Goal: Transaction & Acquisition: Purchase product/service

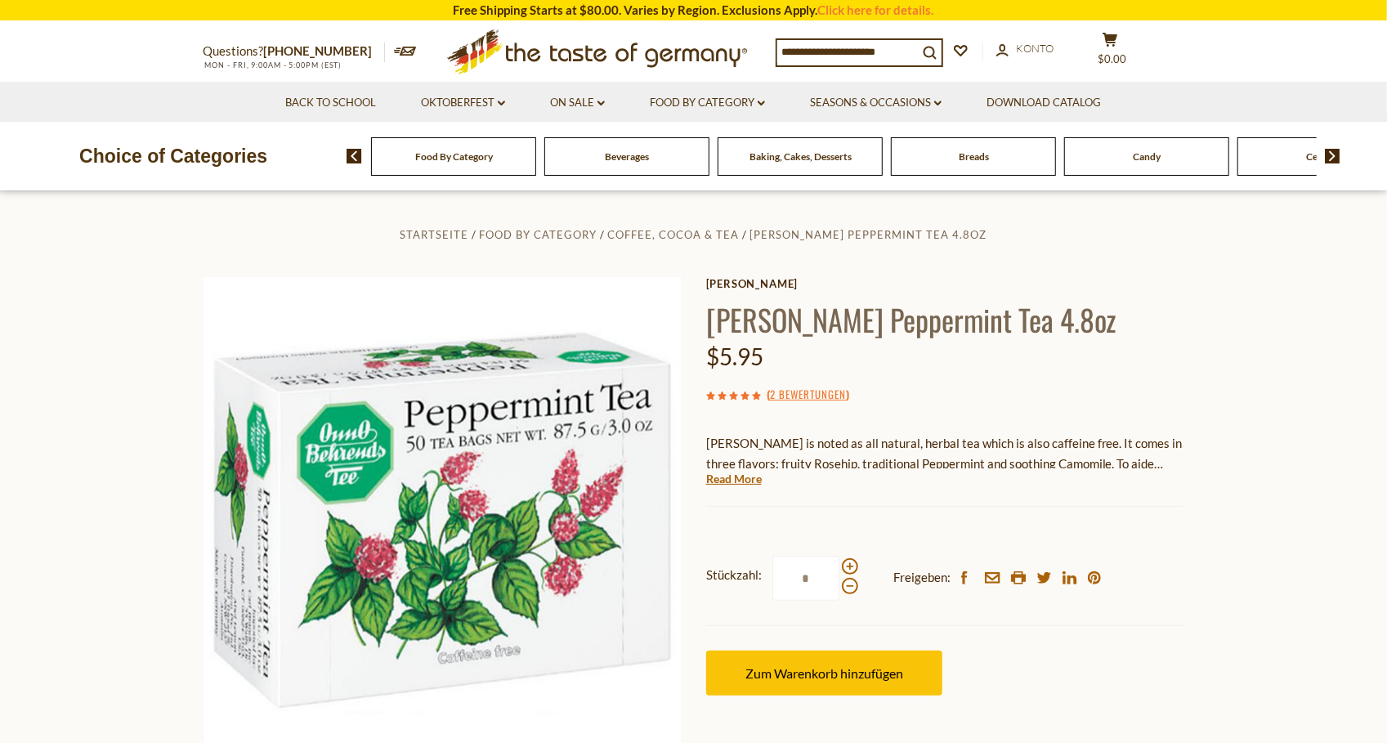
click at [821, 51] on input at bounding box center [847, 51] width 141 height 23
click at [838, 61] on input at bounding box center [847, 51] width 141 height 23
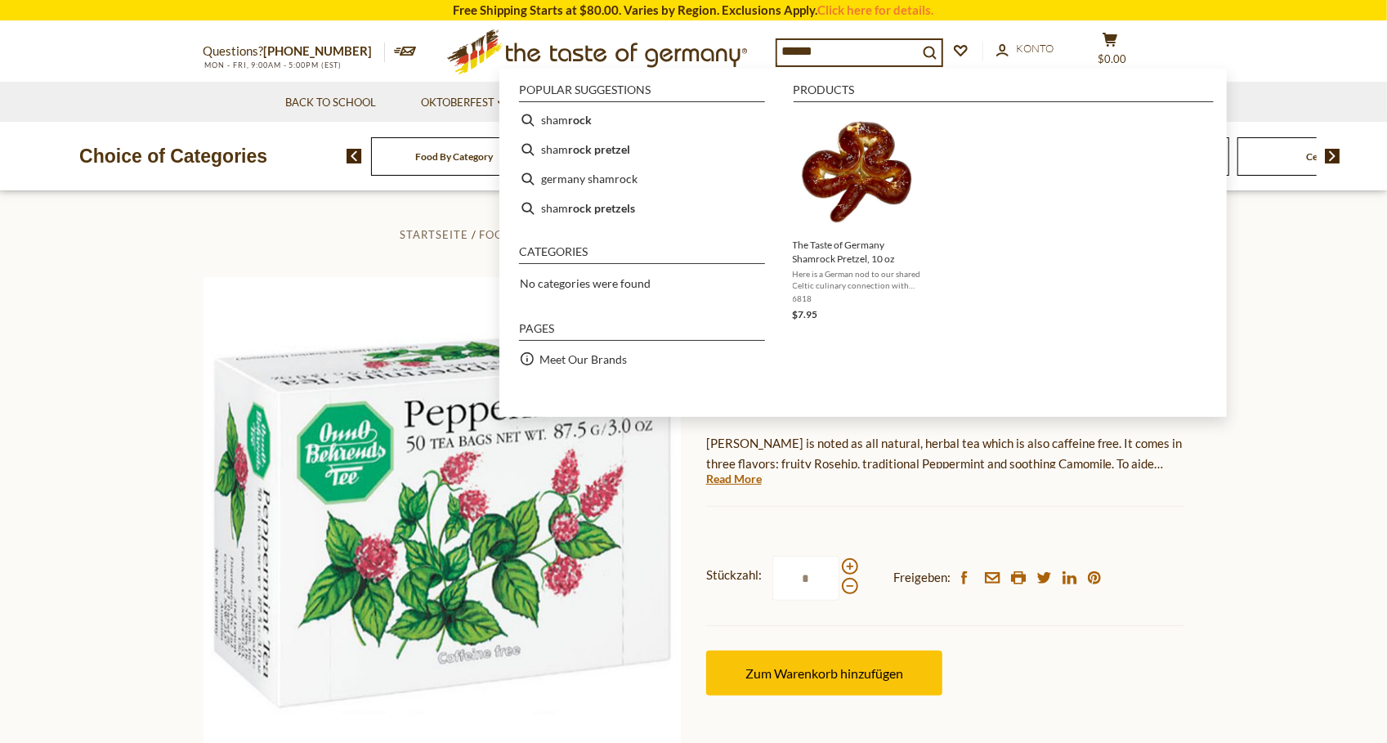
type input "*******"
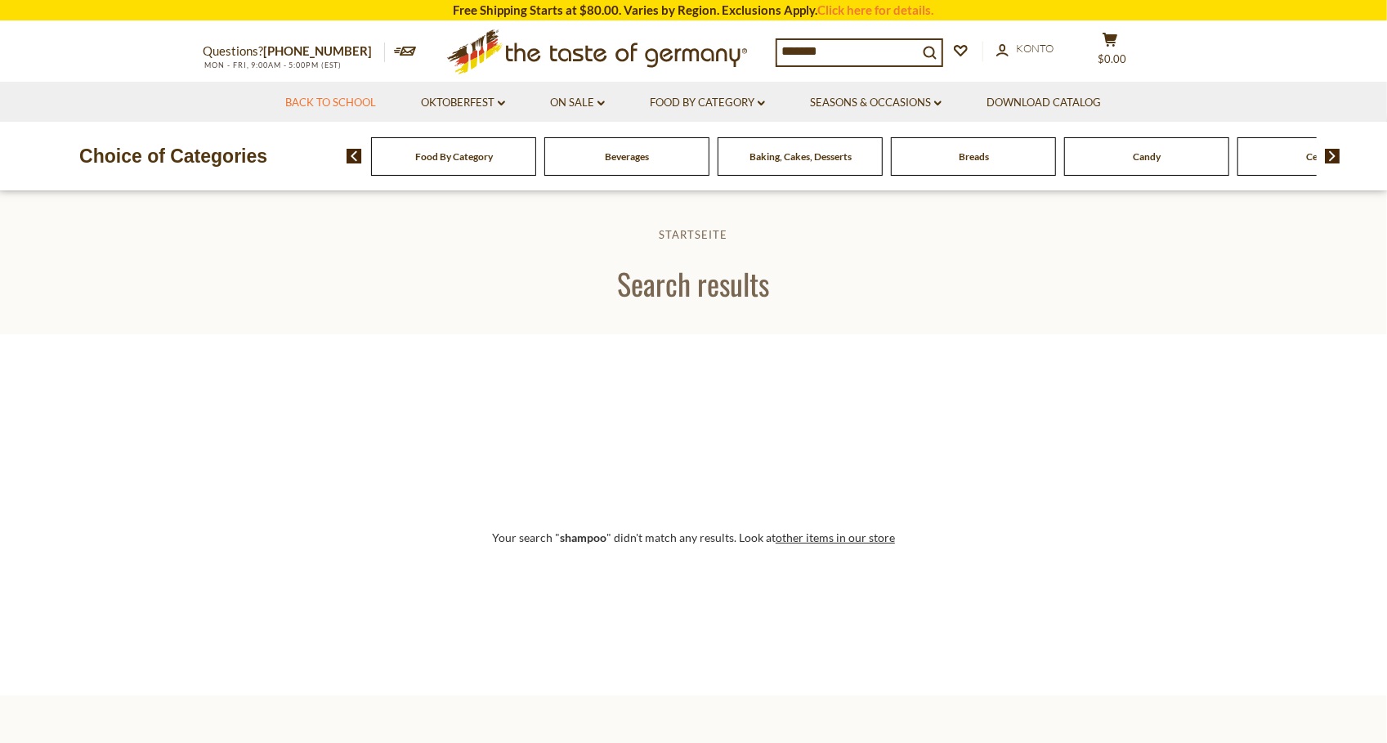
click at [334, 105] on link "Back to School" at bounding box center [330, 103] width 91 height 18
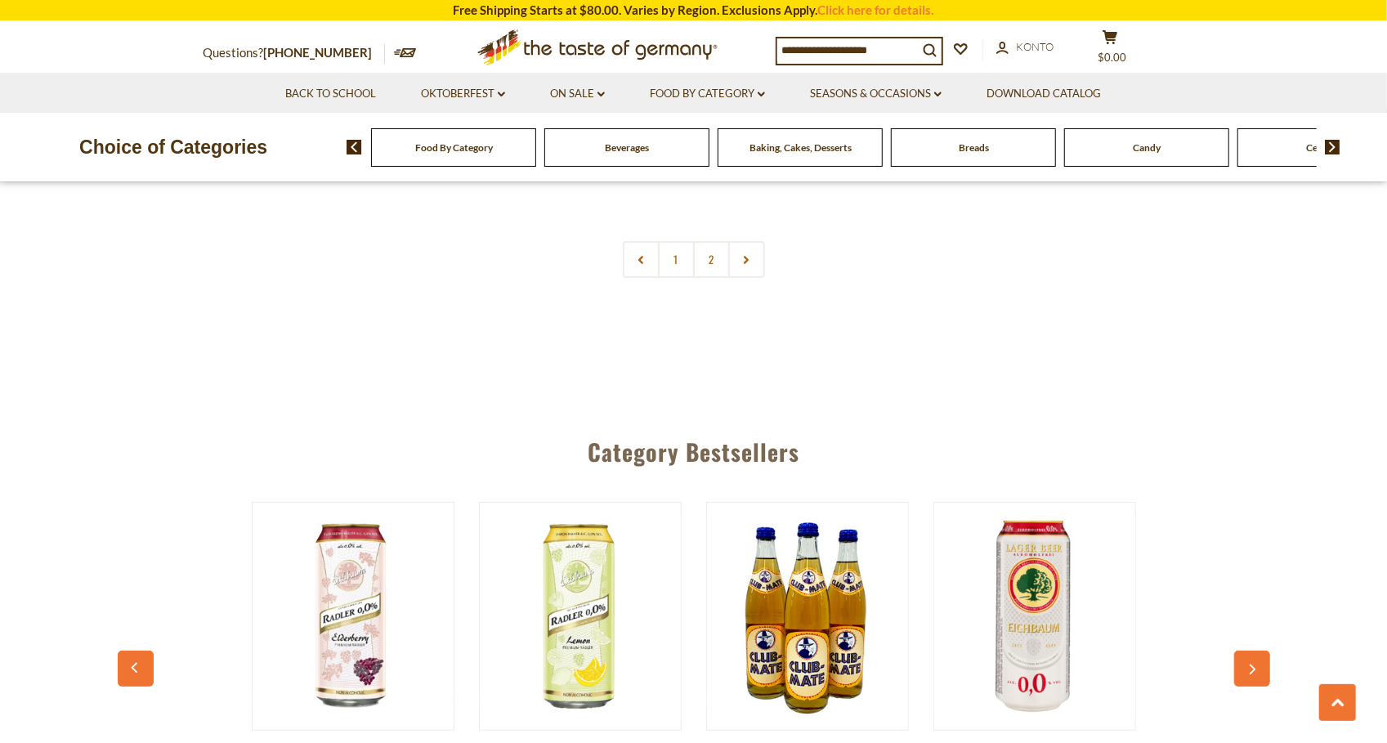
scroll to position [4065, 0]
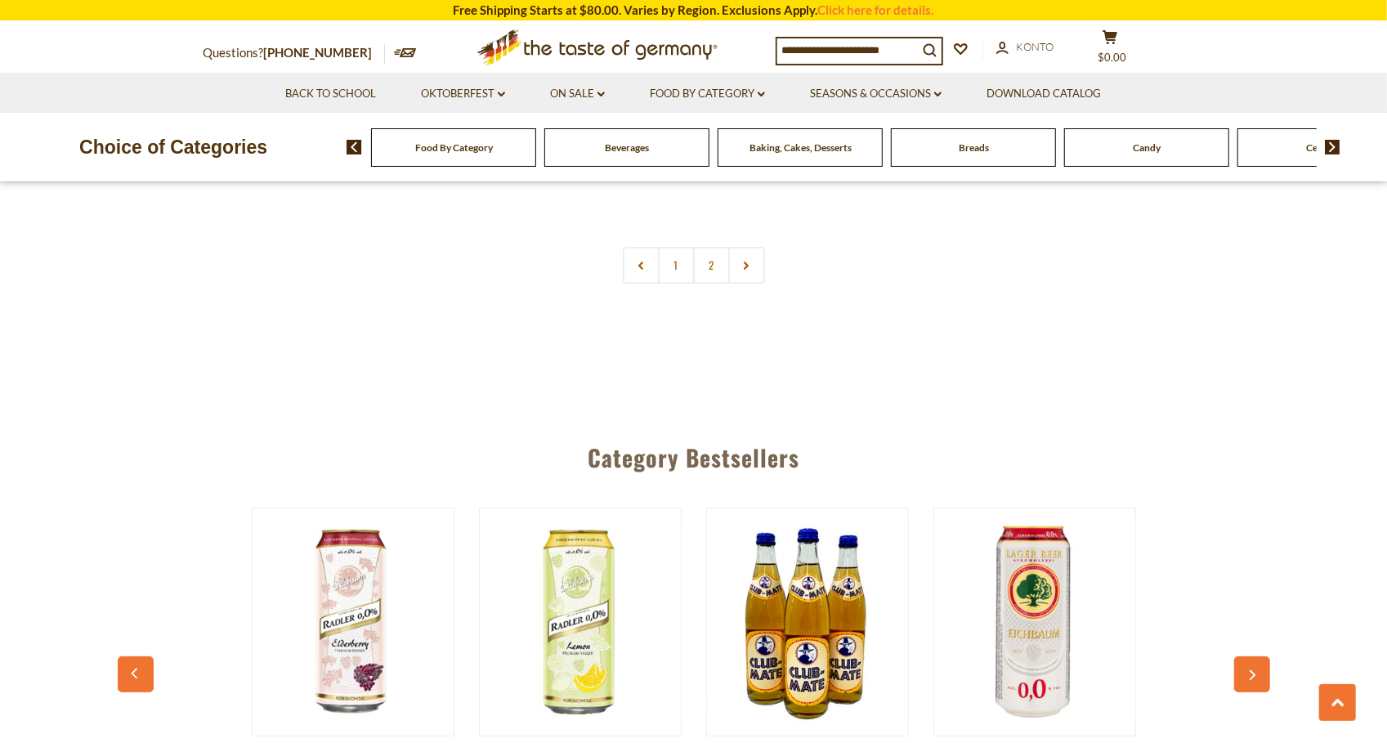
click at [1339, 138] on div "Food By Category [GEOGRAPHIC_DATA] Baking, Cakes, Desserts Breads Candy Cereal …" at bounding box center [867, 147] width 1041 height 39
click at [1337, 143] on img at bounding box center [1333, 147] width 16 height 15
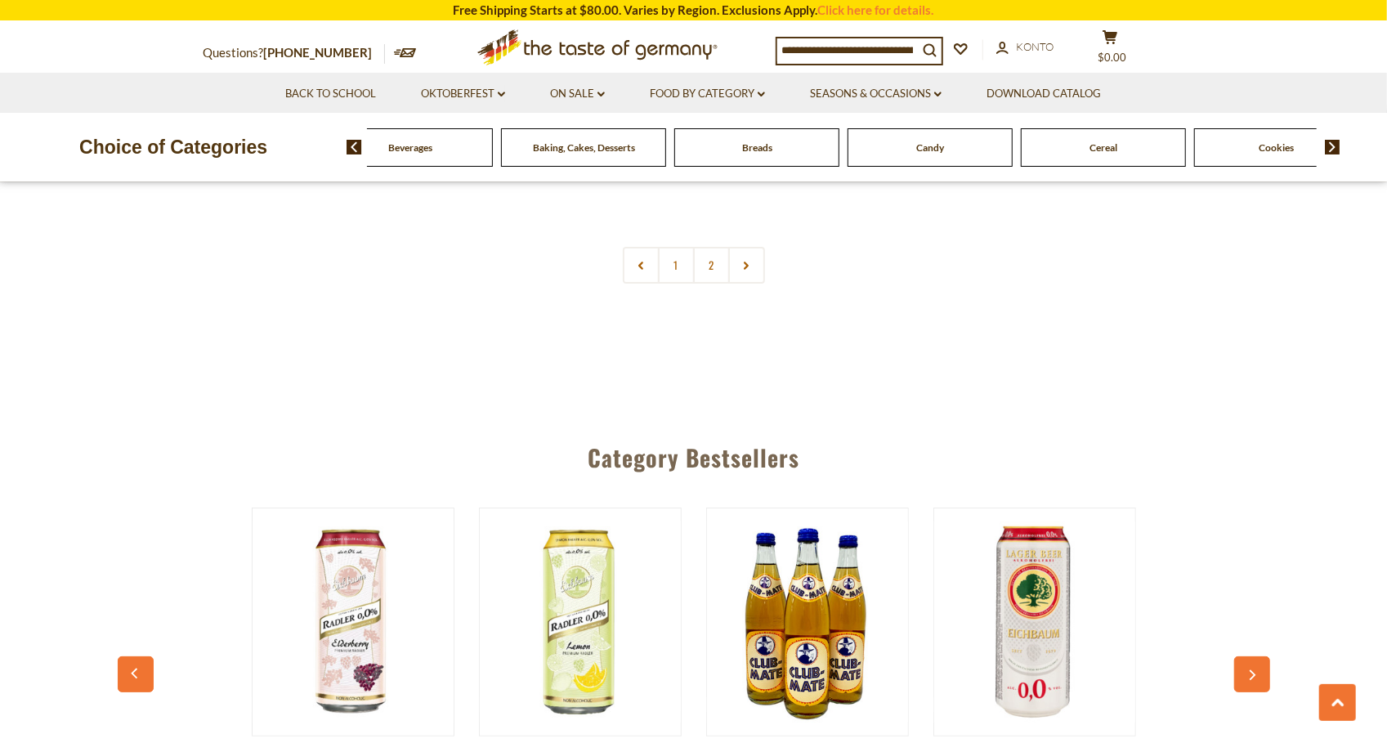
click at [1337, 143] on img at bounding box center [1333, 147] width 16 height 15
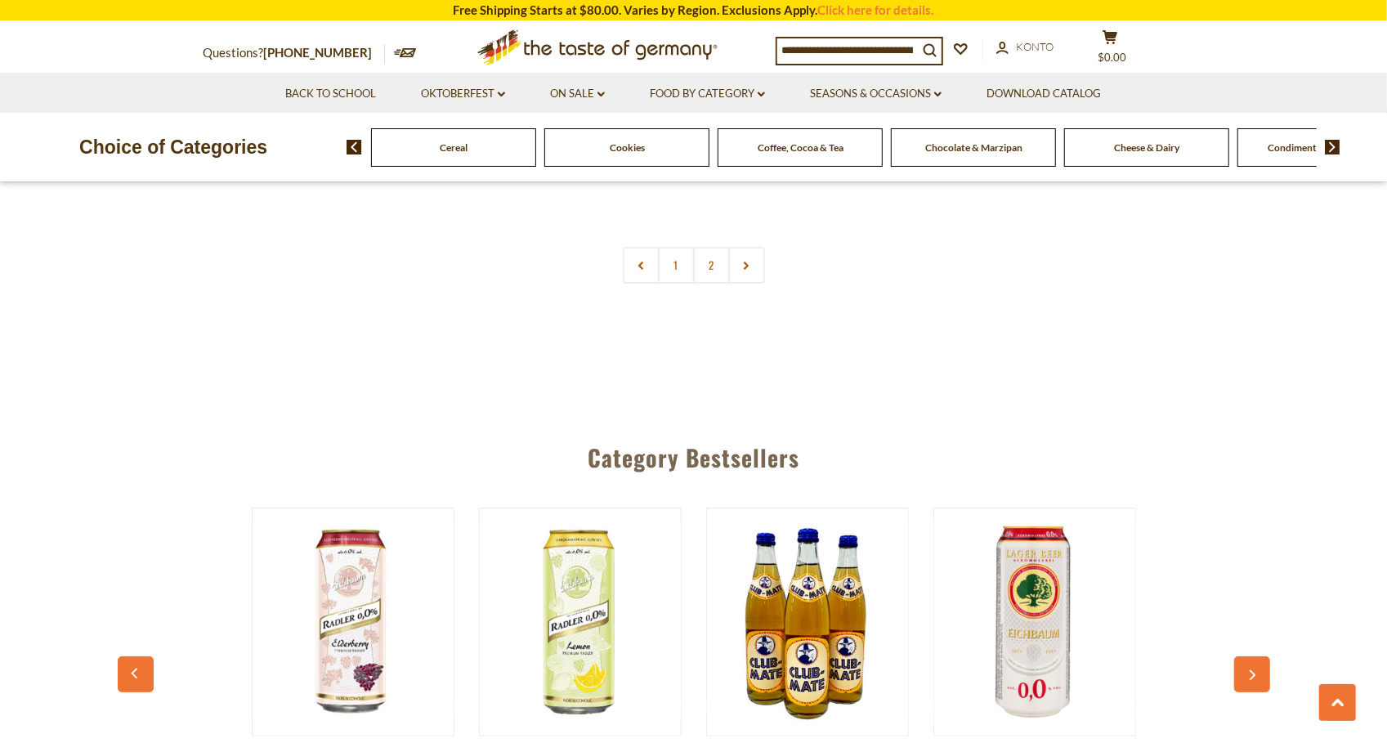
click at [1337, 143] on img at bounding box center [1333, 147] width 16 height 15
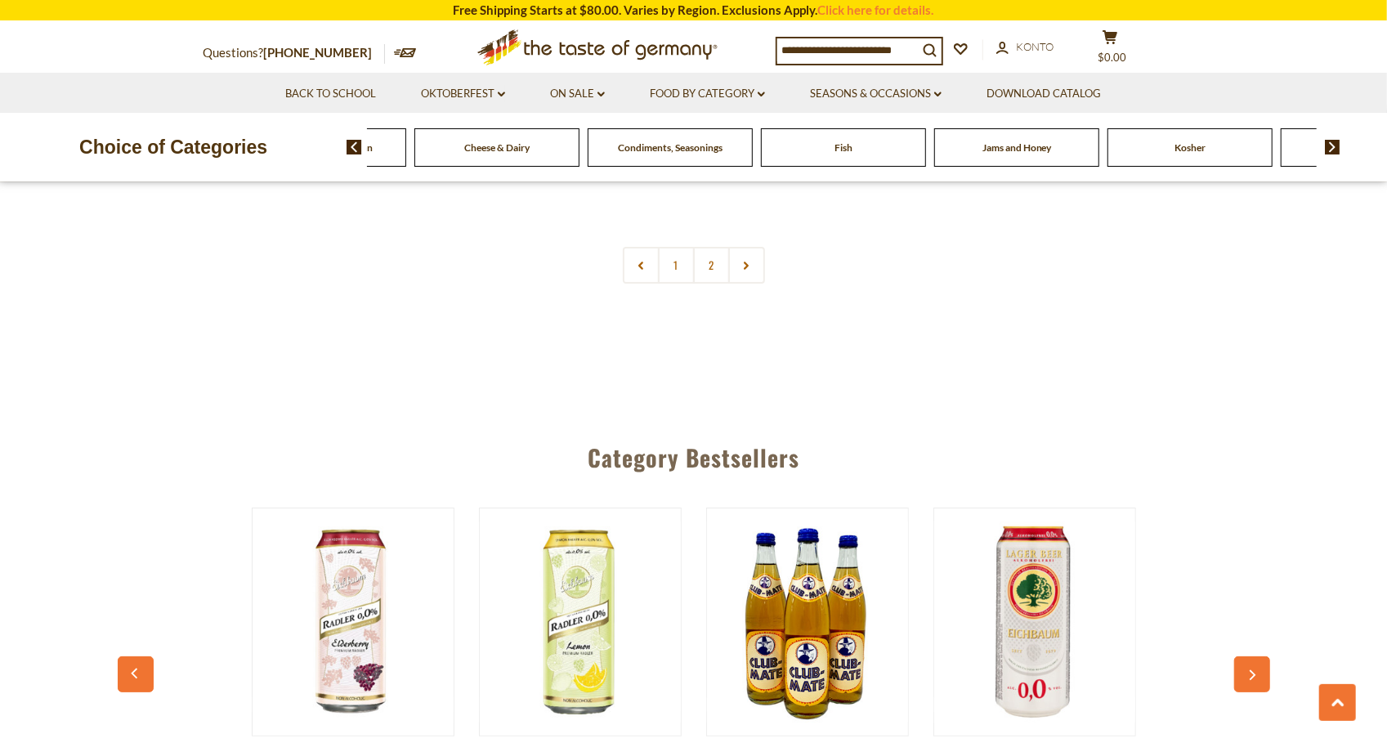
click at [1337, 143] on img at bounding box center [1333, 147] width 16 height 15
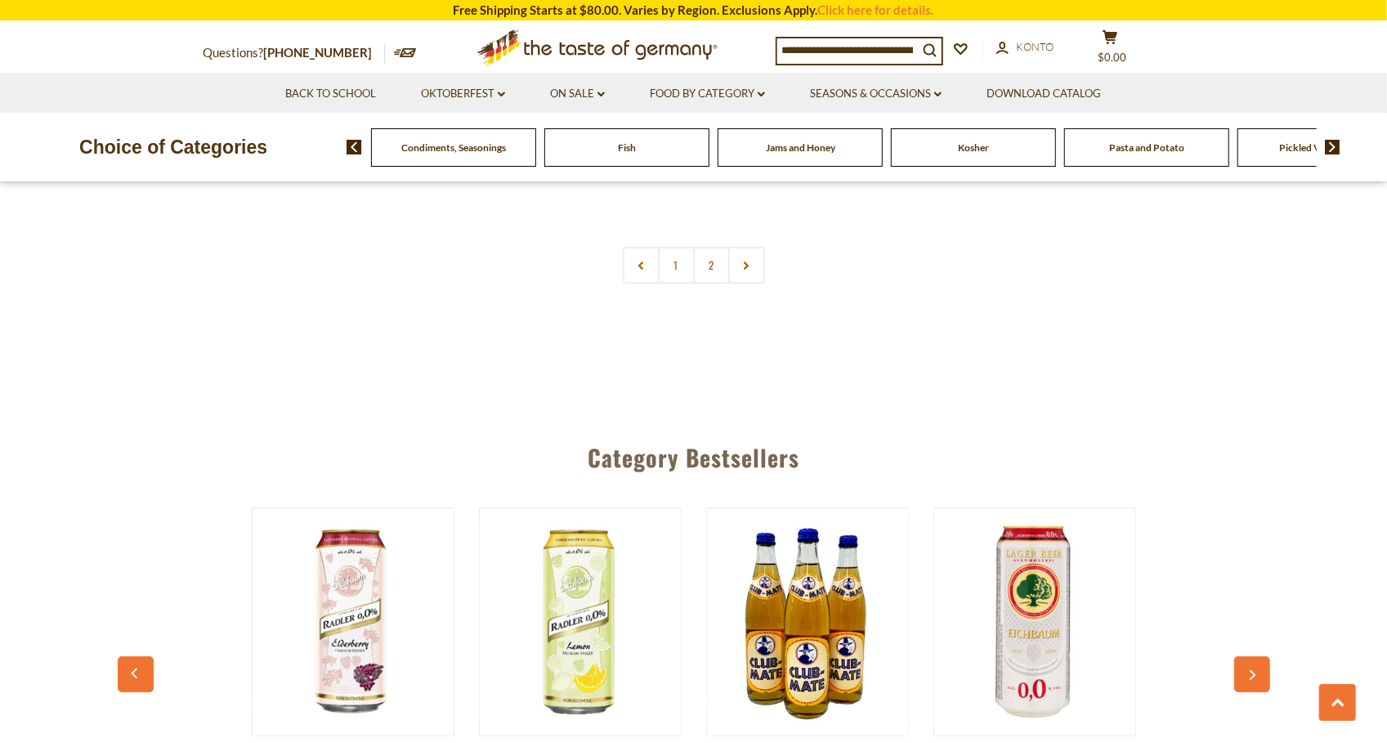
click at [1337, 143] on img at bounding box center [1333, 147] width 16 height 15
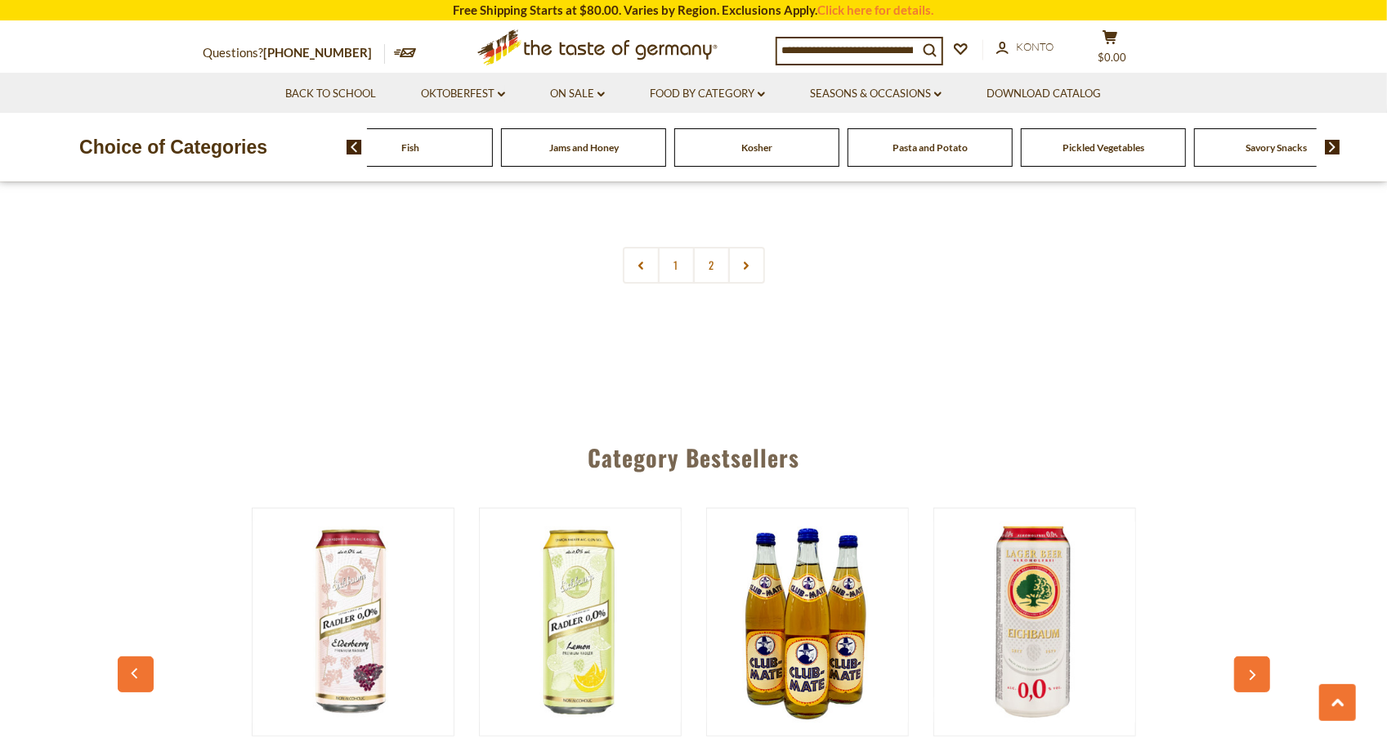
click at [1337, 143] on img at bounding box center [1333, 147] width 16 height 15
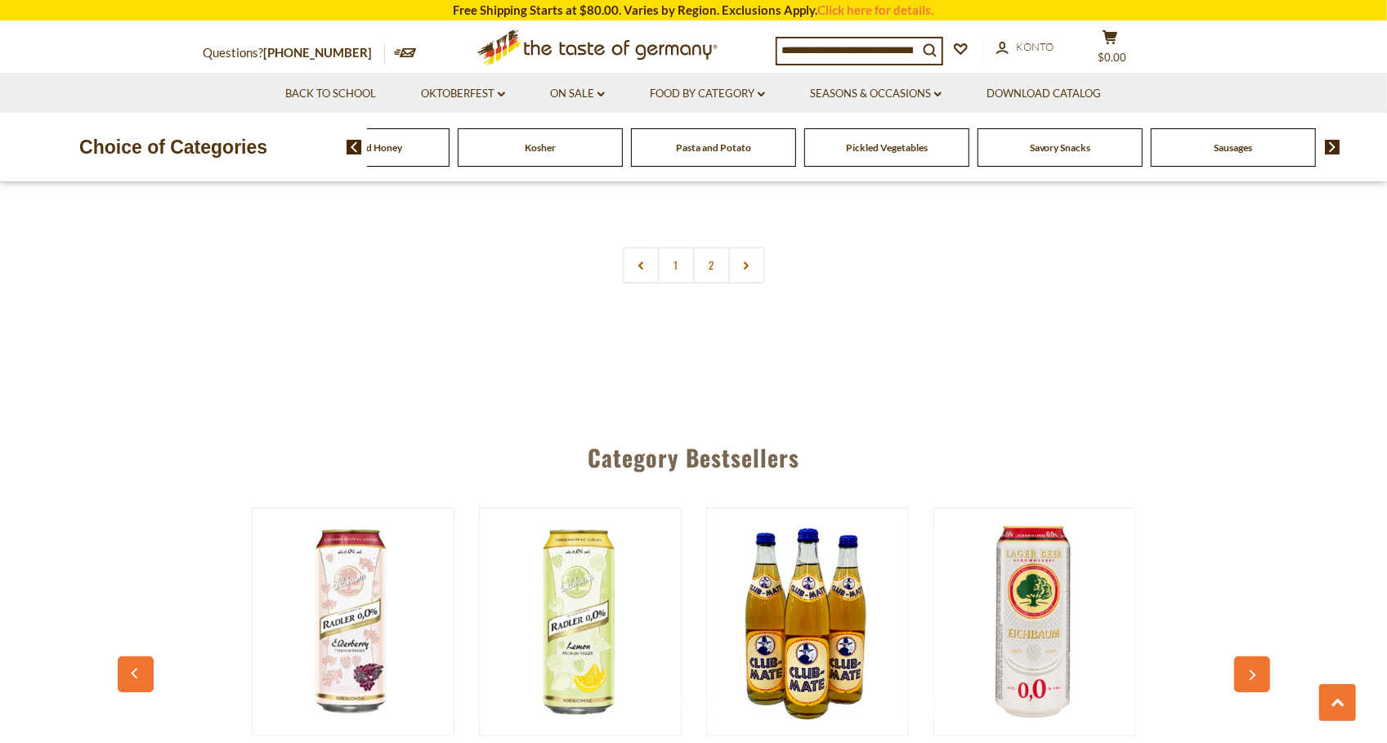
click at [1337, 143] on img at bounding box center [1333, 147] width 16 height 15
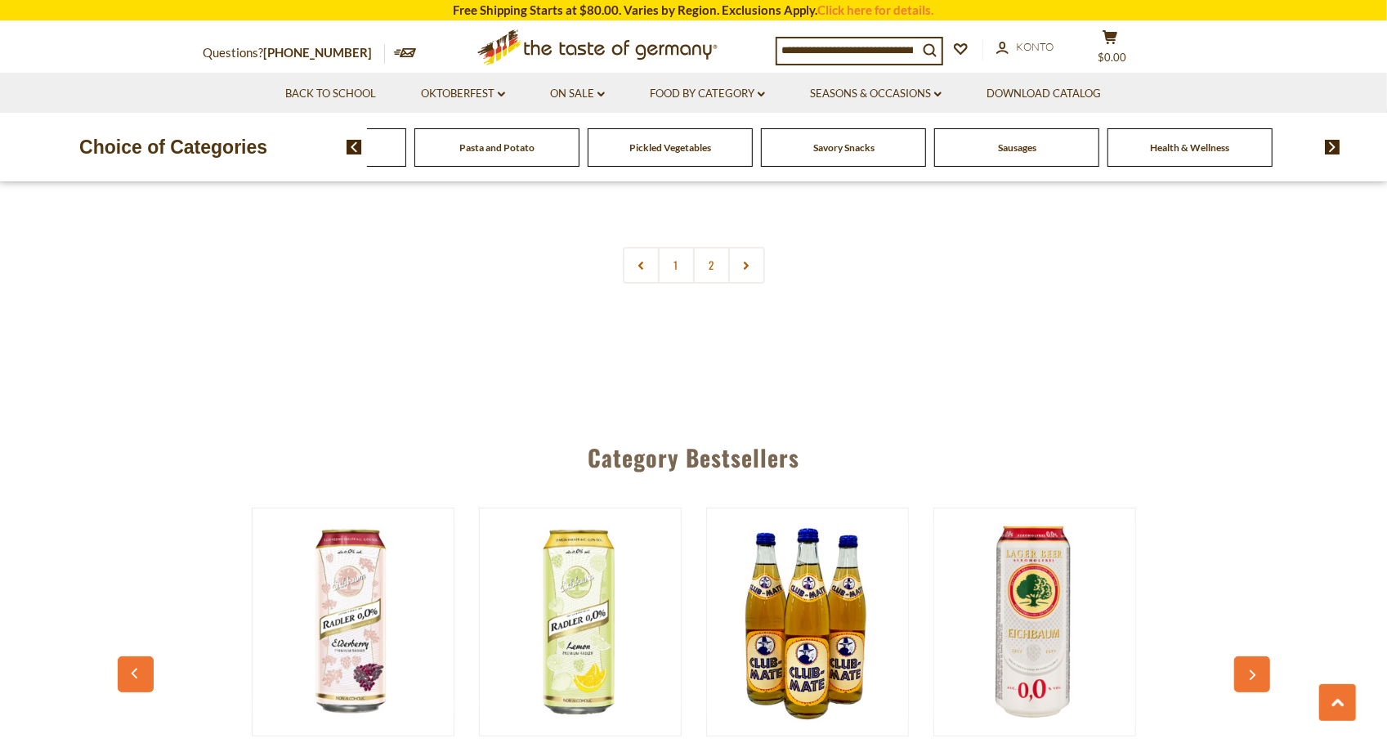
click at [1337, 143] on img at bounding box center [1333, 147] width 16 height 15
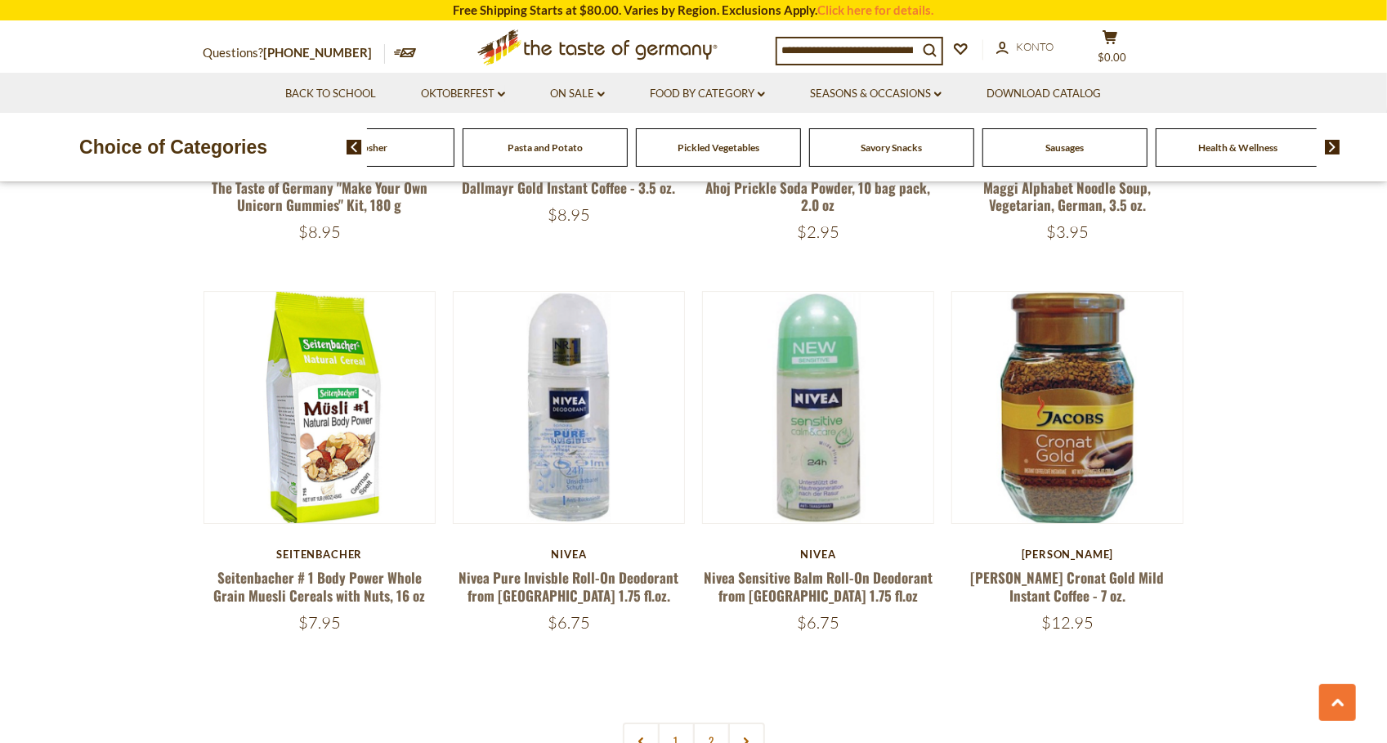
scroll to position [3579, 0]
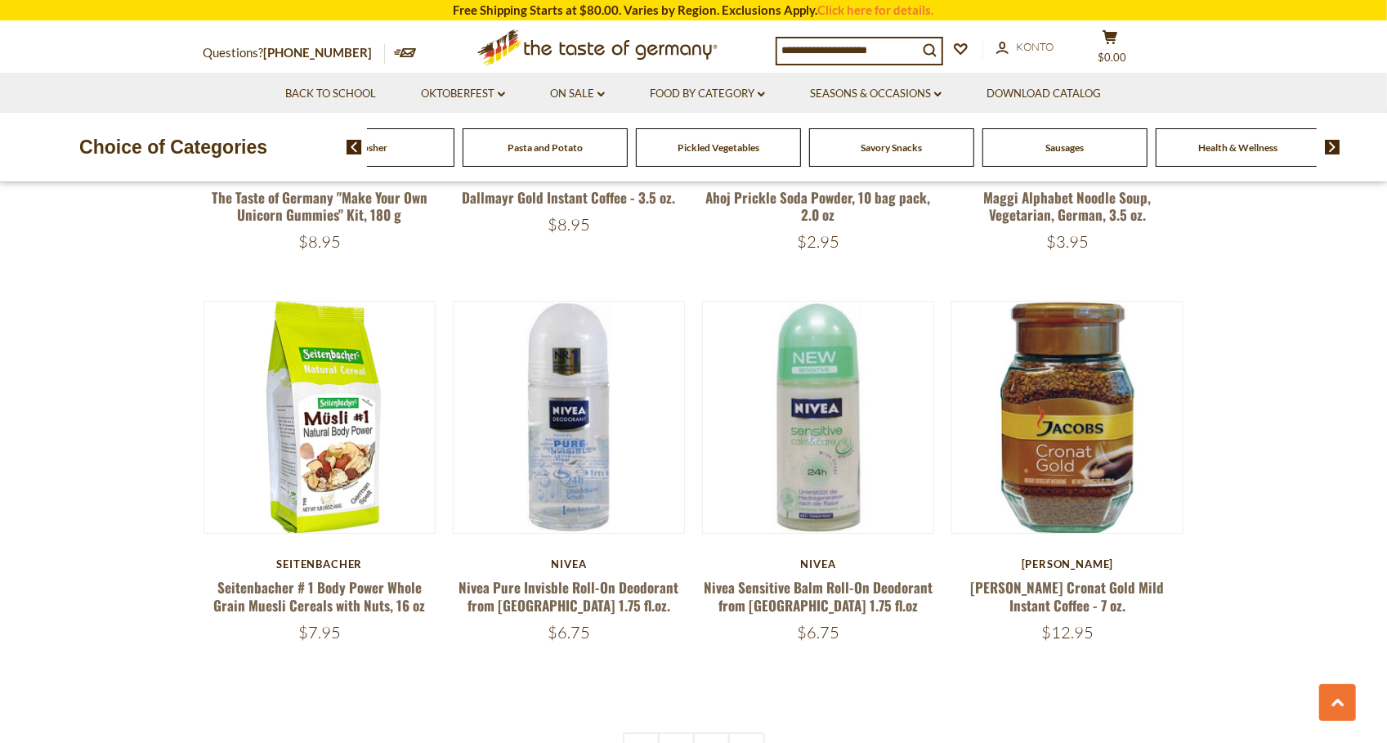
click at [1238, 146] on span "Health & Wellness" at bounding box center [1238, 147] width 79 height 12
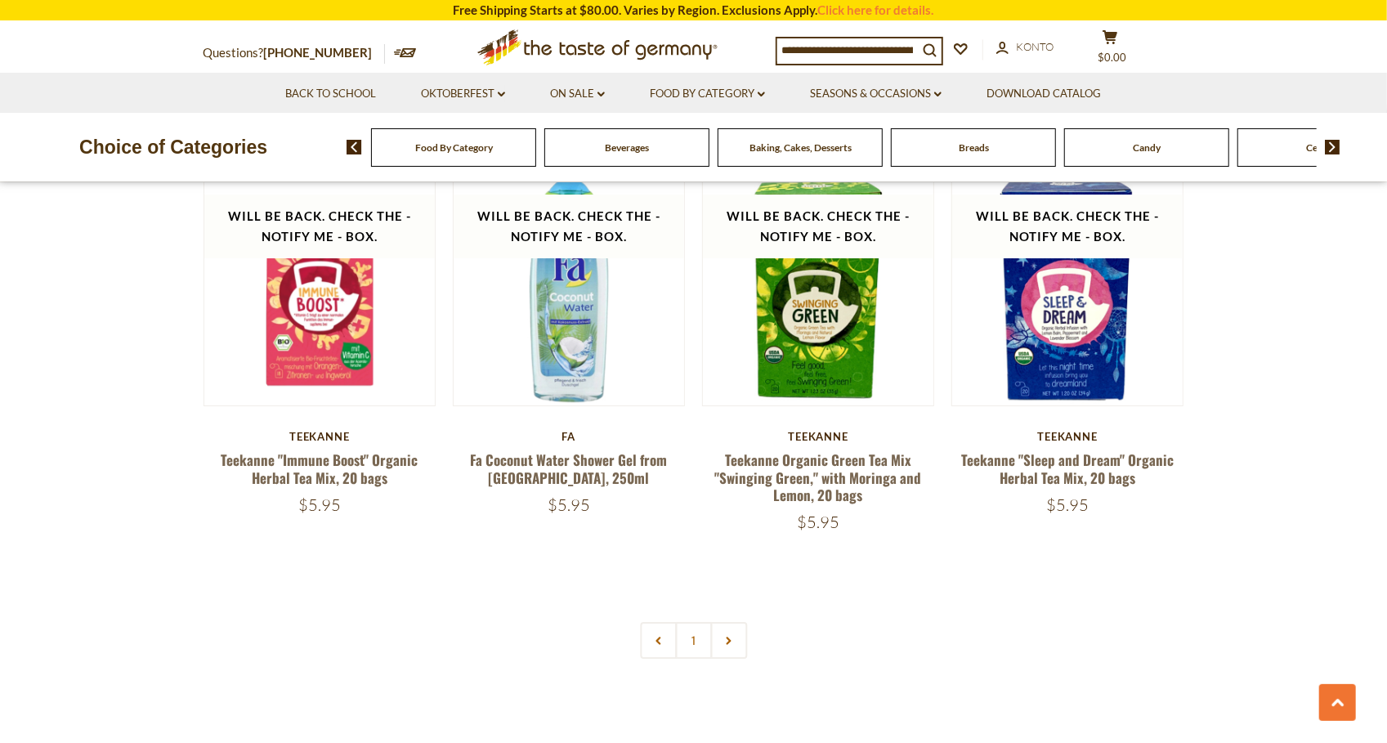
scroll to position [3773, 0]
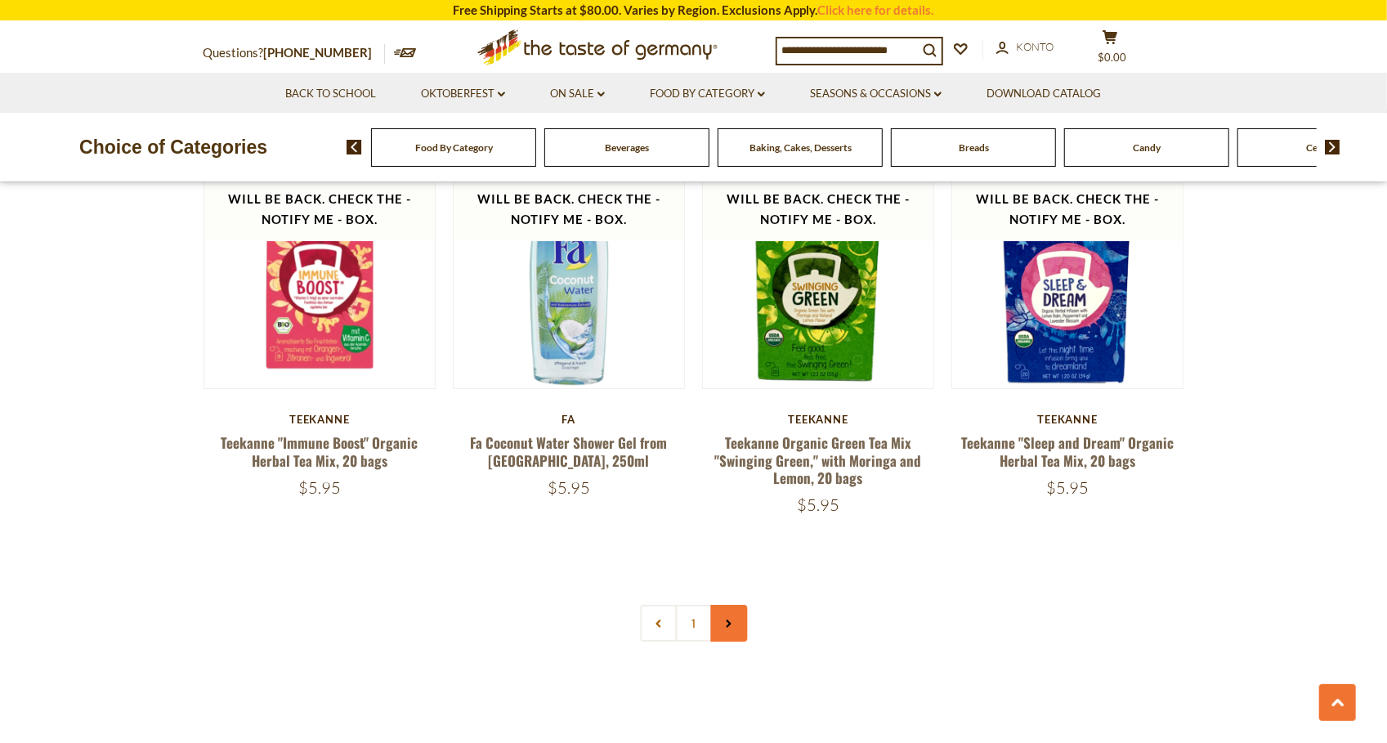
click at [746, 605] on link at bounding box center [728, 623] width 37 height 37
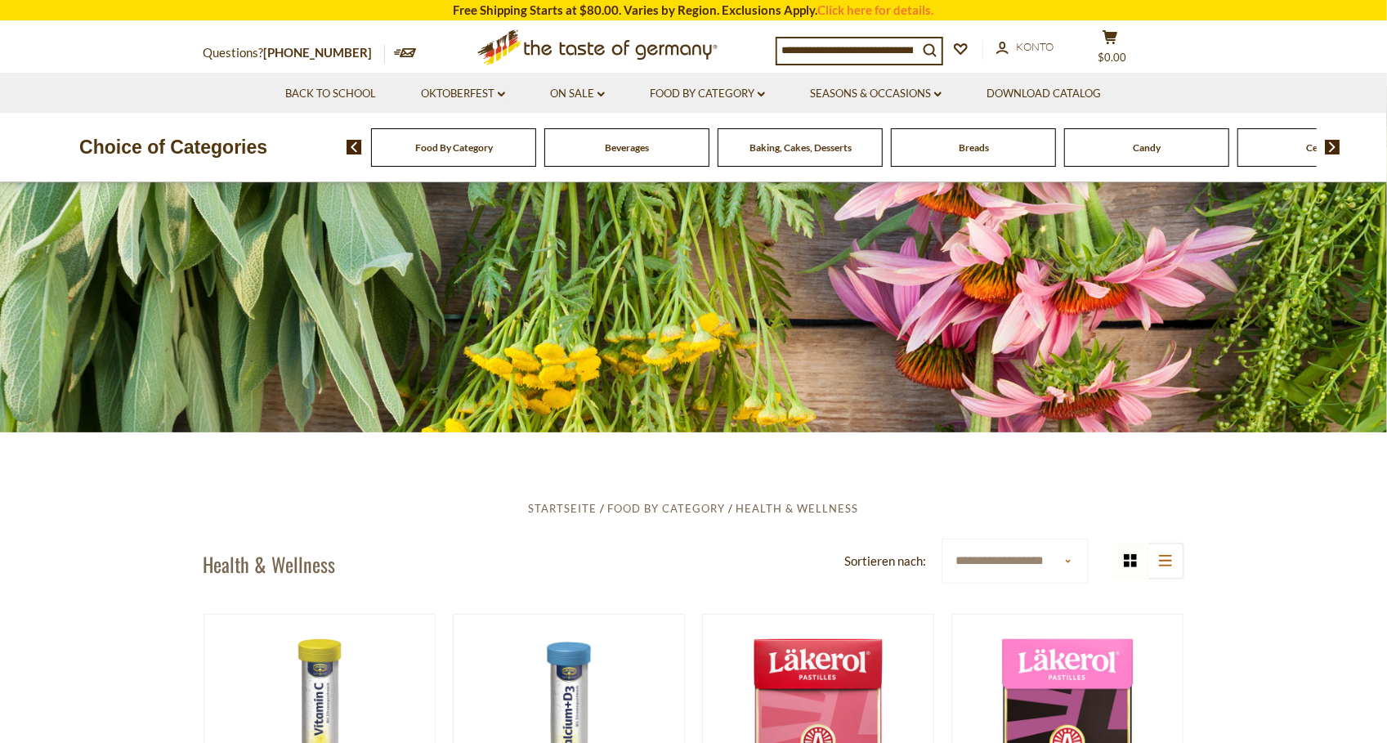
scroll to position [0, 0]
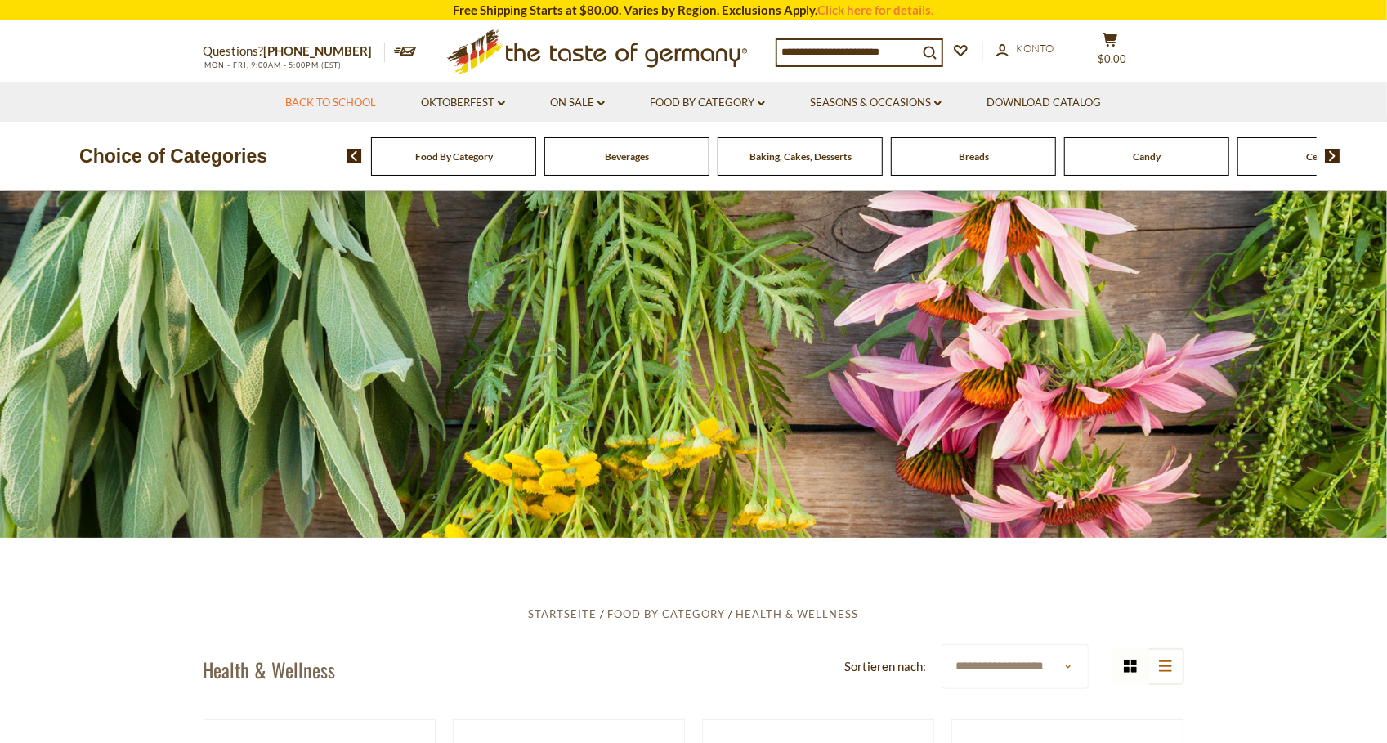
click at [338, 97] on link "Back to School" at bounding box center [330, 103] width 91 height 18
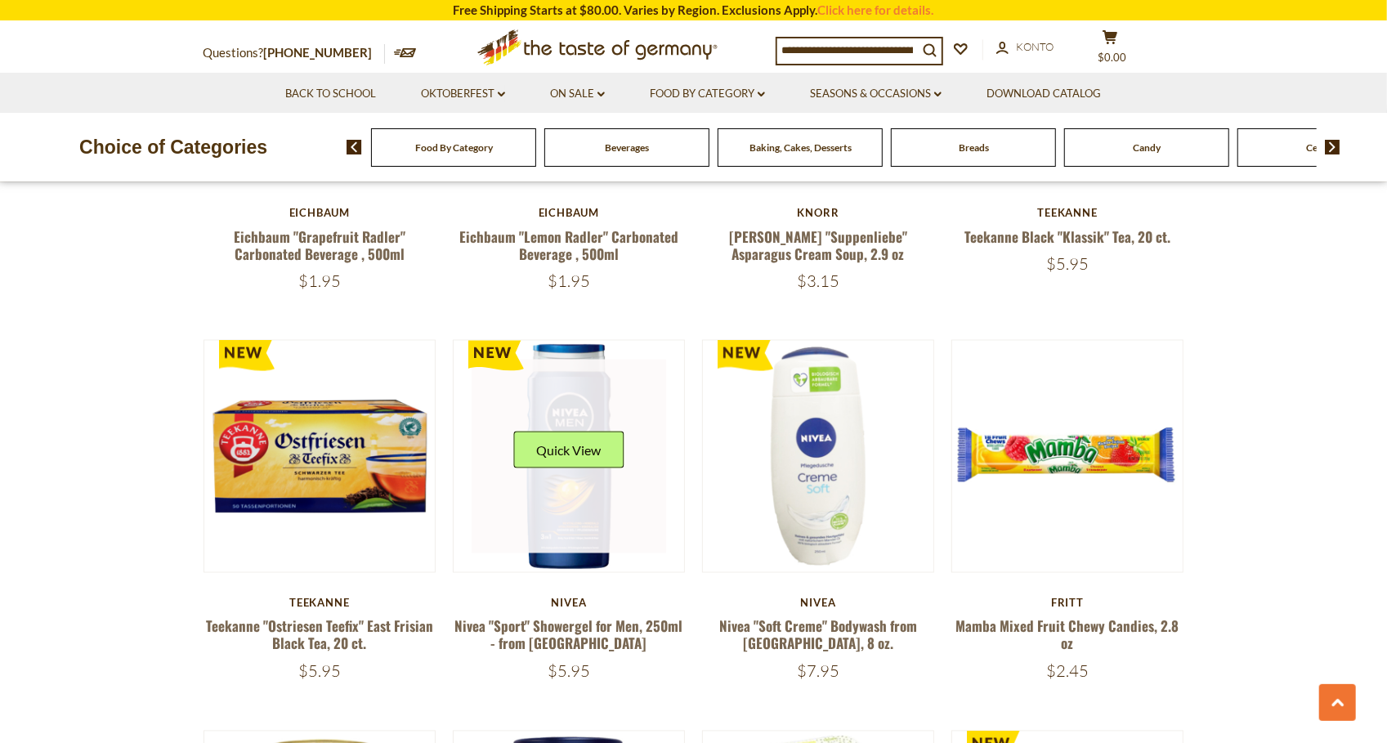
scroll to position [1639, 0]
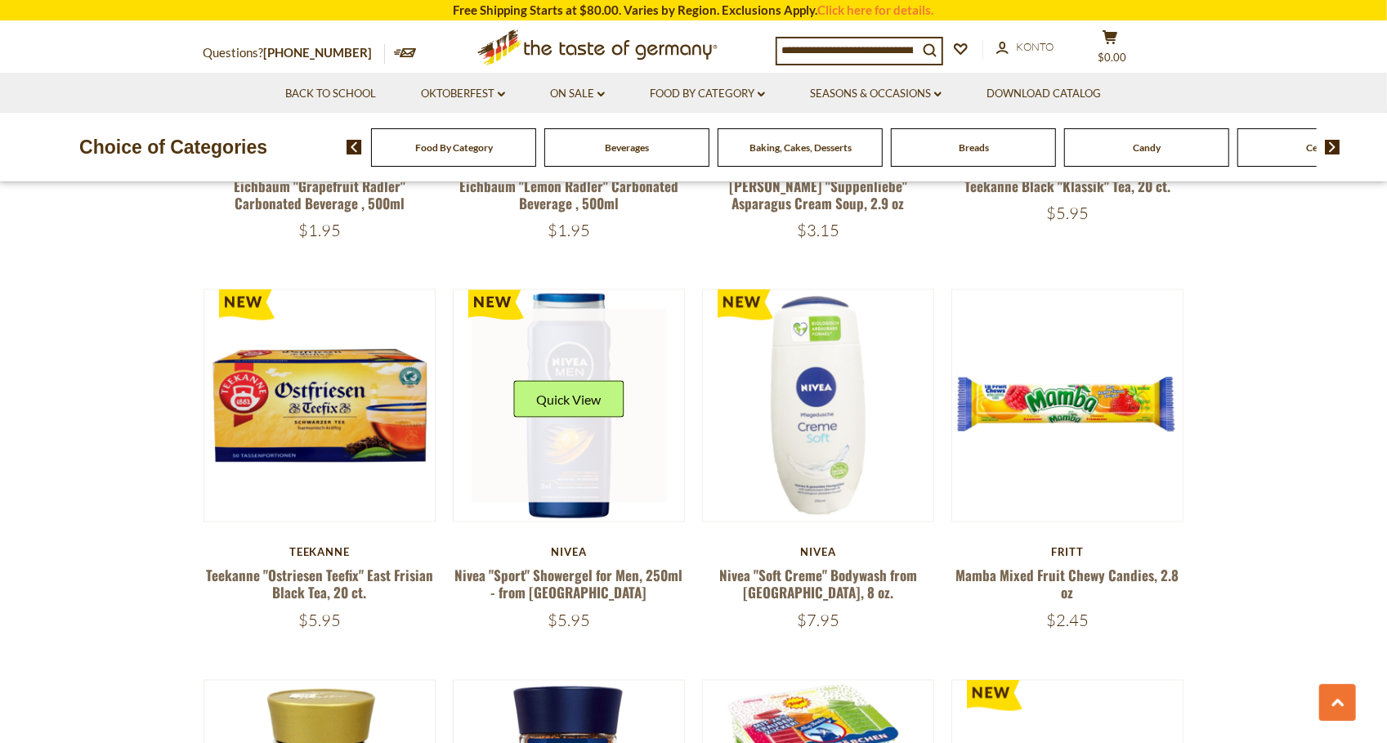
click div "Quick View"
click link
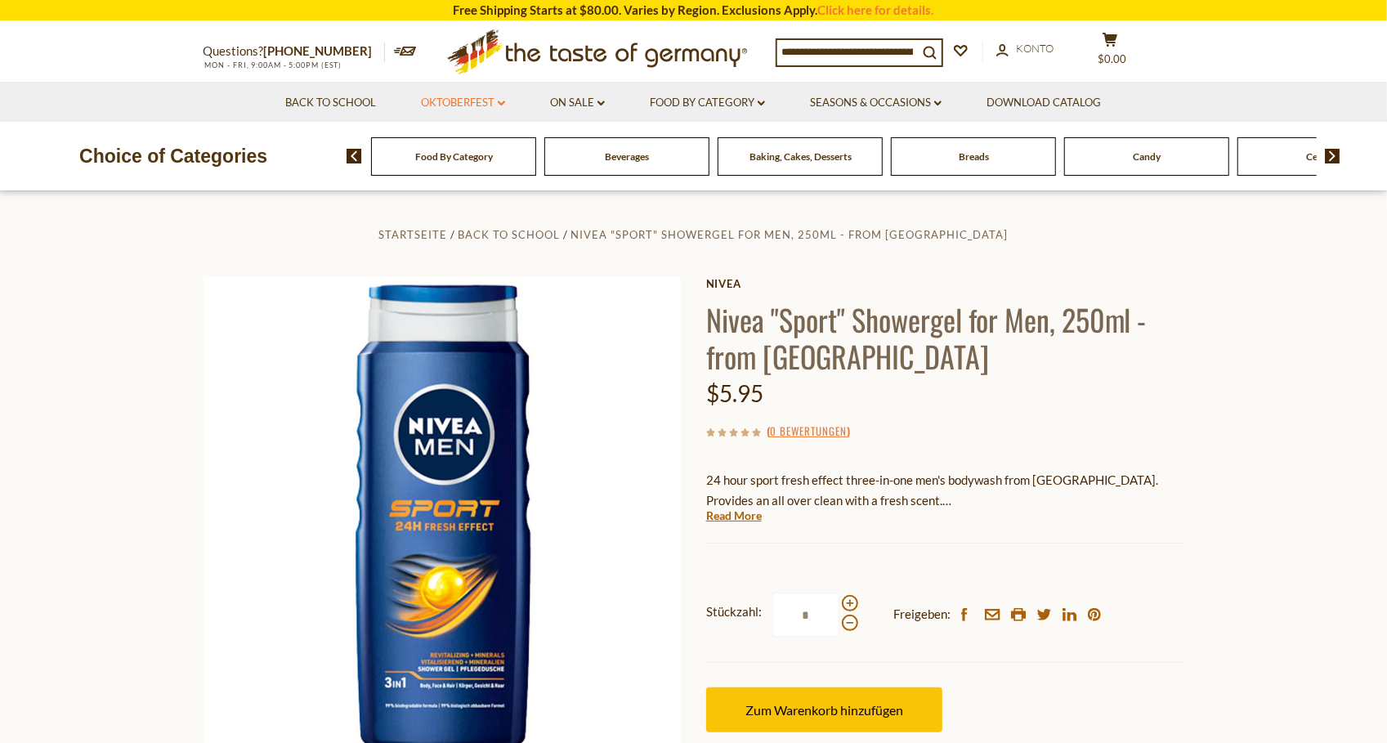
click at [466, 111] on link "Oktoberfest dropdown_arrow" at bounding box center [463, 103] width 84 height 18
click at [474, 146] on link "Alle Oktoberfest" at bounding box center [457, 145] width 91 height 15
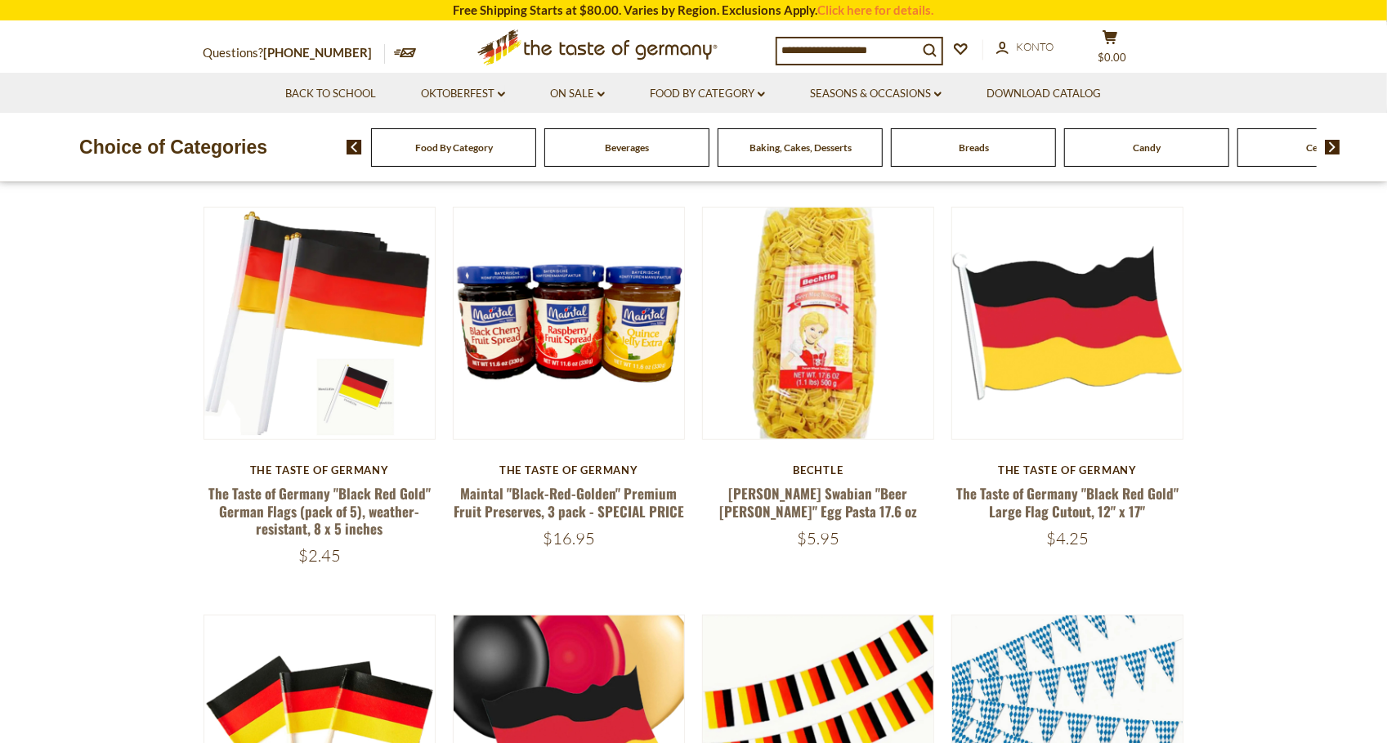
scroll to position [514, 0]
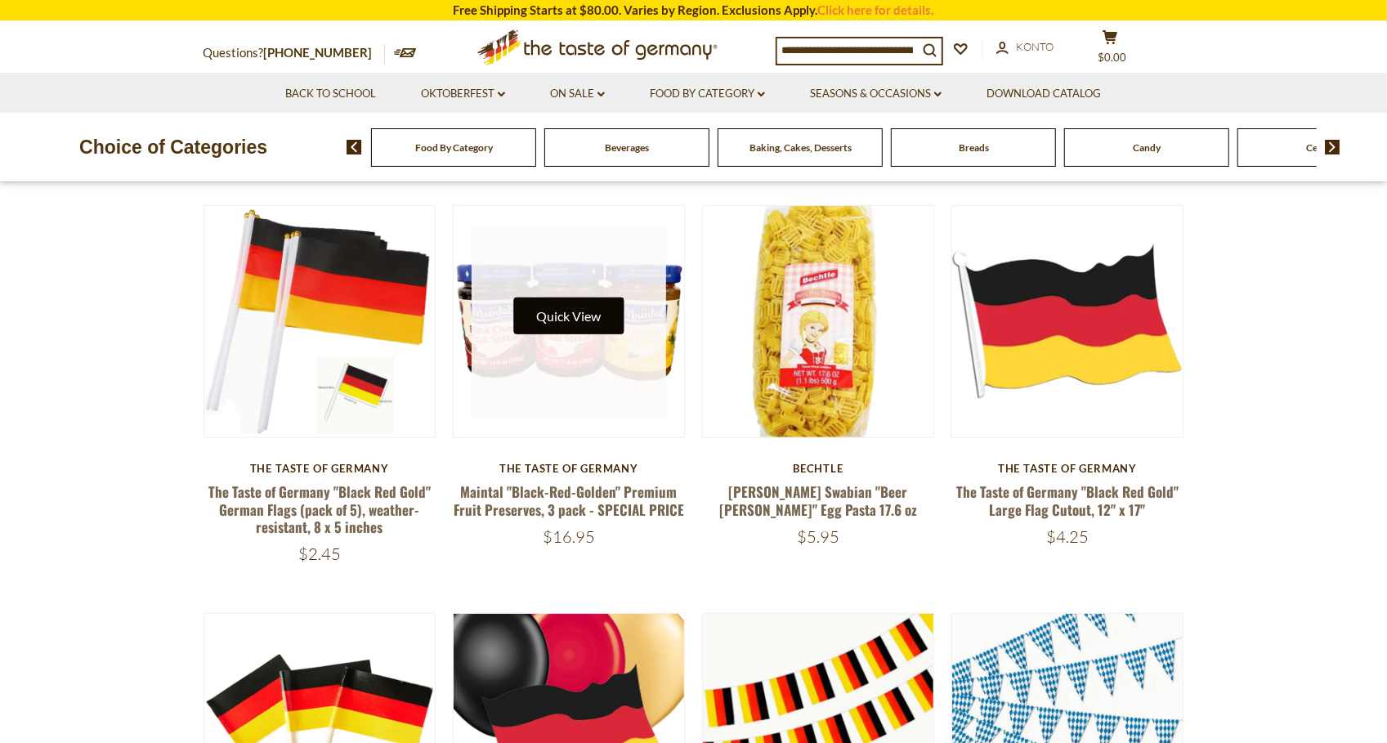
click at [519, 333] on button "Quick View" at bounding box center [568, 316] width 110 height 37
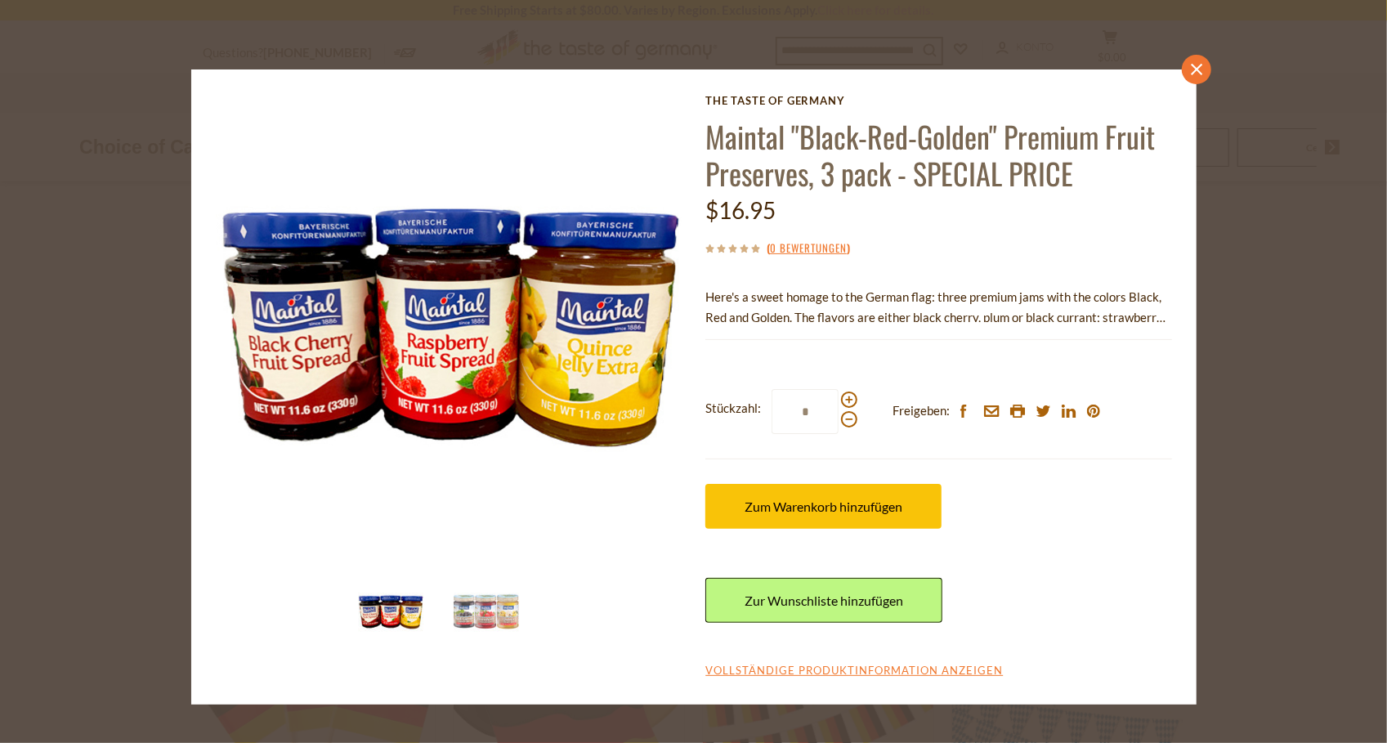
click at [1199, 65] on icon "close" at bounding box center [1196, 69] width 12 height 12
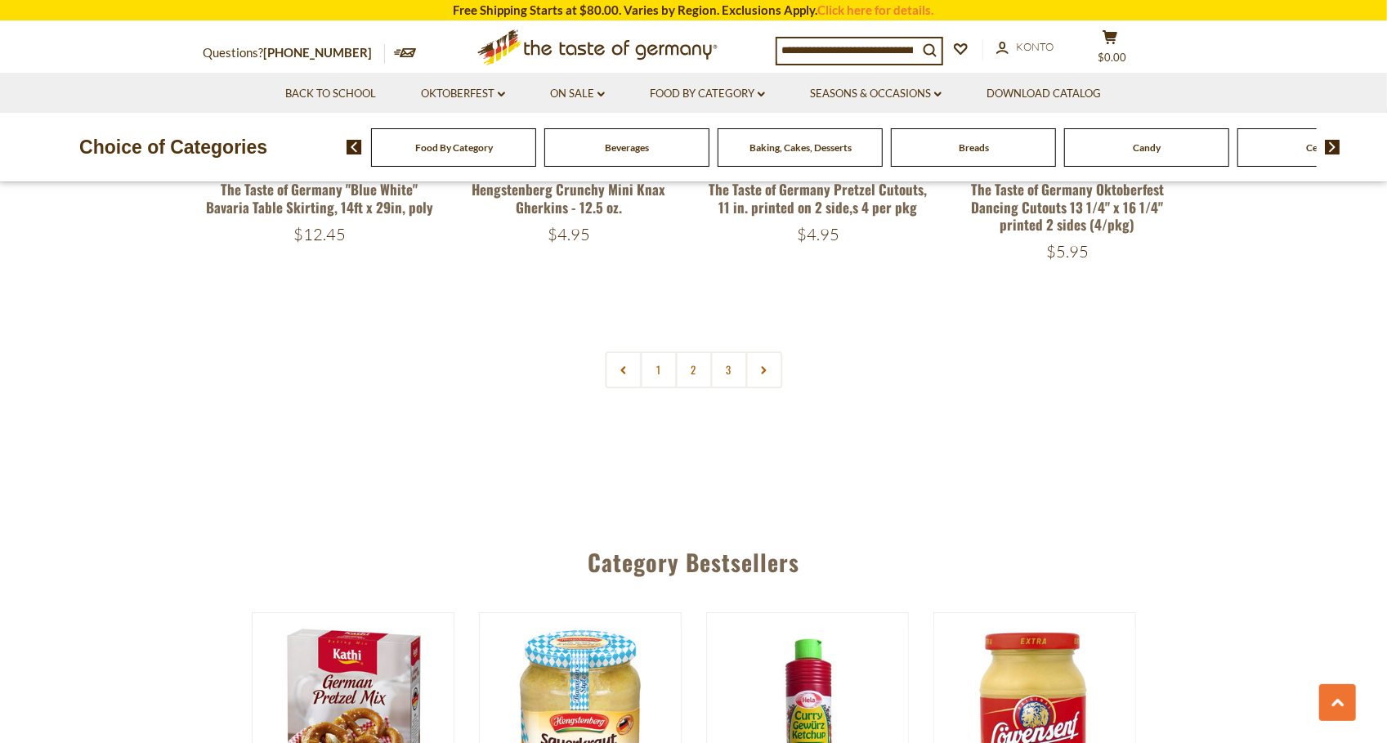
scroll to position [4048, 0]
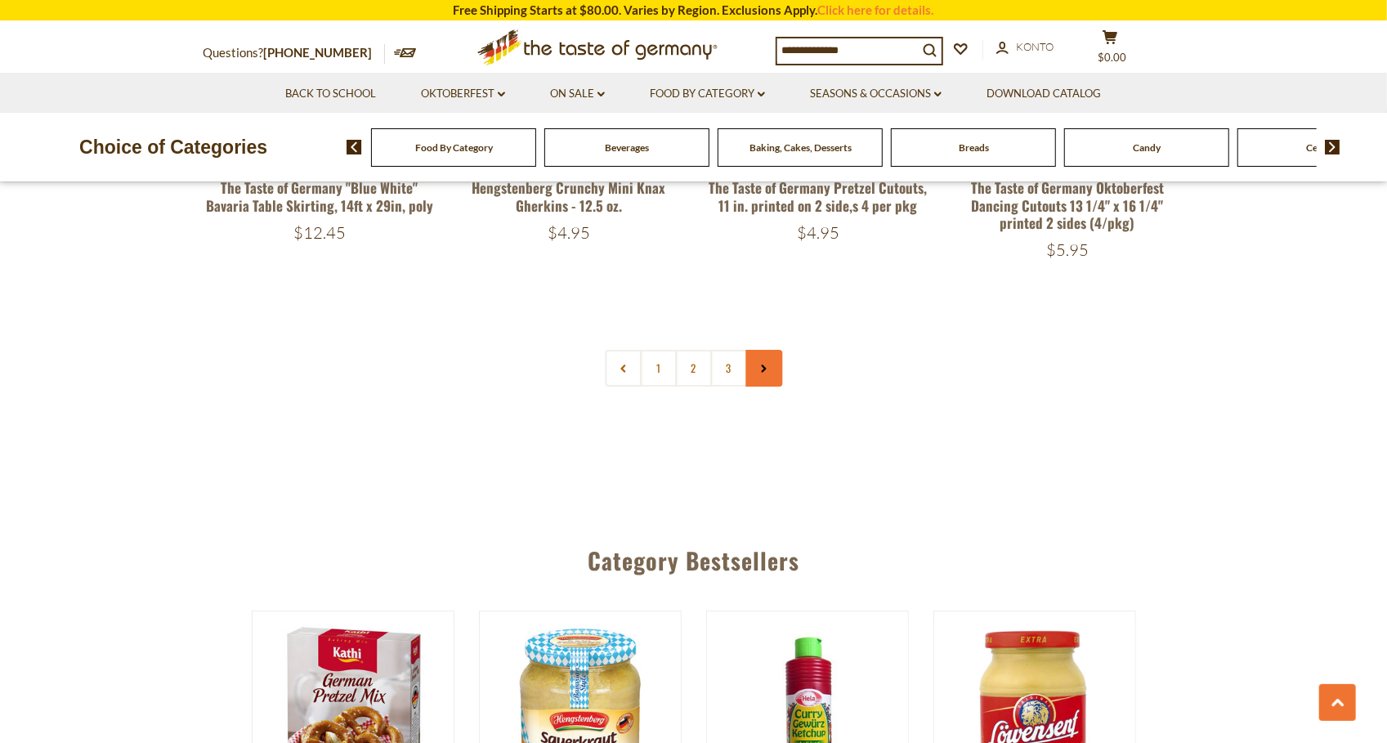
click at [764, 362] on link at bounding box center [764, 368] width 37 height 37
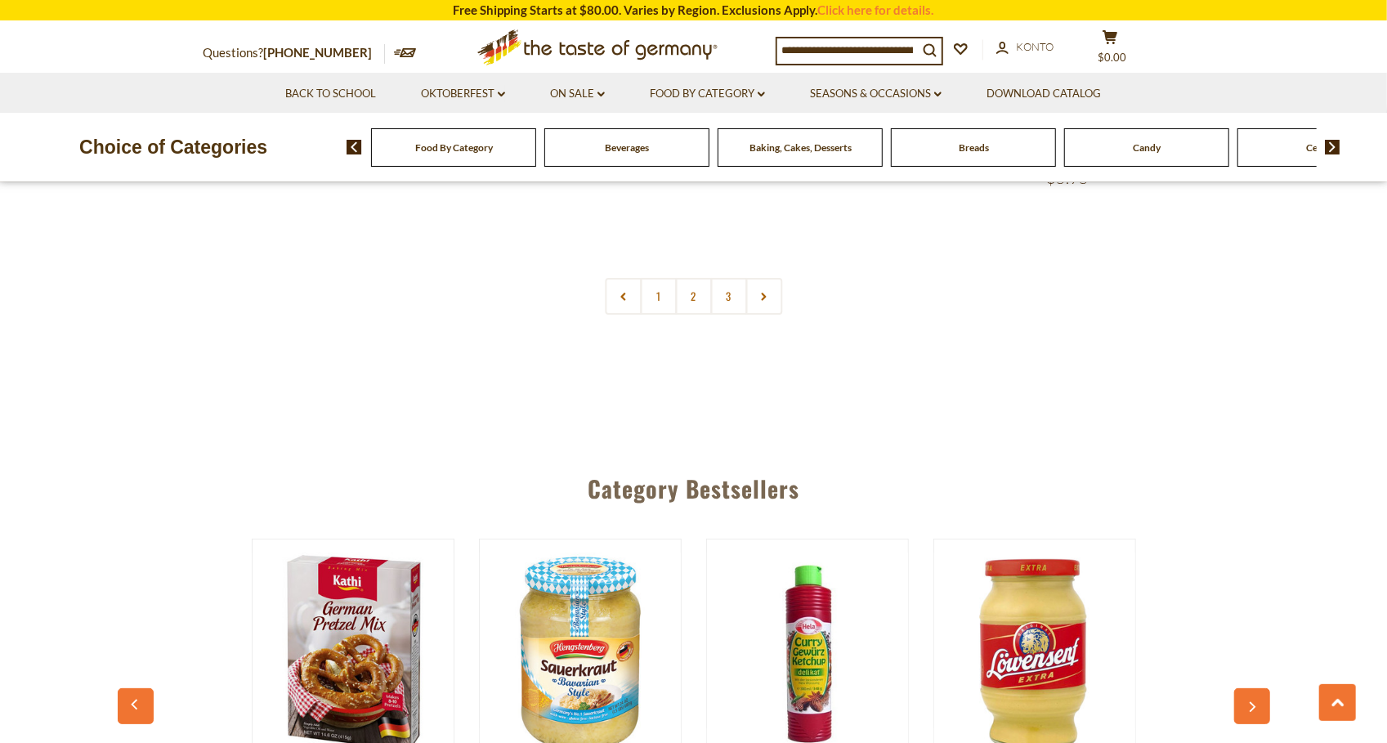
scroll to position [4097, 0]
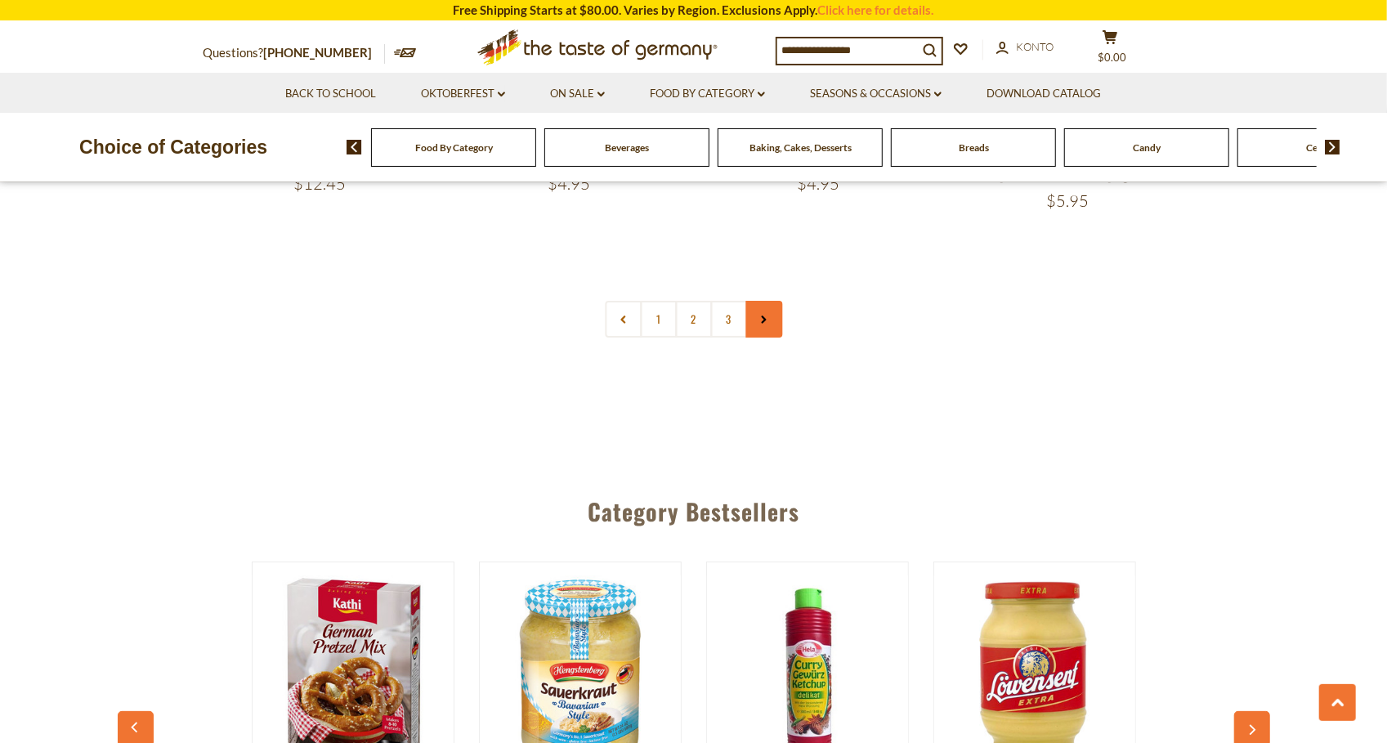
click at [764, 316] on use at bounding box center [764, 320] width 5 height 8
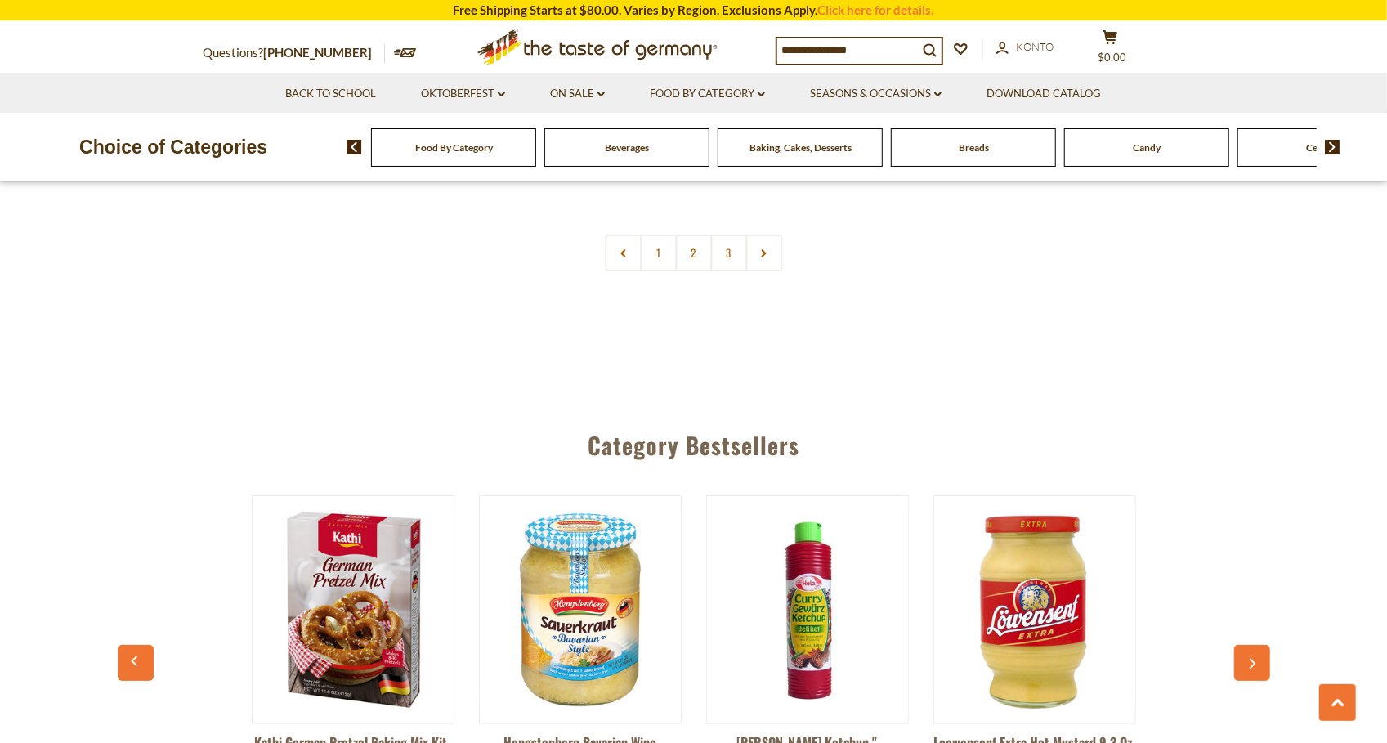
scroll to position [4156, 0]
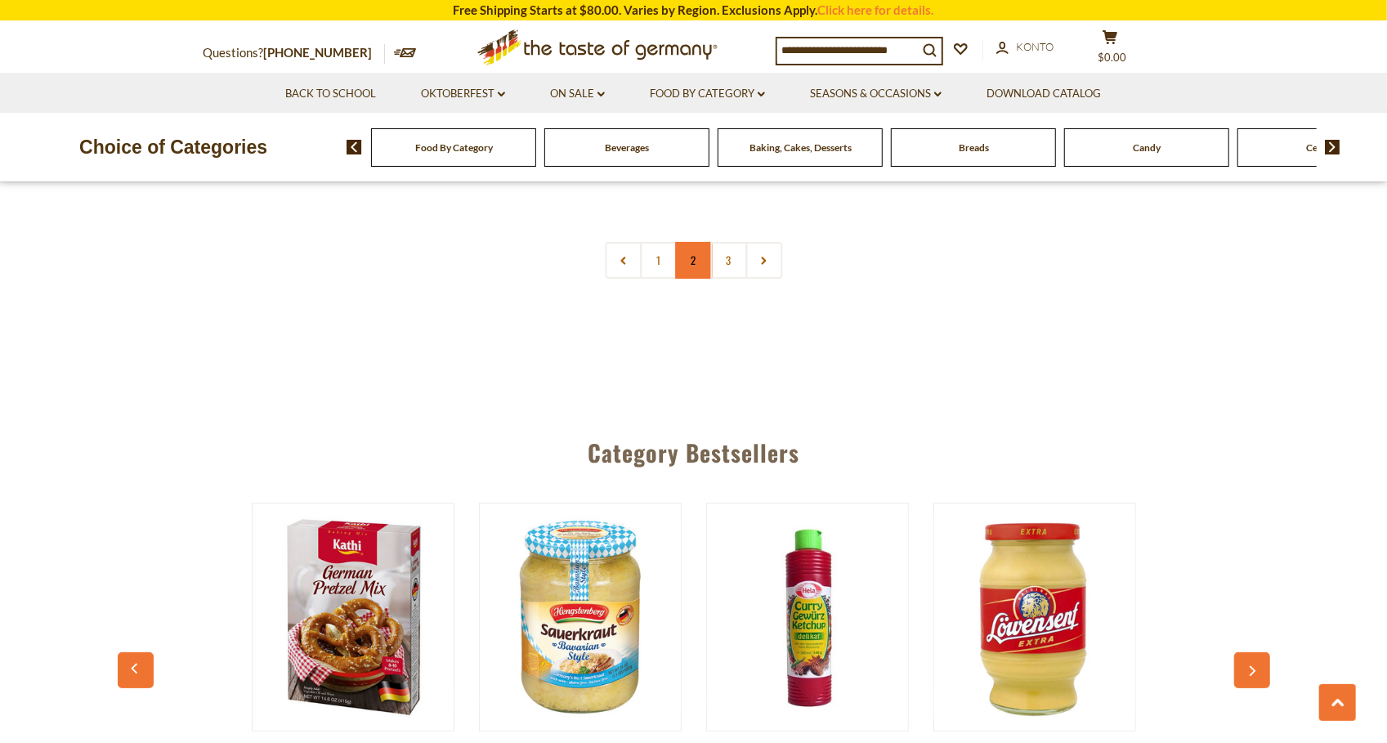
click at [691, 244] on link "2" at bounding box center [693, 260] width 37 height 37
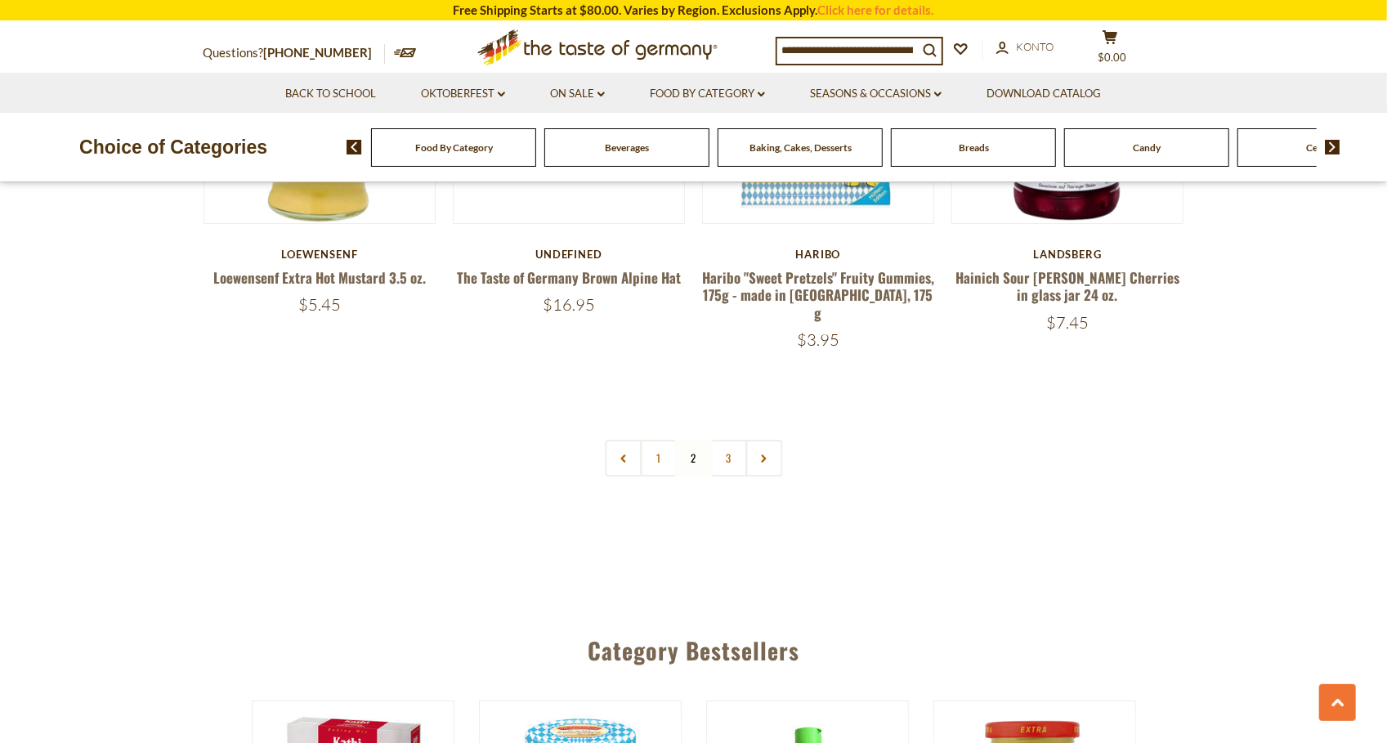
scroll to position [3923, 0]
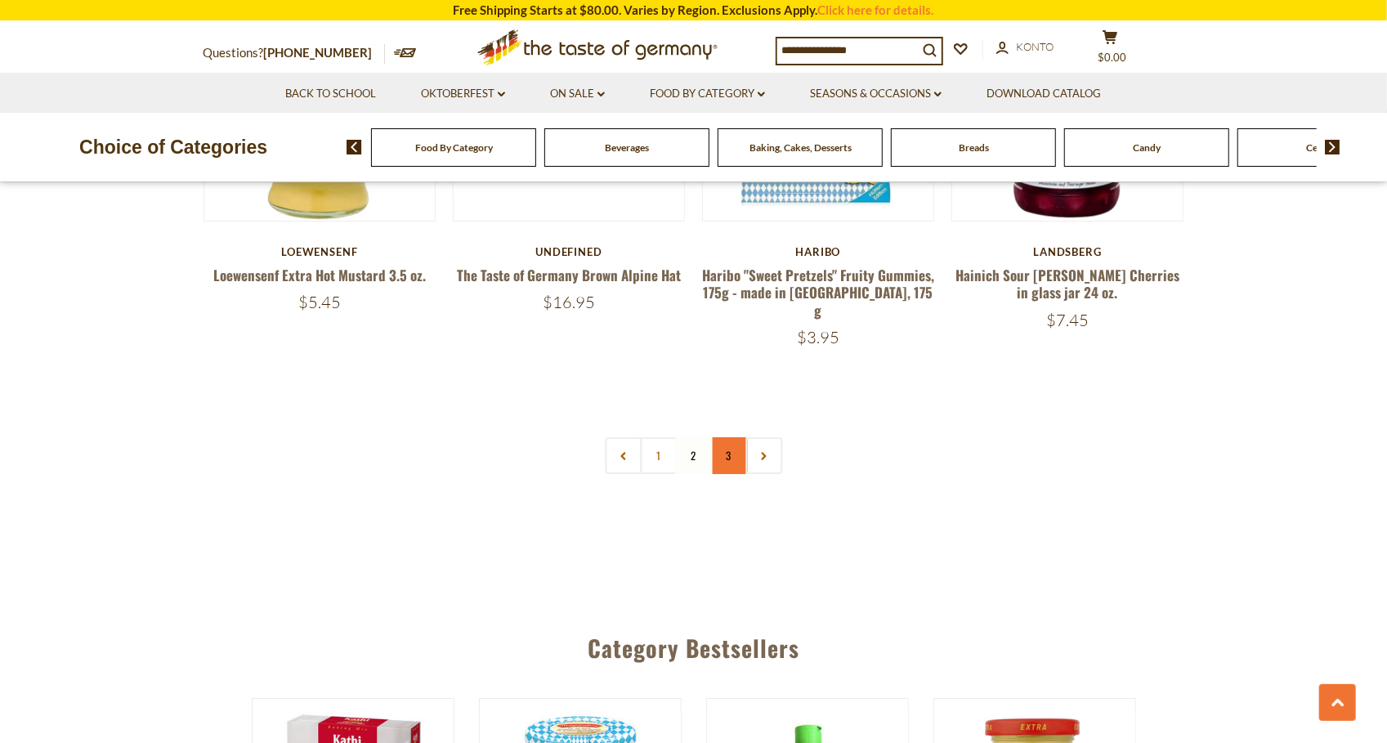
click at [728, 437] on link "3" at bounding box center [728, 455] width 37 height 37
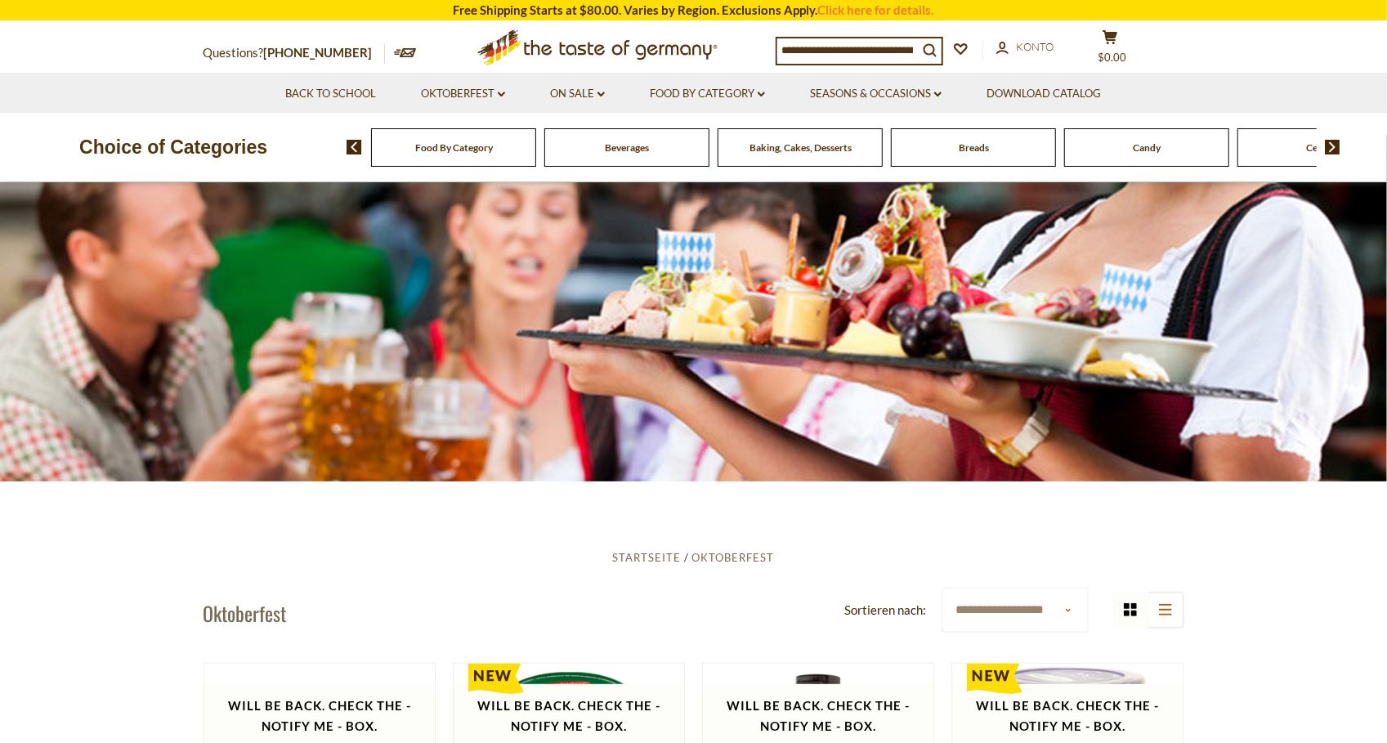
scroll to position [0, 0]
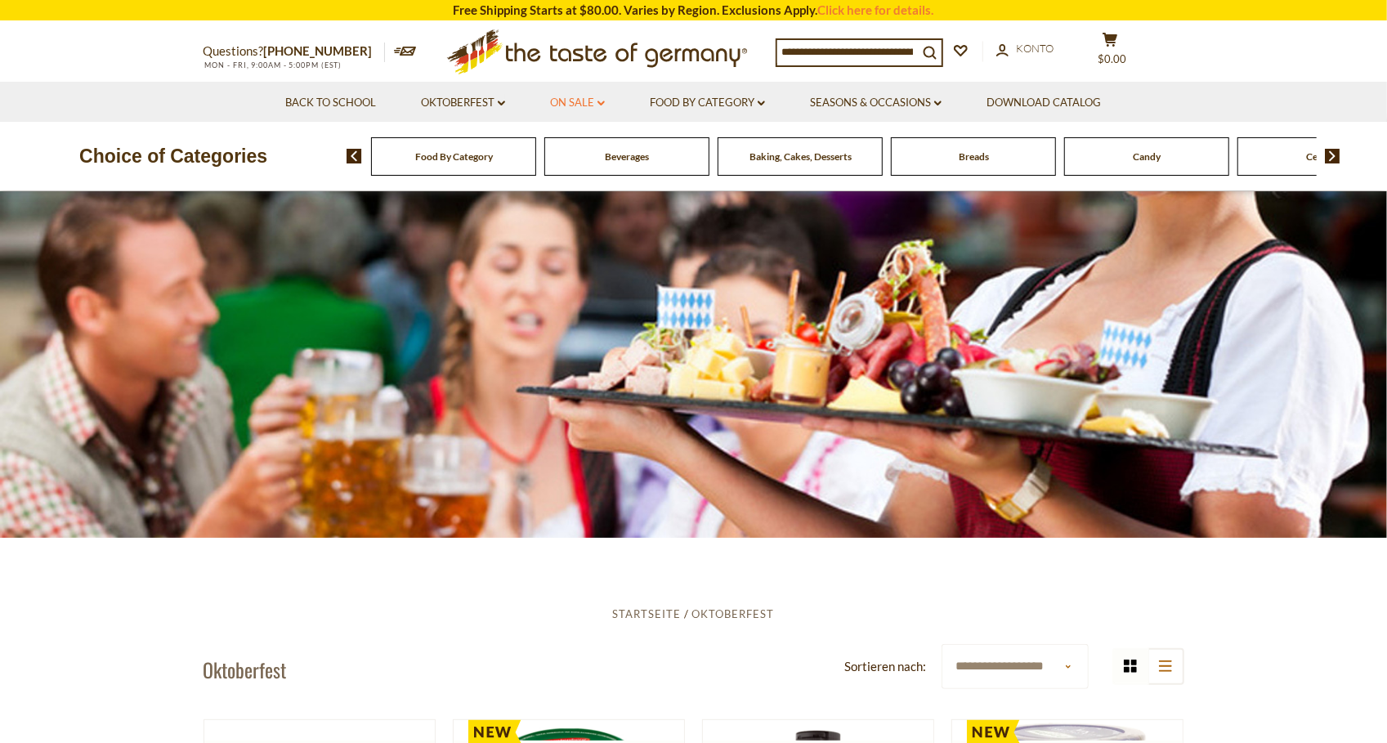
click at [590, 107] on link "On Sale dropdown_arrow" at bounding box center [577, 103] width 55 height 18
click at [579, 140] on link "Alle On Sale" at bounding box center [573, 145] width 65 height 15
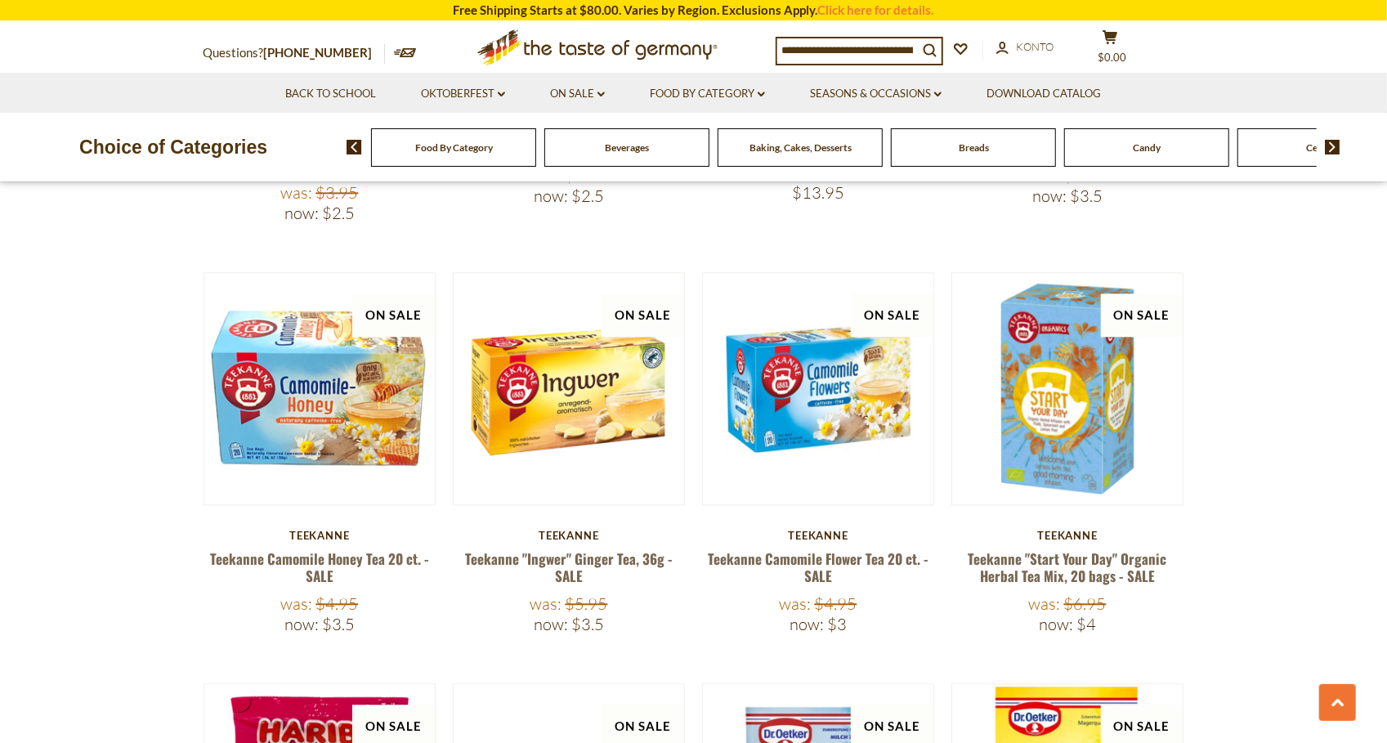
scroll to position [2283, 0]
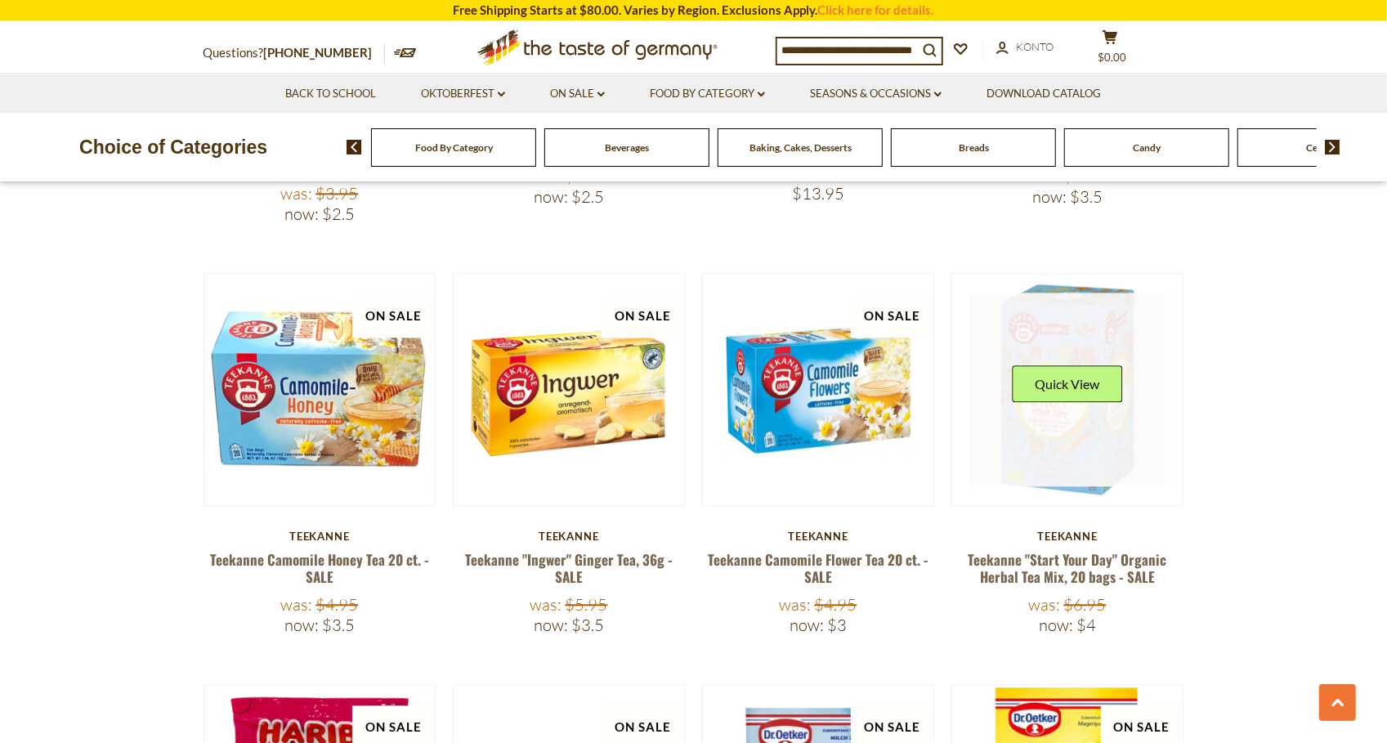
click at [1074, 406] on link at bounding box center [1067, 390] width 195 height 195
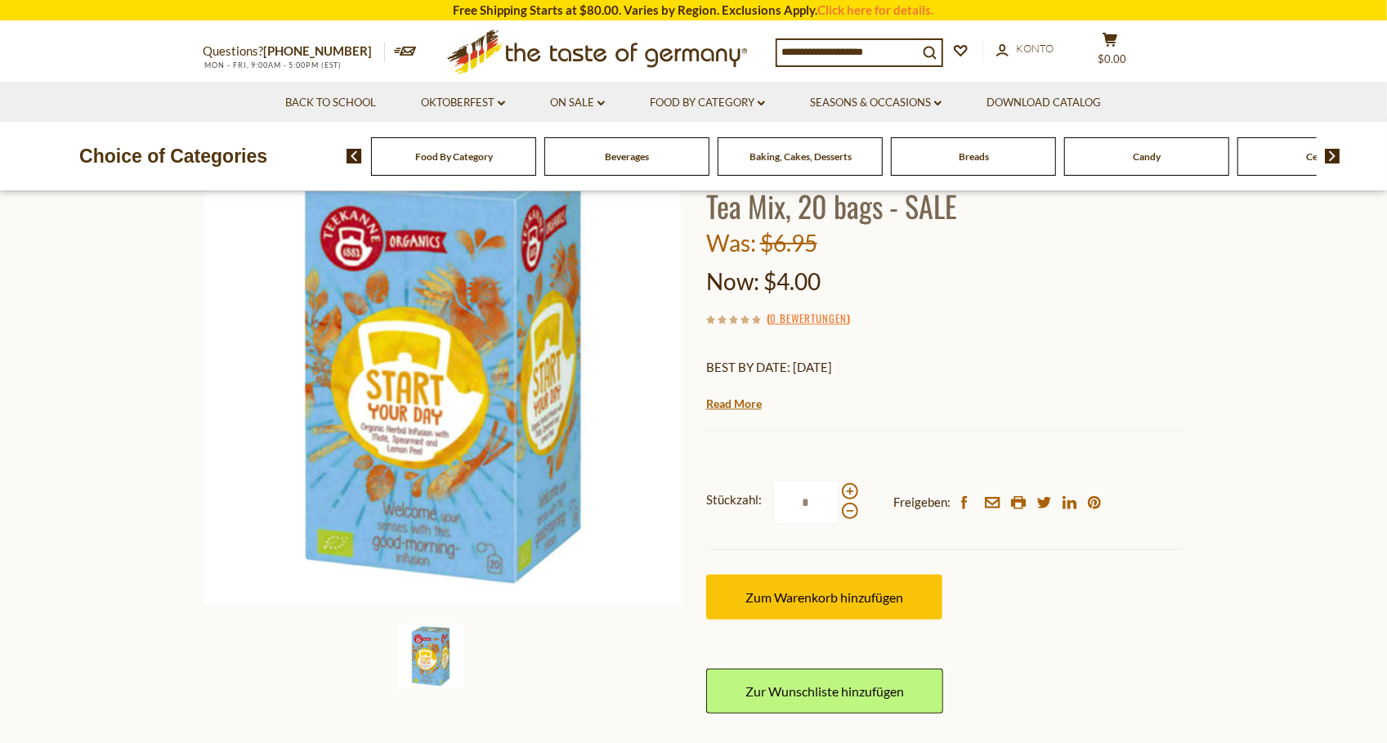
scroll to position [169, 0]
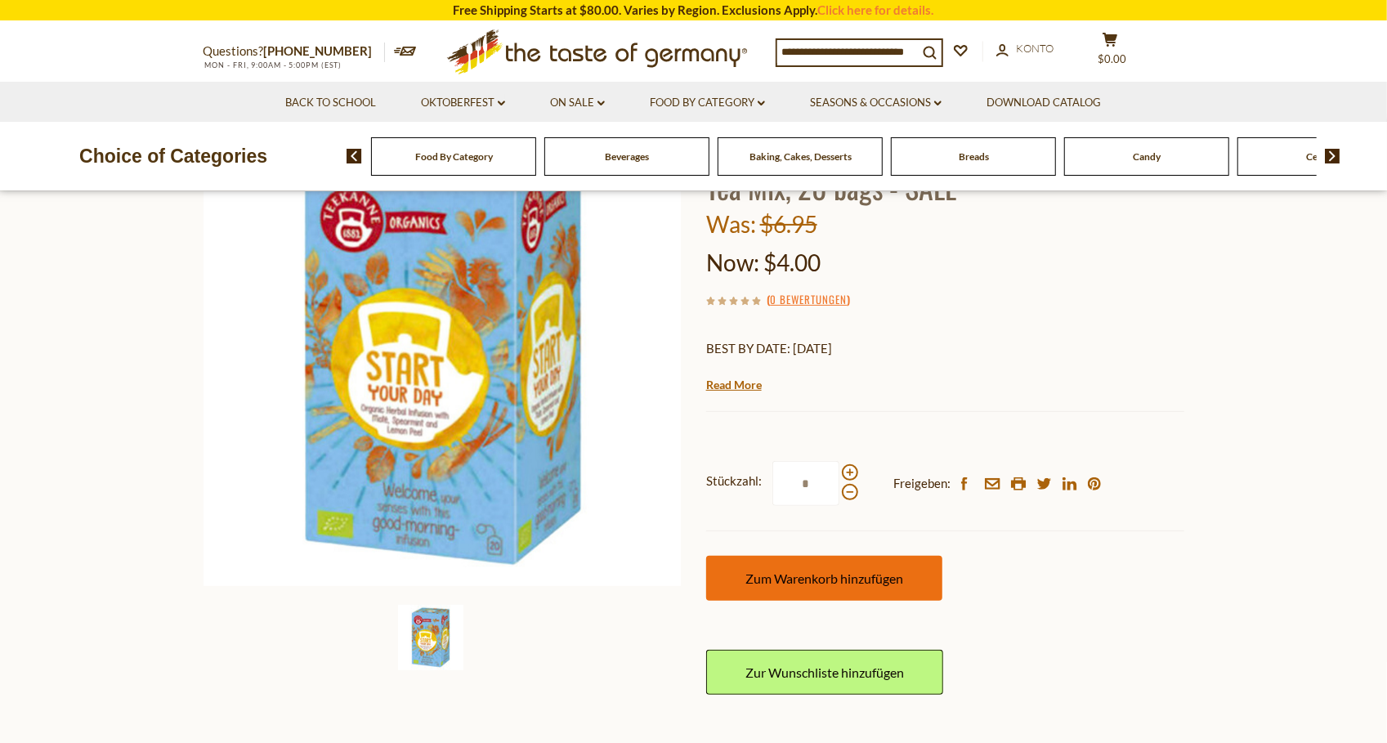
click at [799, 574] on span "Zum Warenkorb hinzufügen" at bounding box center [825, 579] width 158 height 16
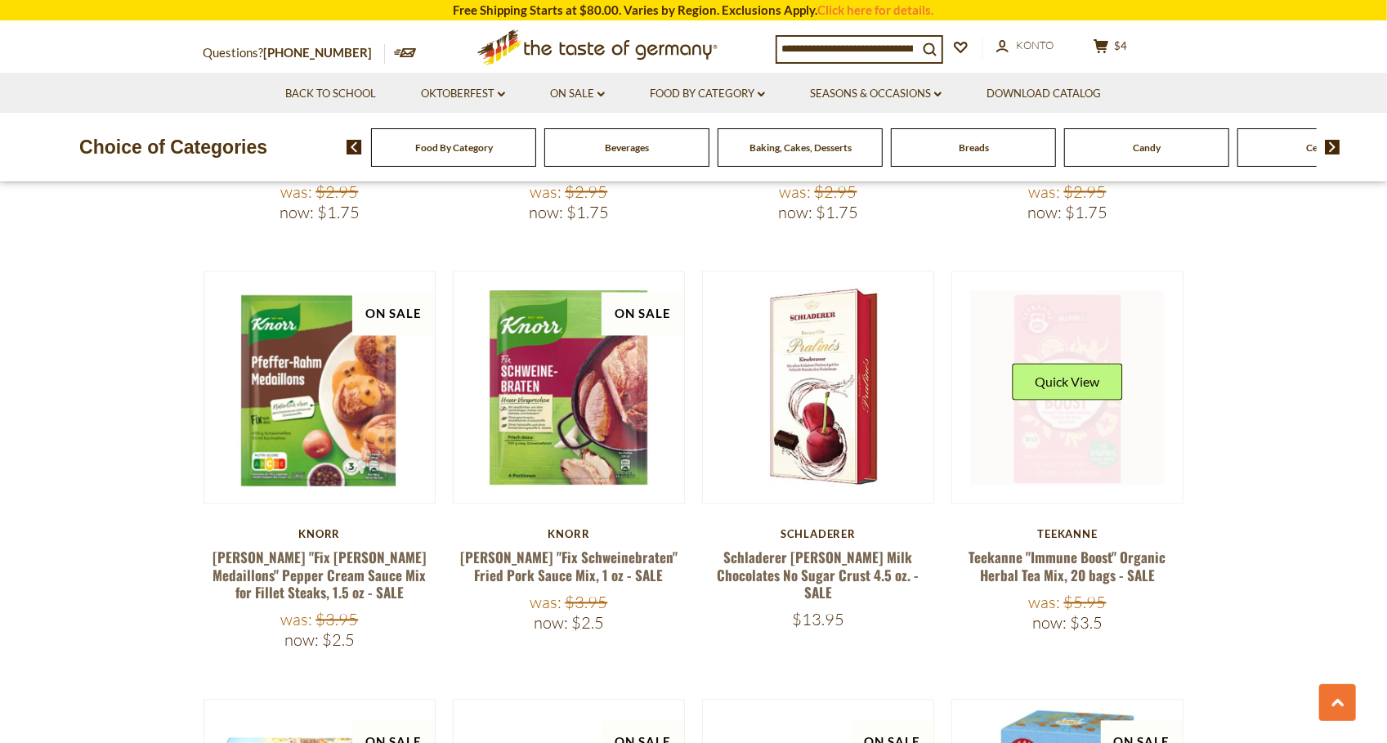
scroll to position [1850, 0]
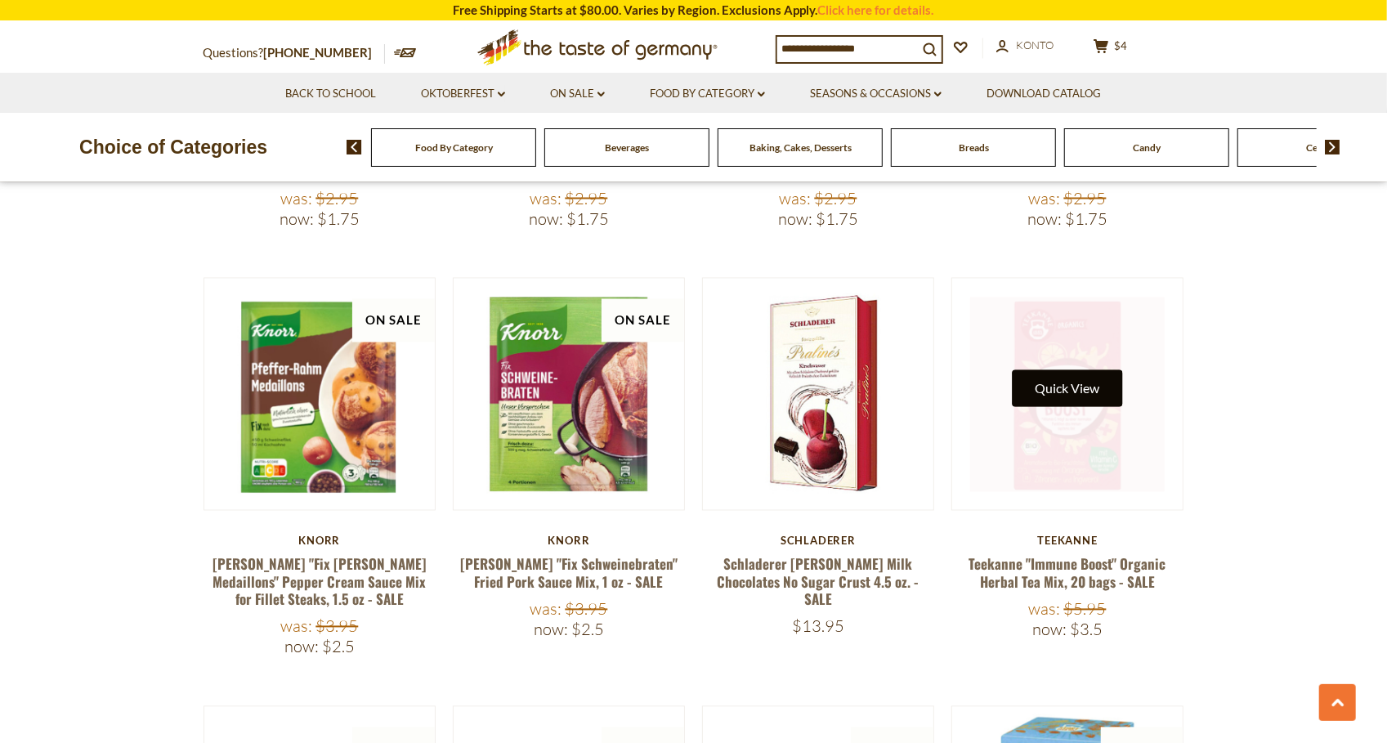
click at [1078, 370] on button "Quick View" at bounding box center [1068, 388] width 110 height 37
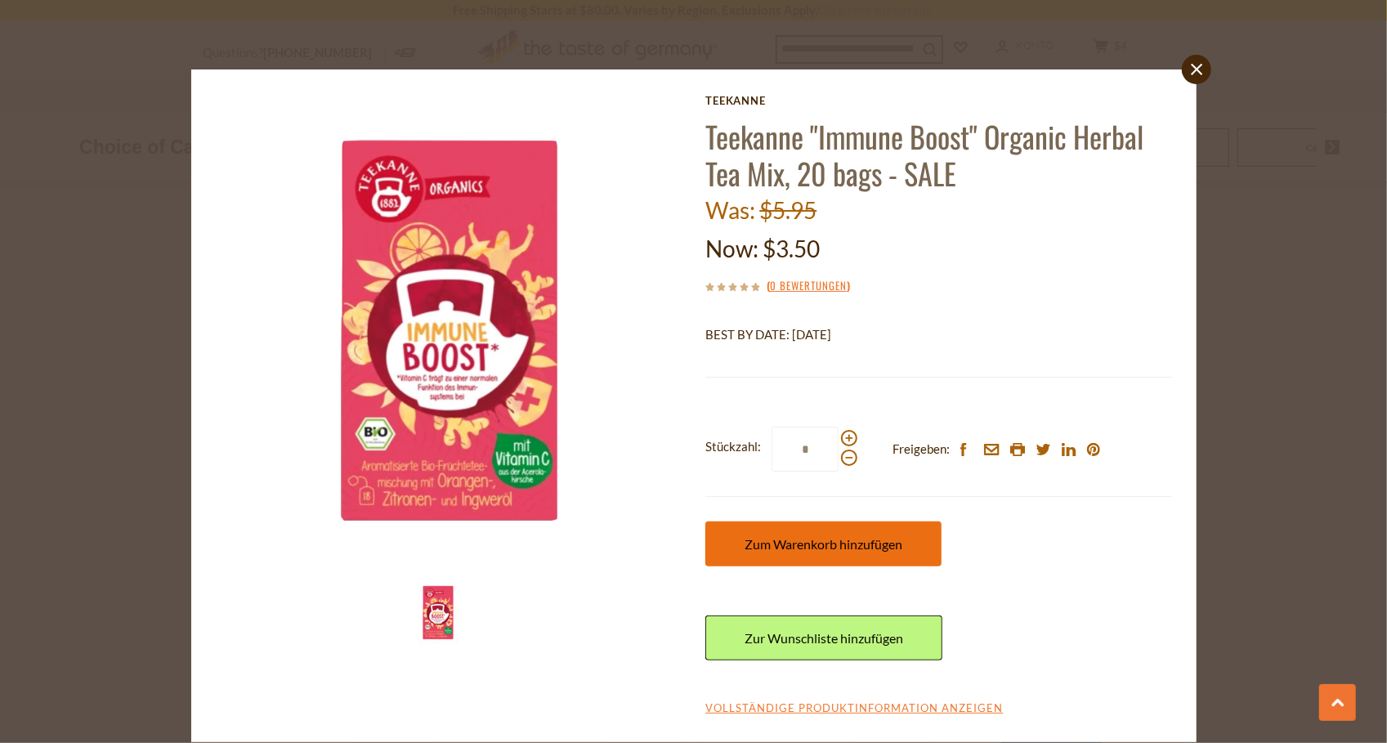
click at [879, 540] on span "Zum Warenkorb hinzufügen" at bounding box center [824, 544] width 158 height 16
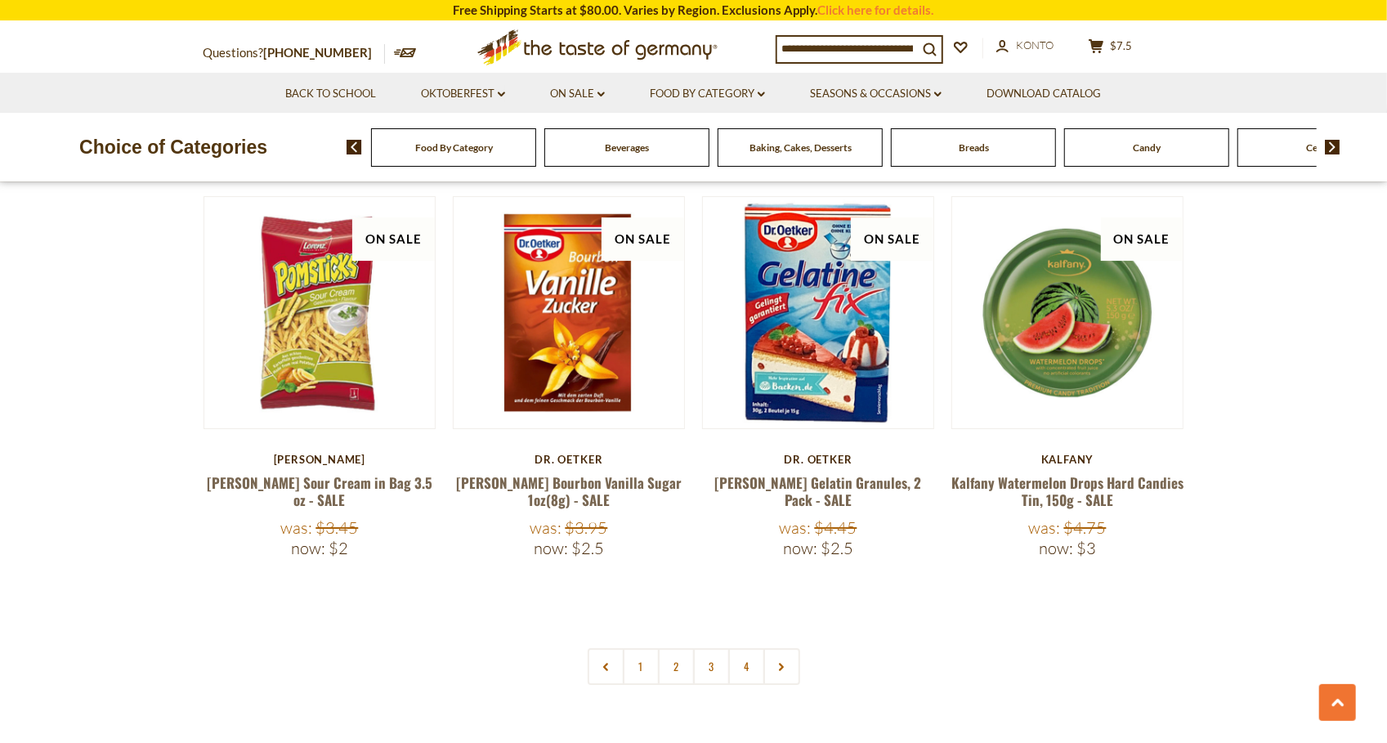
scroll to position [3643, 0]
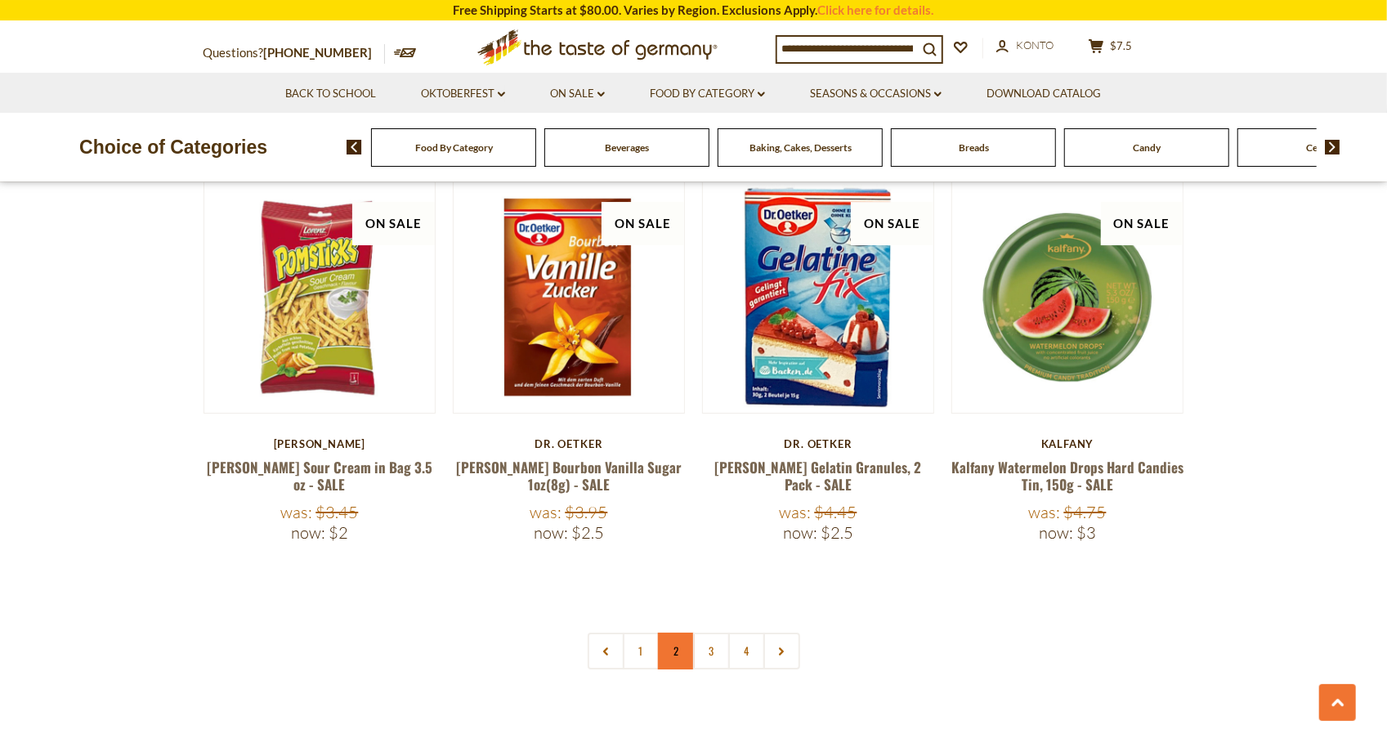
click at [673, 633] on link "2" at bounding box center [676, 651] width 37 height 37
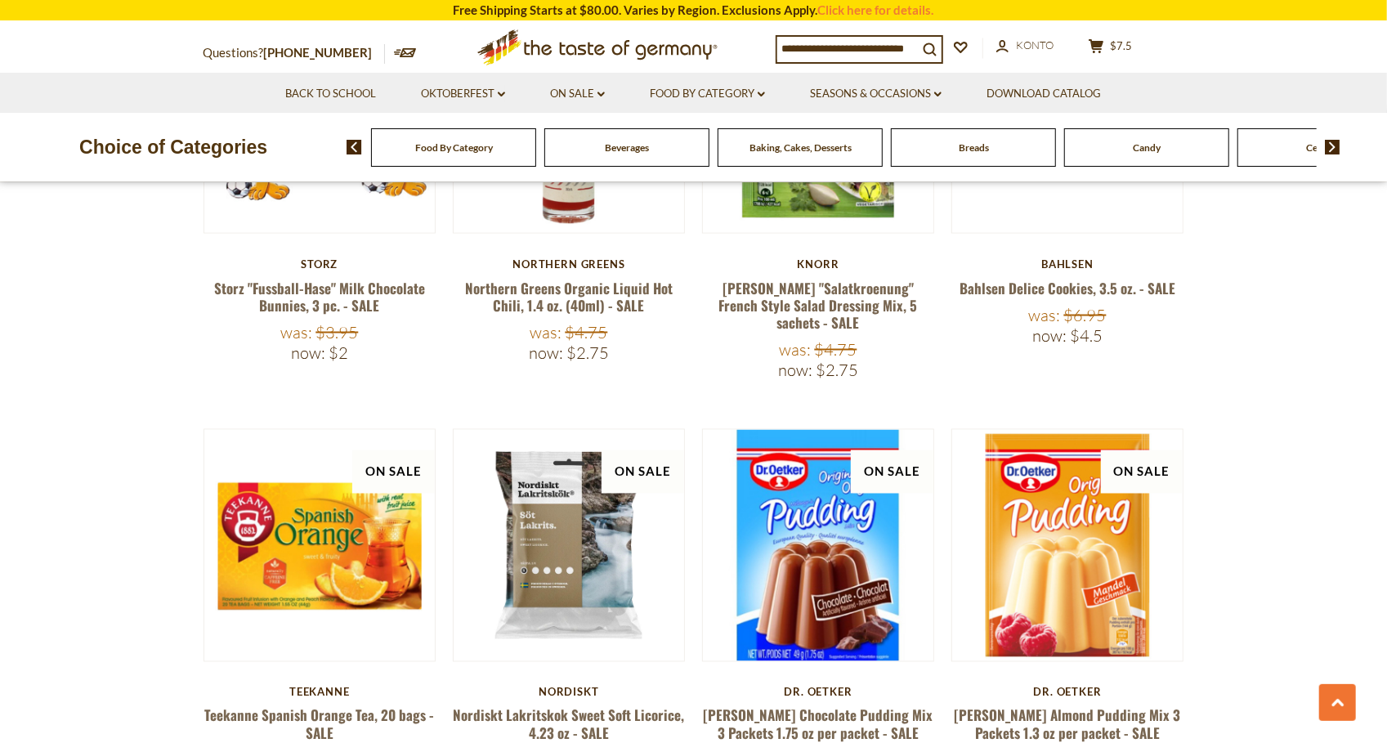
scroll to position [1700, 0]
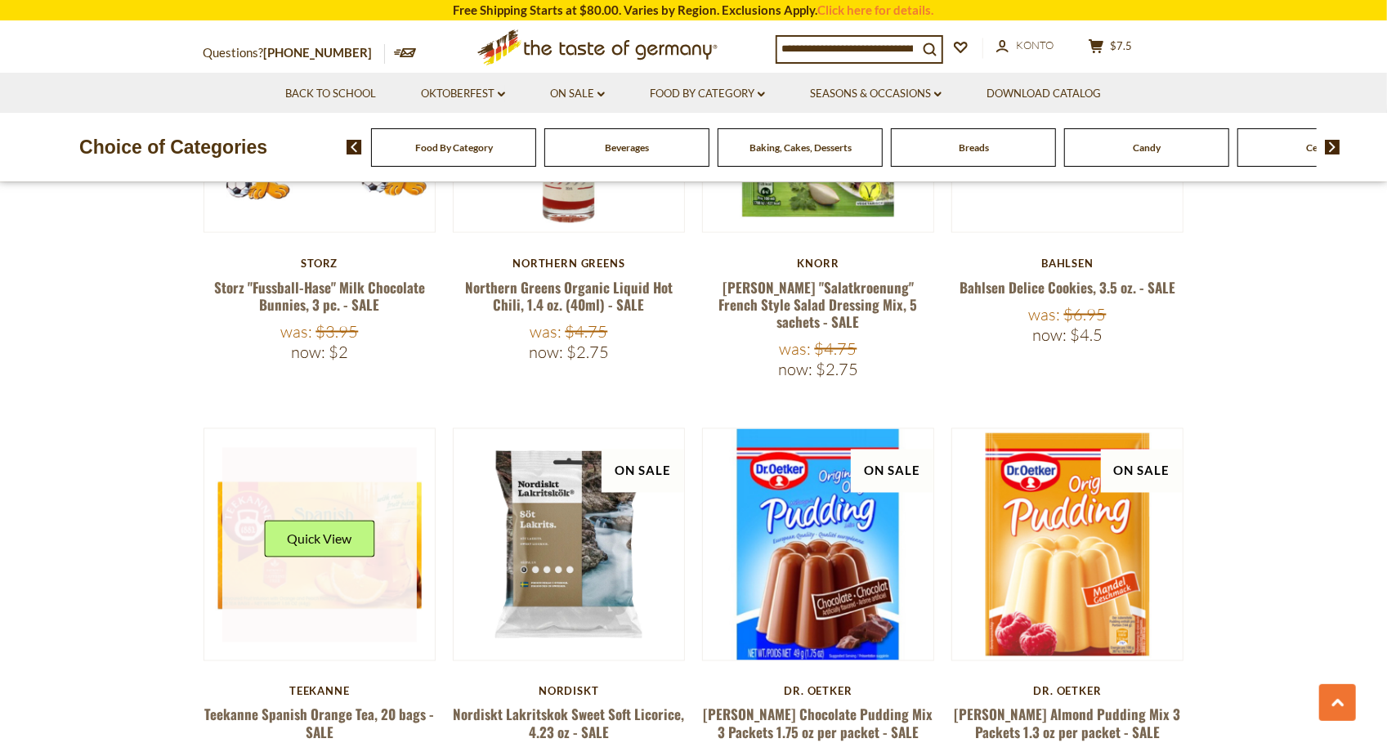
click at [335, 547] on link at bounding box center [319, 545] width 195 height 195
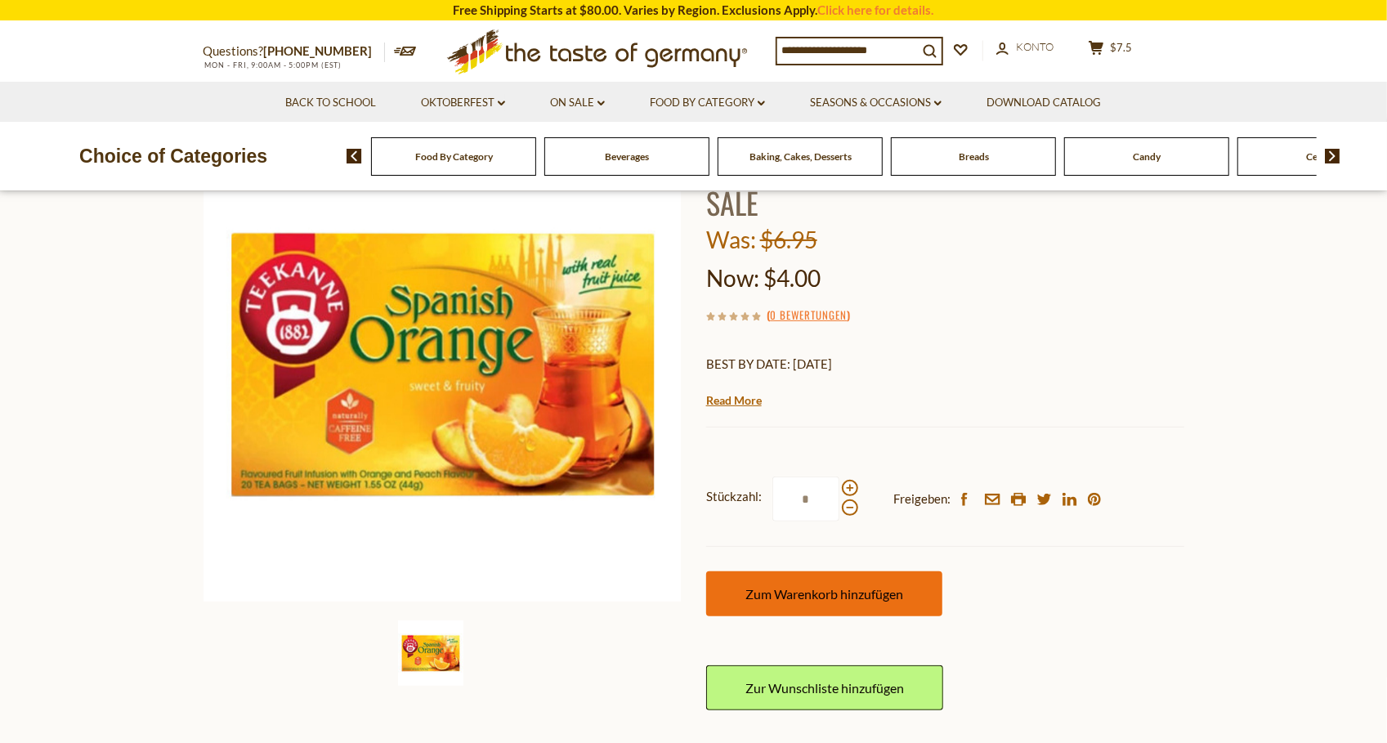
scroll to position [164, 0]
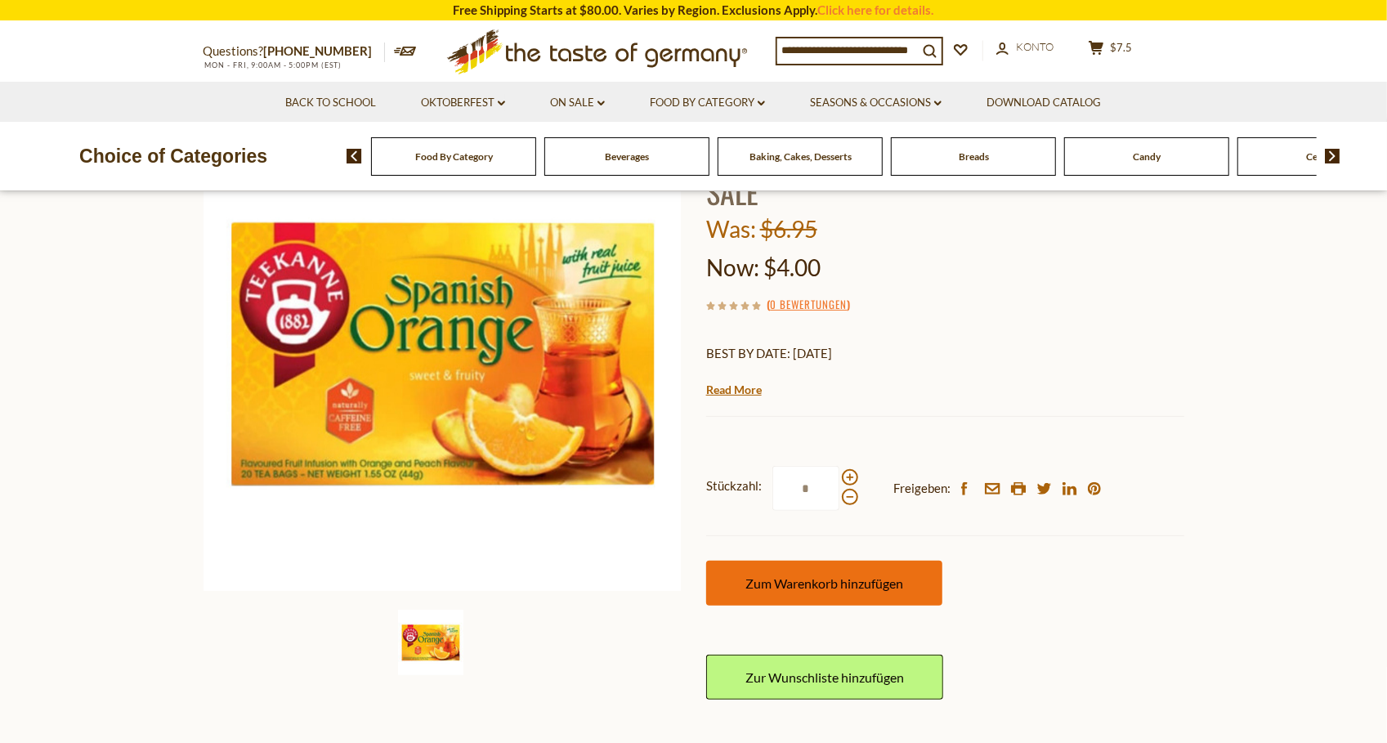
click at [831, 578] on span "Zum Warenkorb hinzufügen" at bounding box center [825, 584] width 158 height 16
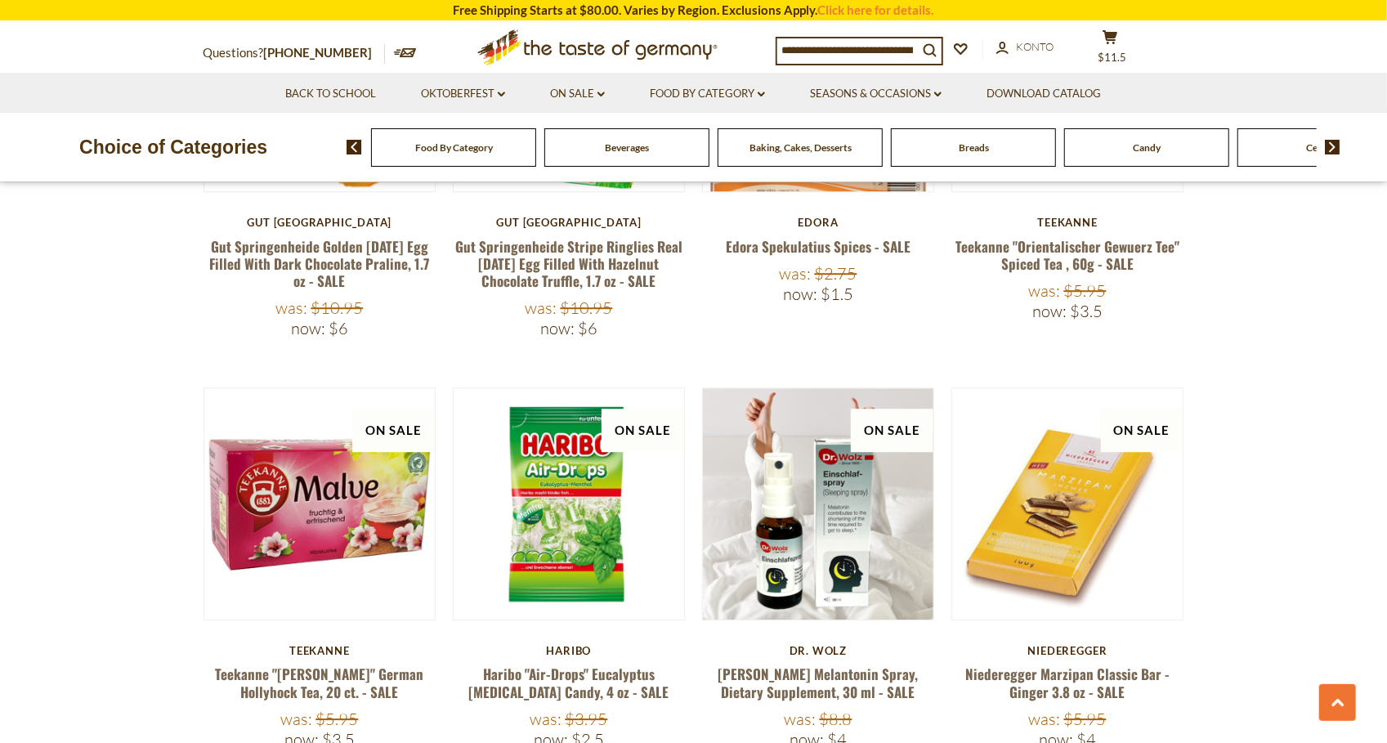
scroll to position [3011, 0]
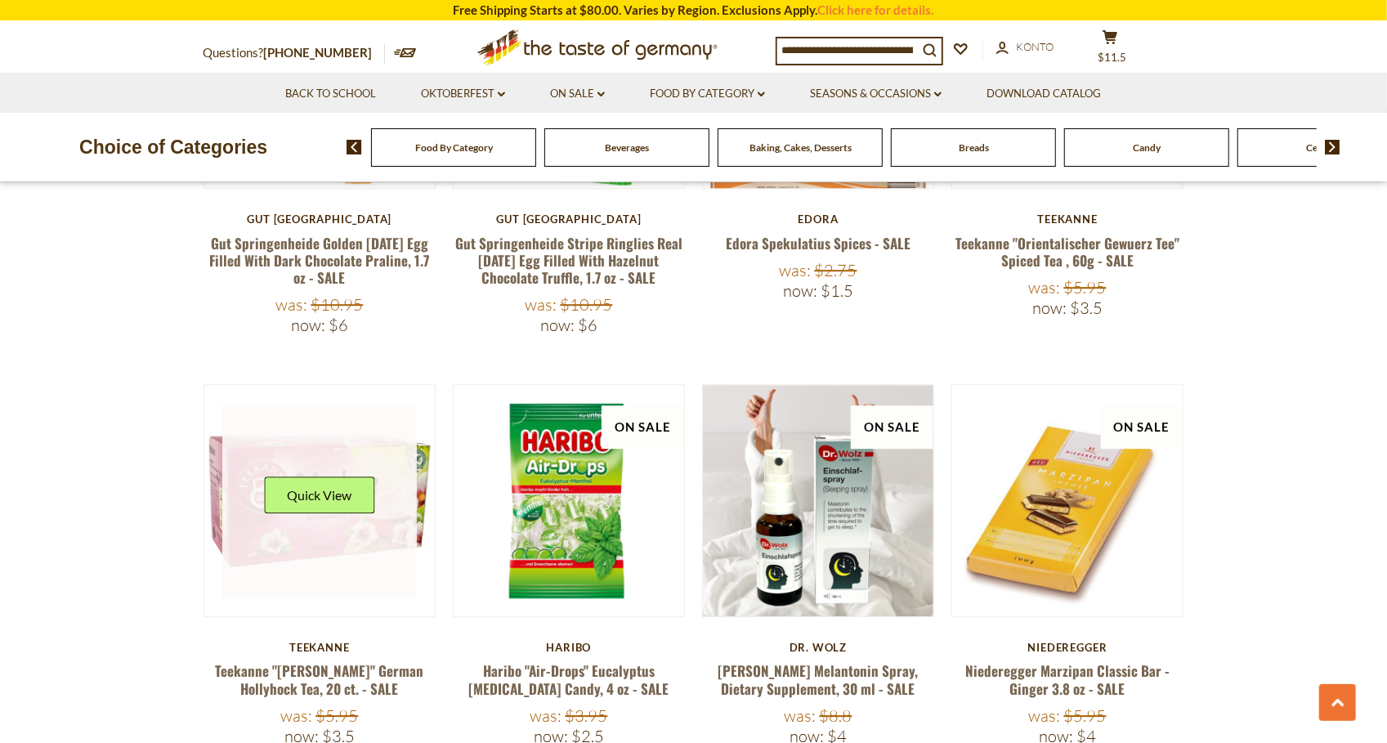
click at [392, 492] on link at bounding box center [319, 501] width 195 height 195
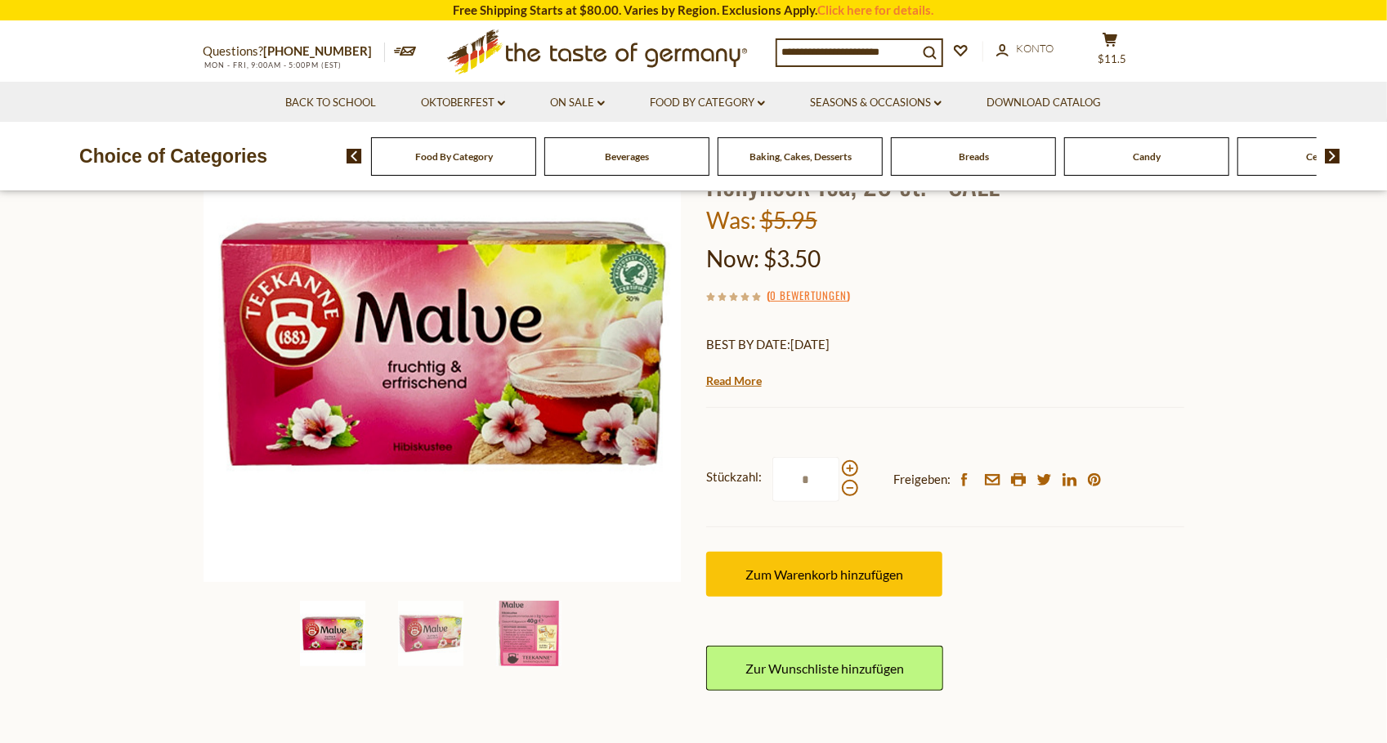
scroll to position [180, 0]
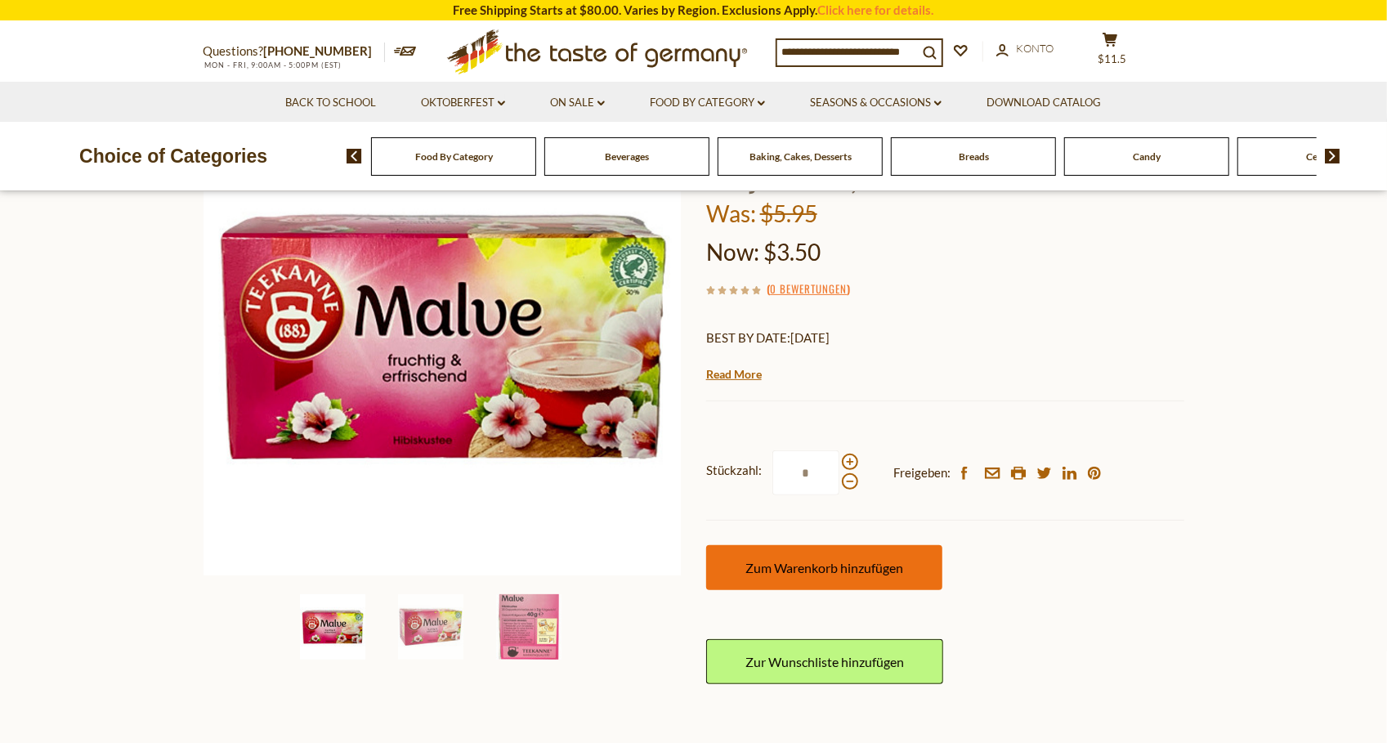
click at [830, 566] on span "Zum Warenkorb hinzufügen" at bounding box center [825, 568] width 158 height 16
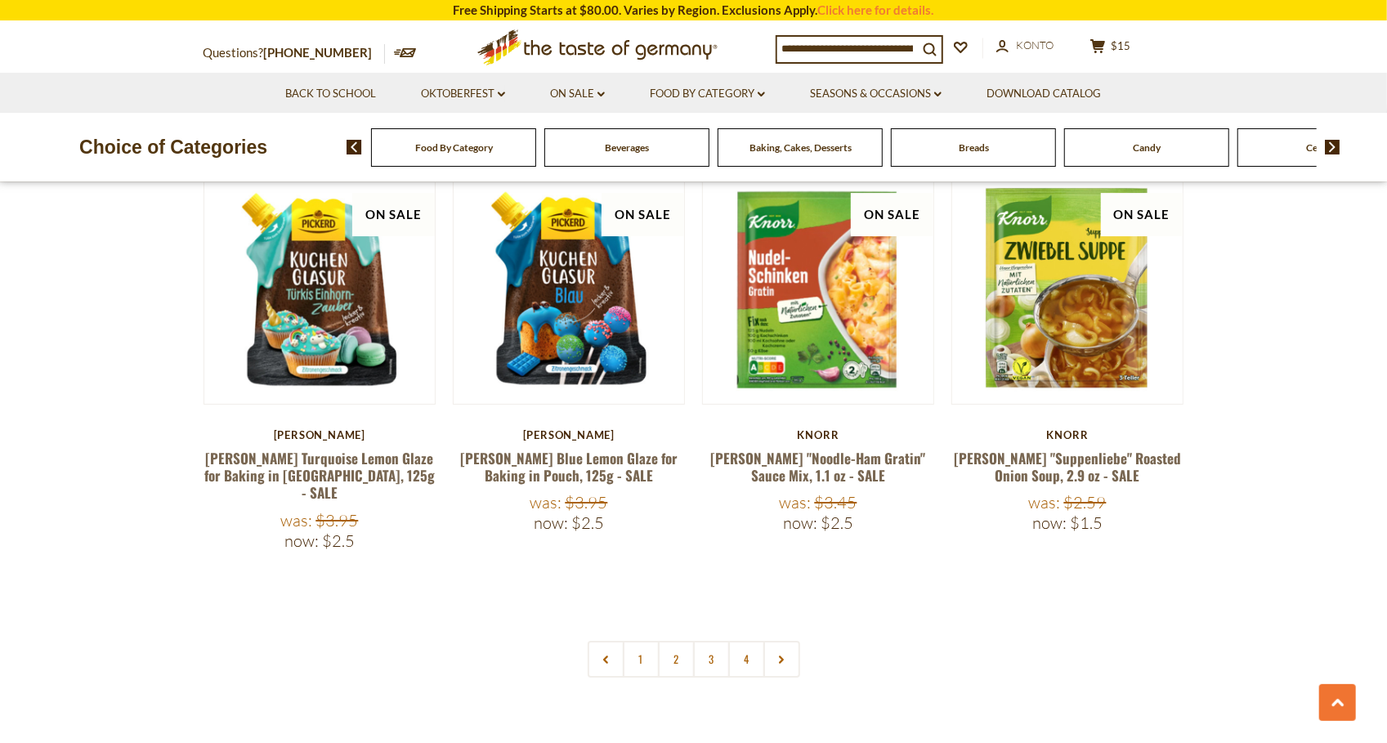
scroll to position [3658, 0]
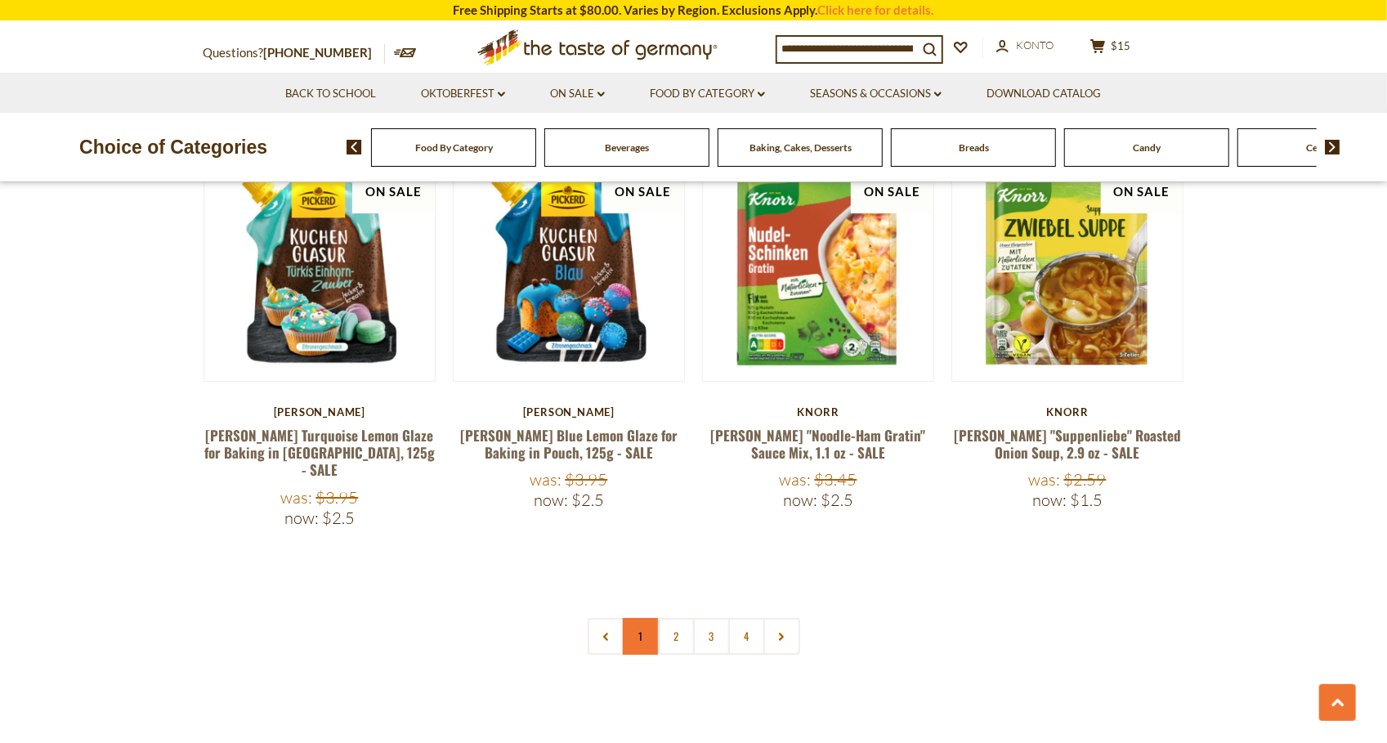
click at [646, 618] on link "1" at bounding box center [641, 636] width 37 height 37
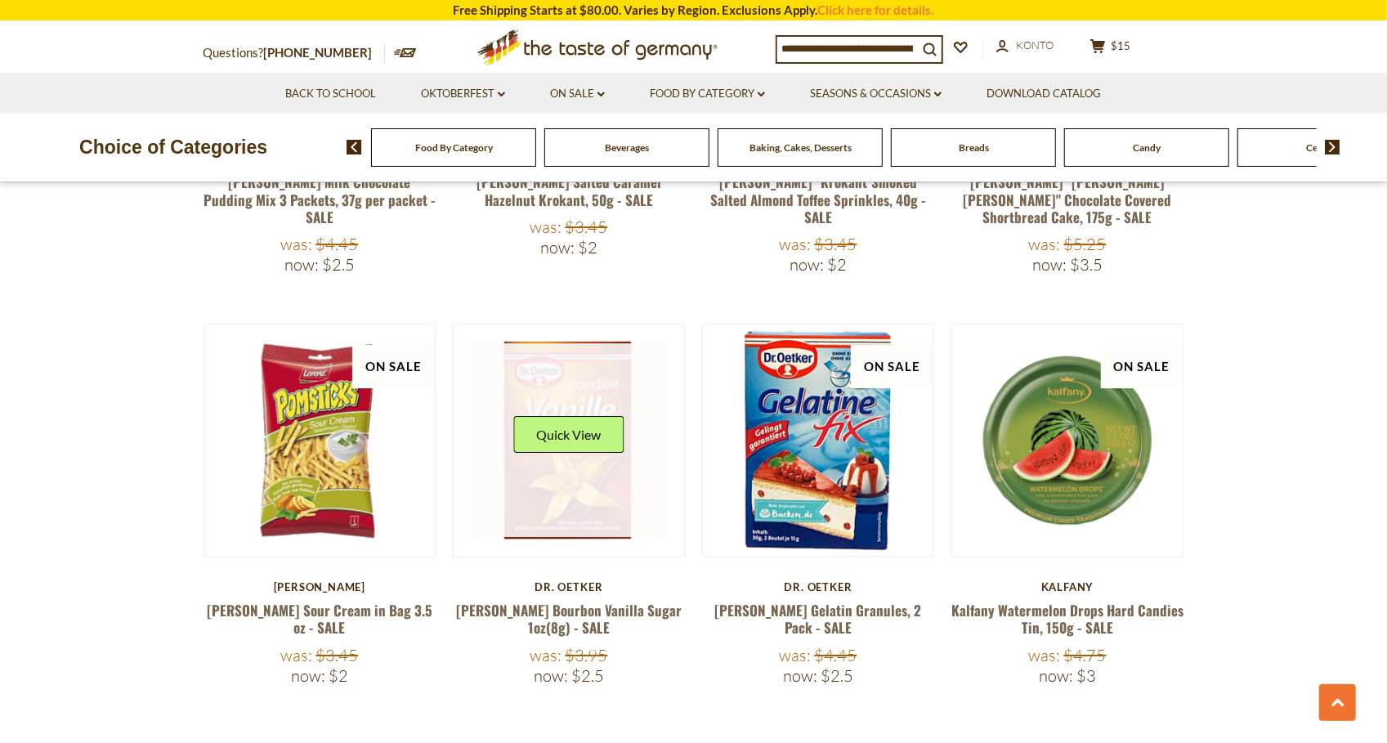
scroll to position [3497, 0]
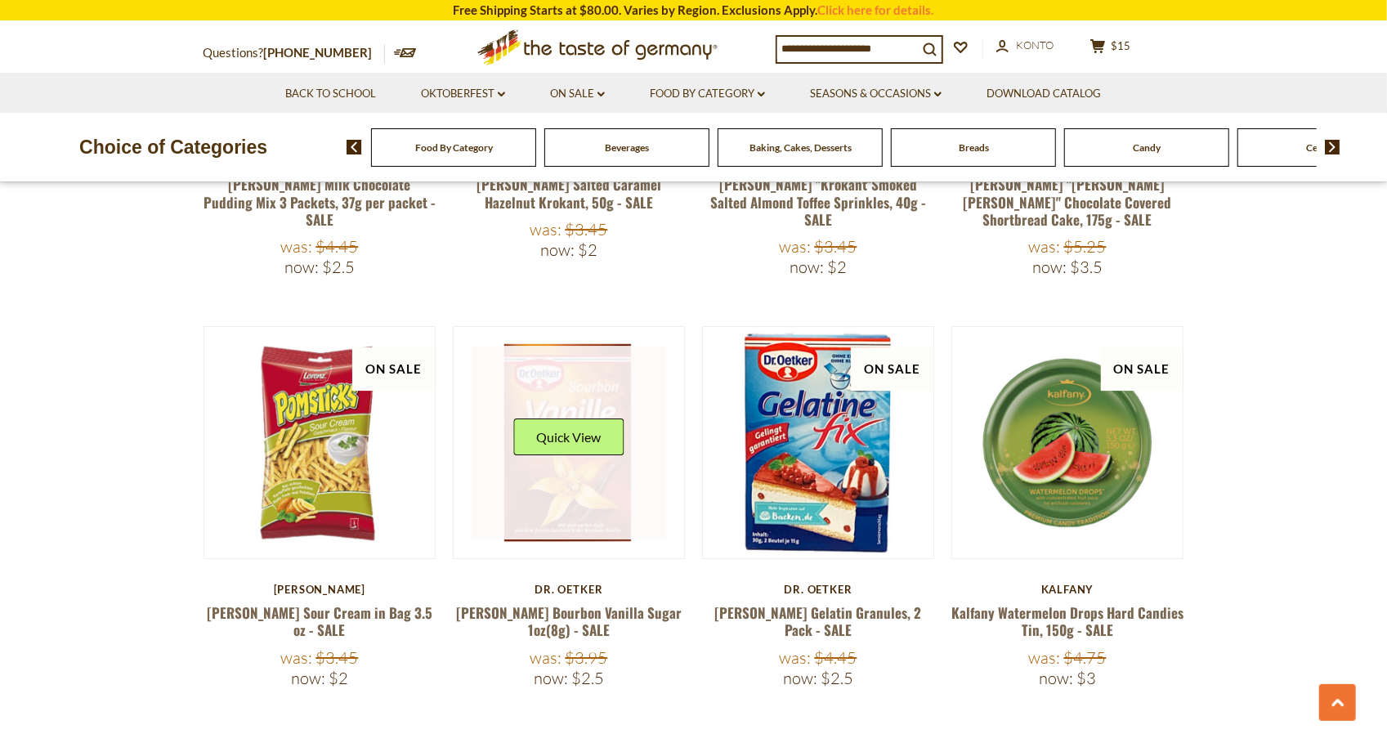
click at [558, 458] on link at bounding box center [569, 443] width 195 height 195
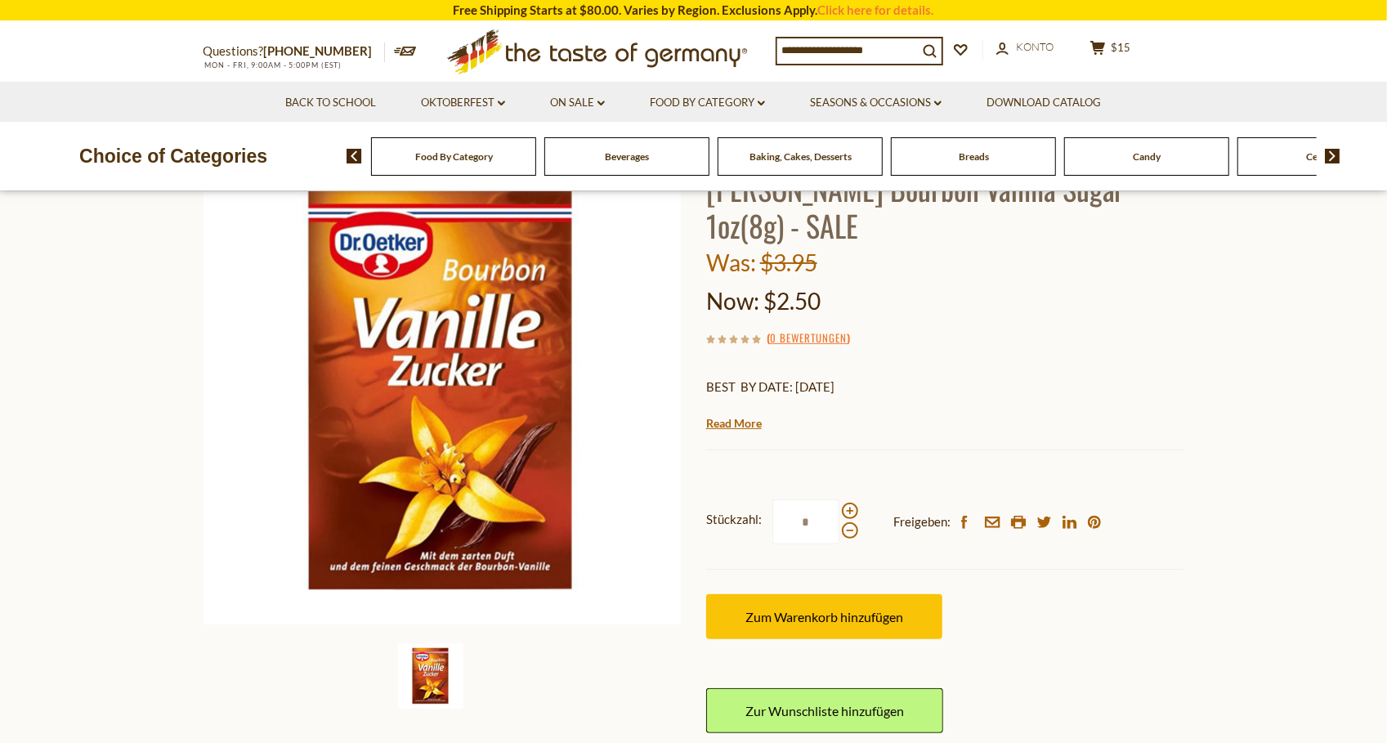
scroll to position [150, 0]
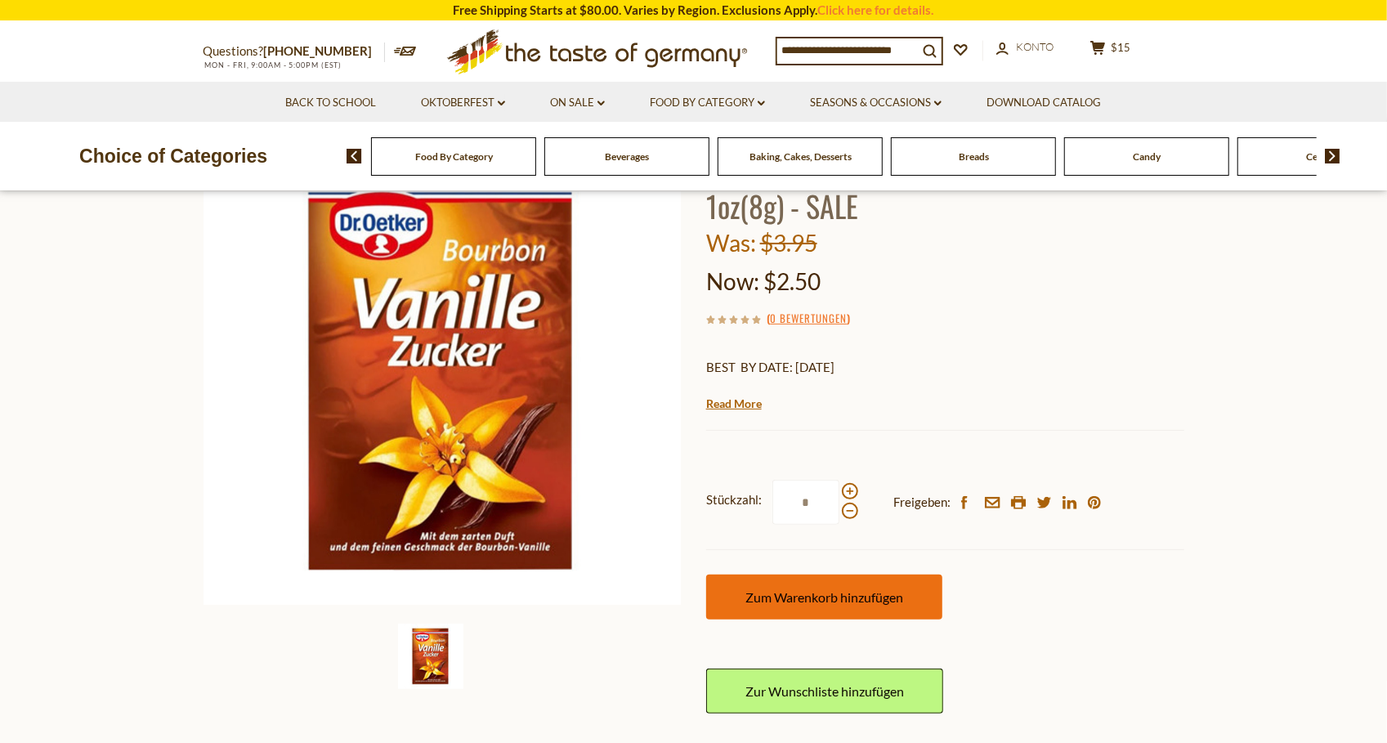
click at [854, 595] on span "Zum Warenkorb hinzufügen" at bounding box center [825, 597] width 158 height 16
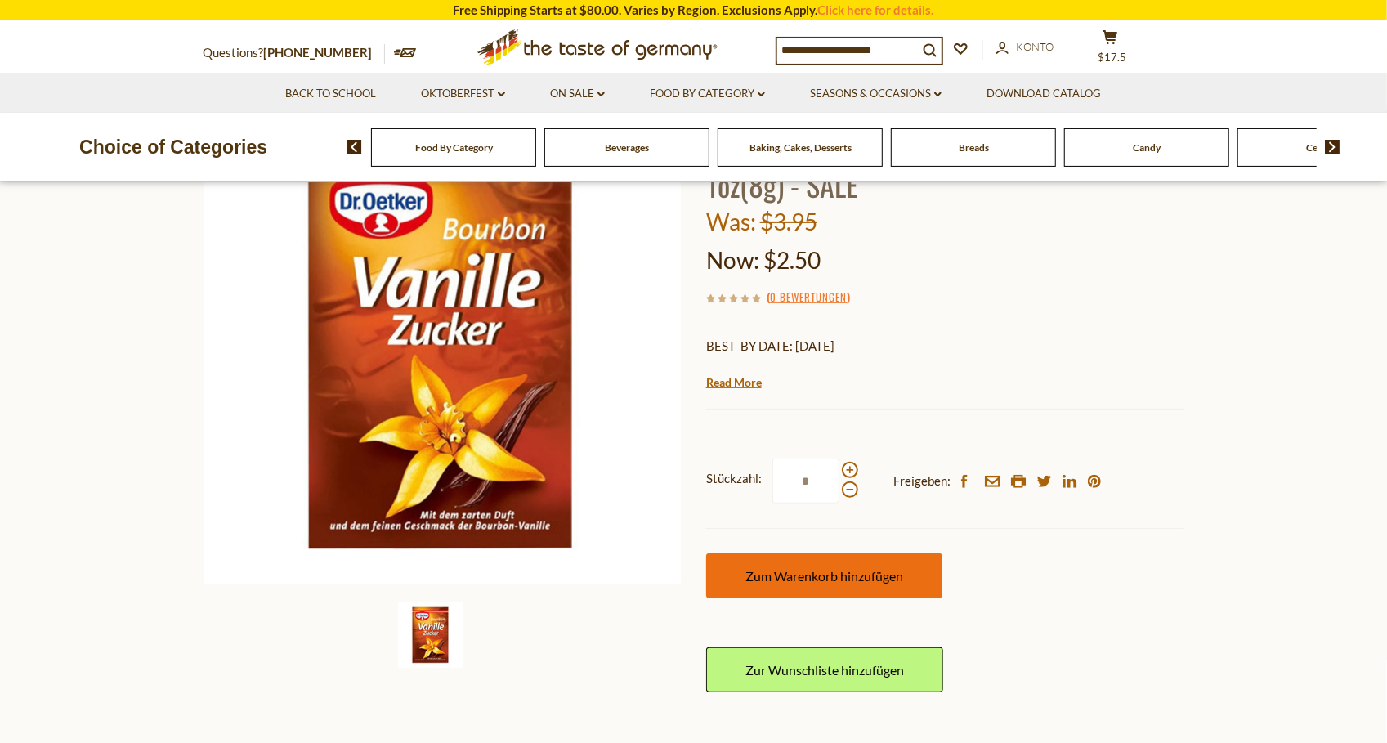
scroll to position [189, 0]
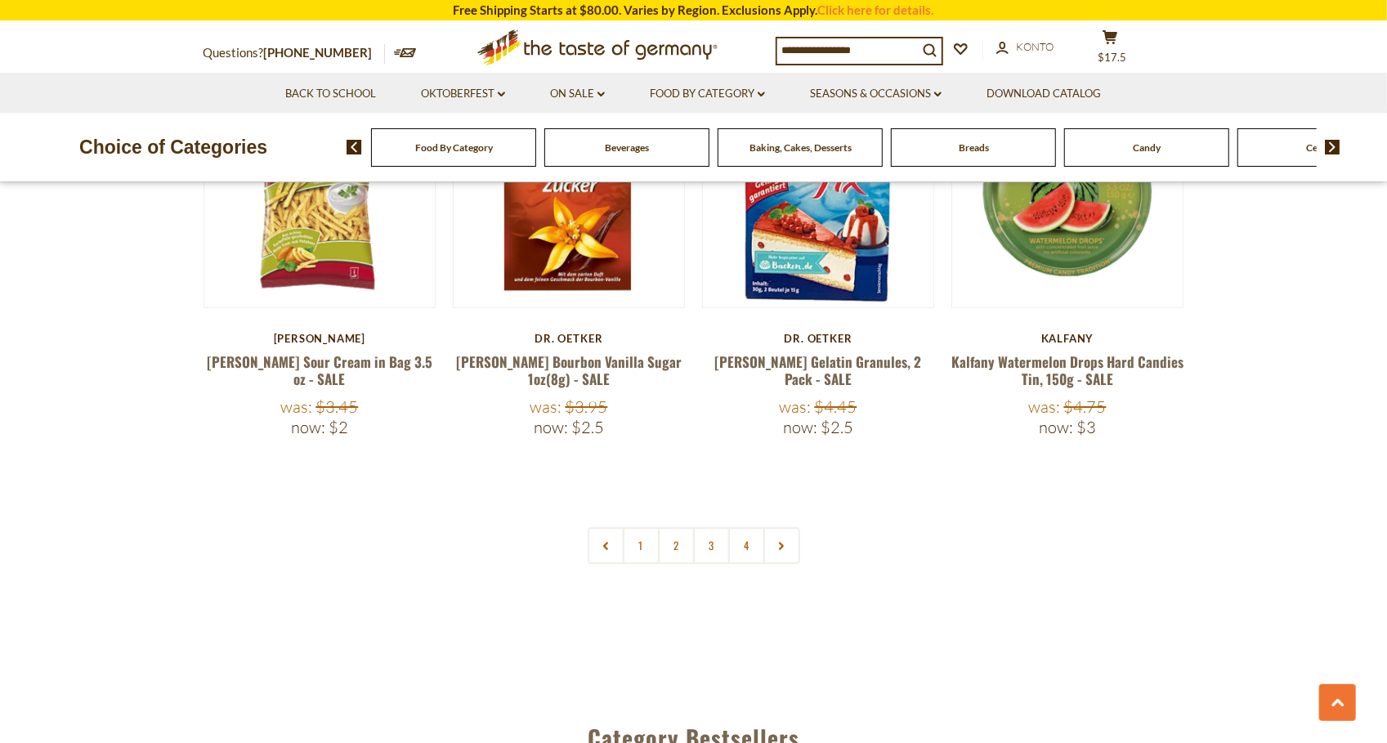
scroll to position [3743, 0]
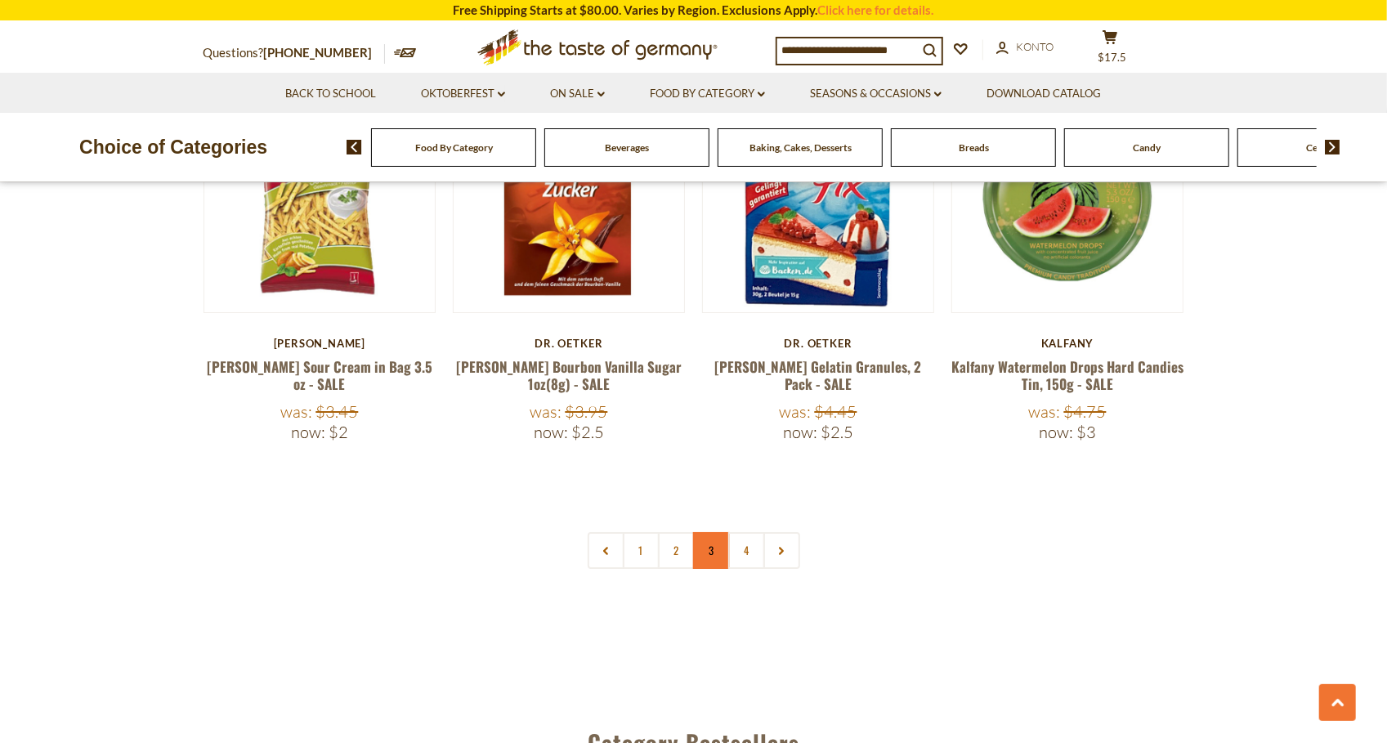
click at [710, 532] on link "3" at bounding box center [711, 550] width 37 height 37
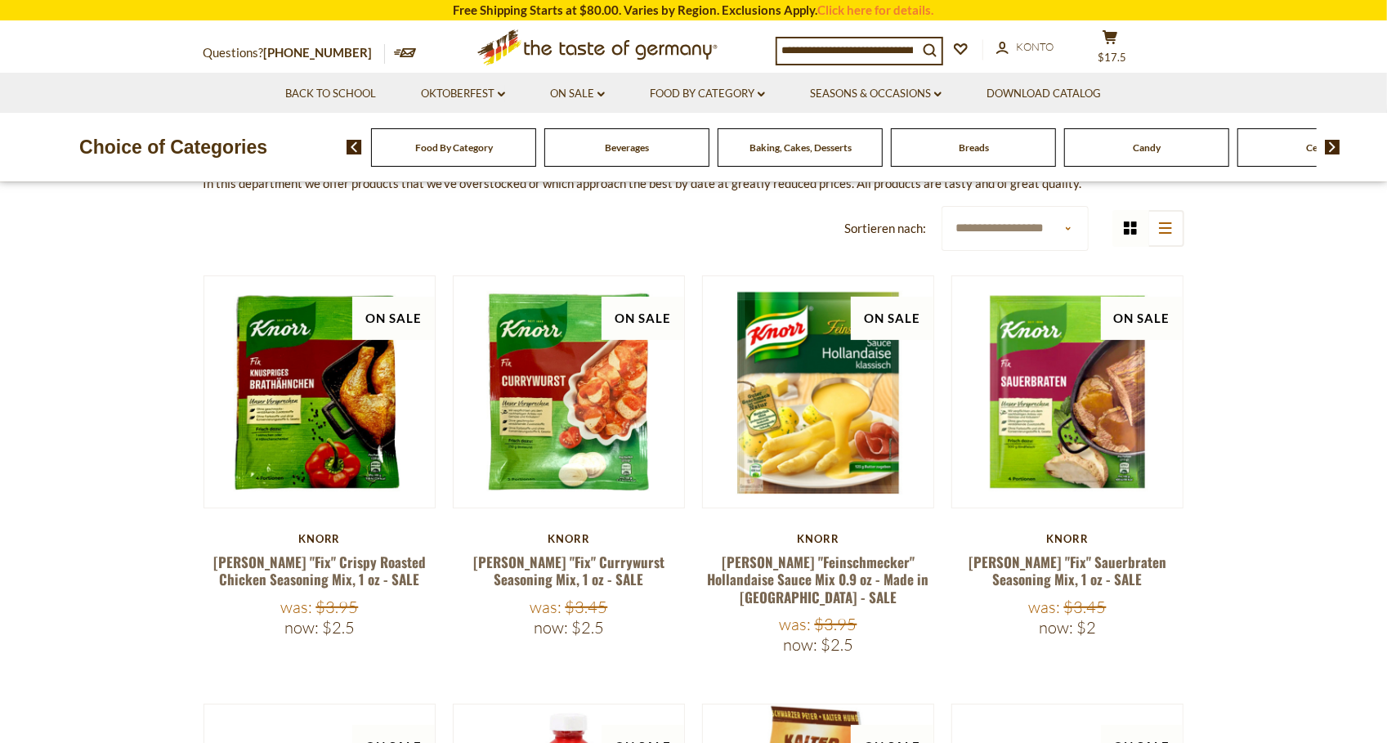
scroll to position [222, 0]
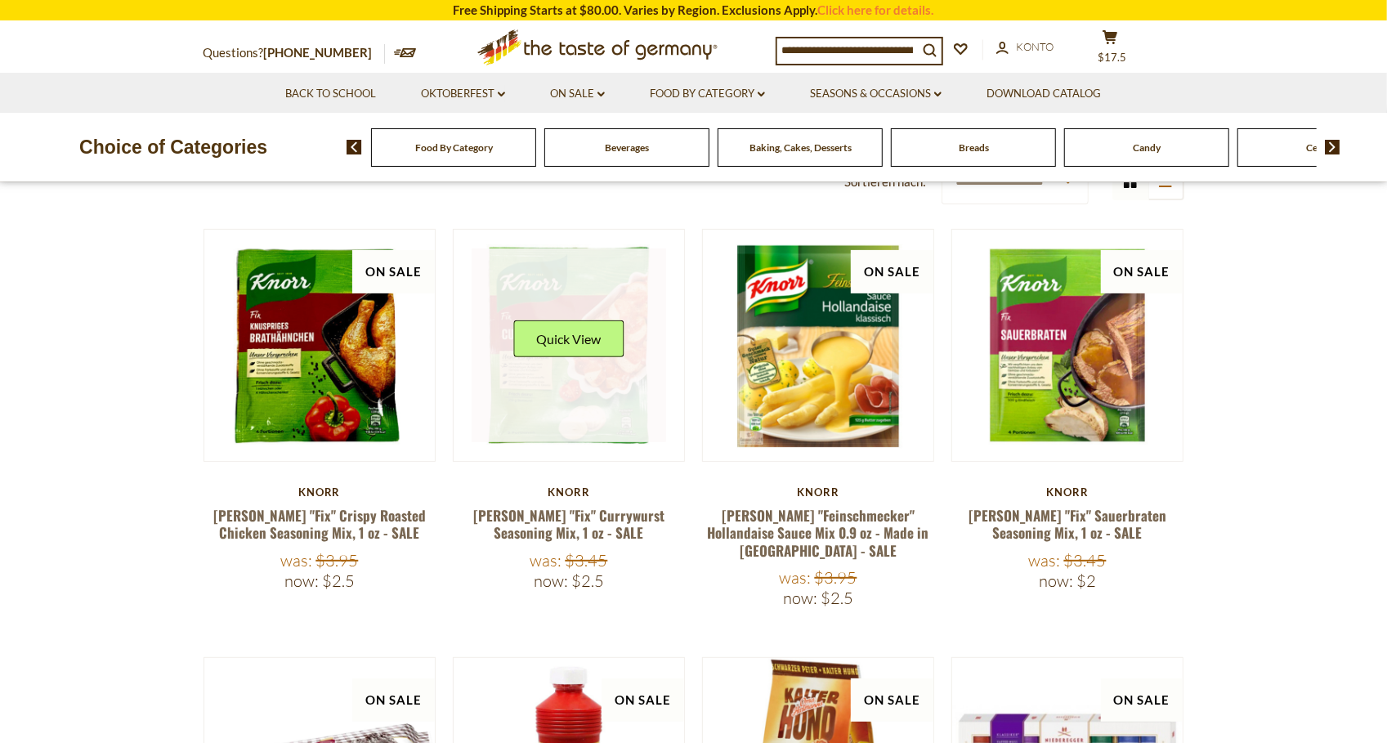
click at [543, 445] on img at bounding box center [569, 345] width 231 height 231
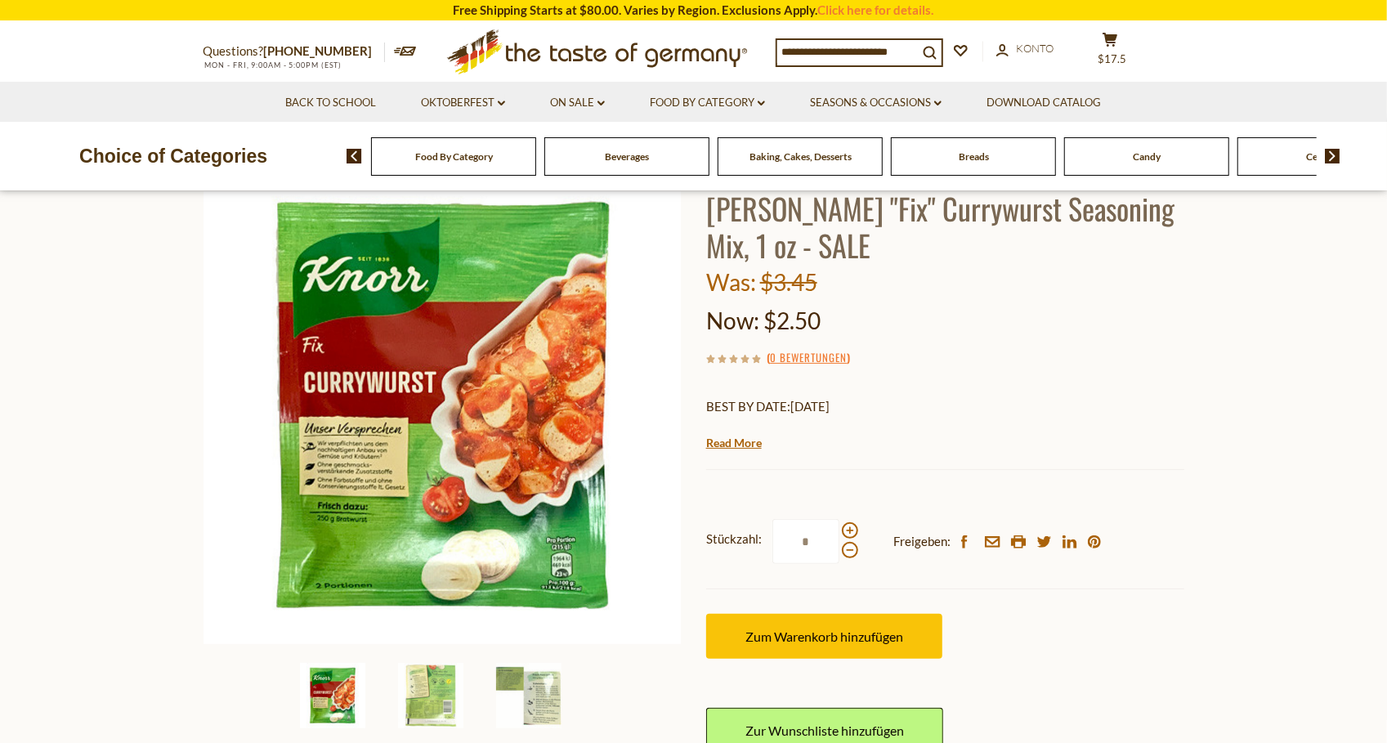
scroll to position [169, 0]
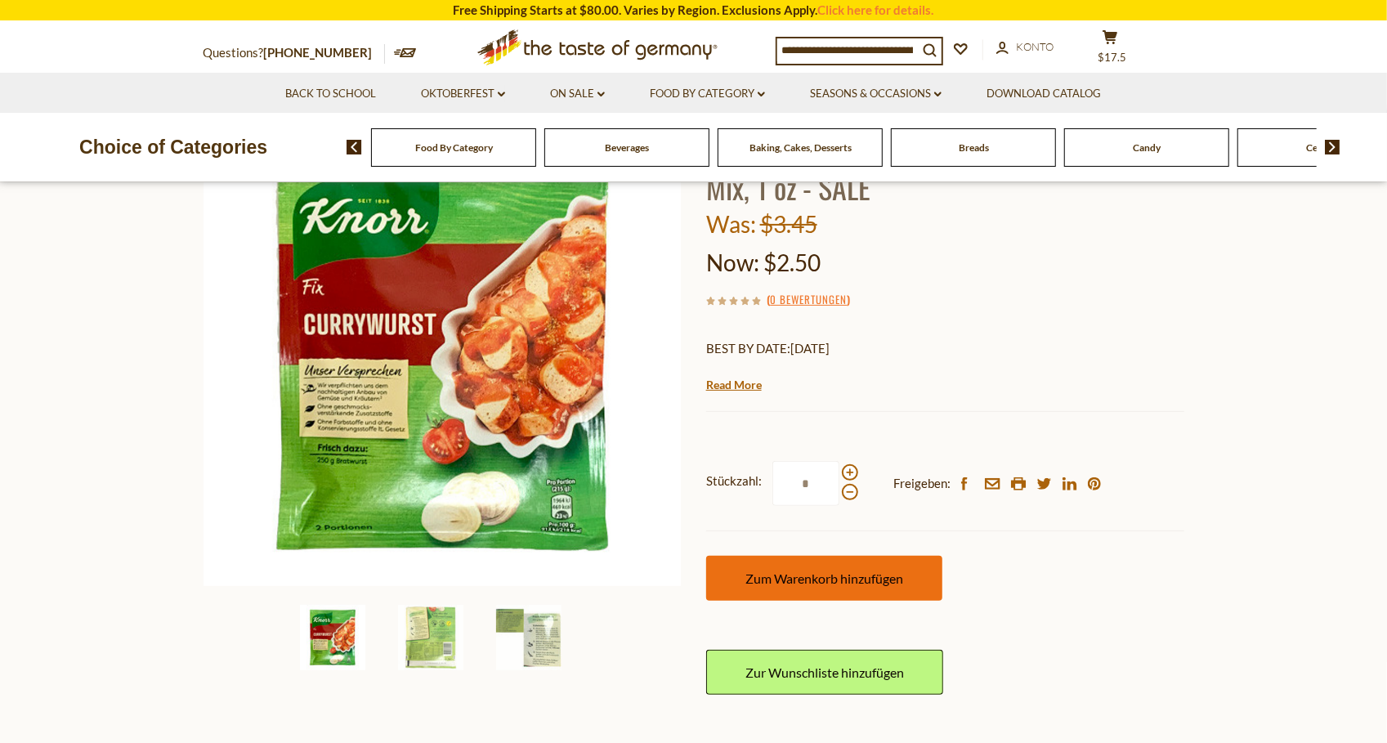
click at [800, 574] on span "Zum Warenkorb hinzufügen" at bounding box center [825, 579] width 158 height 16
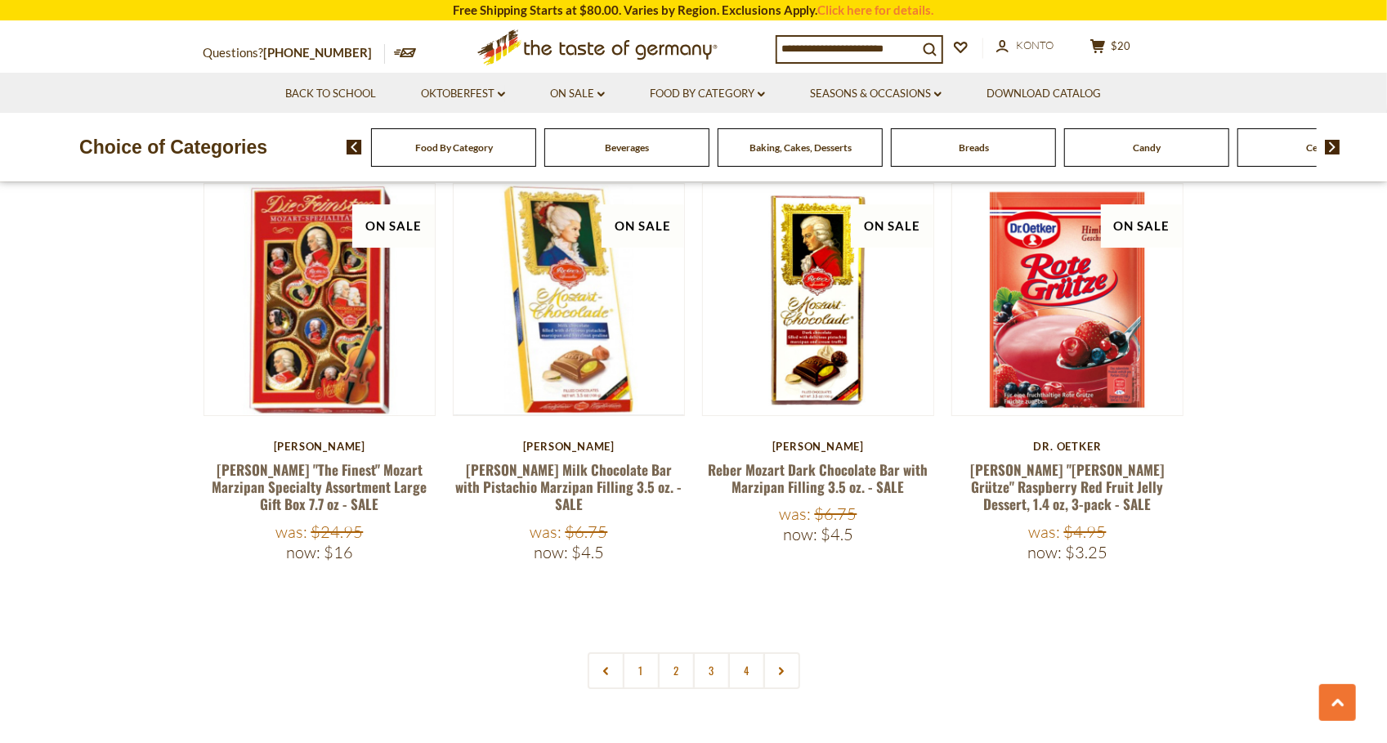
scroll to position [3712, 0]
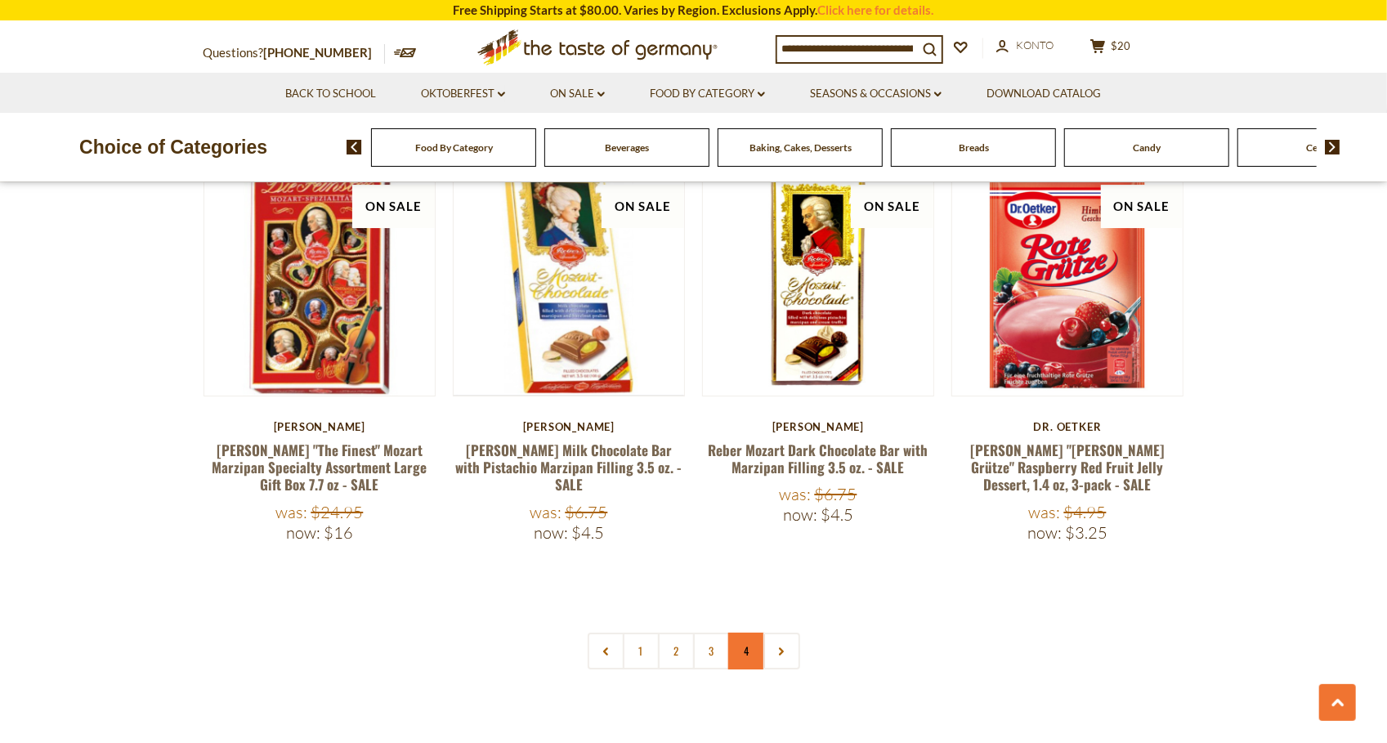
click at [756, 633] on link "4" at bounding box center [746, 651] width 37 height 37
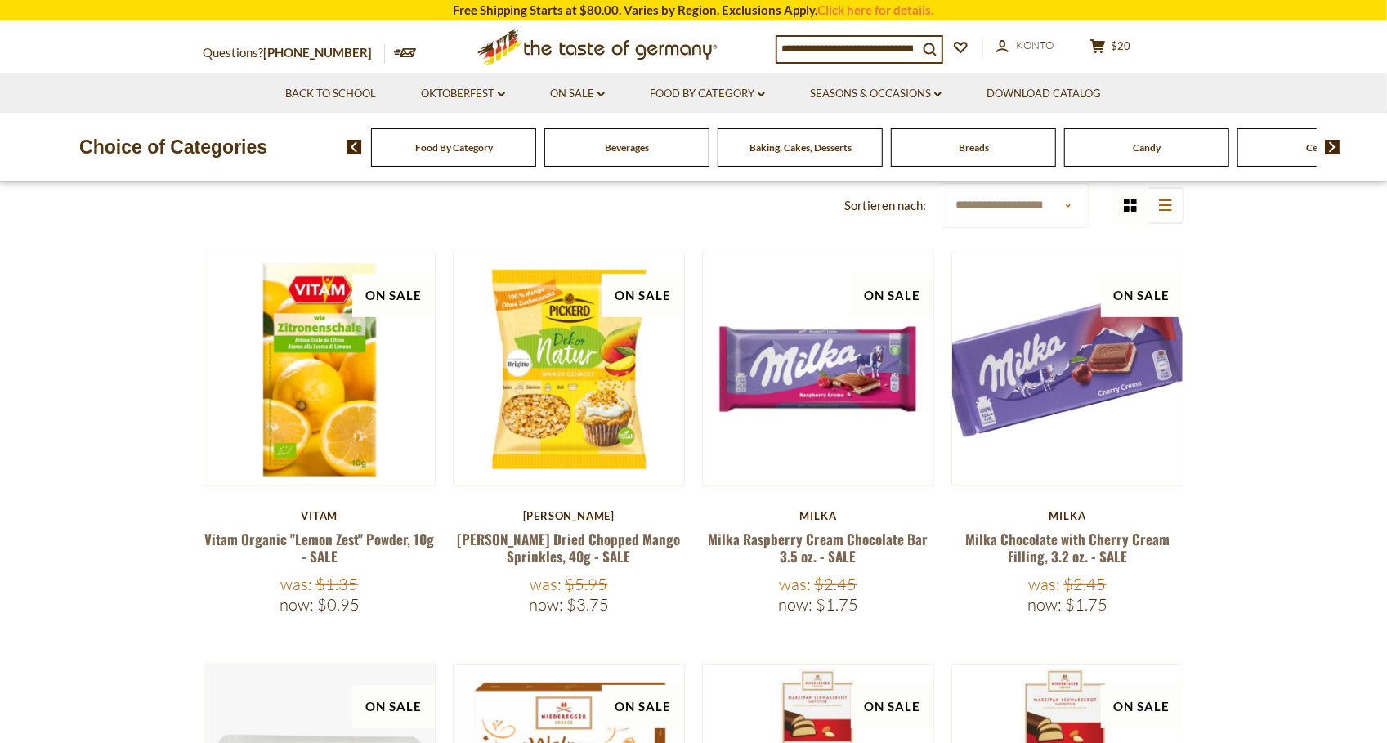
scroll to position [195, 0]
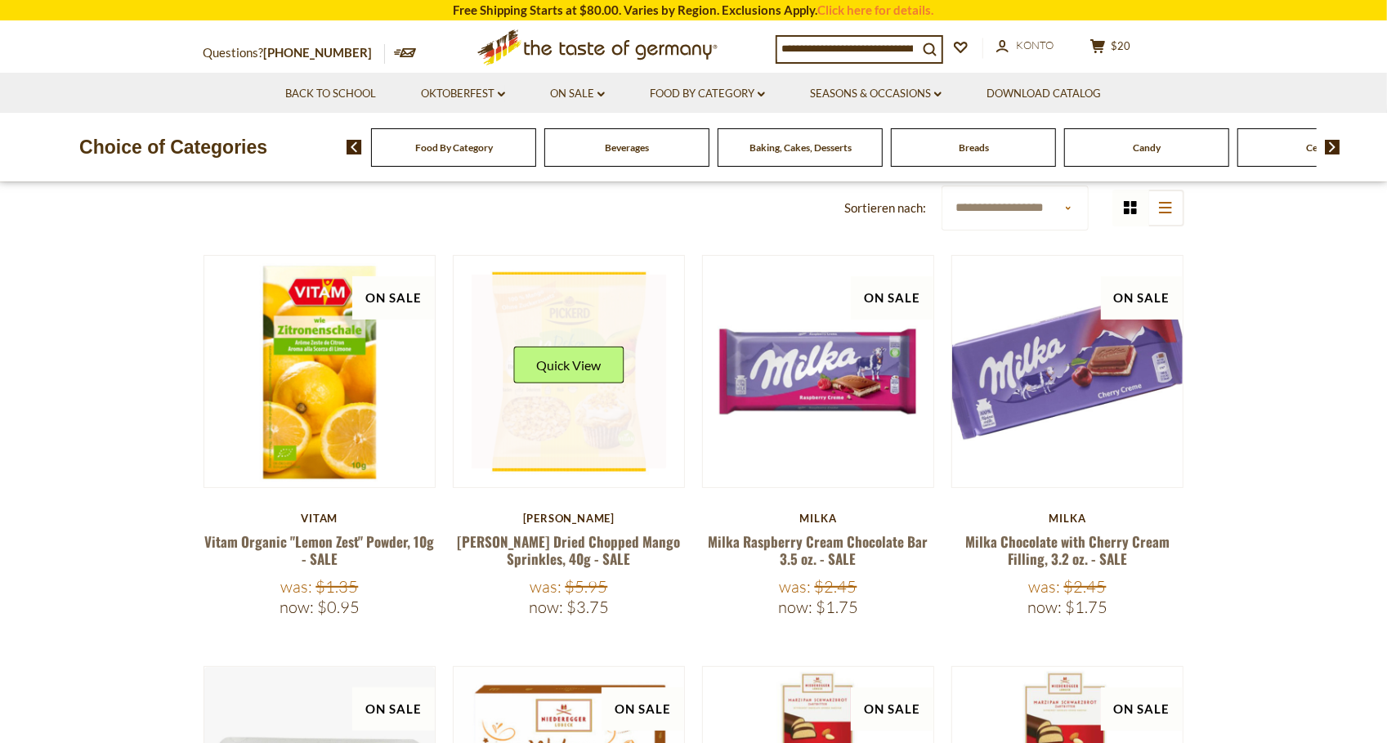
click at [580, 405] on link at bounding box center [569, 372] width 195 height 195
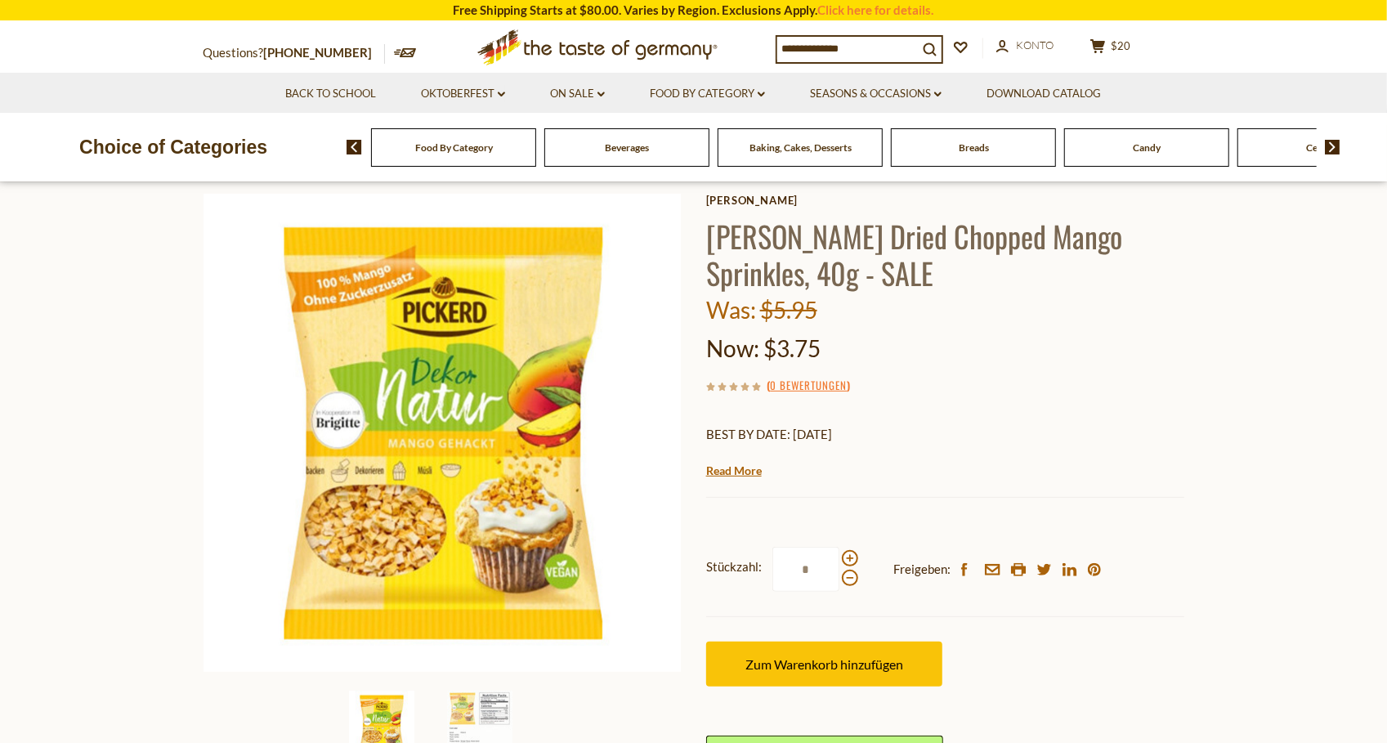
scroll to position [104, 0]
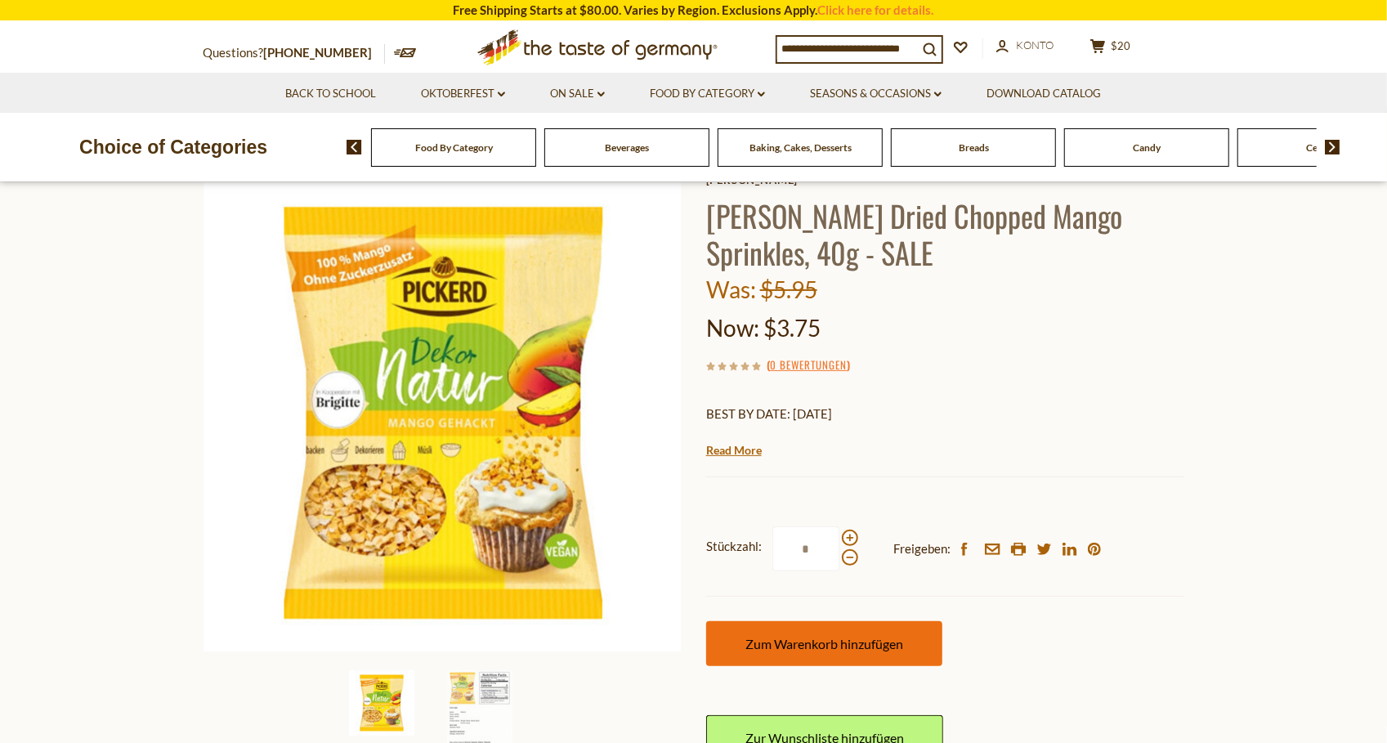
click at [819, 652] on button "Zum Warenkorb hinzufügen" at bounding box center [824, 643] width 236 height 45
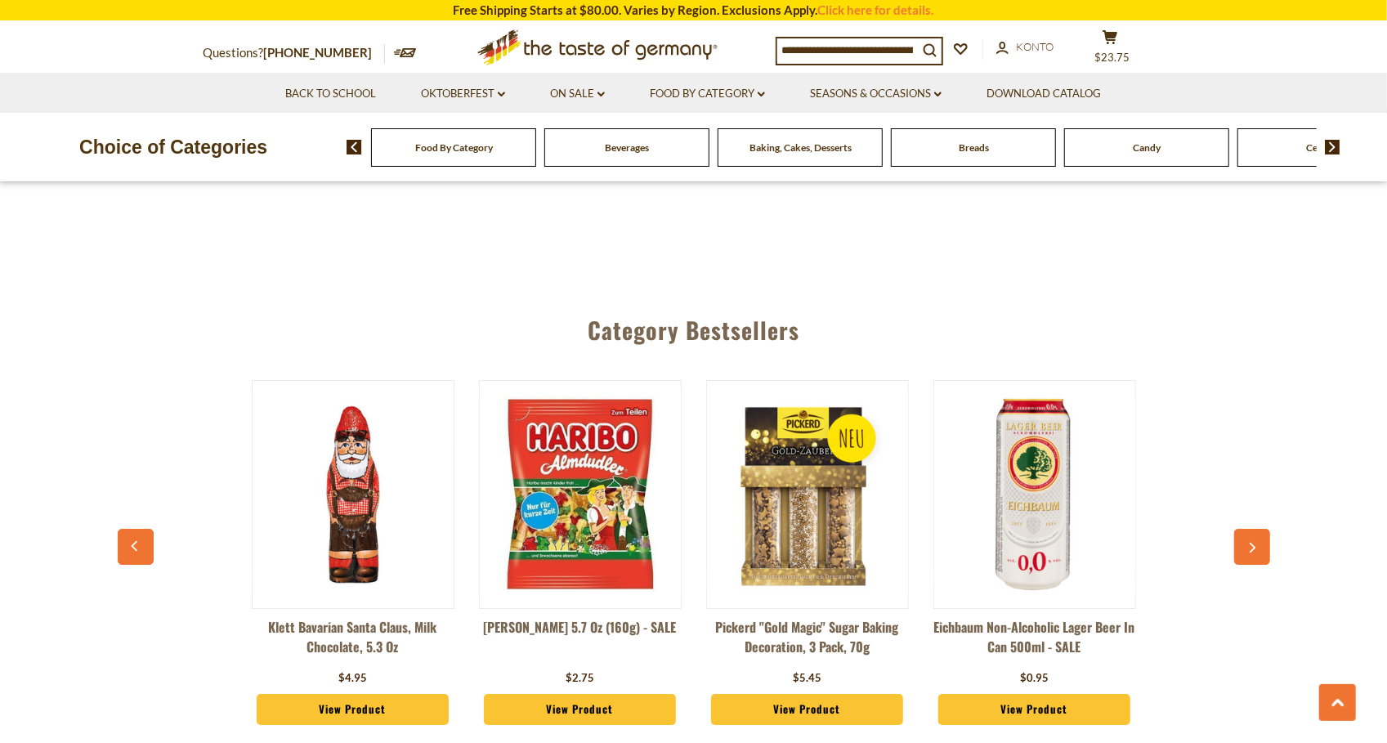
scroll to position [3729, 0]
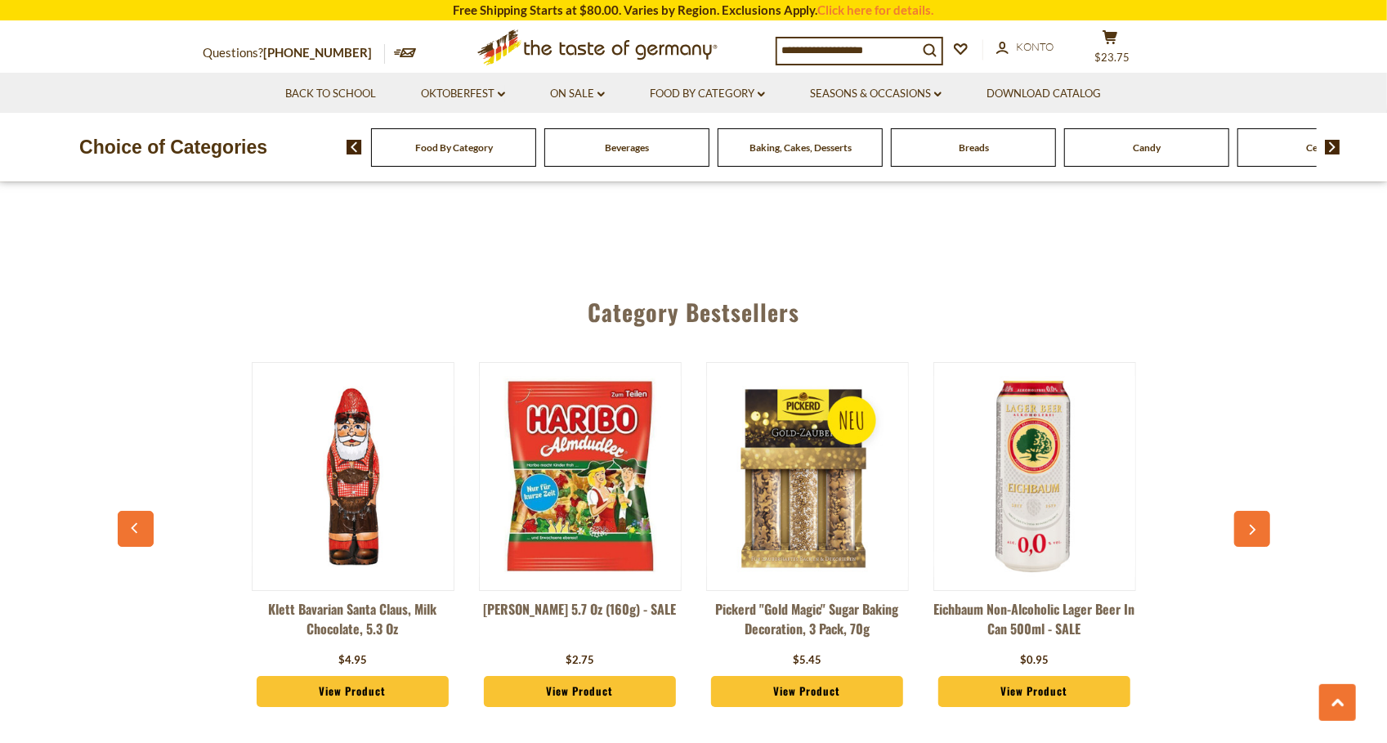
click at [137, 511] on button "button" at bounding box center [136, 529] width 36 height 36
click at [139, 522] on icon "button" at bounding box center [135, 527] width 11 height 11
click at [1253, 525] on icon "button" at bounding box center [1252, 530] width 11 height 11
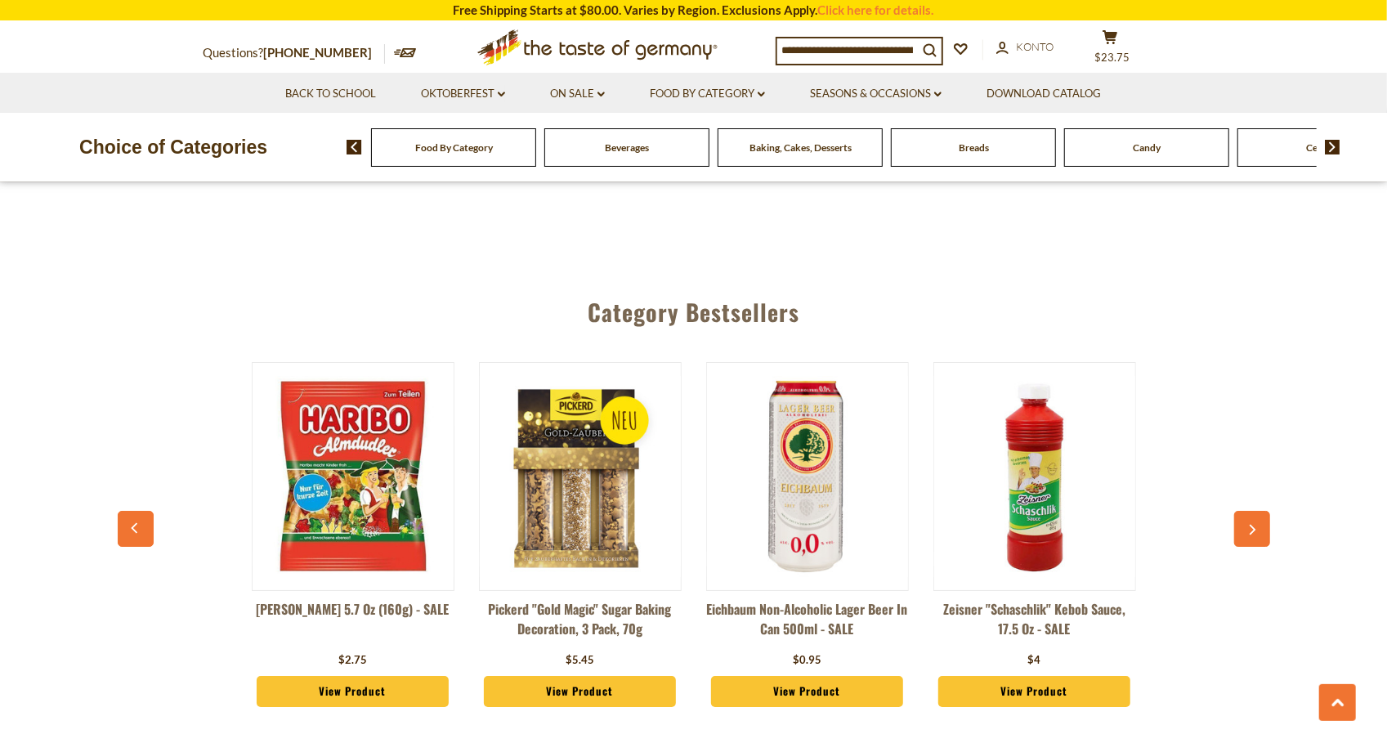
click at [1253, 525] on icon "button" at bounding box center [1252, 530] width 11 height 11
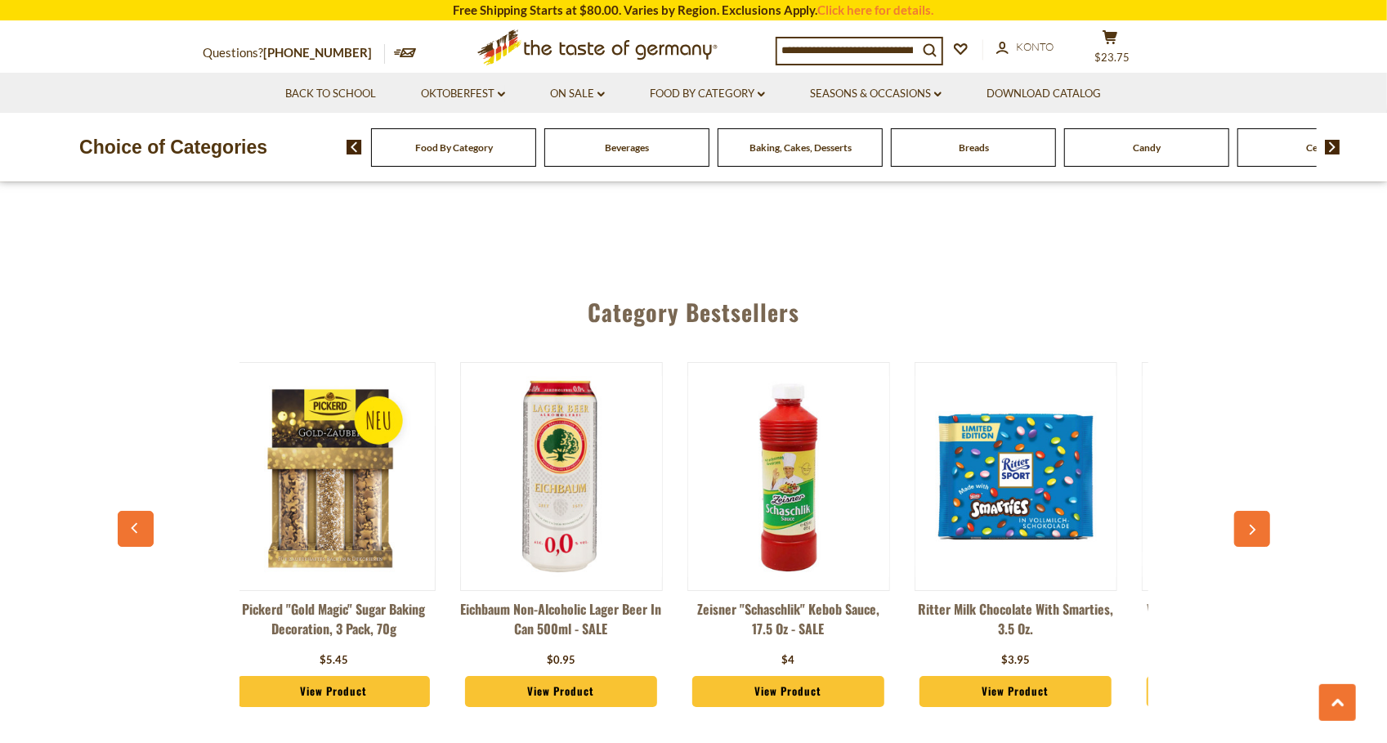
click at [1253, 525] on icon "button" at bounding box center [1252, 530] width 11 height 11
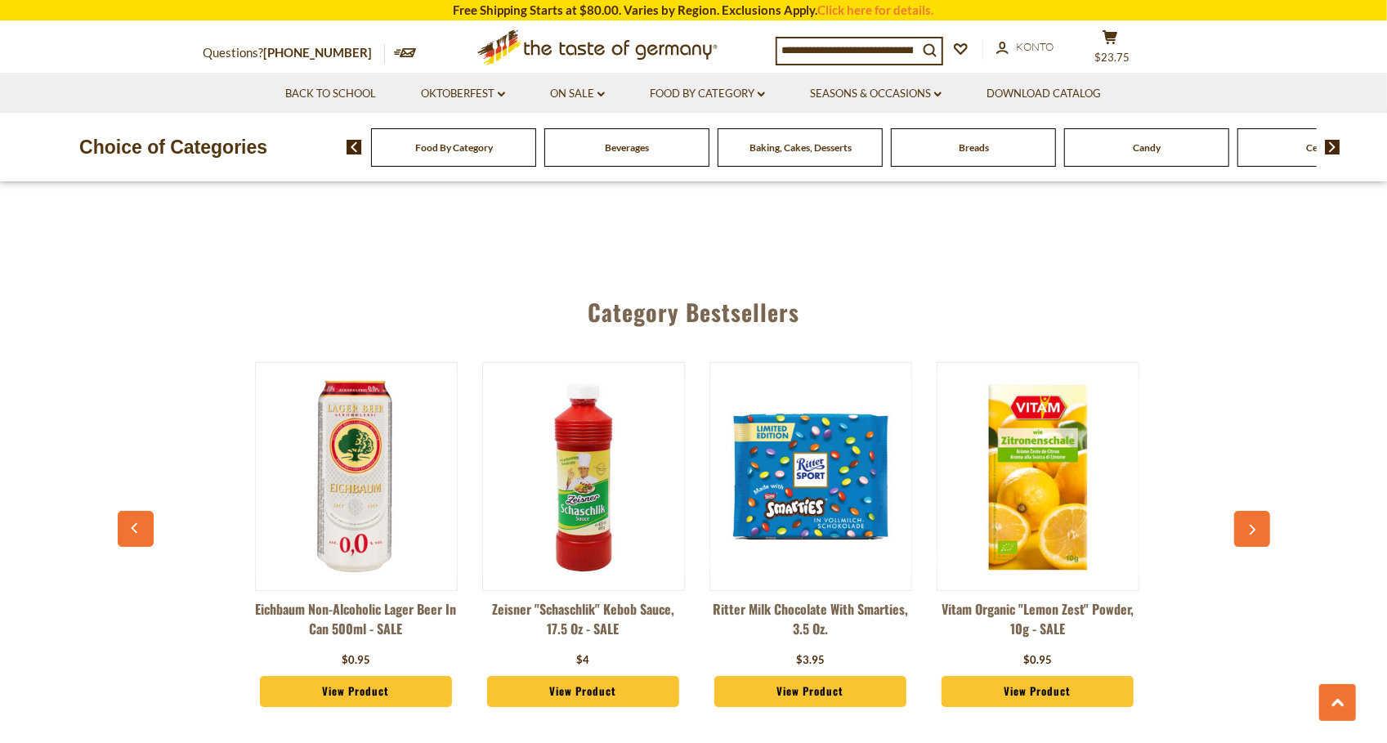
click at [1253, 525] on icon "button" at bounding box center [1252, 530] width 11 height 11
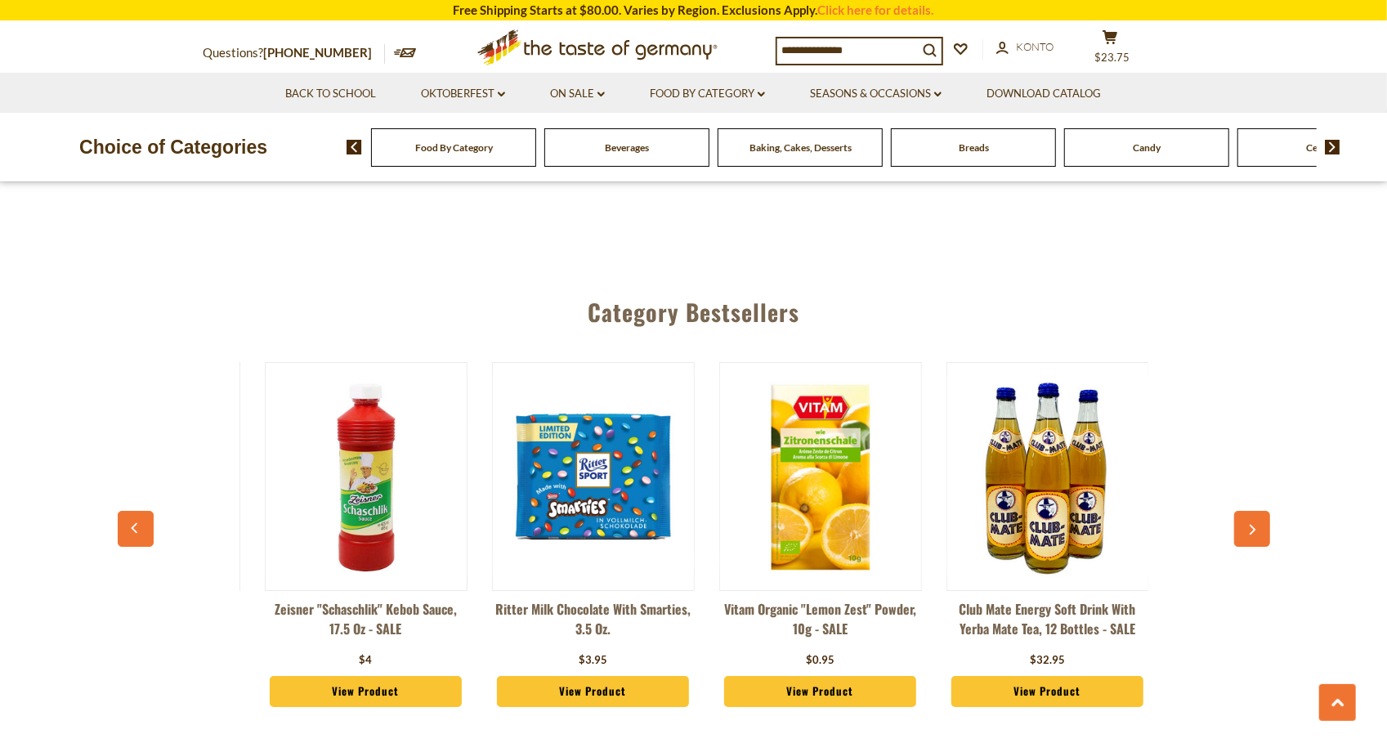
click at [1253, 525] on icon "button" at bounding box center [1252, 530] width 11 height 11
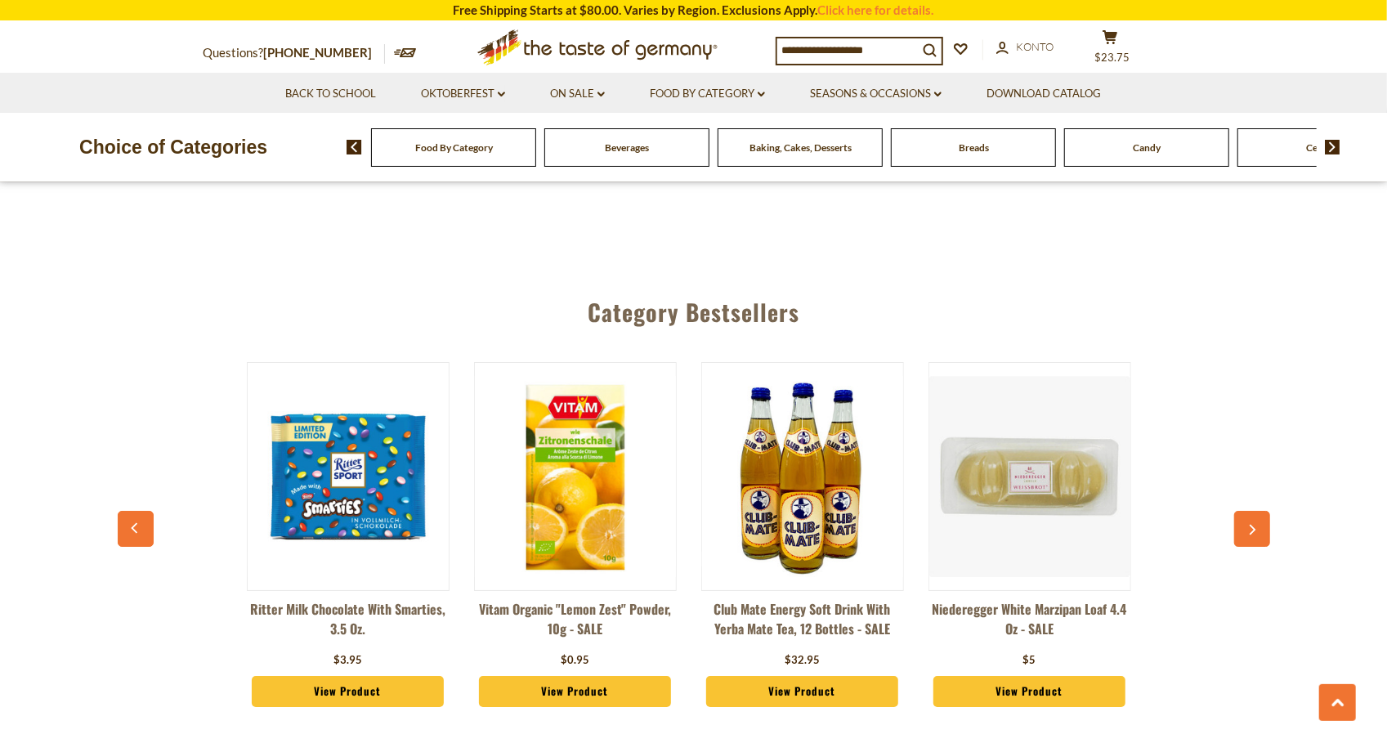
click at [1253, 525] on icon "button" at bounding box center [1252, 530] width 11 height 11
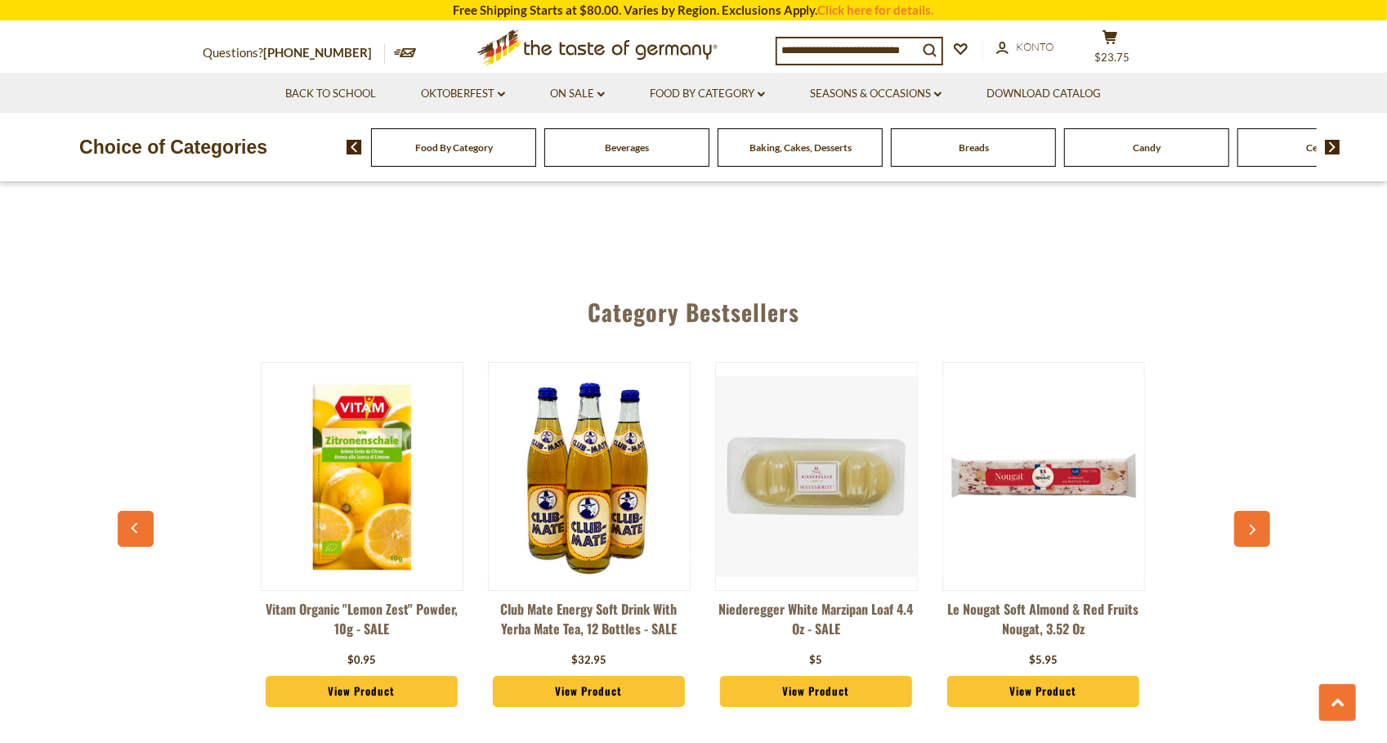
click at [1253, 525] on icon "button" at bounding box center [1252, 530] width 11 height 11
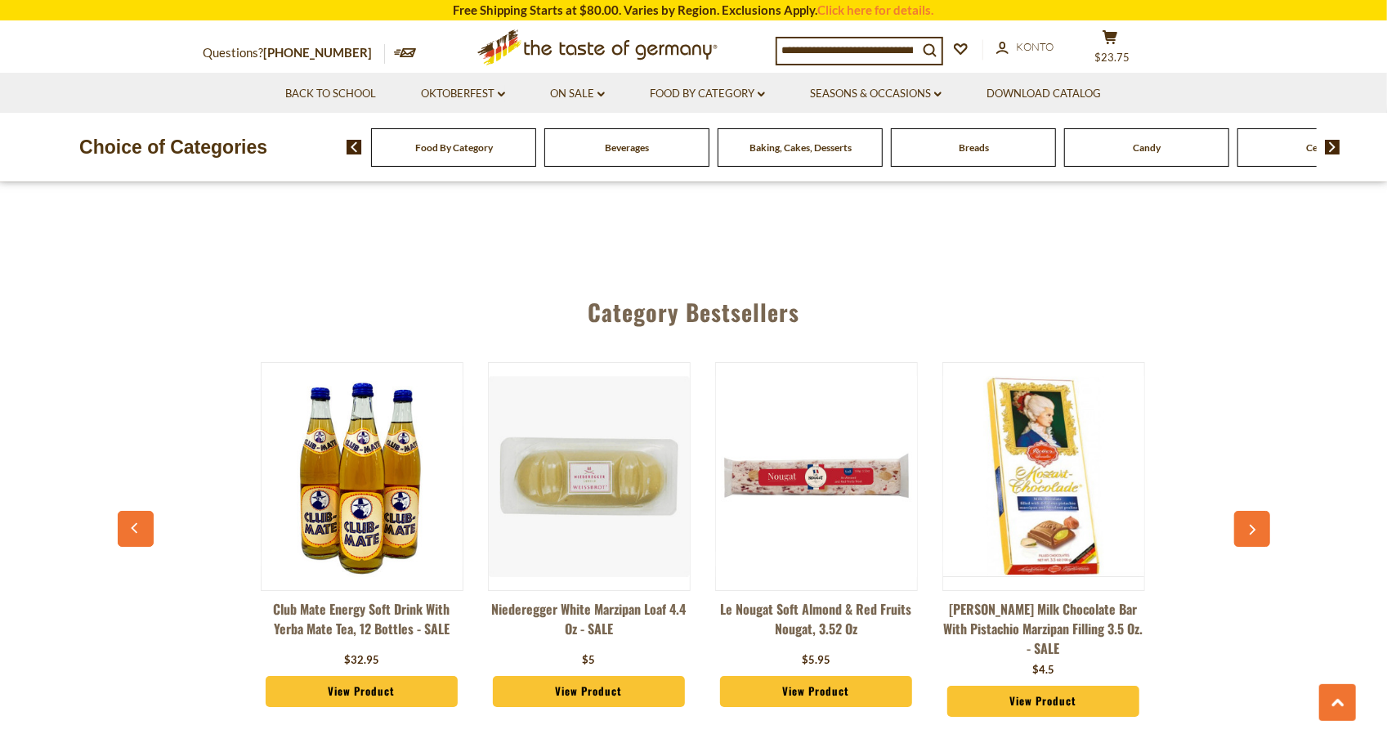
click at [1253, 525] on icon "button" at bounding box center [1252, 530] width 11 height 11
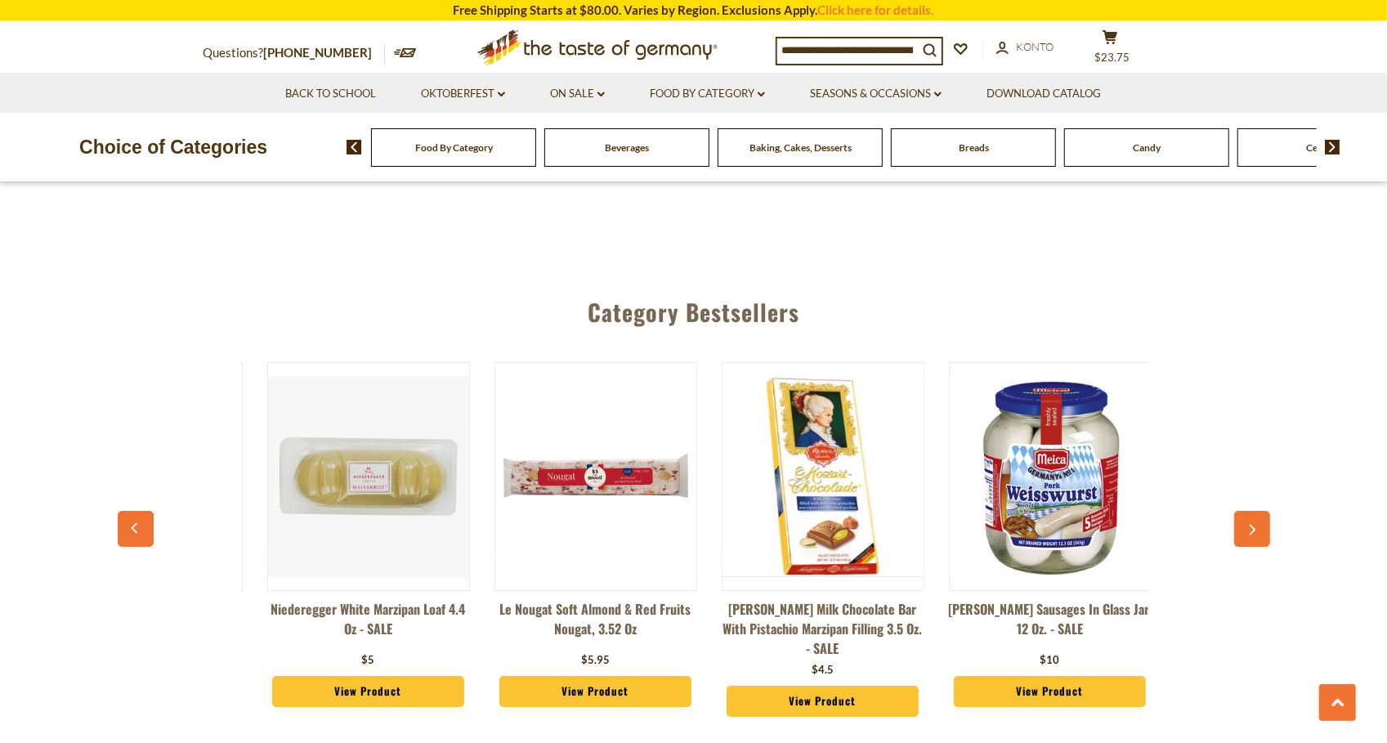
click at [1253, 525] on icon "button" at bounding box center [1252, 530] width 11 height 11
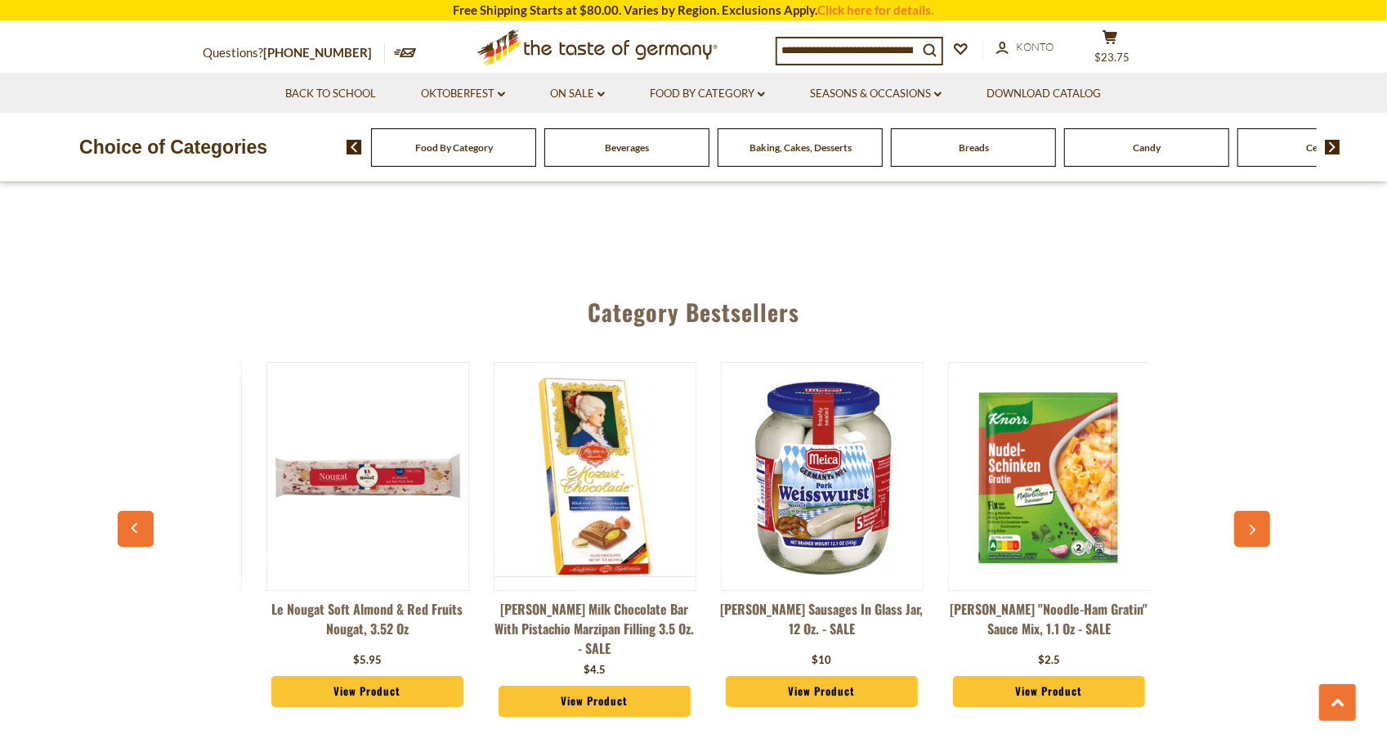
click at [1253, 525] on icon "button" at bounding box center [1252, 530] width 11 height 11
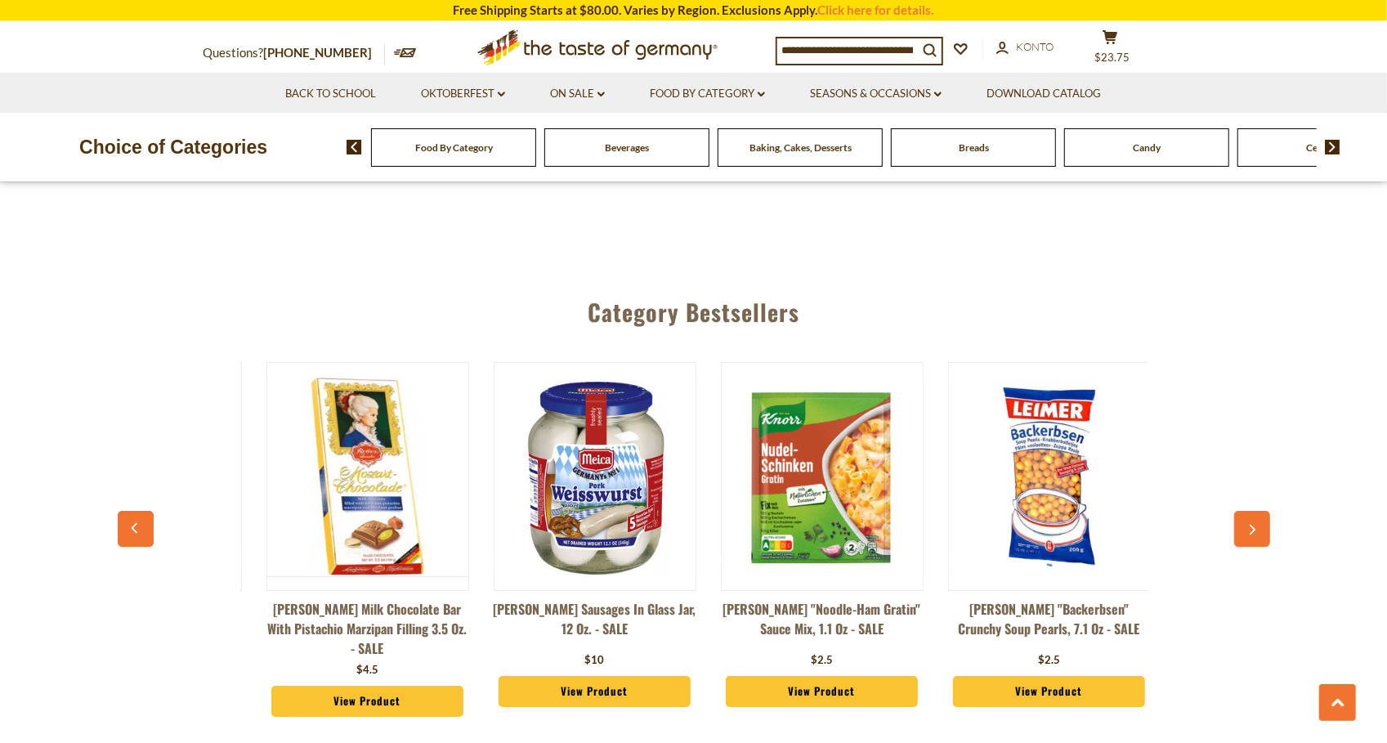
click at [1253, 525] on icon "button" at bounding box center [1252, 530] width 11 height 11
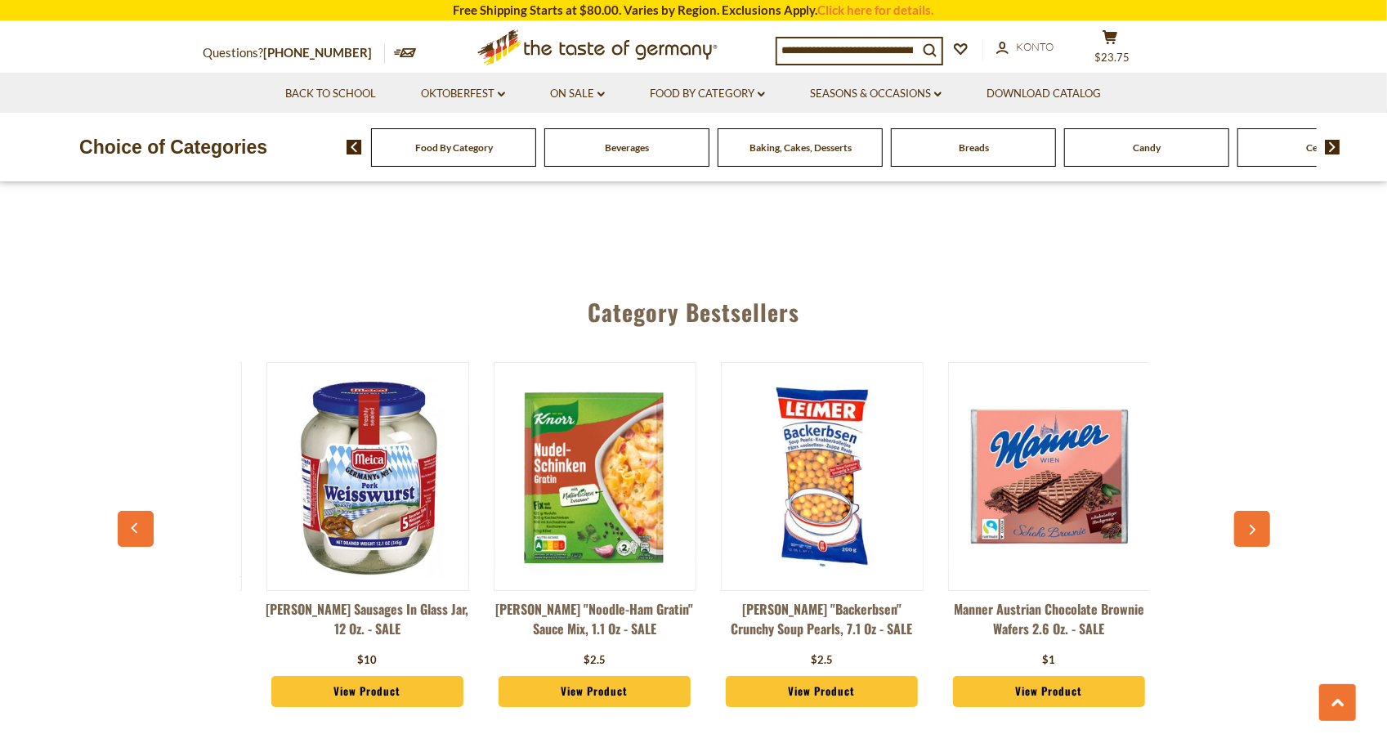
click at [1253, 525] on icon "button" at bounding box center [1252, 530] width 11 height 11
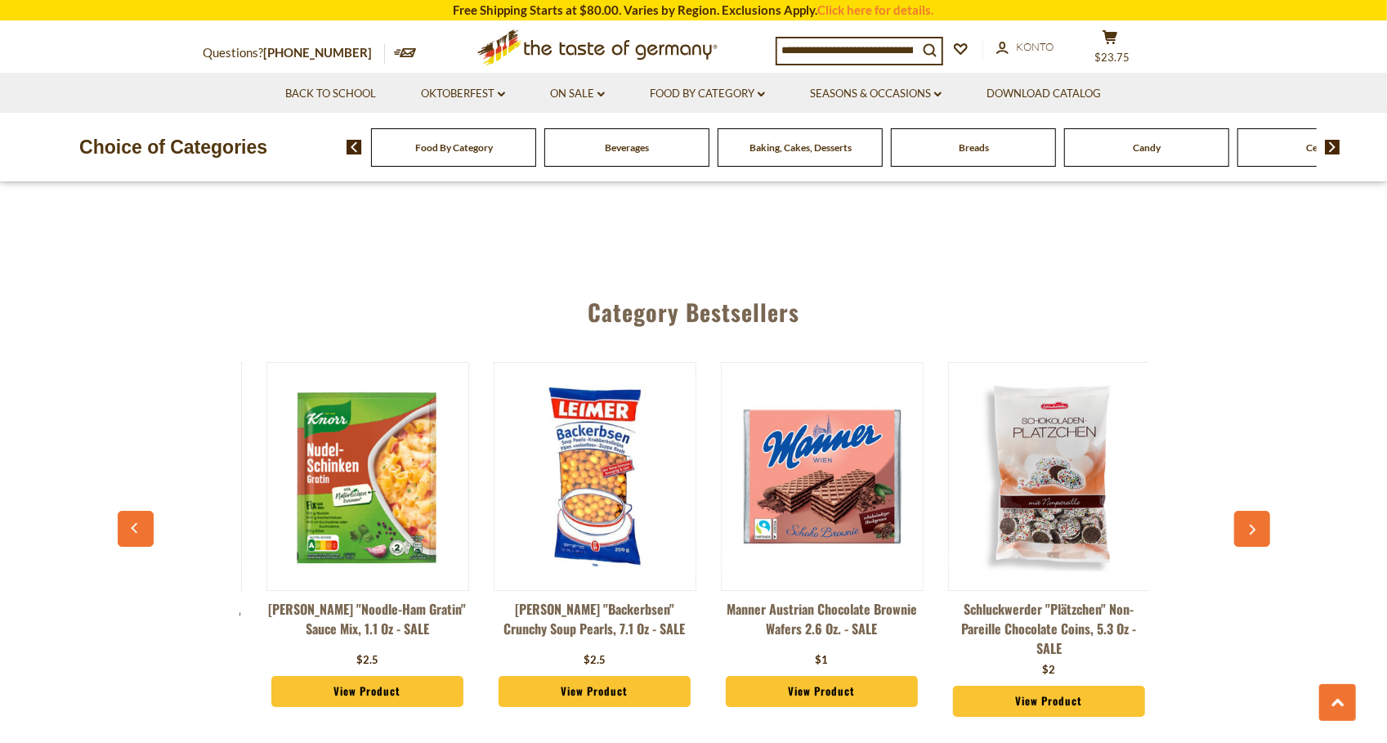
click at [1253, 525] on icon "button" at bounding box center [1252, 530] width 11 height 11
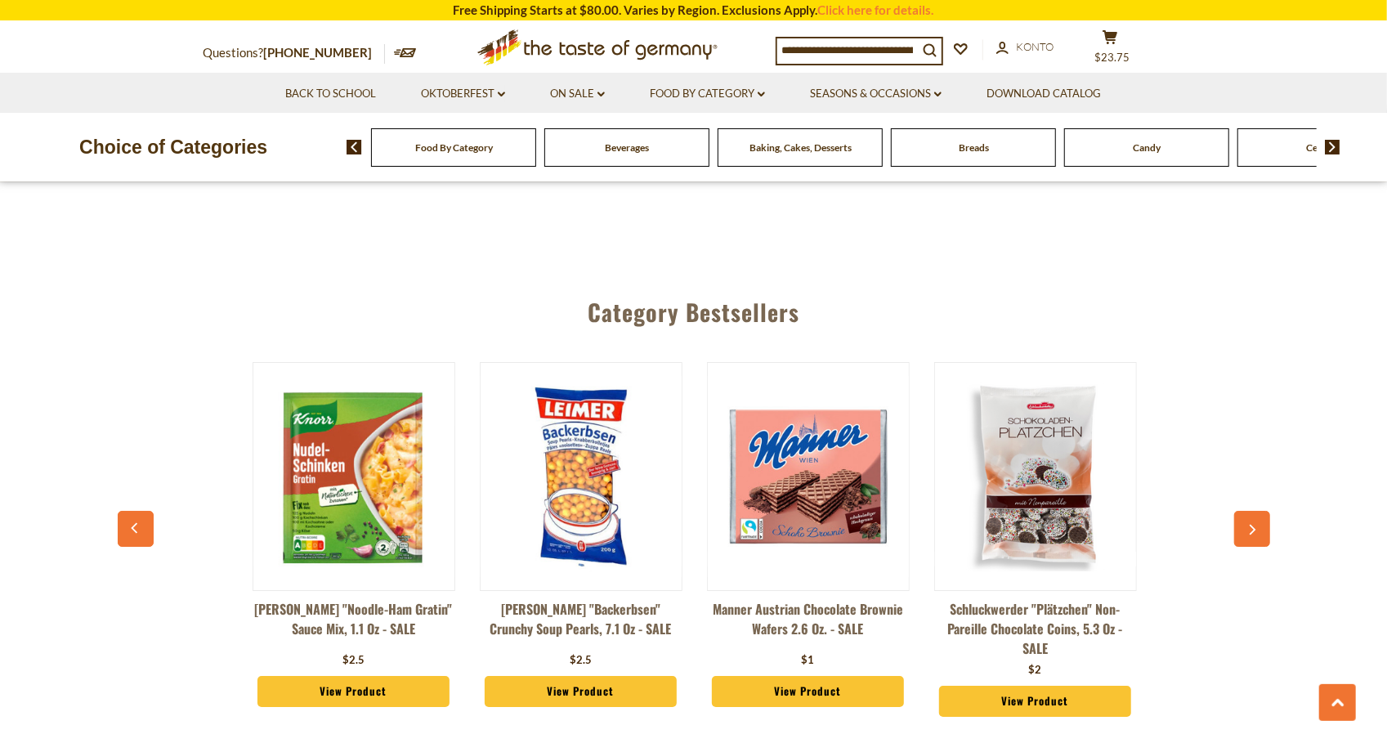
scroll to position [0, 2727]
click at [1253, 525] on icon "button" at bounding box center [1252, 530] width 11 height 11
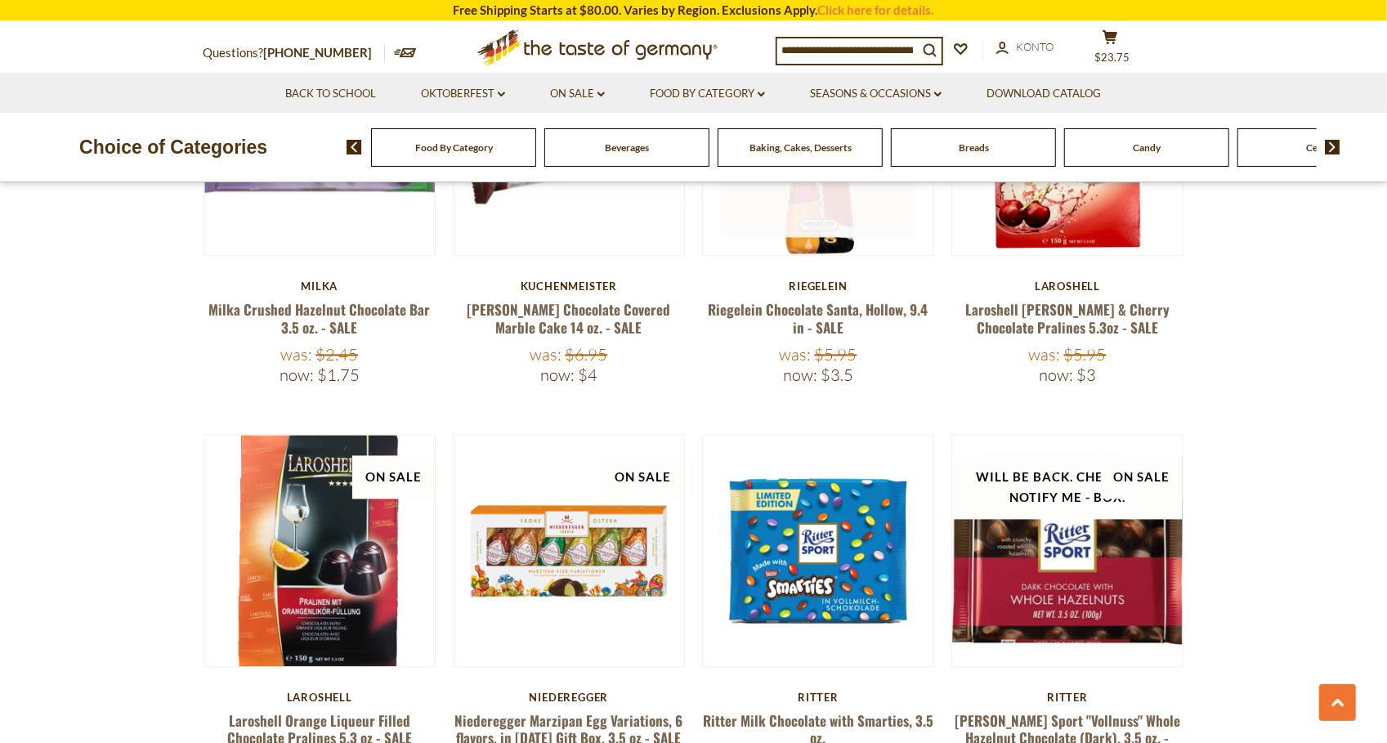
scroll to position [1950, 0]
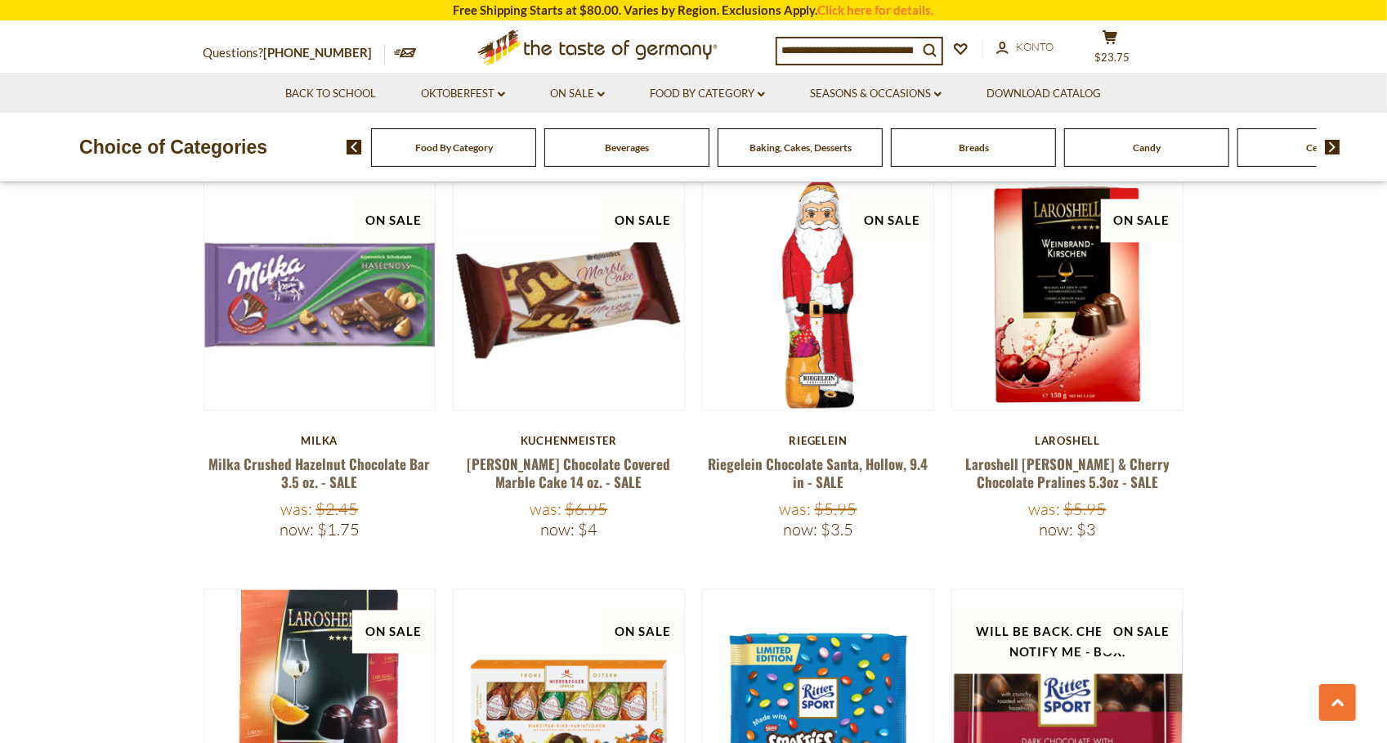
click at [464, 155] on div "Food By Category" at bounding box center [453, 147] width 165 height 38
click at [450, 153] on span "Food By Category" at bounding box center [454, 147] width 78 height 12
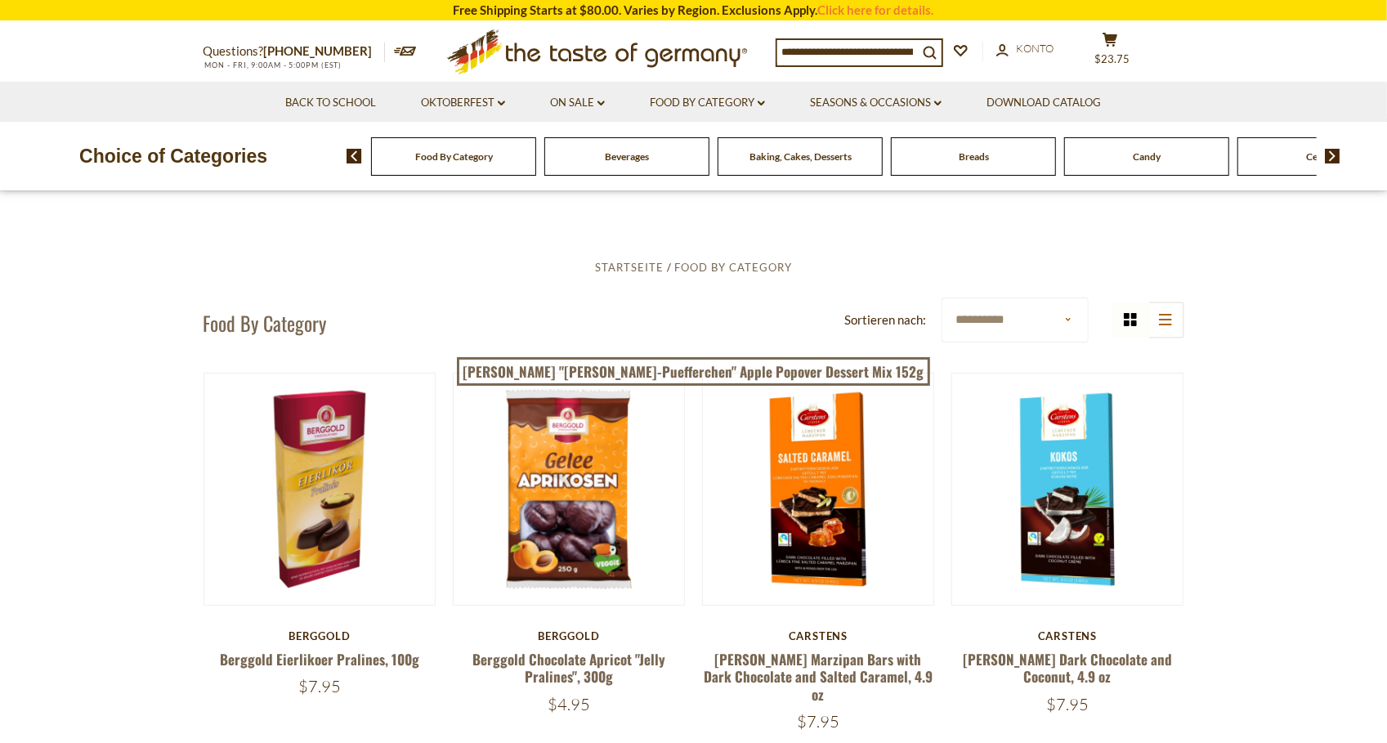
click at [872, 49] on input at bounding box center [847, 51] width 141 height 23
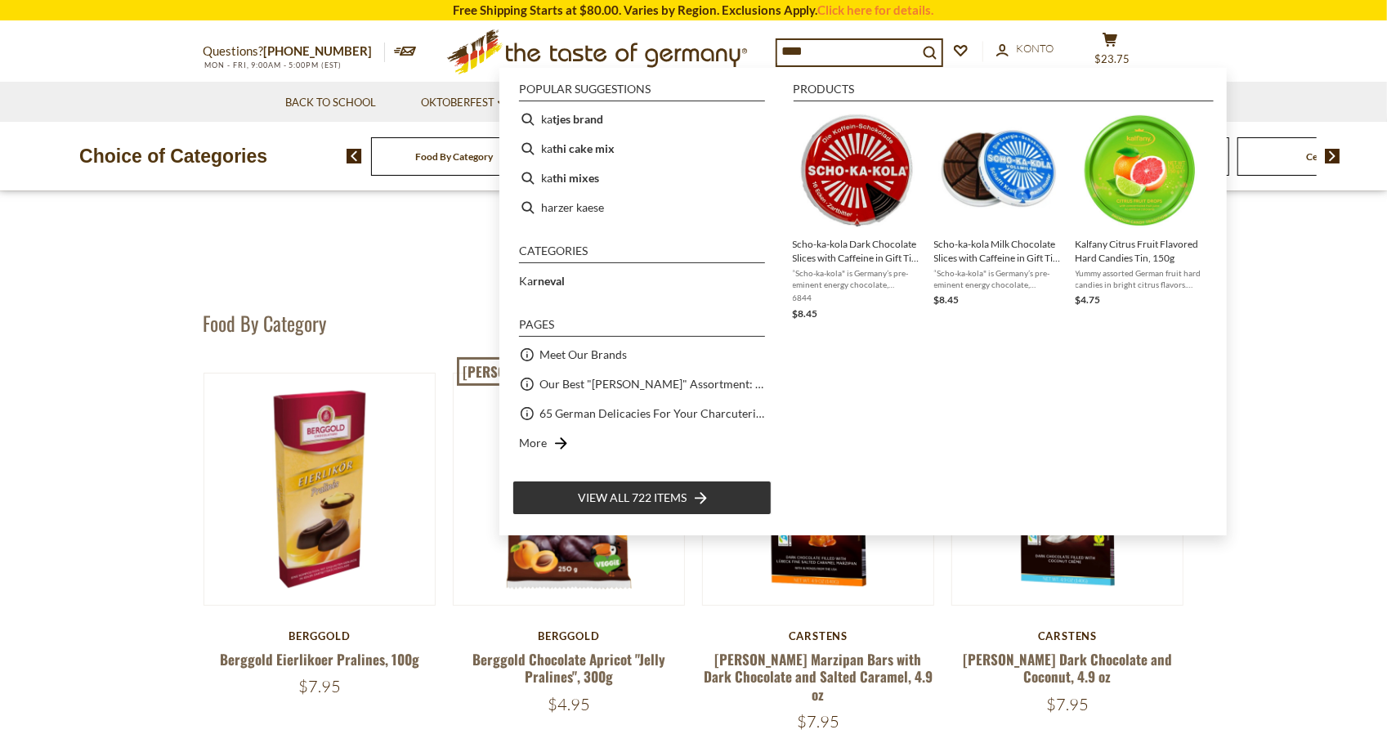
type input "*****"
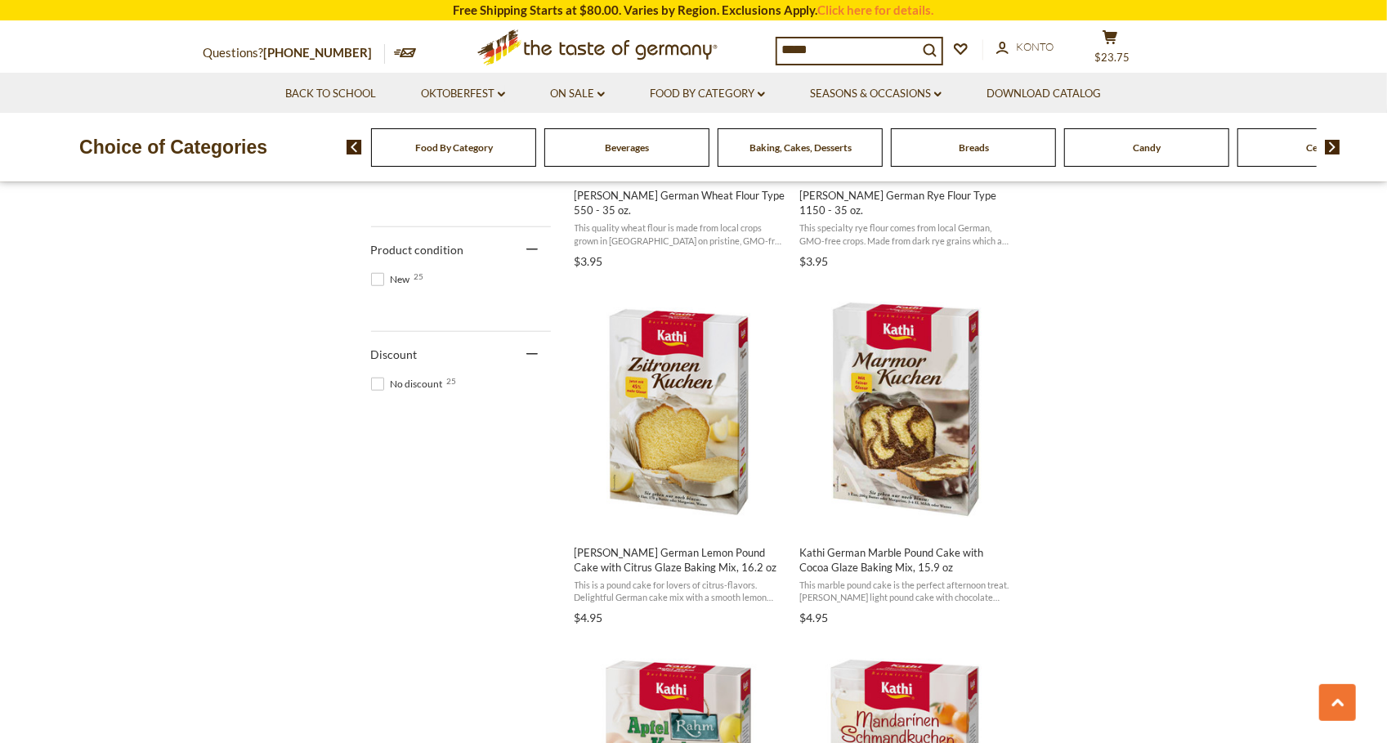
scroll to position [1004, 0]
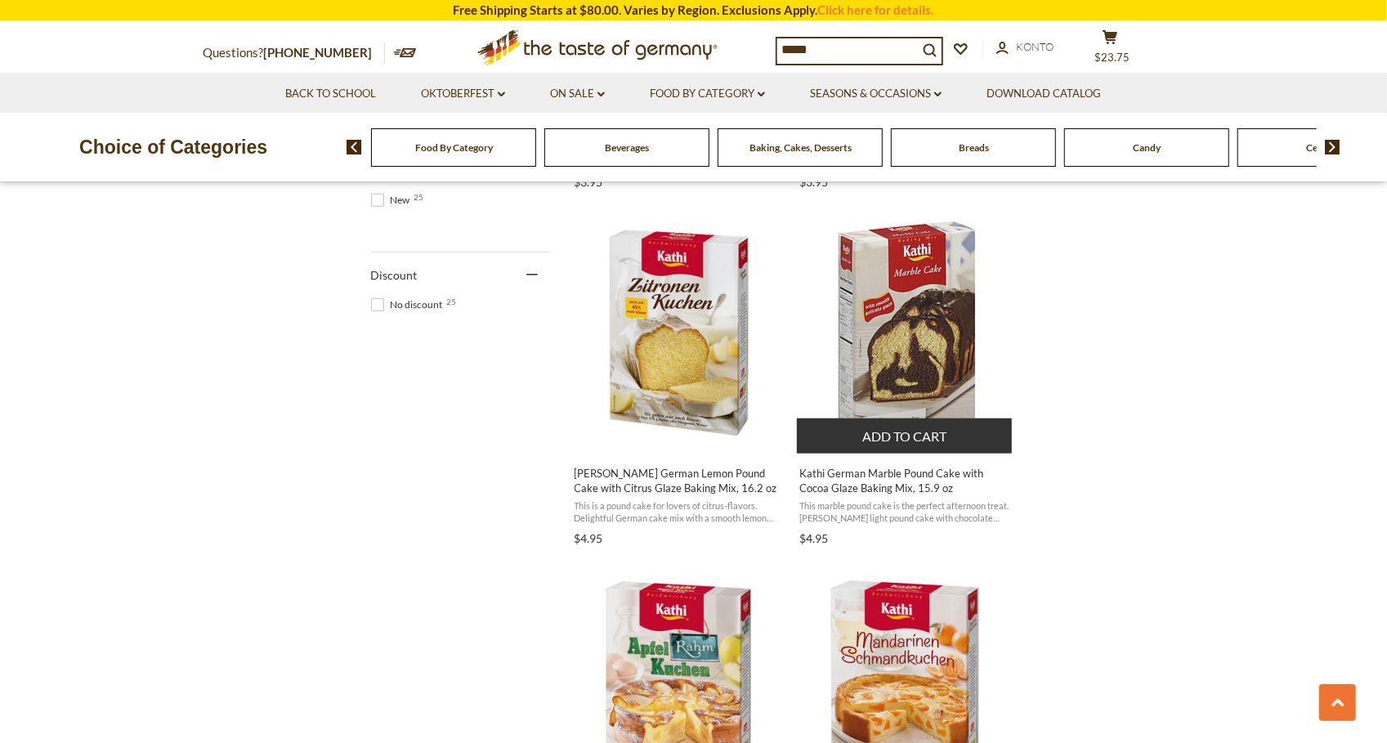
click at [915, 419] on button "Add to cart" at bounding box center [904, 436] width 215 height 35
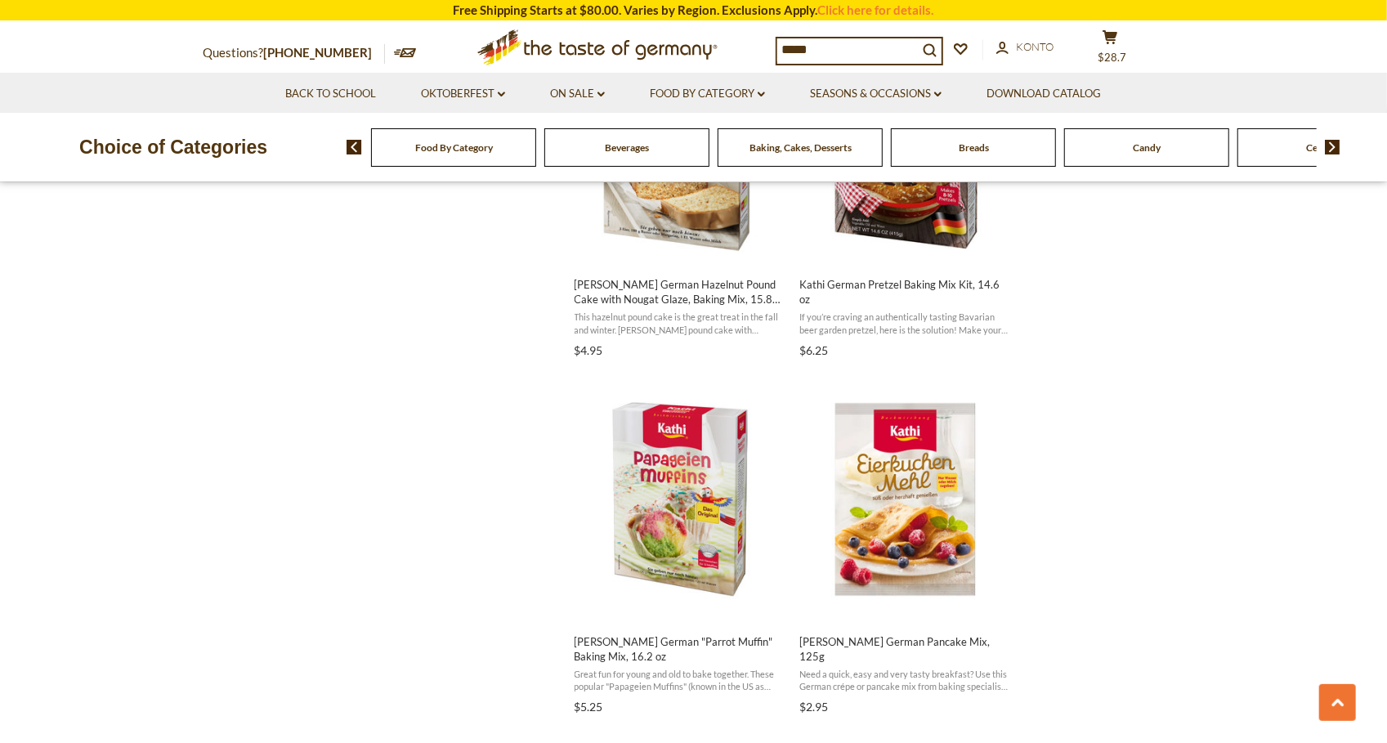
scroll to position [1911, 0]
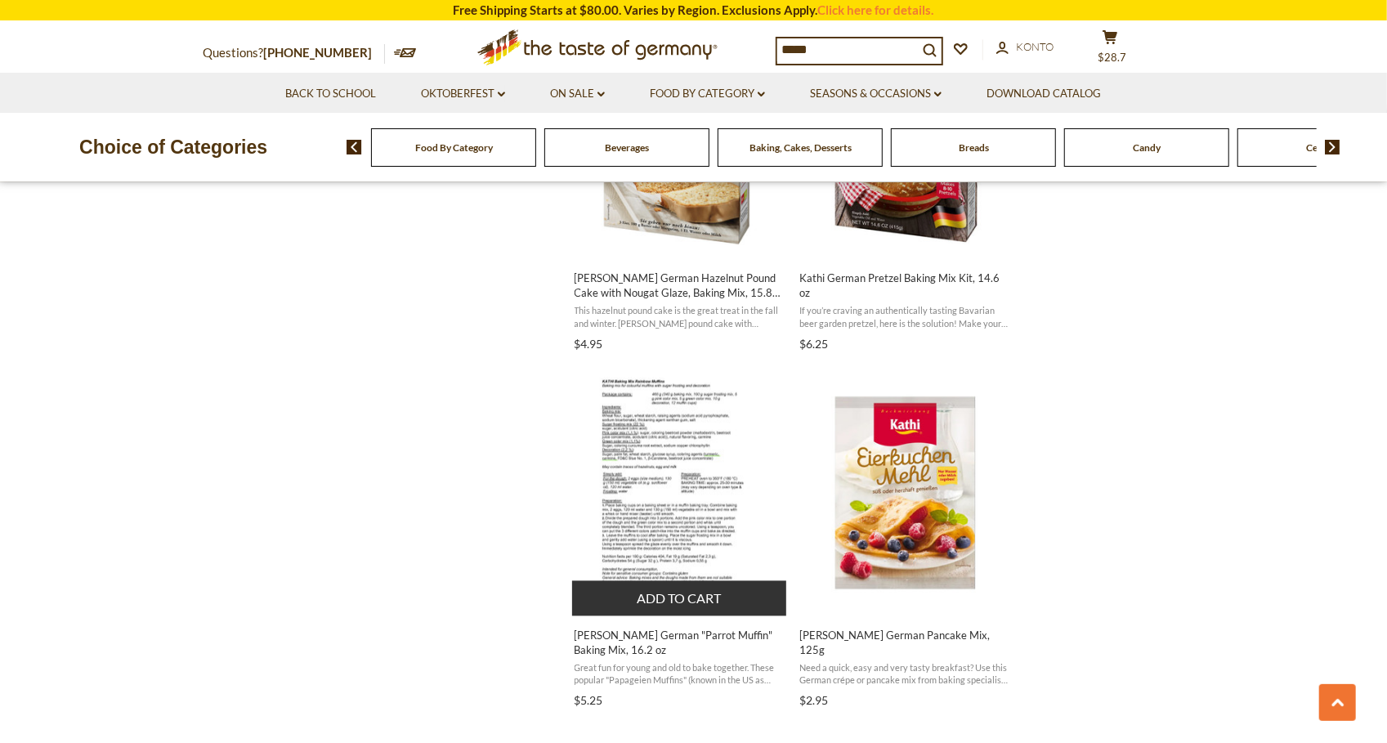
click at [645, 581] on button "Add to cart" at bounding box center [679, 598] width 215 height 35
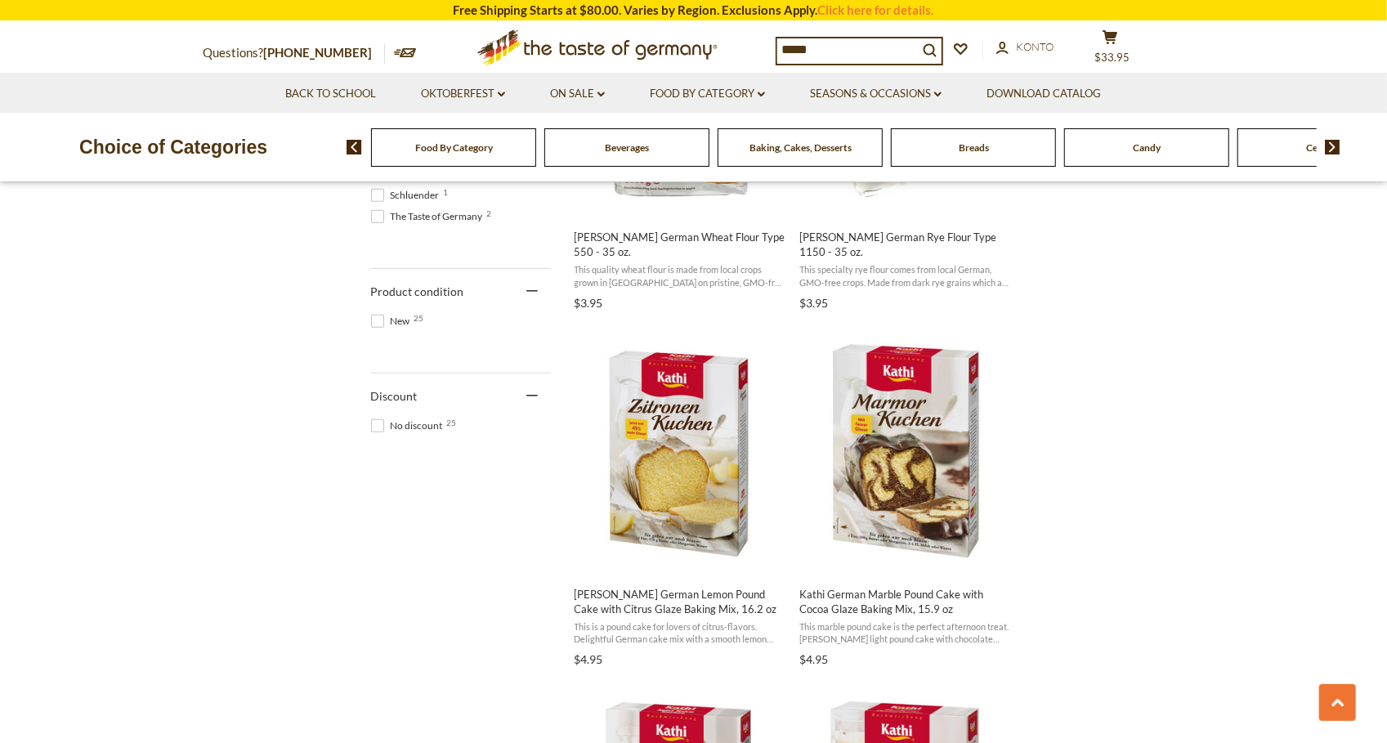
scroll to position [861, 0]
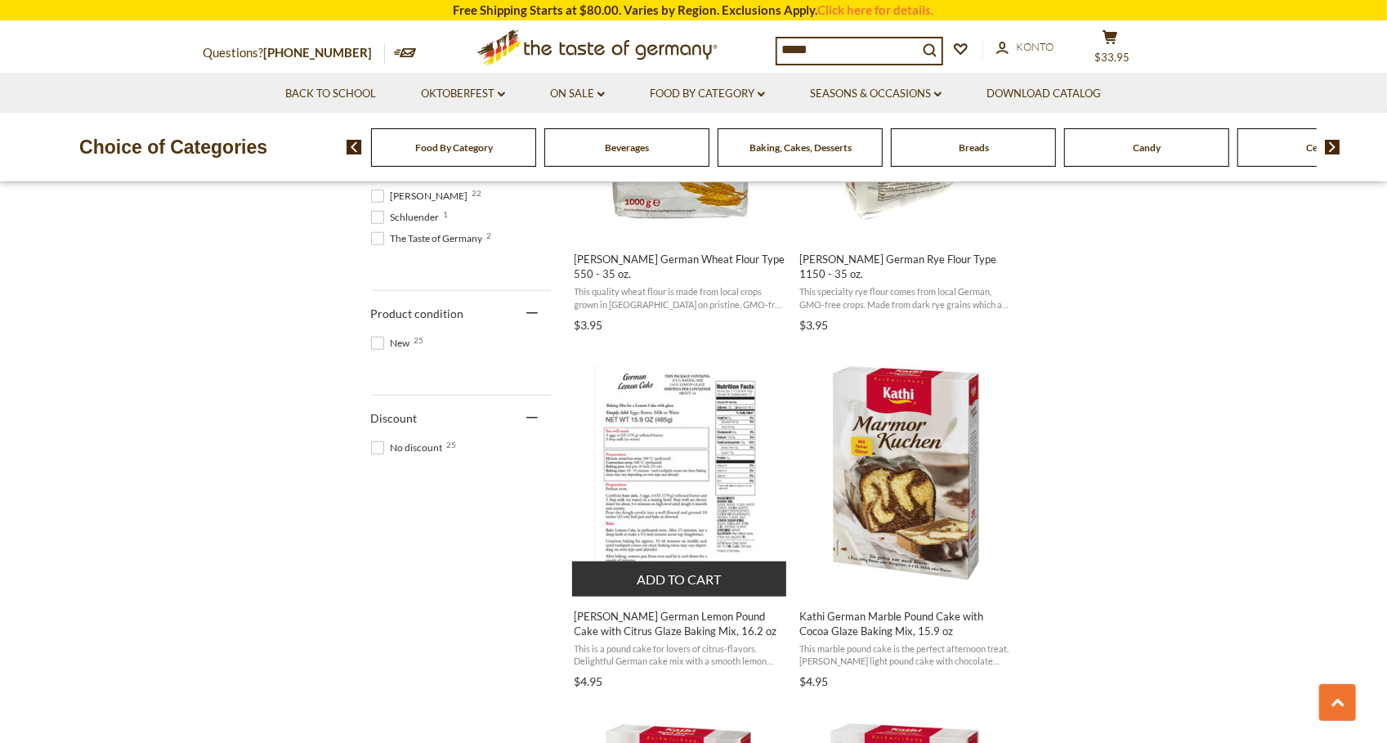
click at [621, 562] on button "Add to cart" at bounding box center [679, 579] width 215 height 35
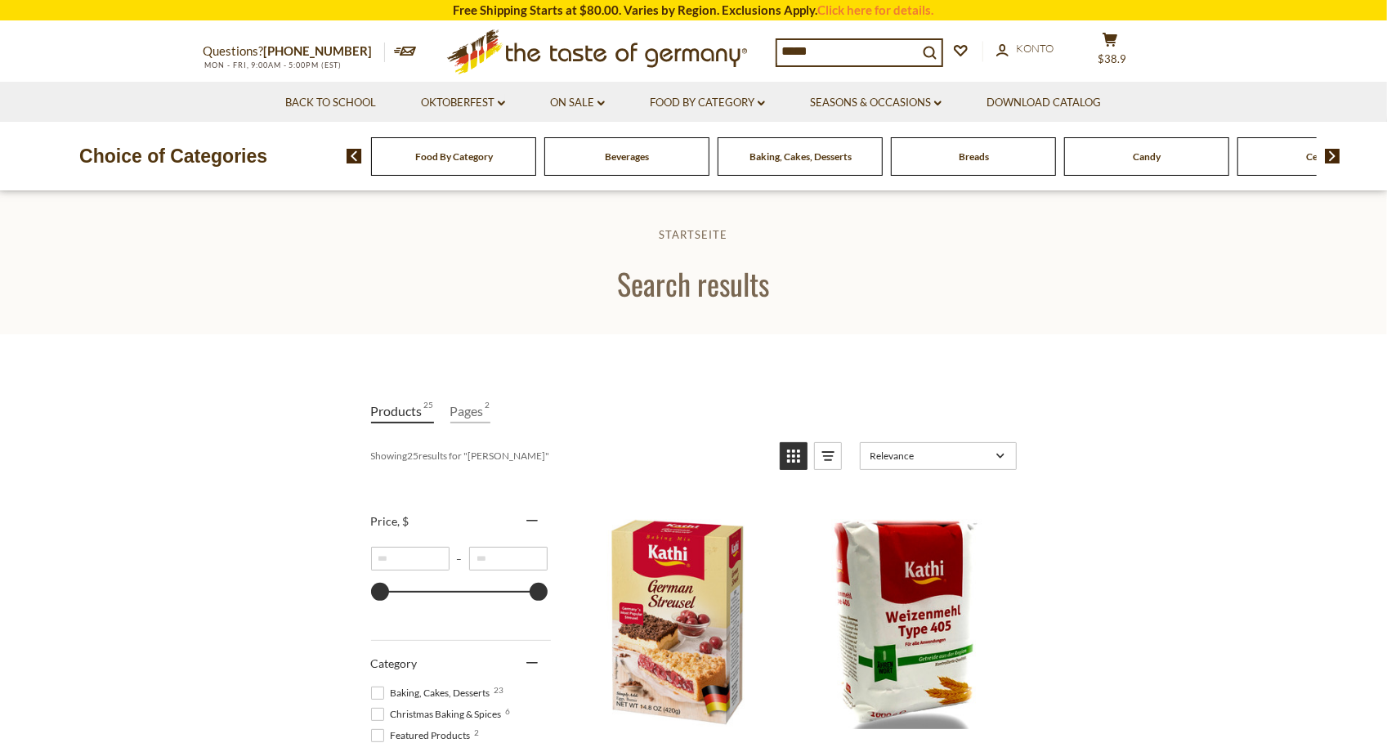
drag, startPoint x: 833, startPoint y: 53, endPoint x: 718, endPoint y: 16, distance: 121.3
click at [777, 40] on input "*****" at bounding box center [847, 51] width 141 height 23
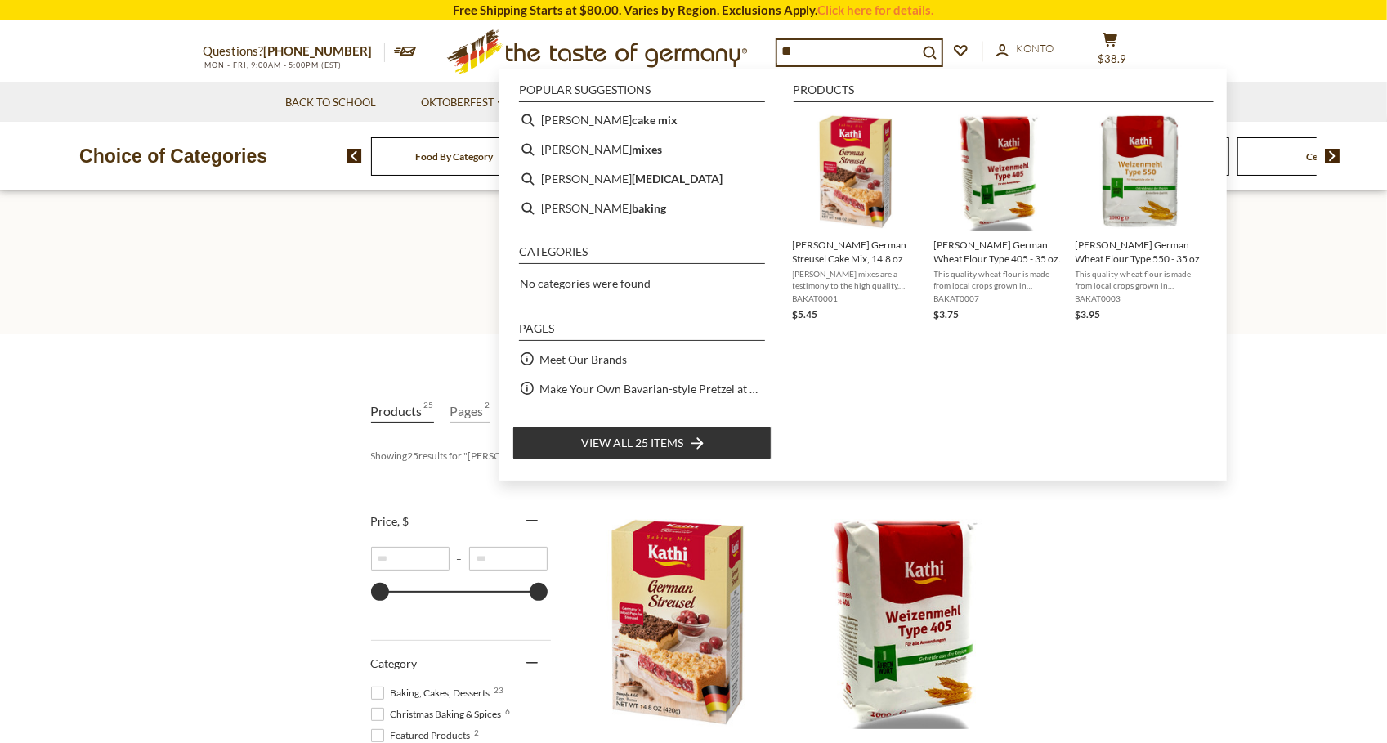
type input "***"
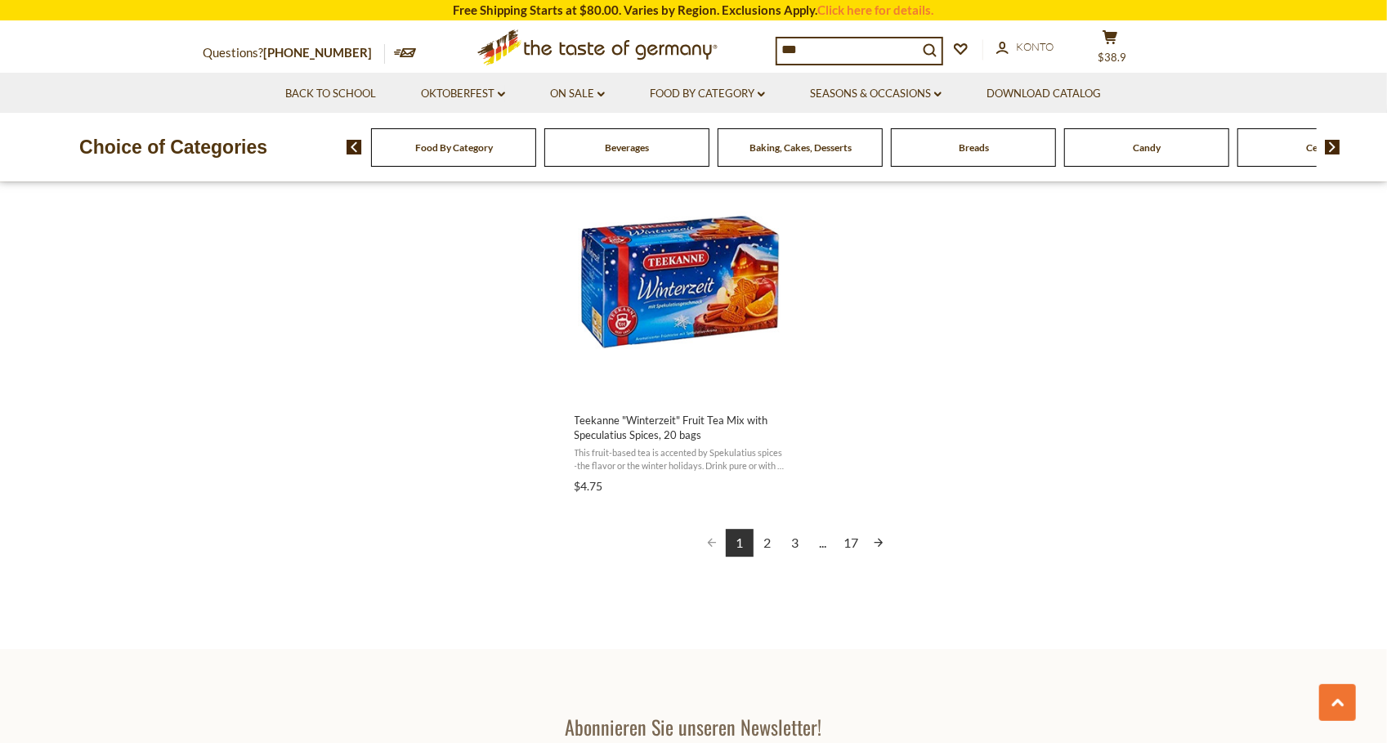
scroll to position [2843, 0]
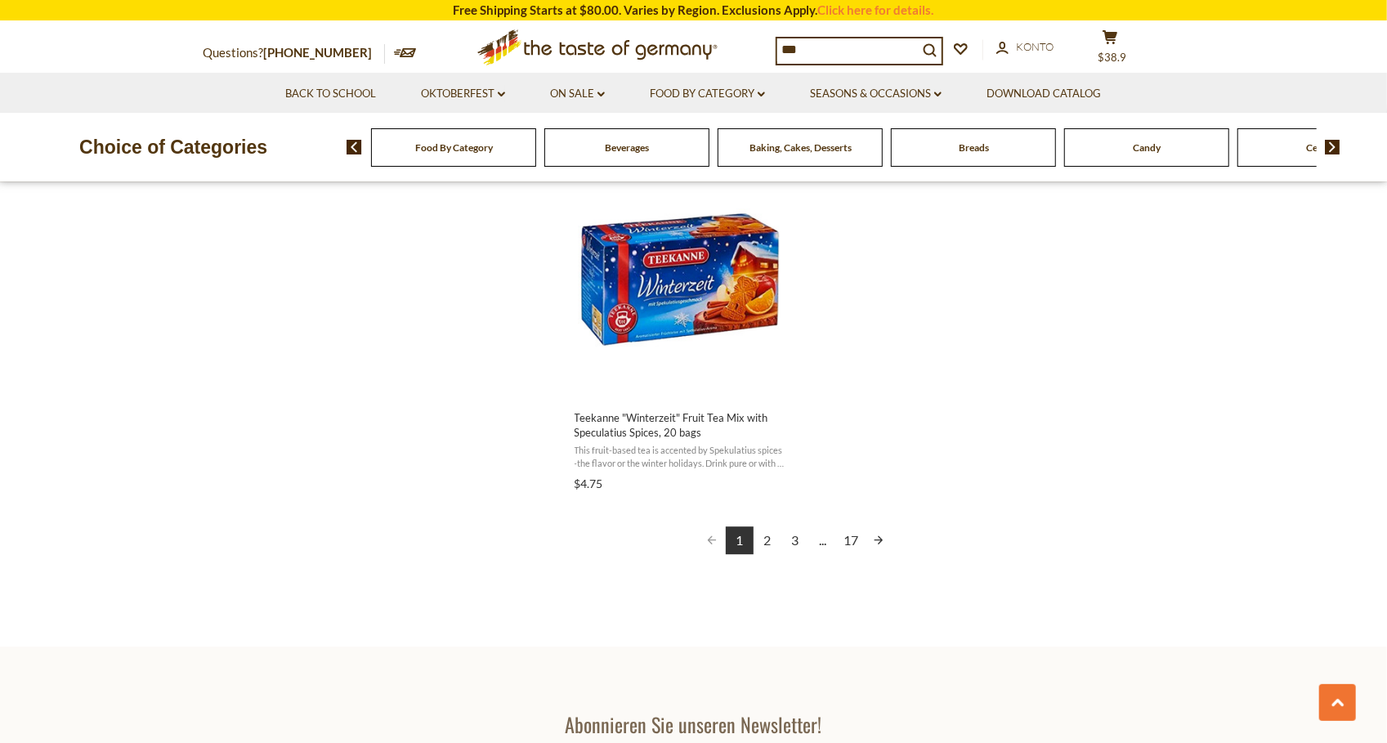
click at [771, 542] on link "2" at bounding box center [768, 540] width 28 height 28
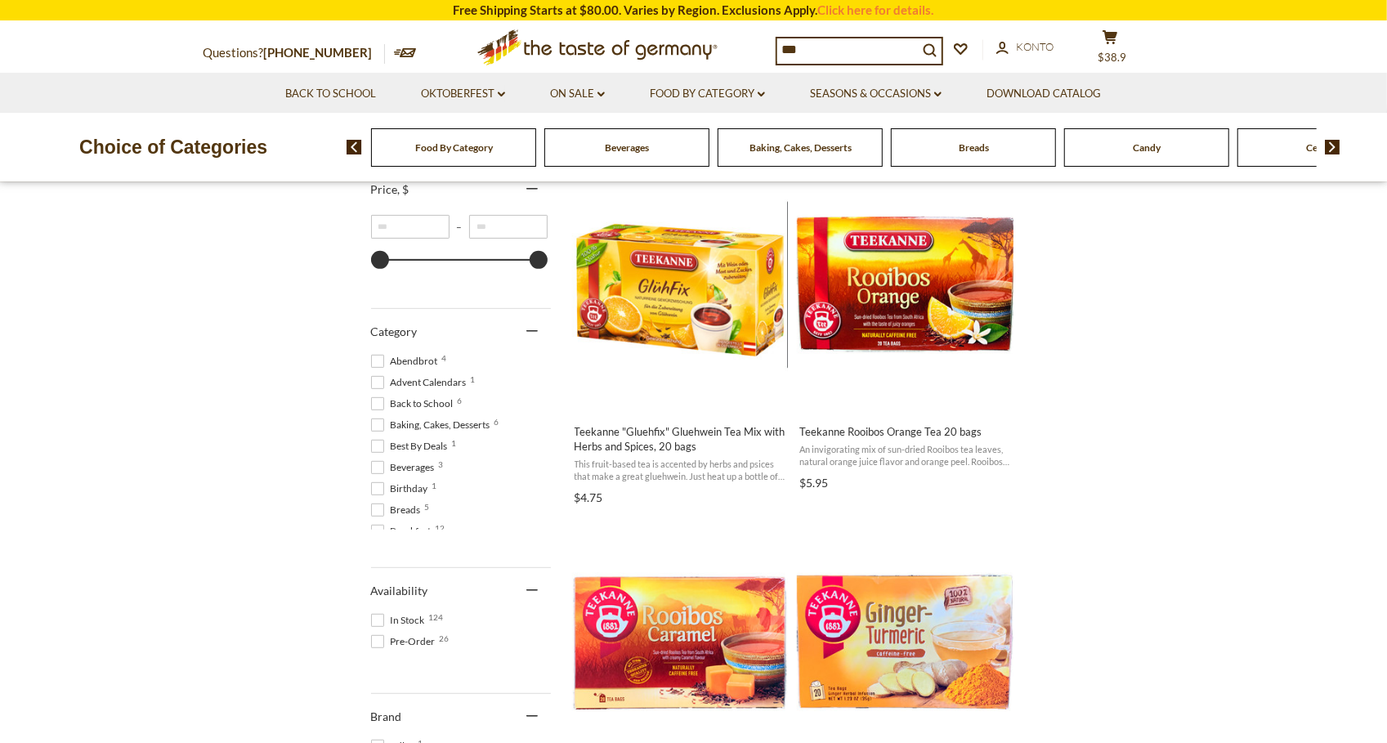
scroll to position [330, 0]
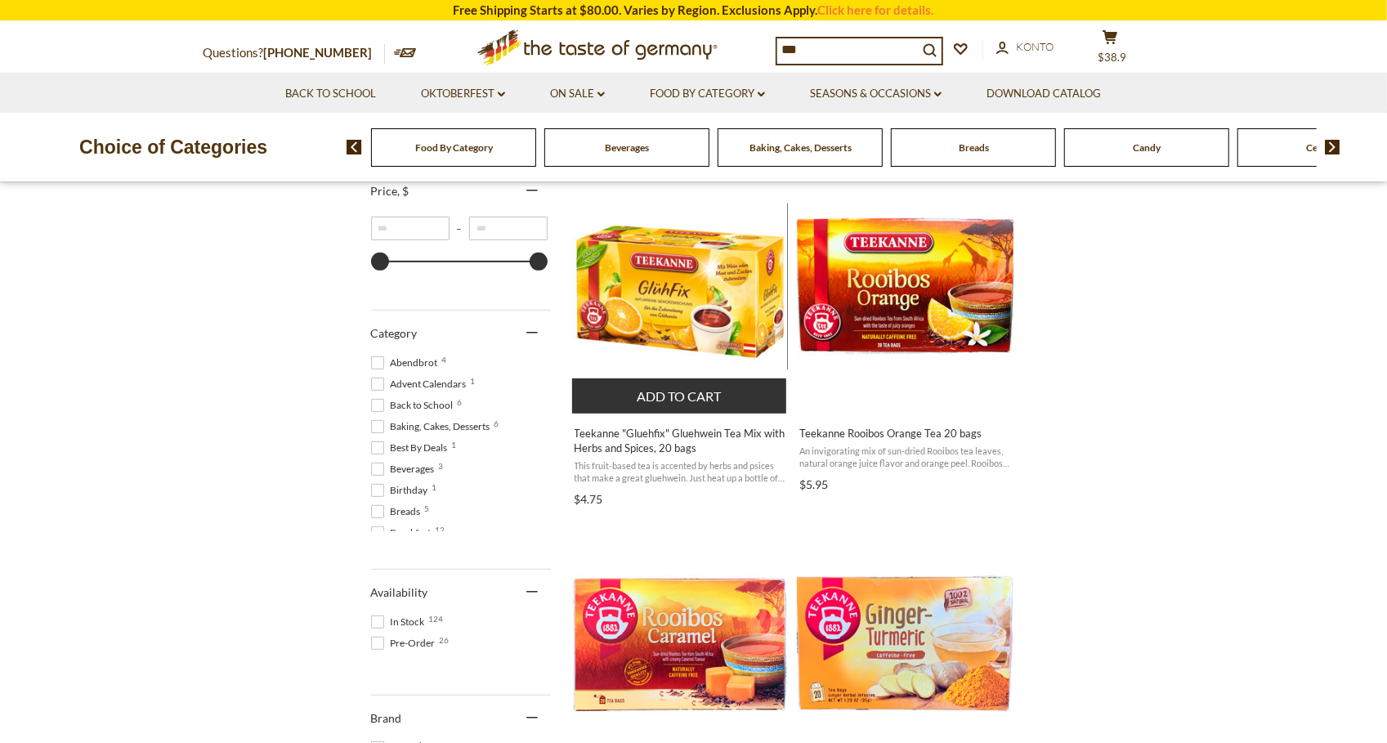
click at [674, 385] on button "Add to cart" at bounding box center [679, 396] width 215 height 35
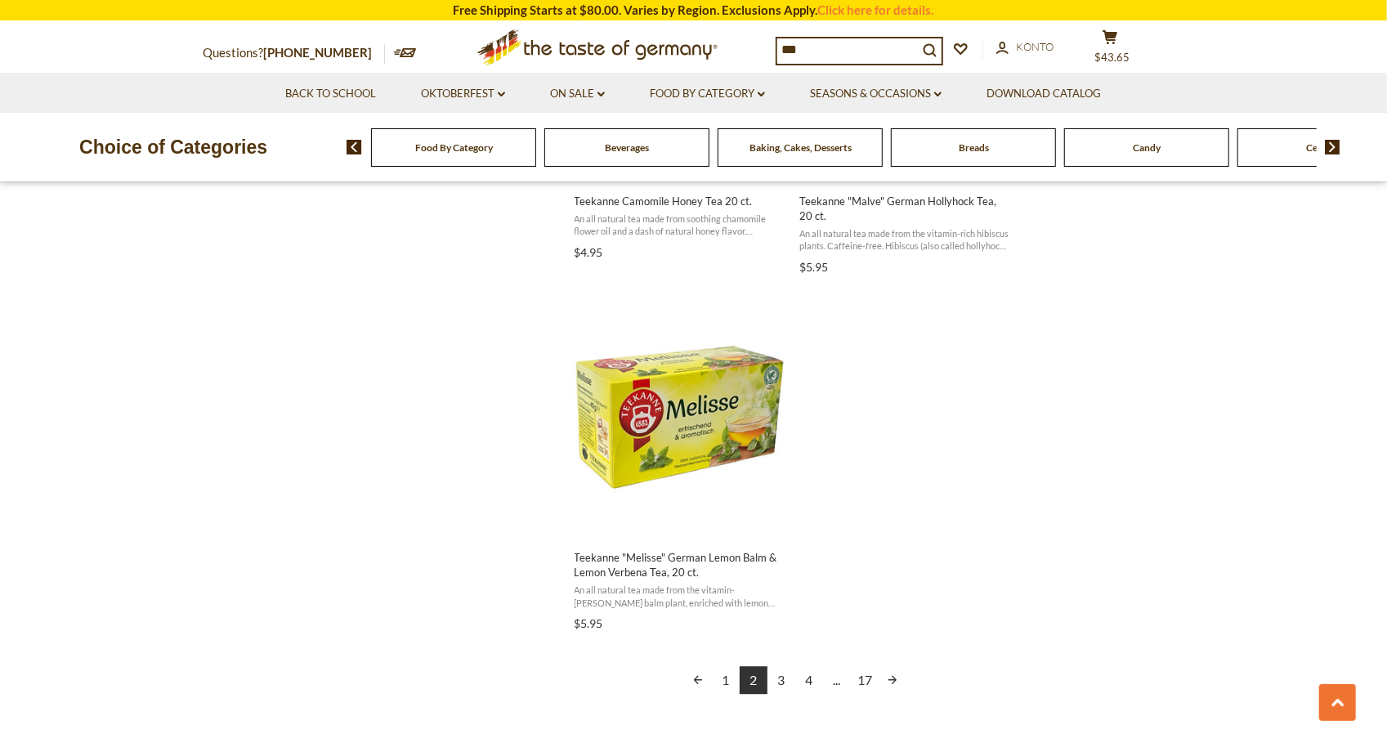
scroll to position [2677, 0]
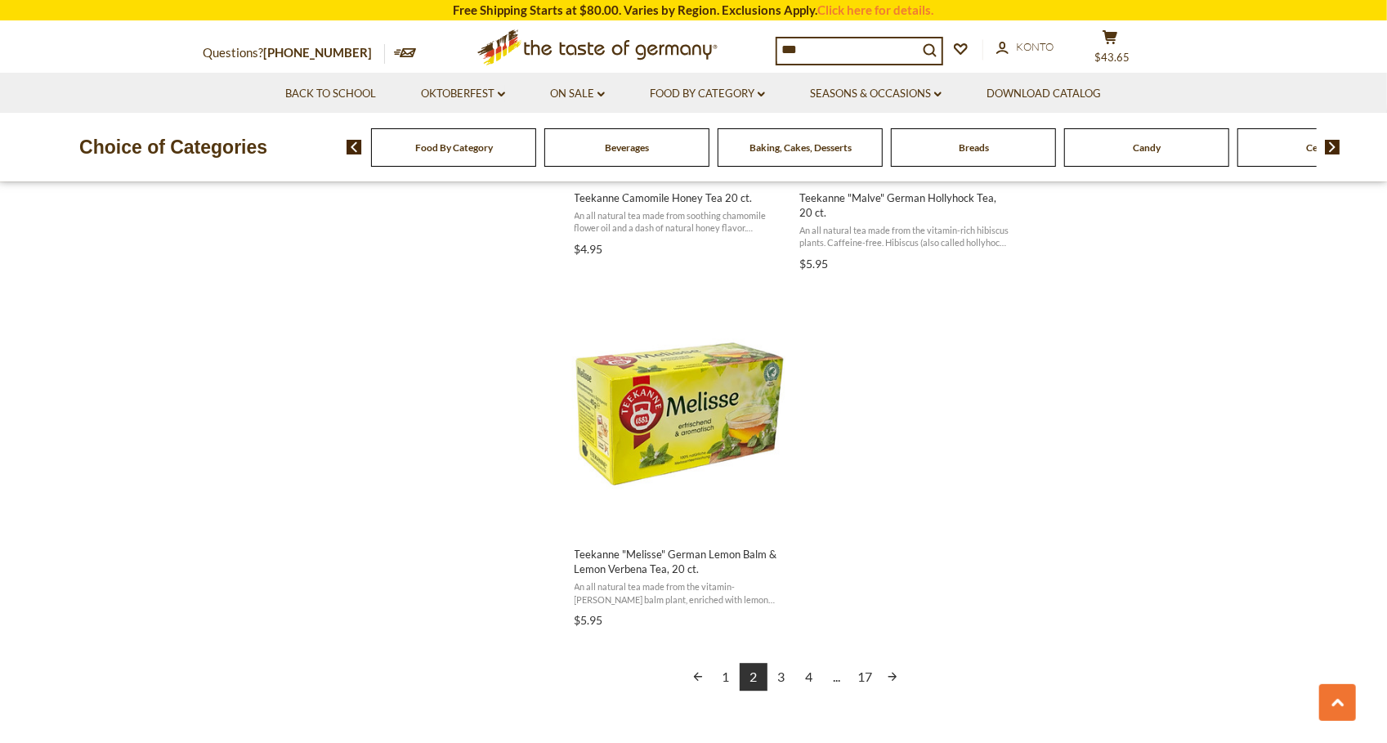
click at [785, 676] on link "3" at bounding box center [782, 677] width 28 height 28
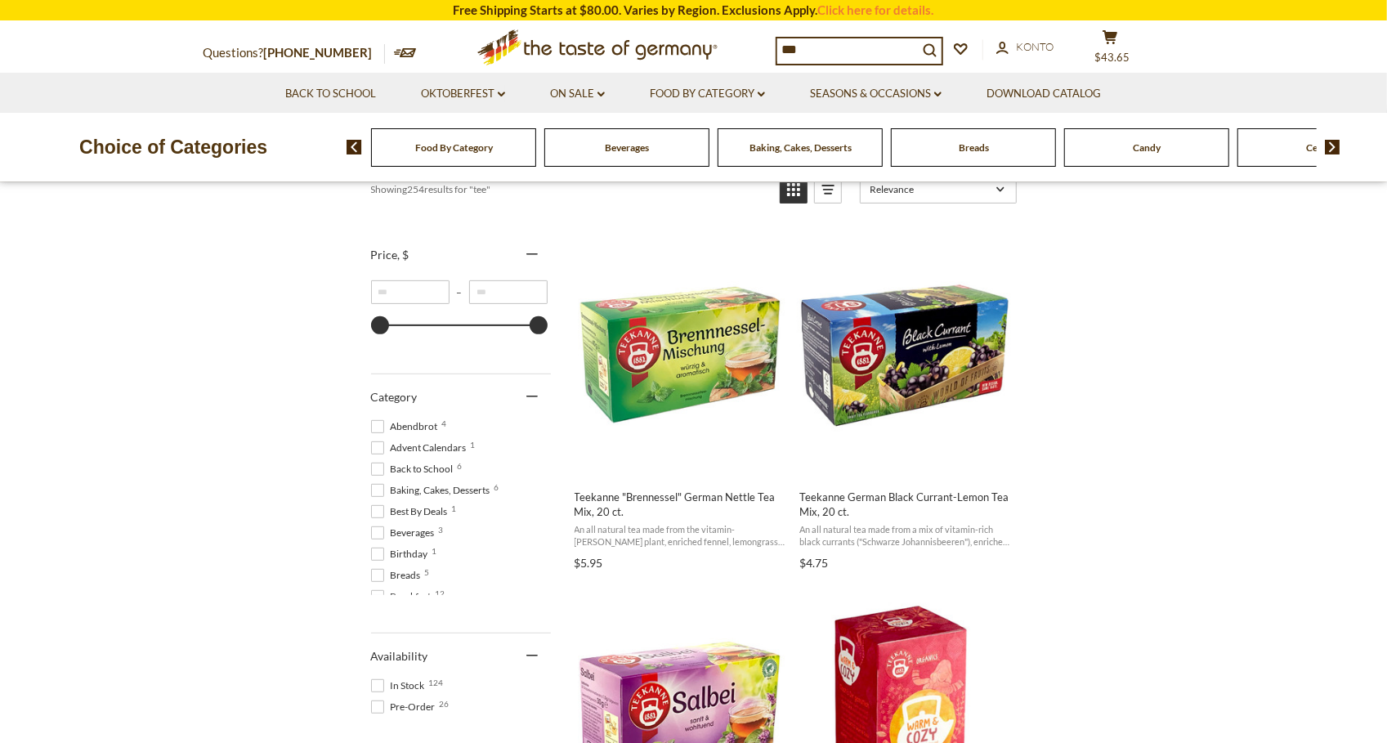
scroll to position [249, 0]
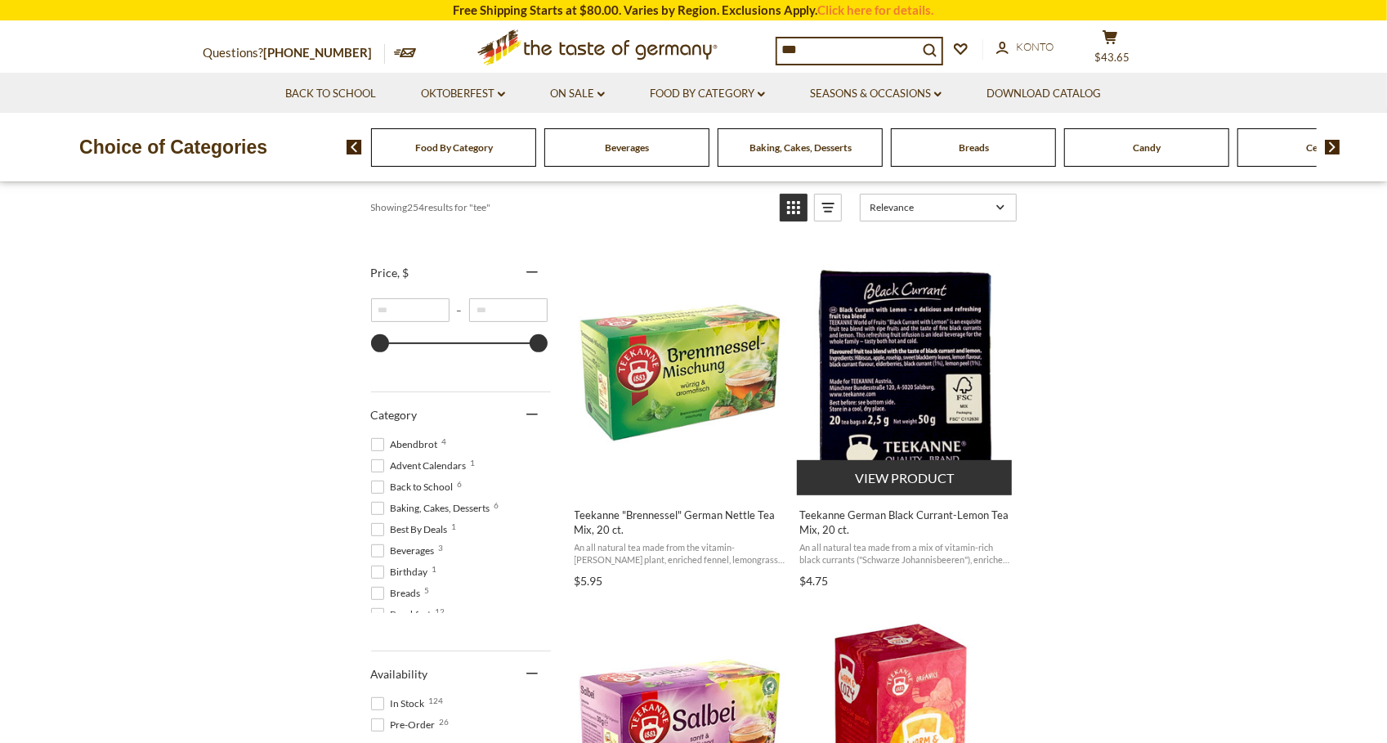
click at [893, 377] on img "Teekanne German Black Currant-Lemon Tea Mix, 20 ct." at bounding box center [905, 373] width 217 height 217
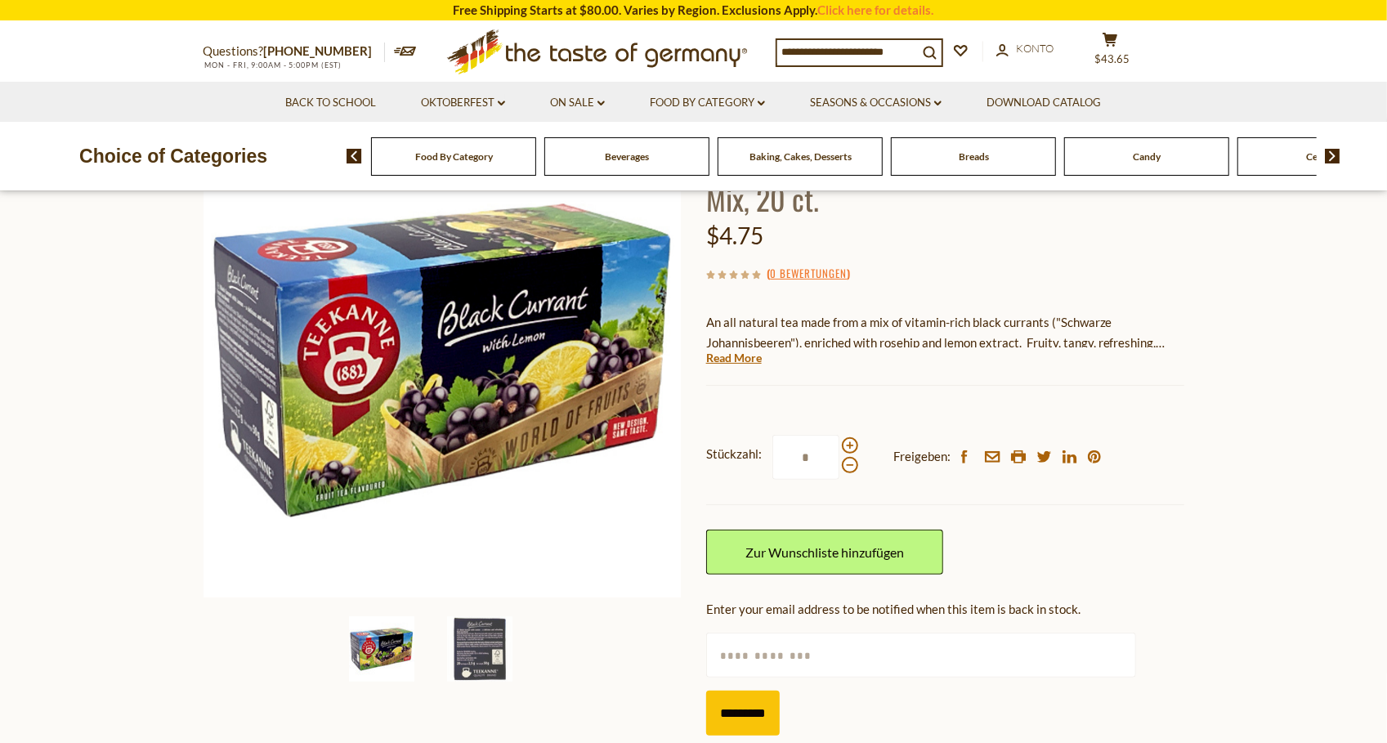
scroll to position [168, 0]
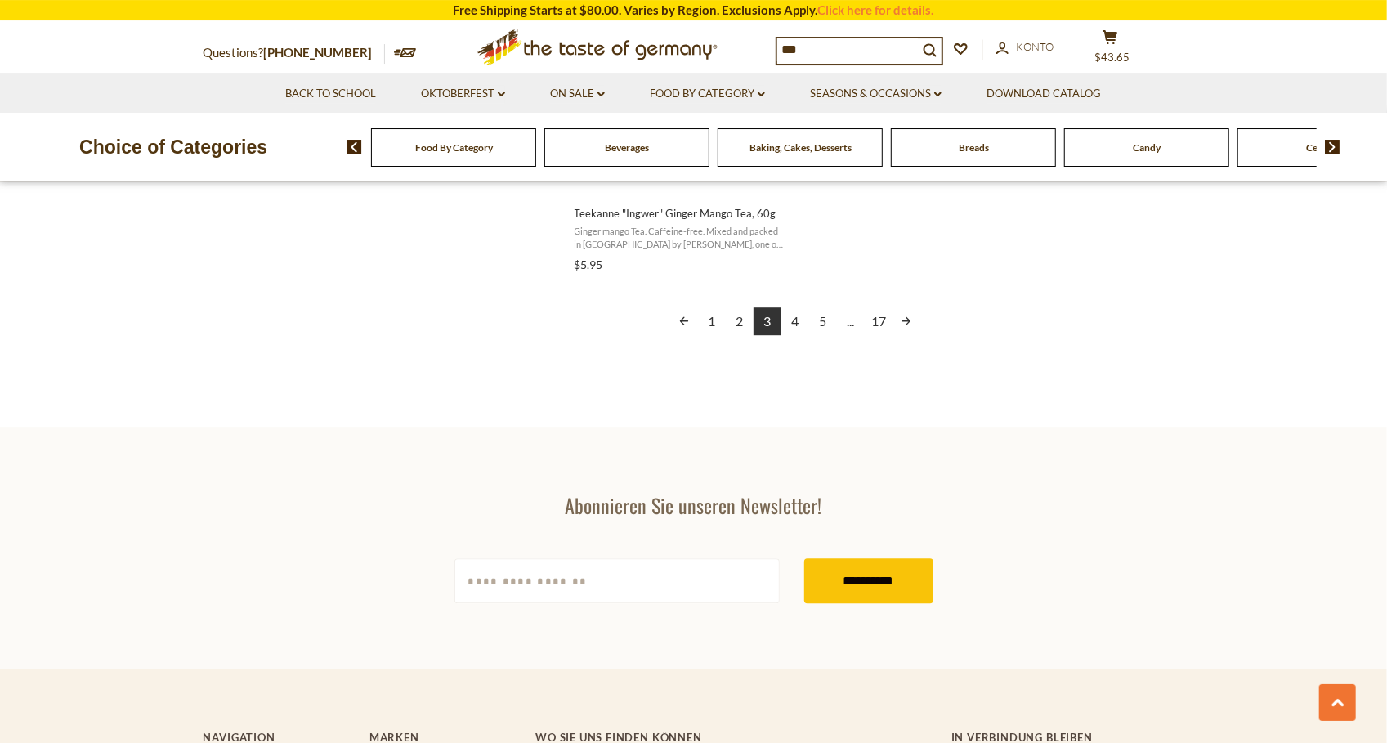
scroll to position [2988, 0]
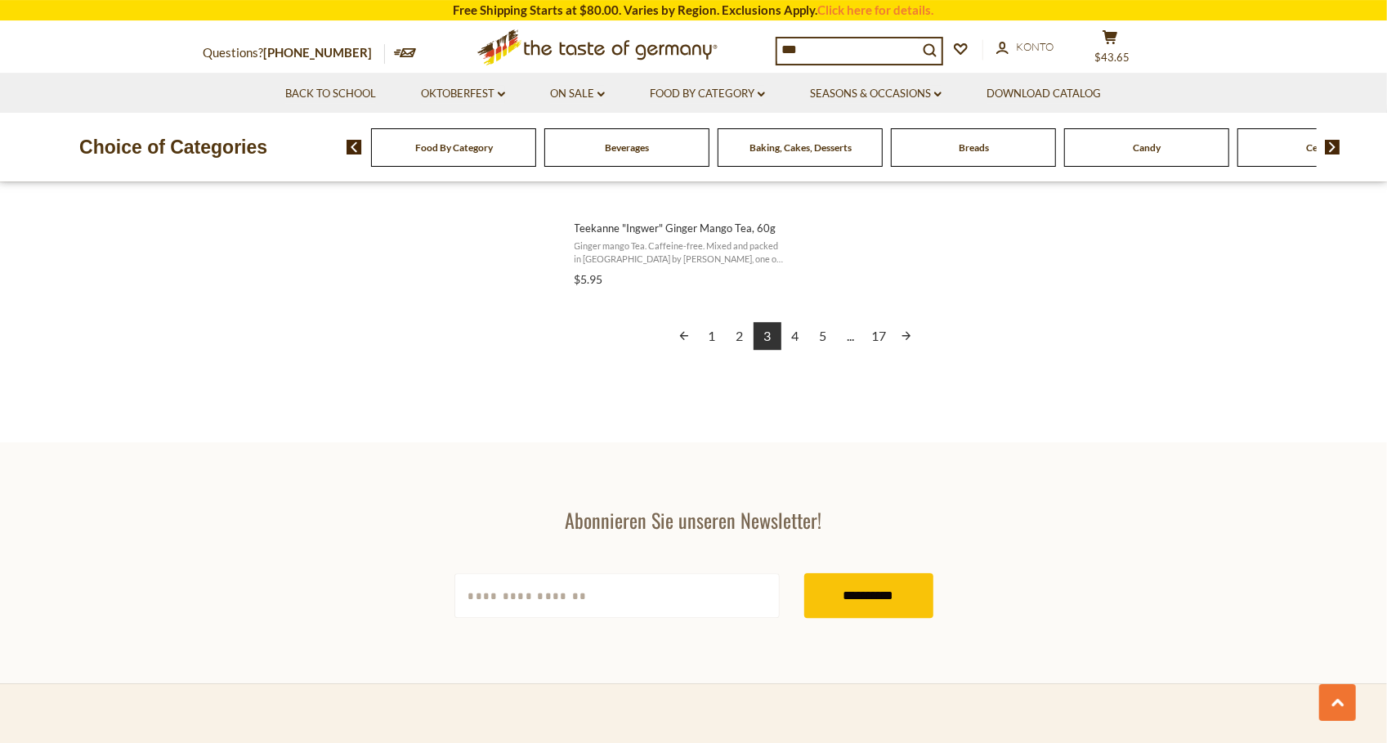
click at [796, 334] on link "4" at bounding box center [796, 336] width 28 height 28
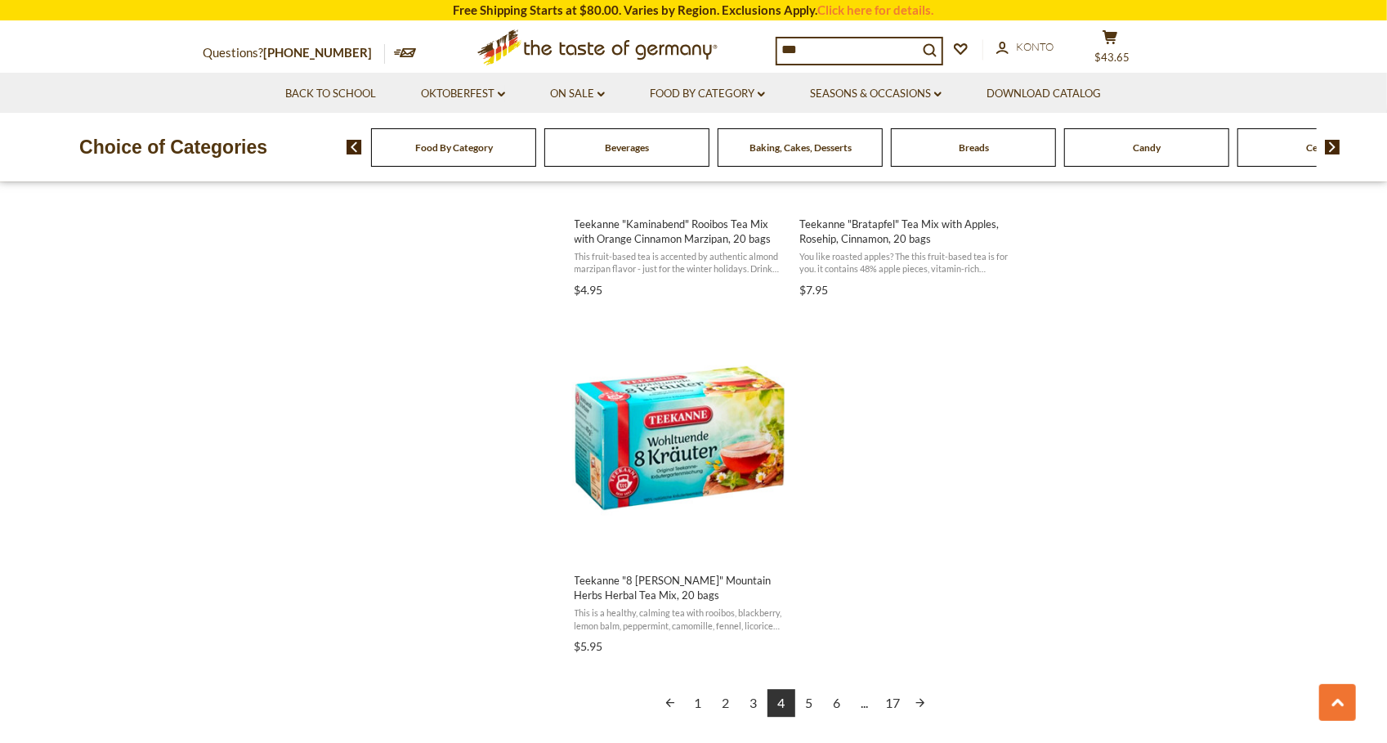
scroll to position [2794, 0]
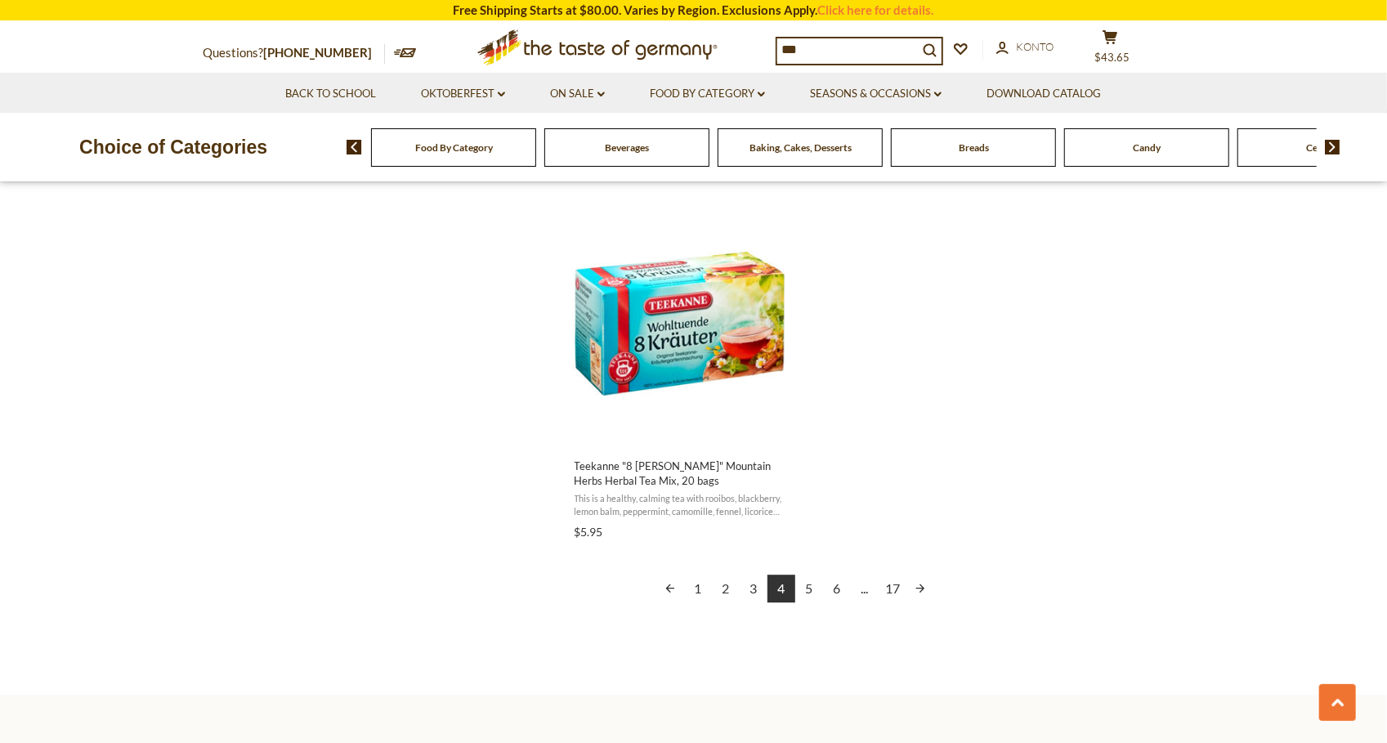
click at [813, 588] on link "5" at bounding box center [809, 589] width 28 height 28
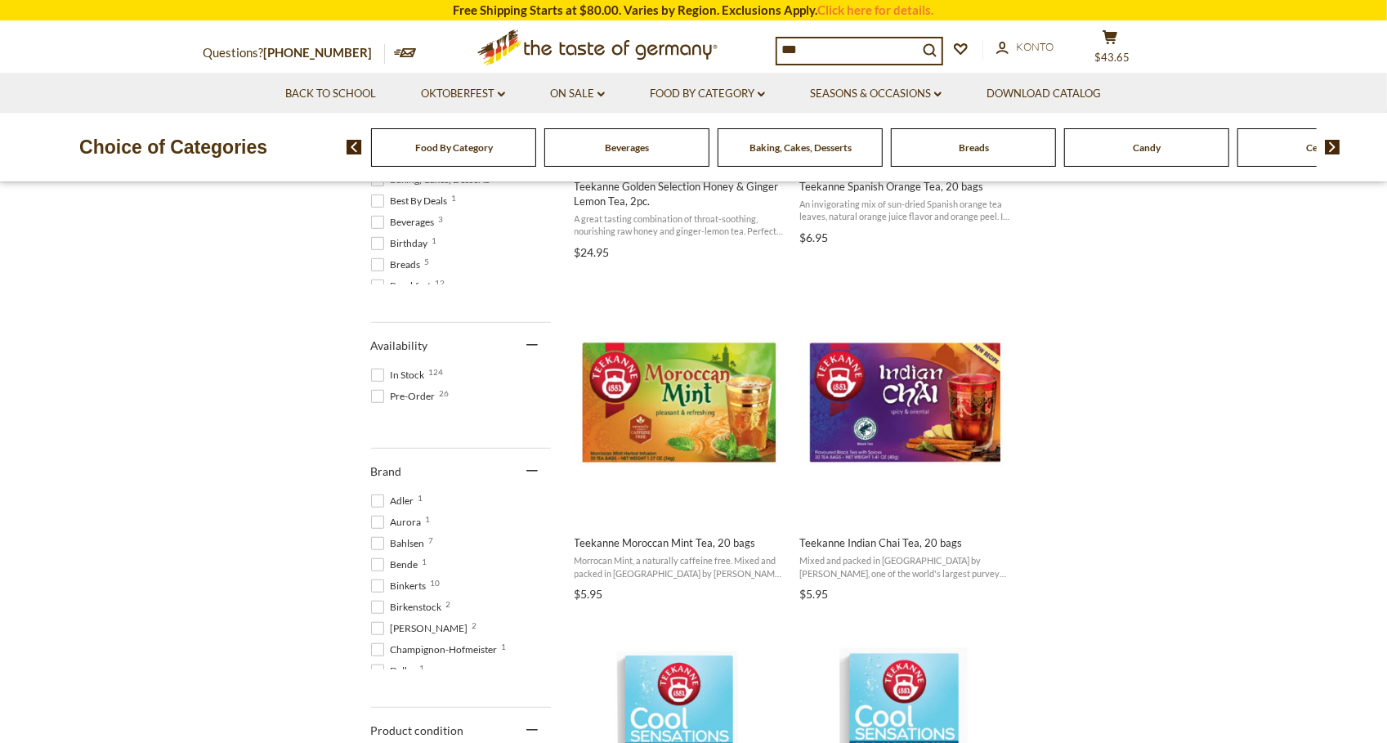
scroll to position [594, 0]
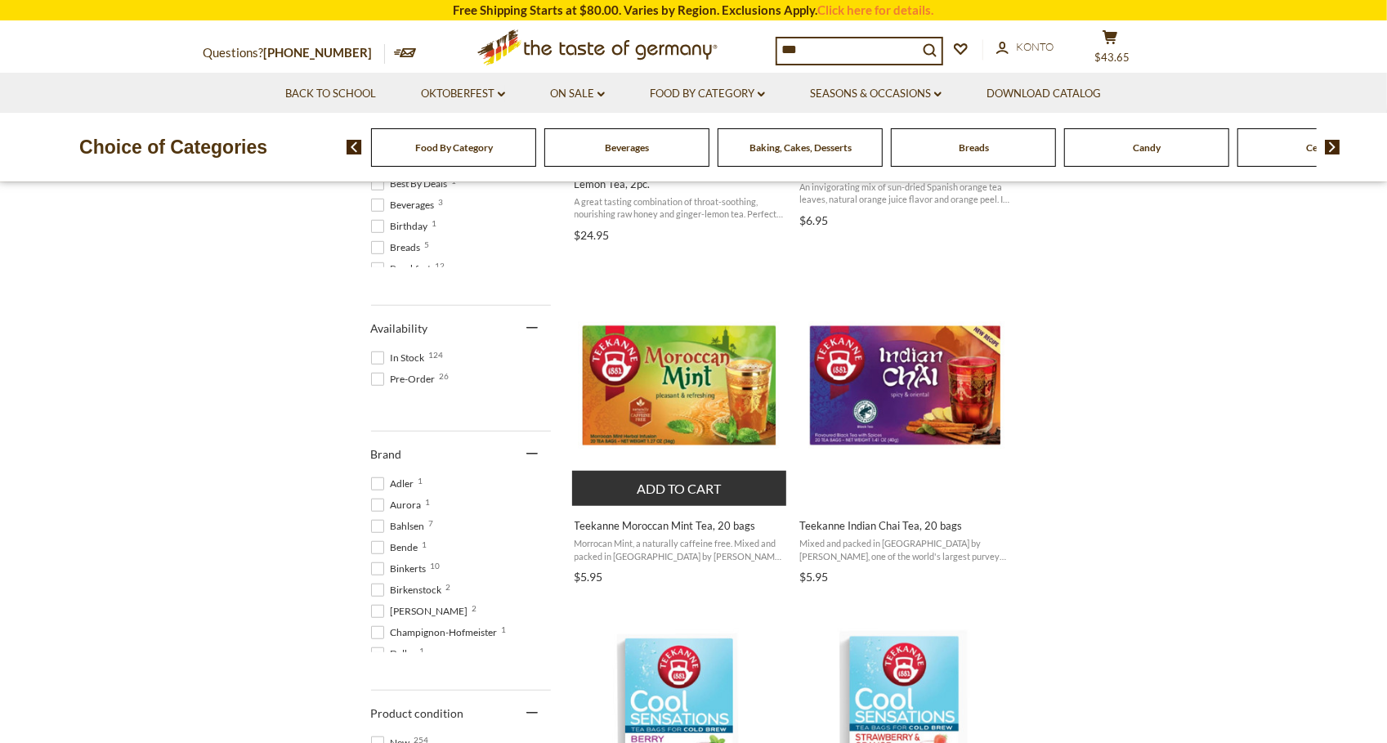
click at [686, 458] on img "Teekanne Moroccan Mint Tea, 20 bags" at bounding box center [680, 384] width 217 height 217
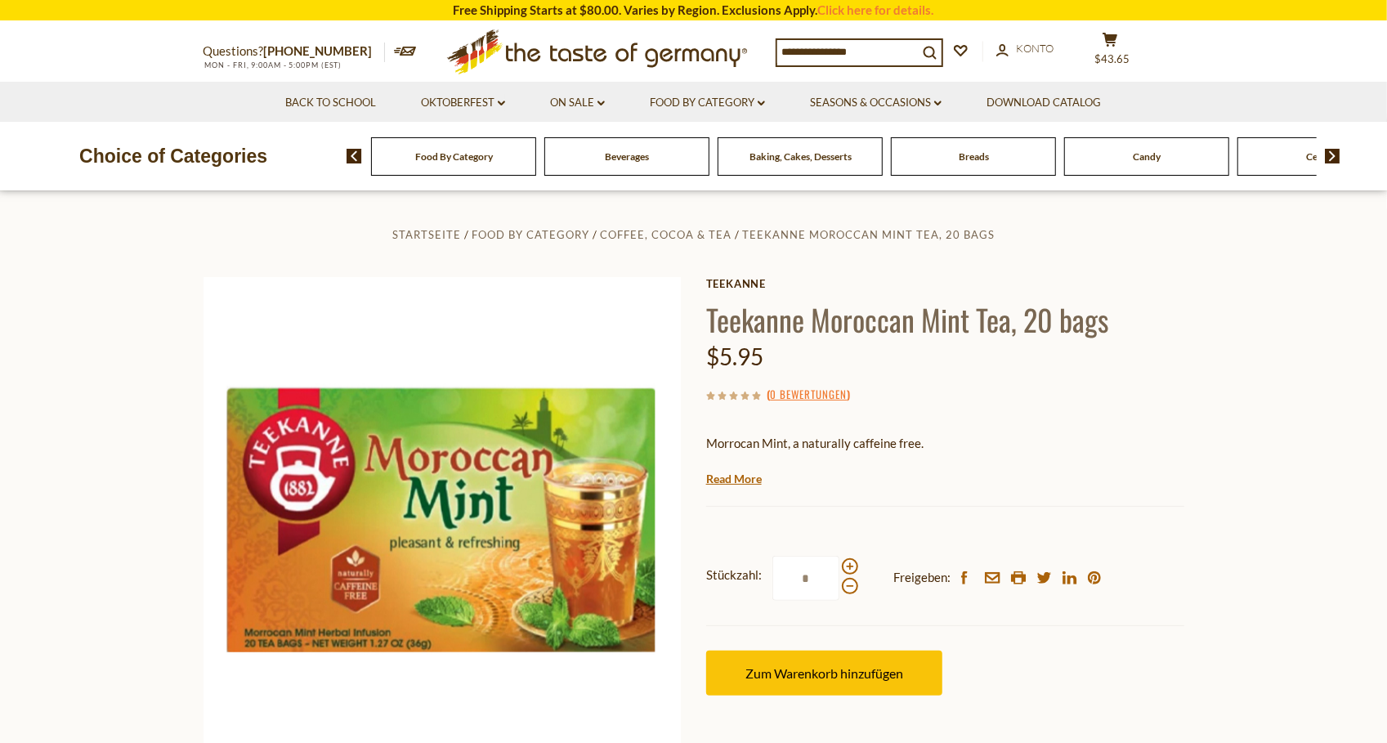
click at [799, 663] on button "Zum Warenkorb hinzufügen" at bounding box center [824, 673] width 236 height 45
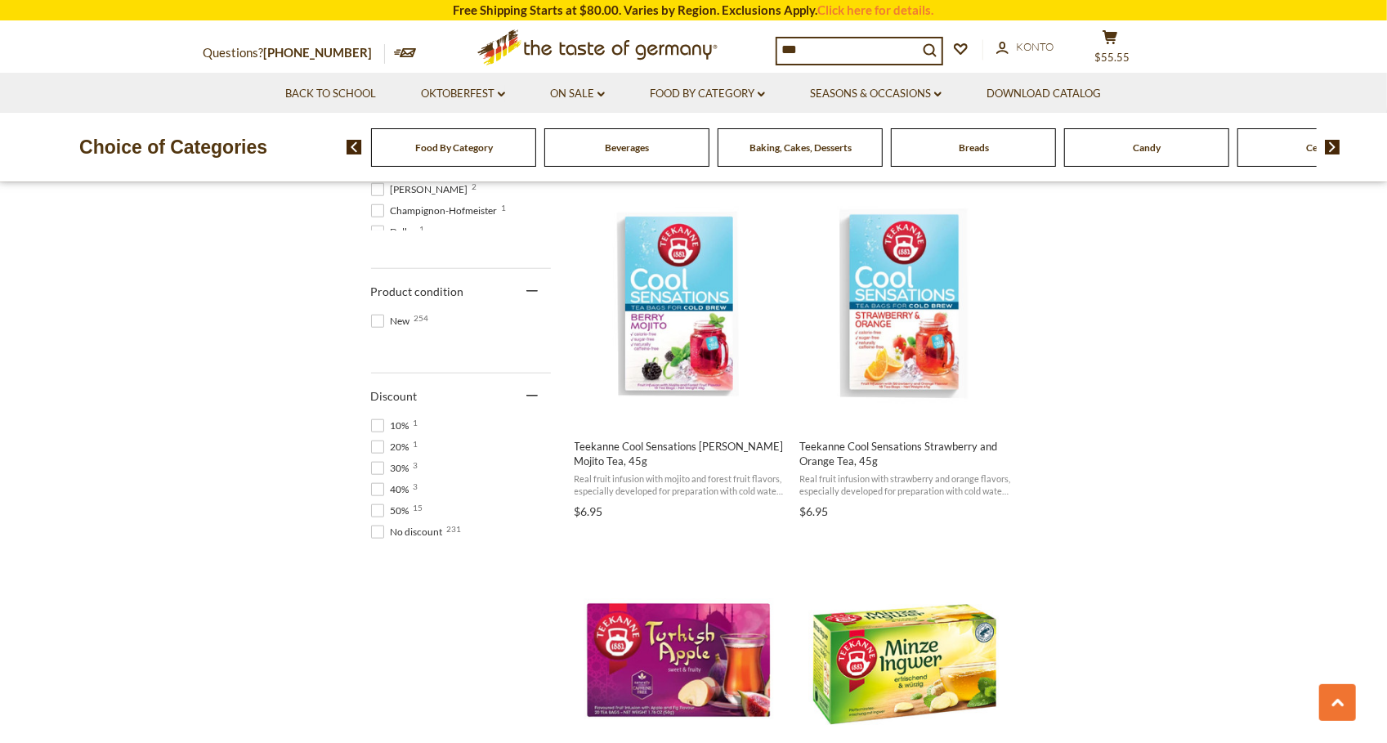
scroll to position [1020, 0]
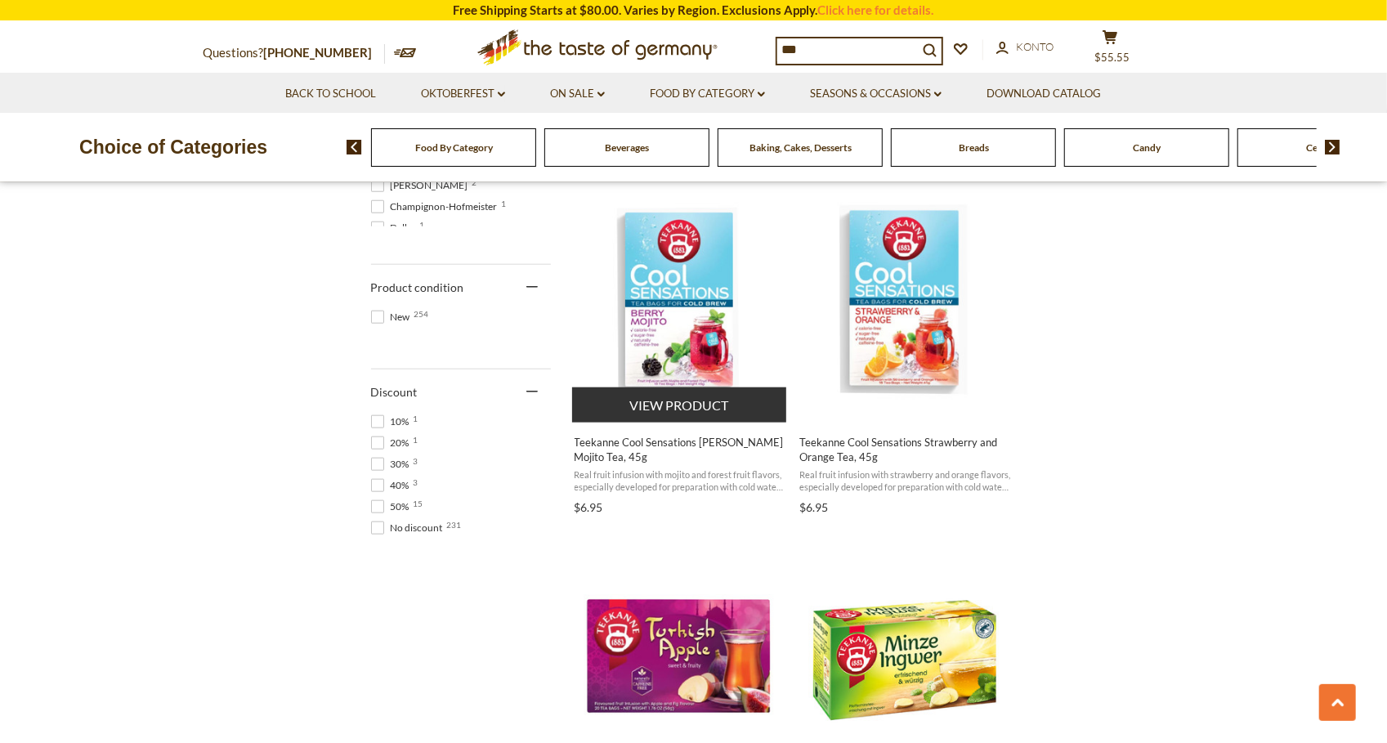
click at [640, 334] on img "Teekanne Cool Sensations Berry Mojito Tea, 45g" at bounding box center [680, 299] width 217 height 217
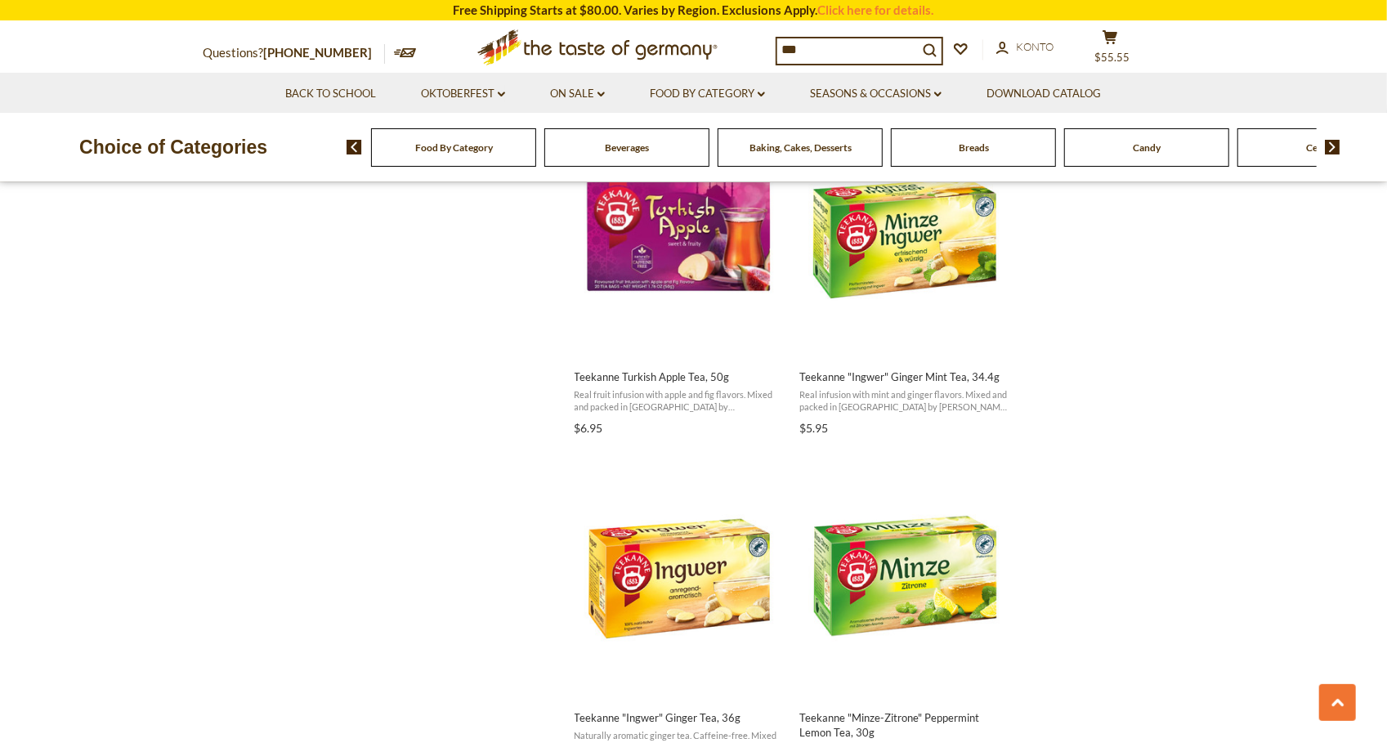
scroll to position [1439, 0]
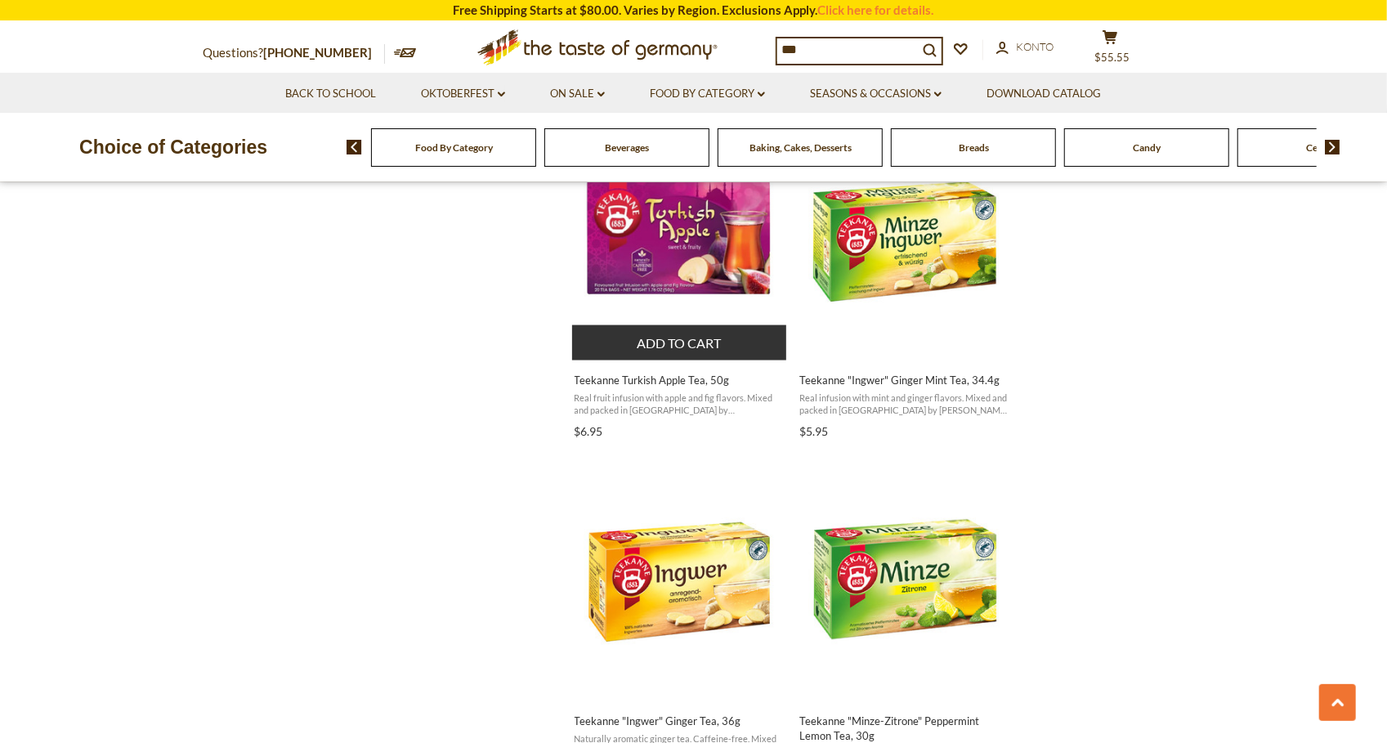
click at [724, 343] on button "Add to cart" at bounding box center [679, 342] width 215 height 35
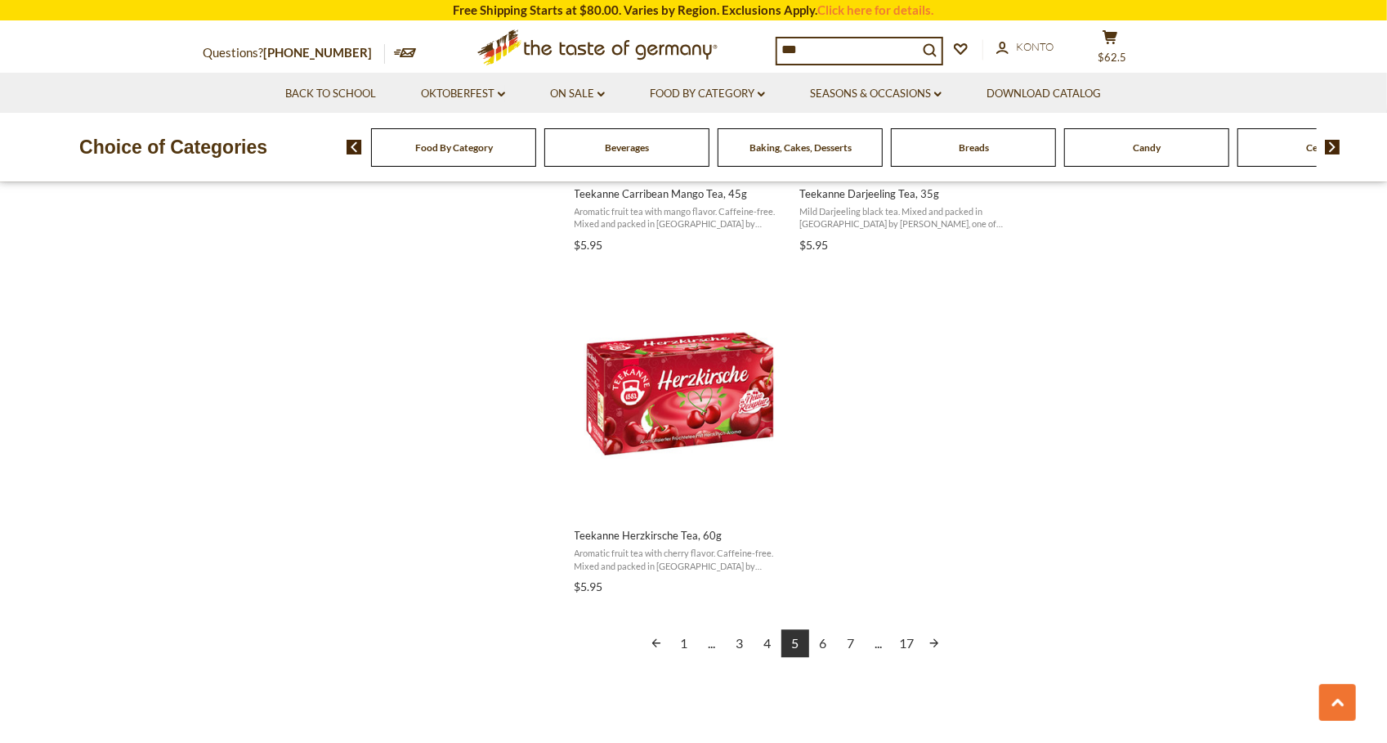
scroll to position [2670, 0]
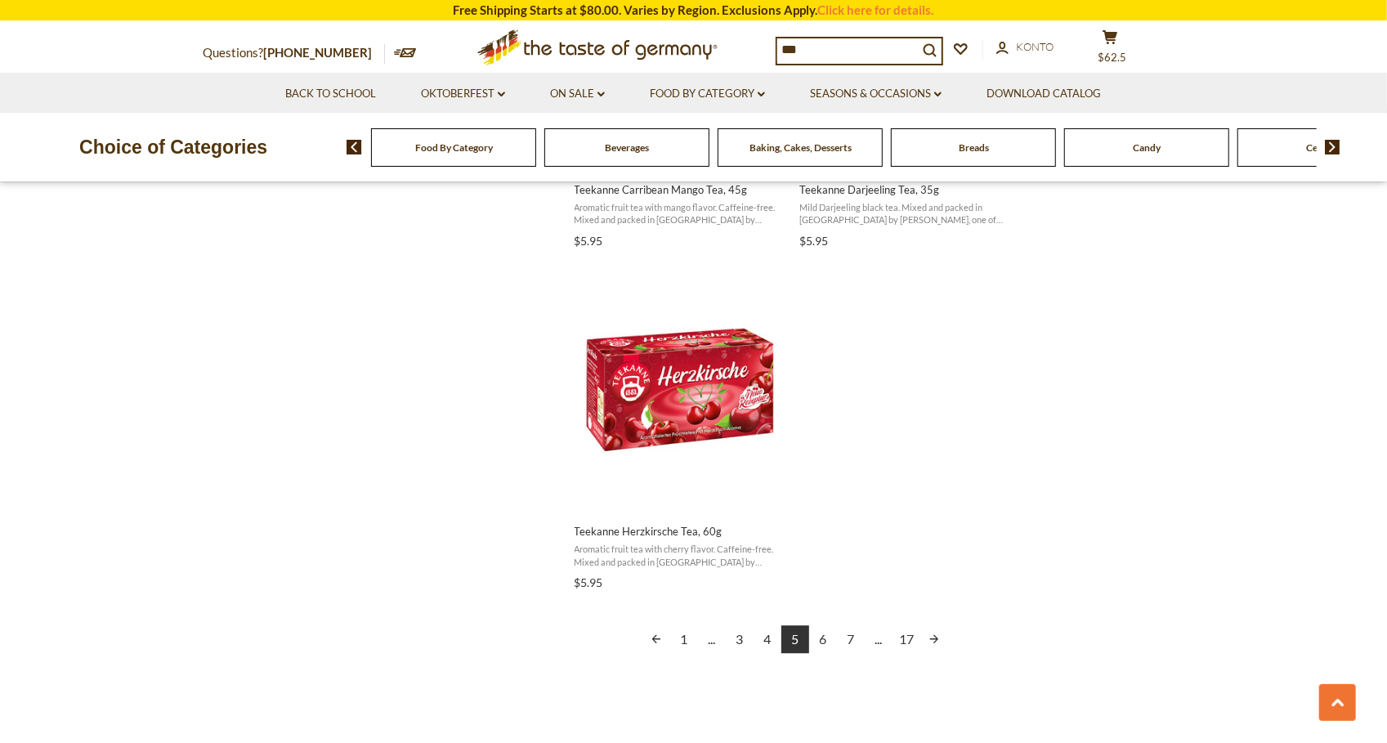
click at [827, 640] on link "6" at bounding box center [823, 639] width 28 height 28
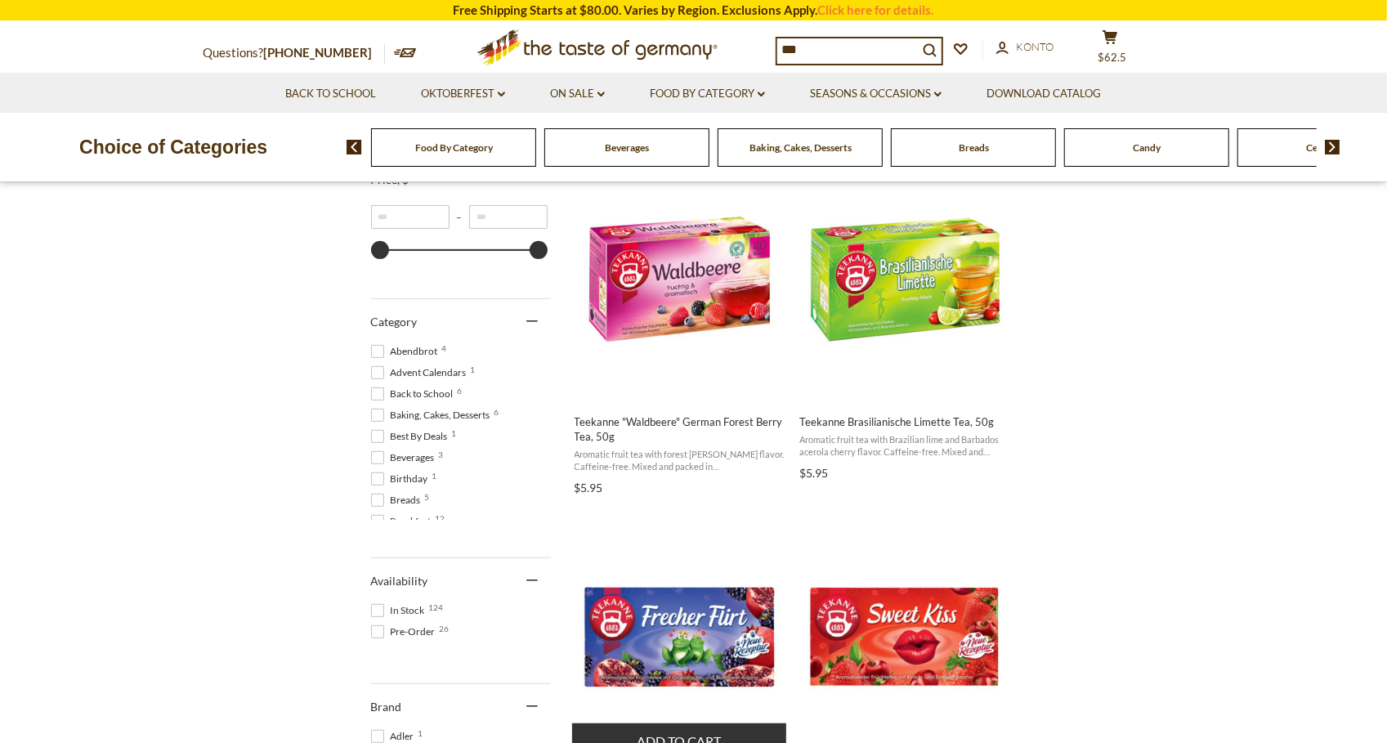
scroll to position [337, 0]
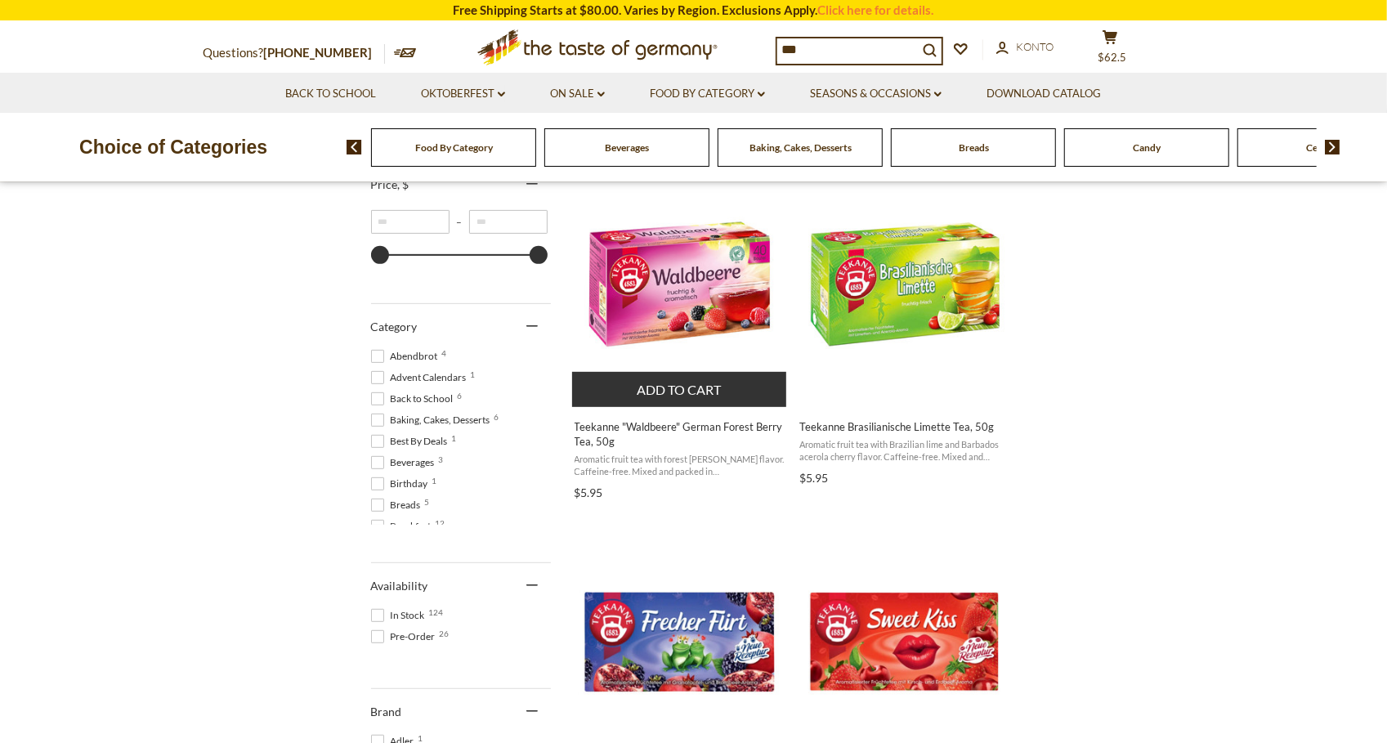
click at [710, 387] on button "Add to cart" at bounding box center [679, 389] width 215 height 35
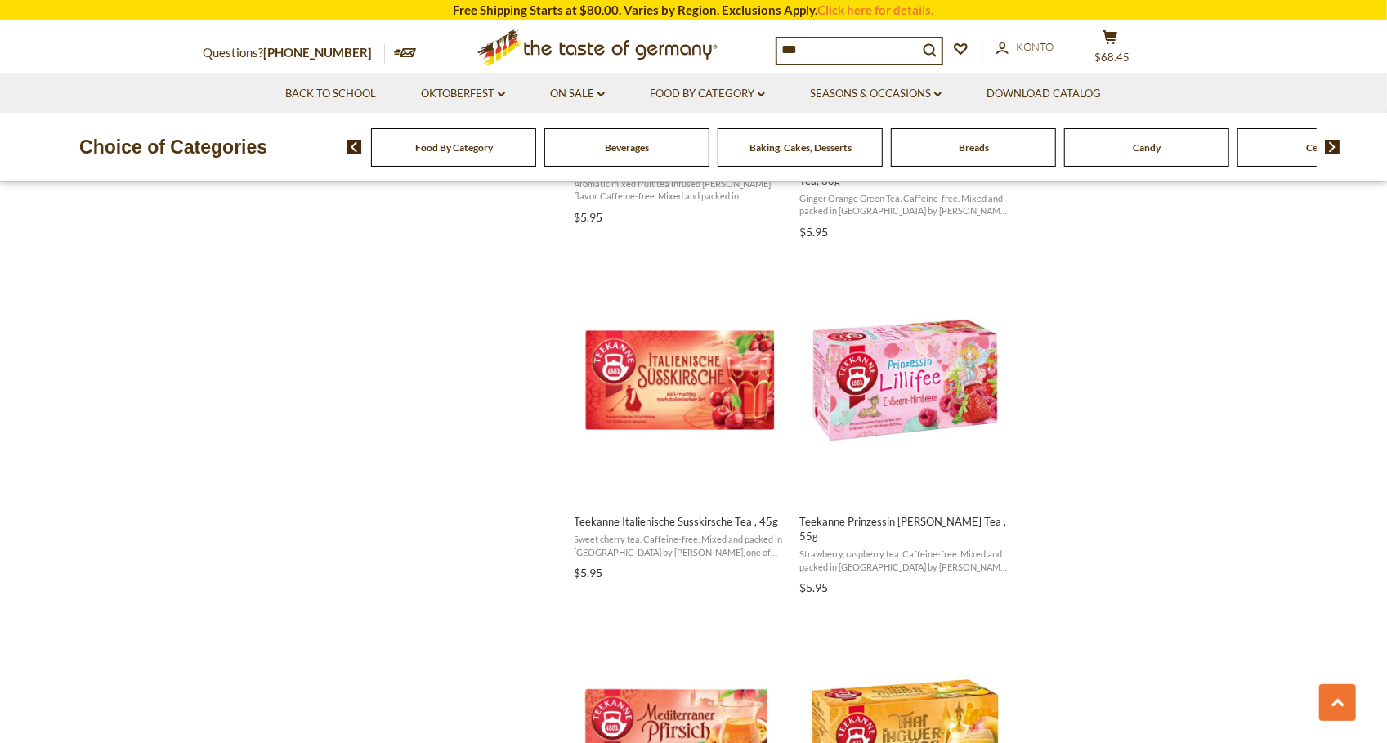
scroll to position [1683, 0]
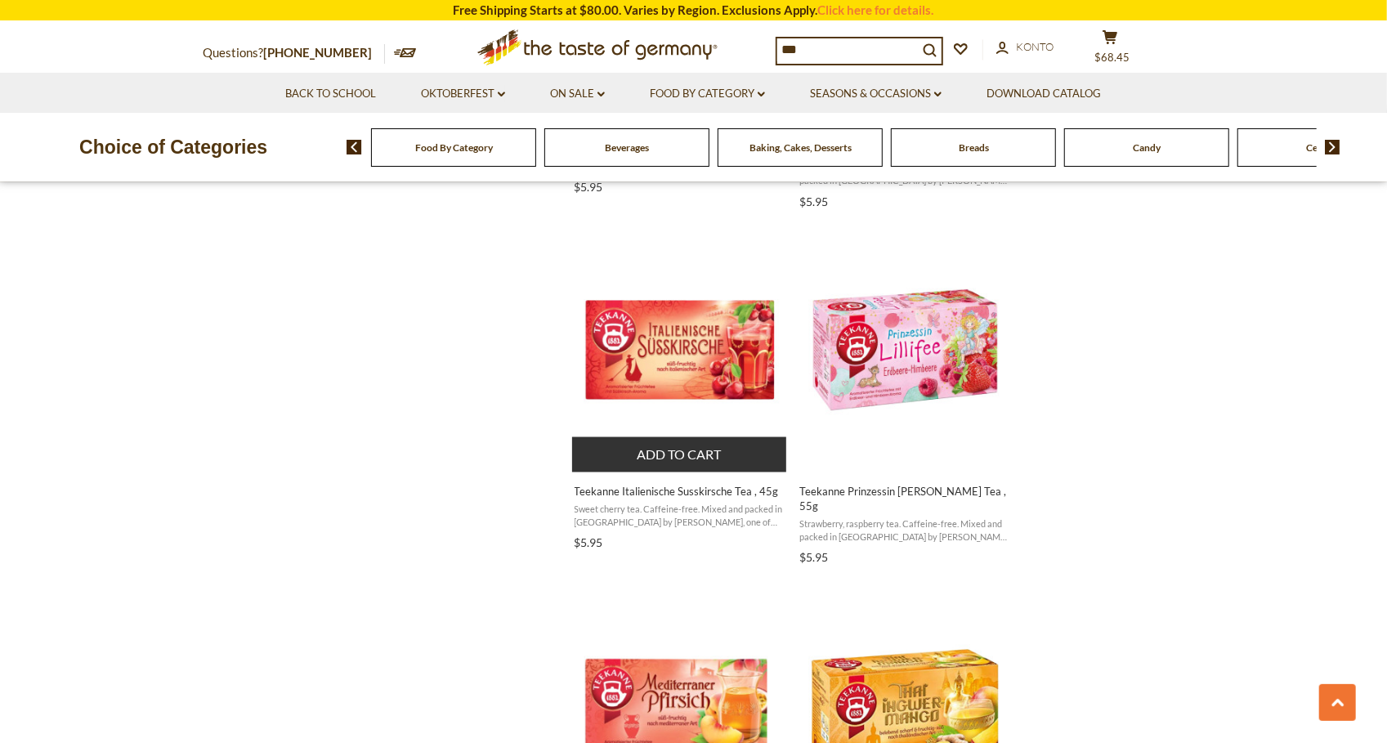
click at [712, 453] on button "Add to cart" at bounding box center [679, 454] width 215 height 35
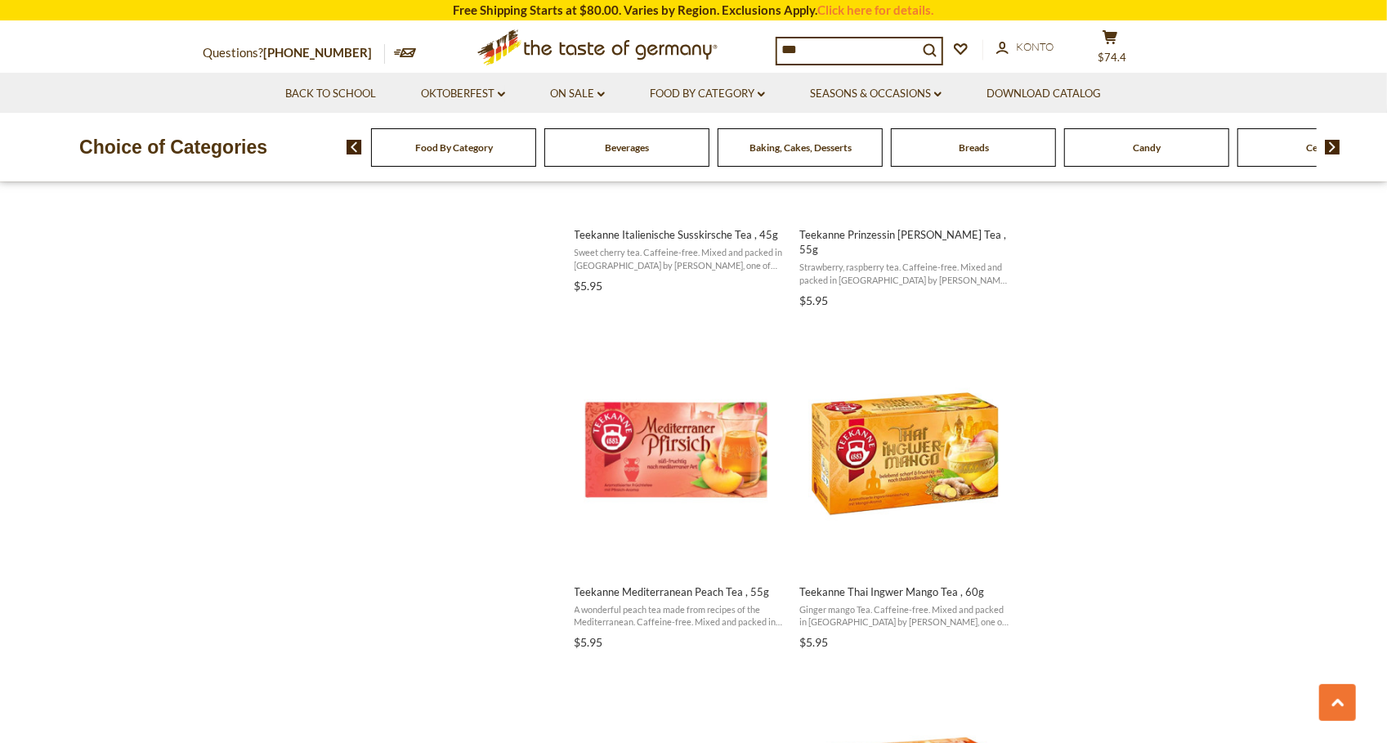
scroll to position [1966, 0]
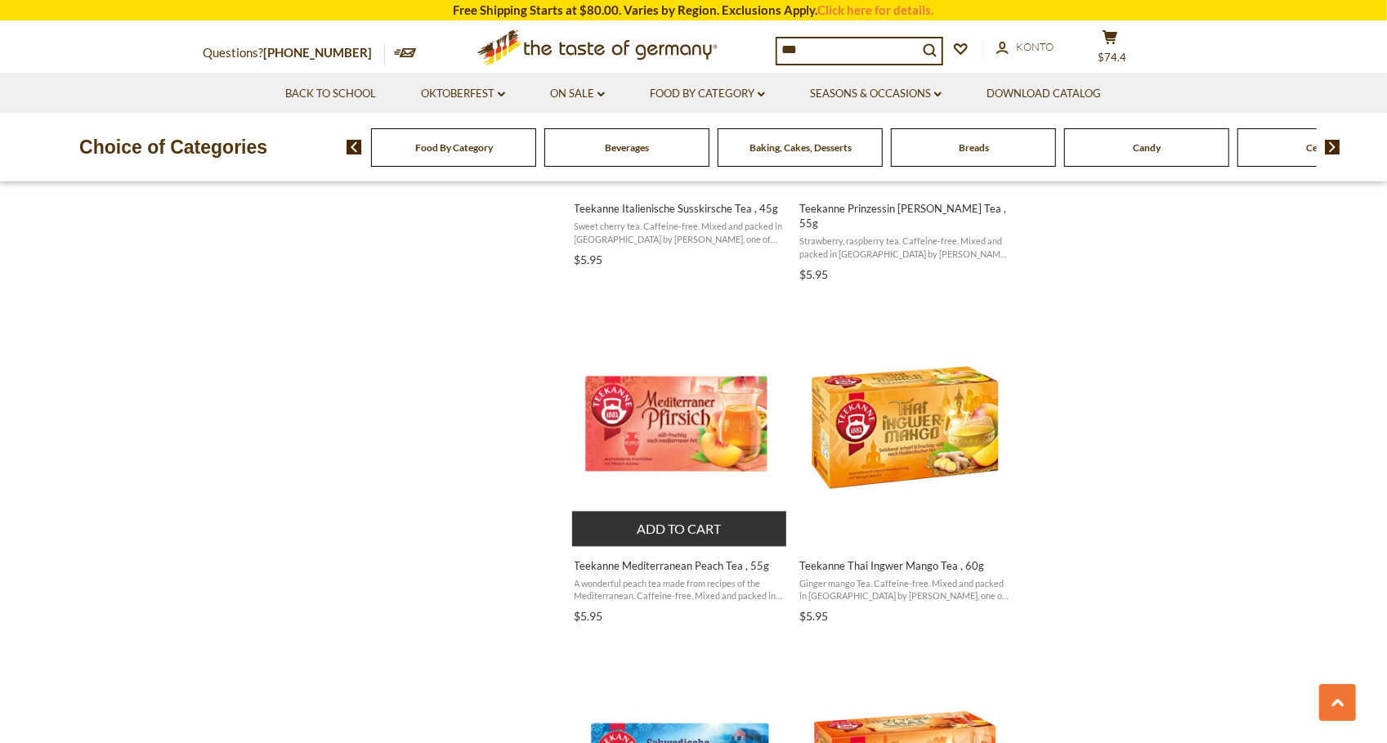
click at [650, 515] on button "Add to cart" at bounding box center [679, 529] width 215 height 35
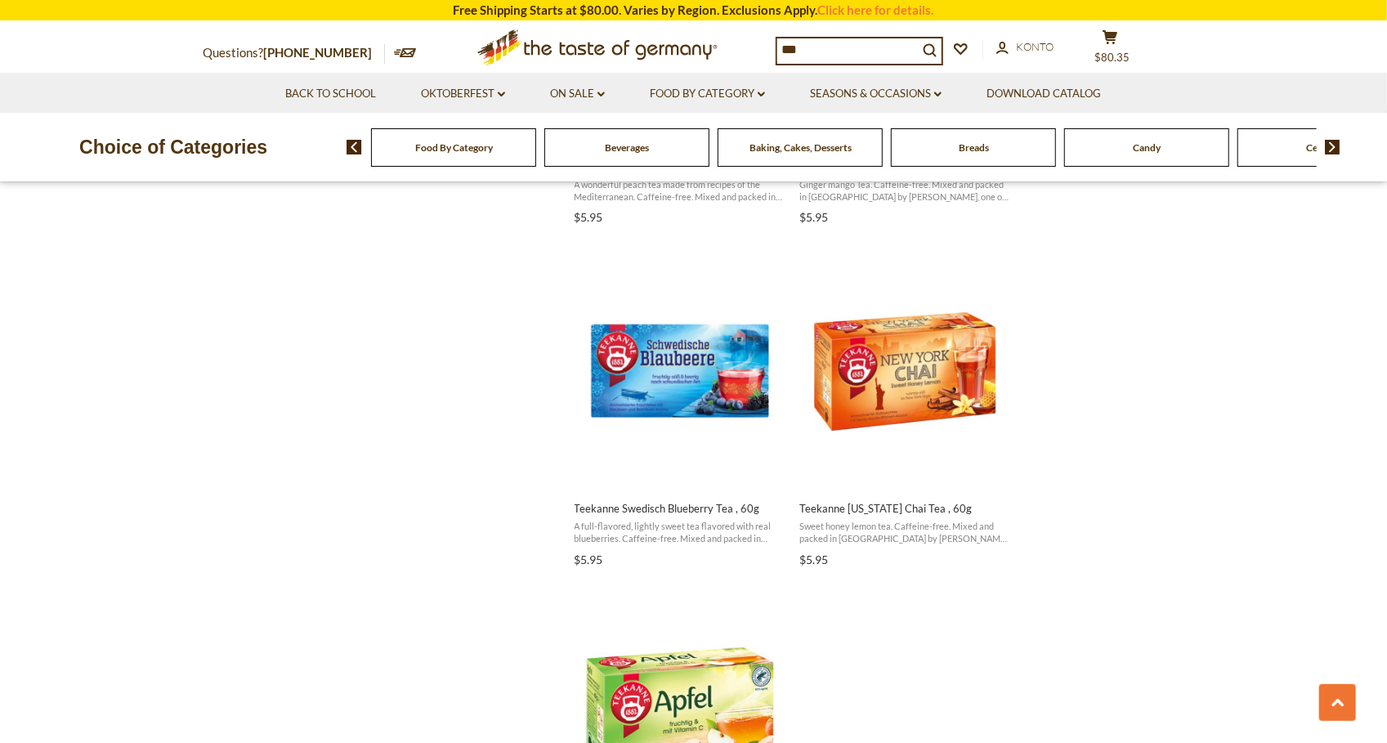
scroll to position [2367, 0]
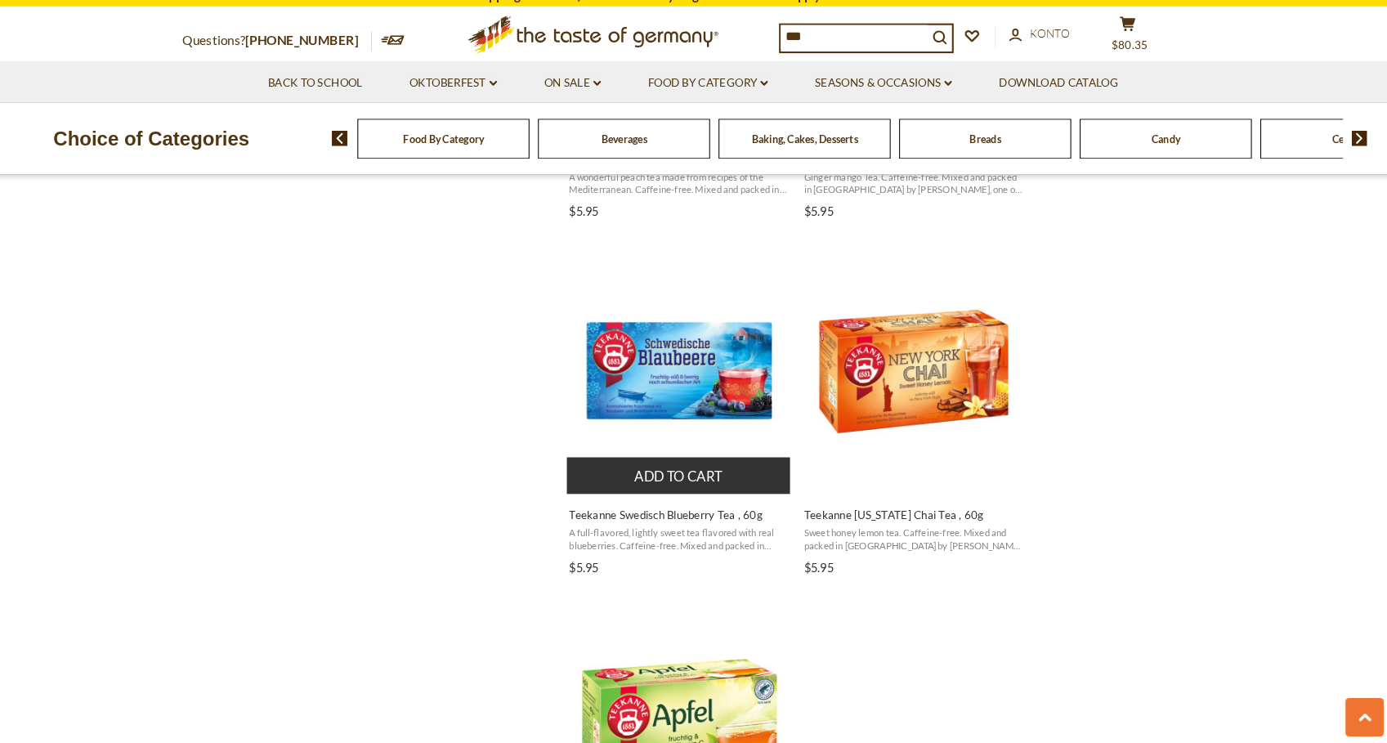
click at [675, 467] on button "Add to cart" at bounding box center [679, 470] width 215 height 35
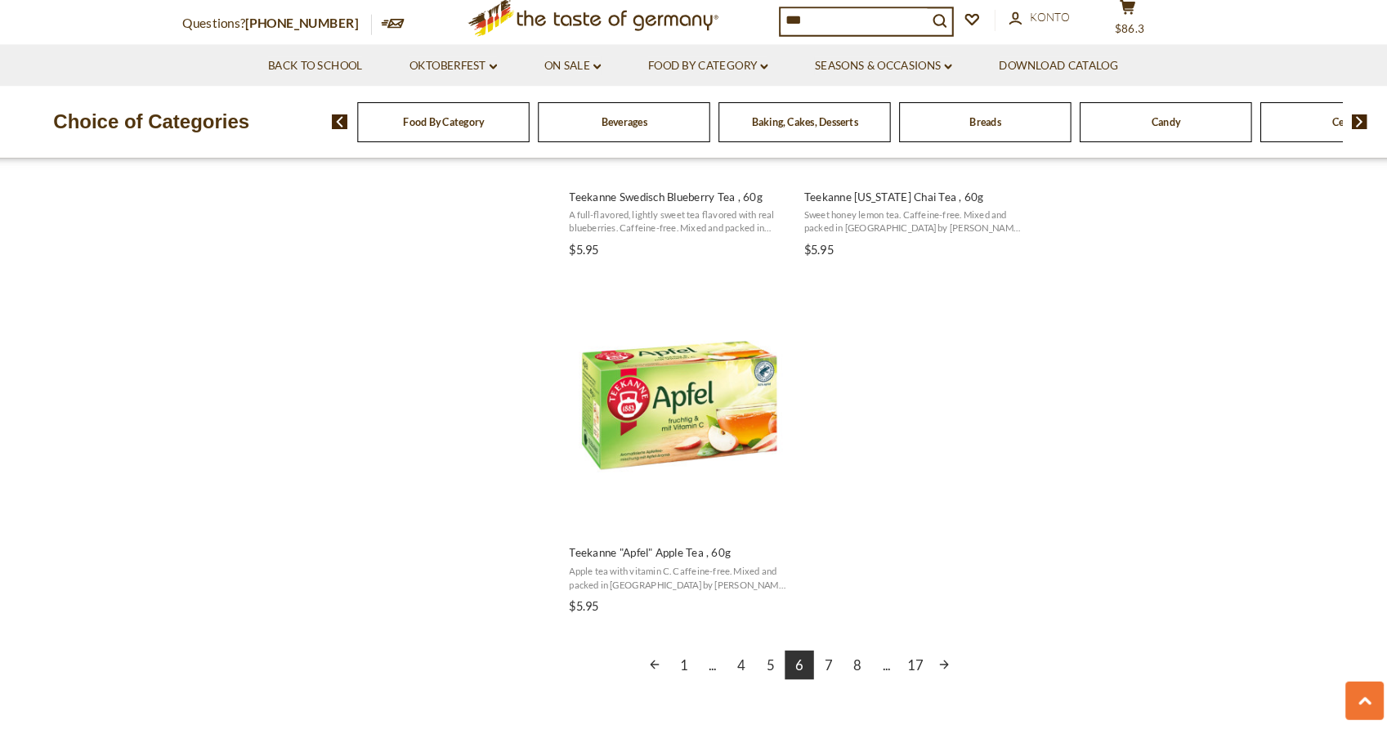
scroll to position [2679, 0]
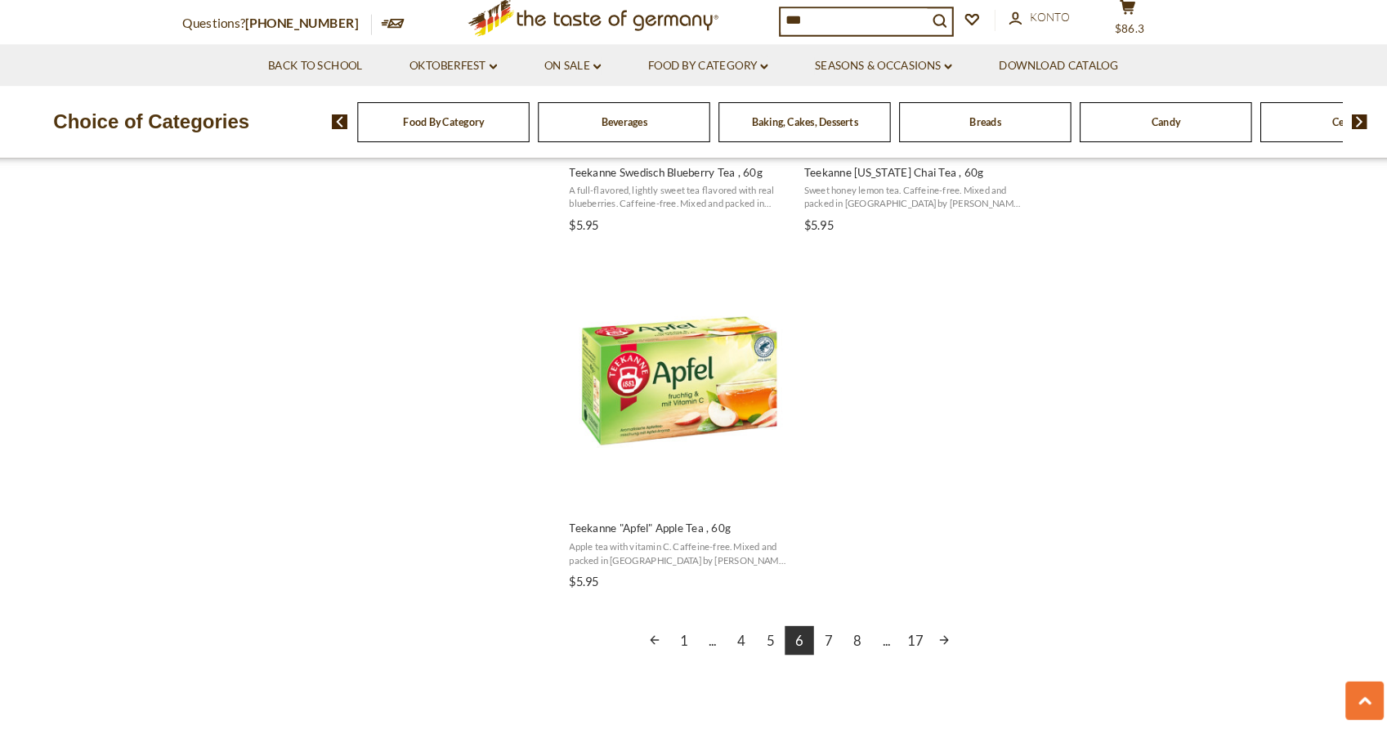
click at [827, 631] on link "7" at bounding box center [823, 645] width 28 height 28
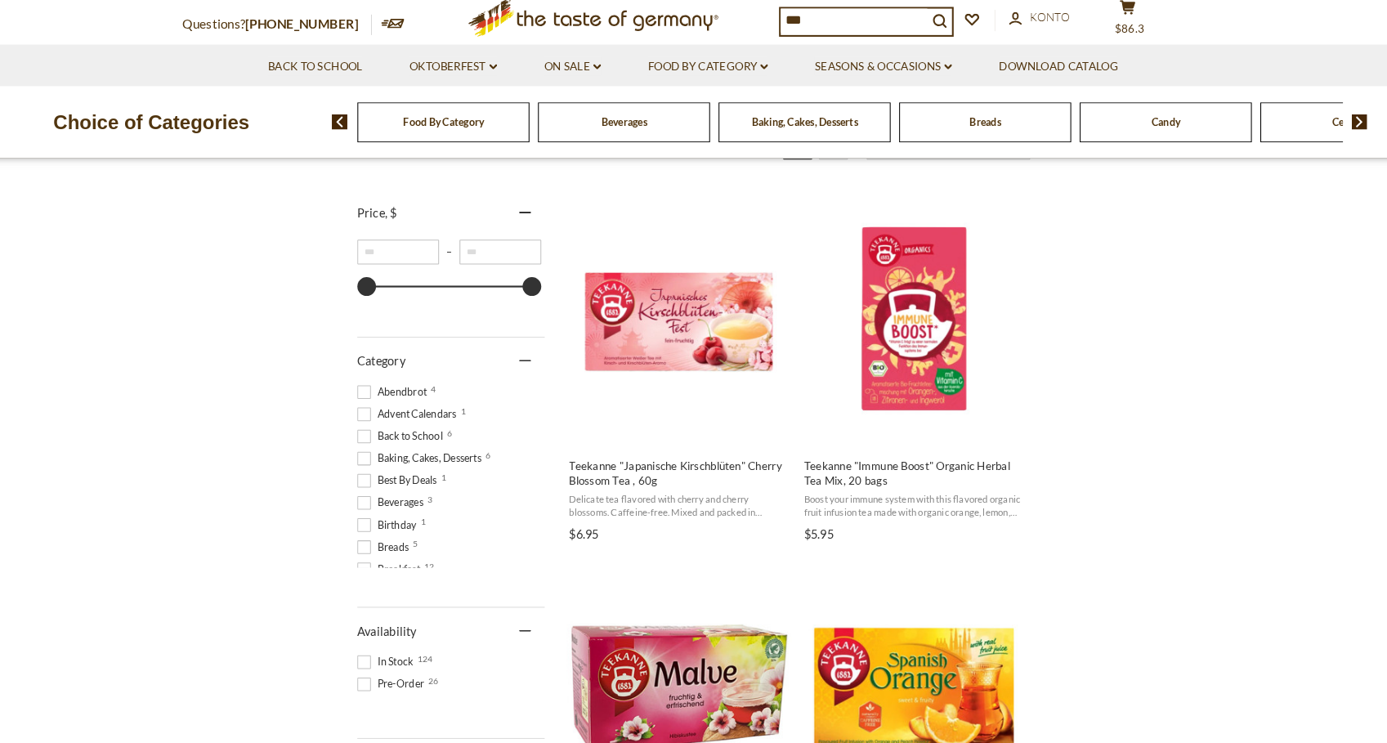
scroll to position [293, 0]
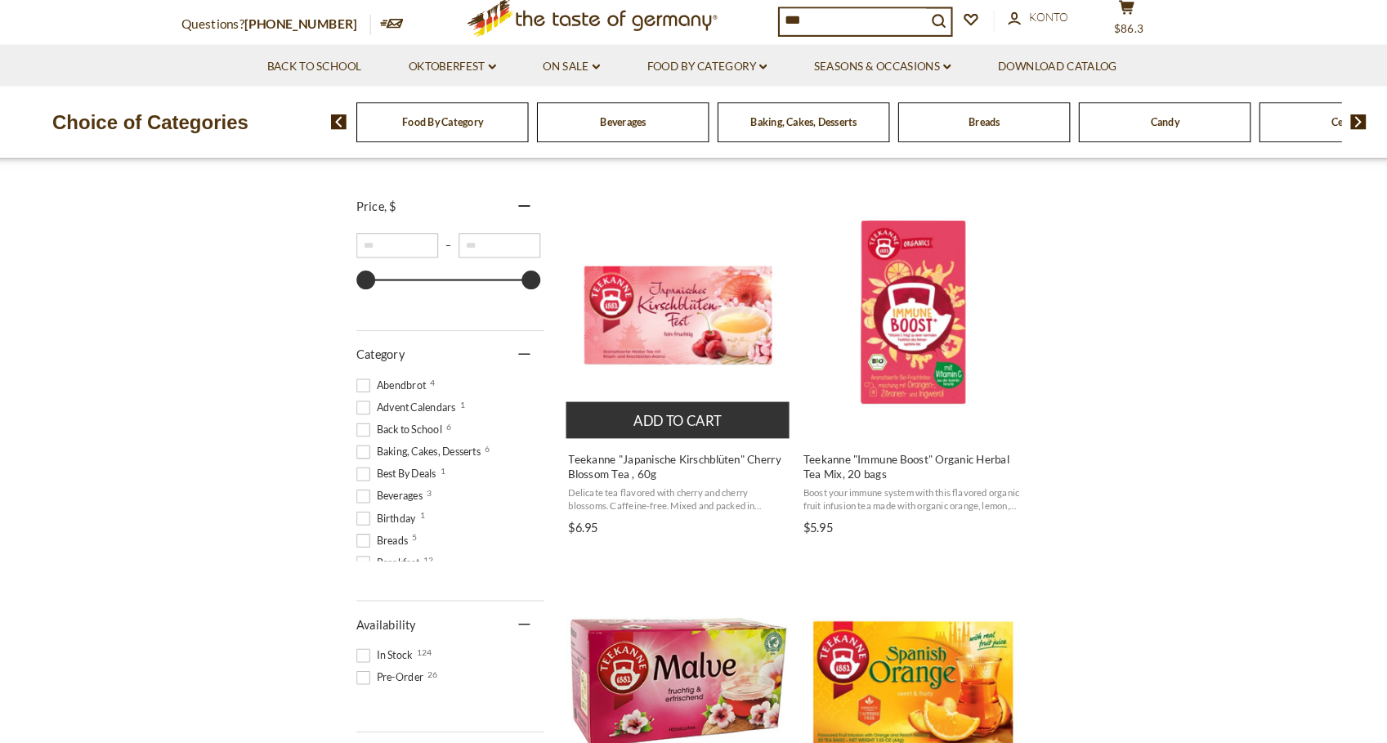
click at [679, 428] on button "Add to cart" at bounding box center [679, 433] width 215 height 35
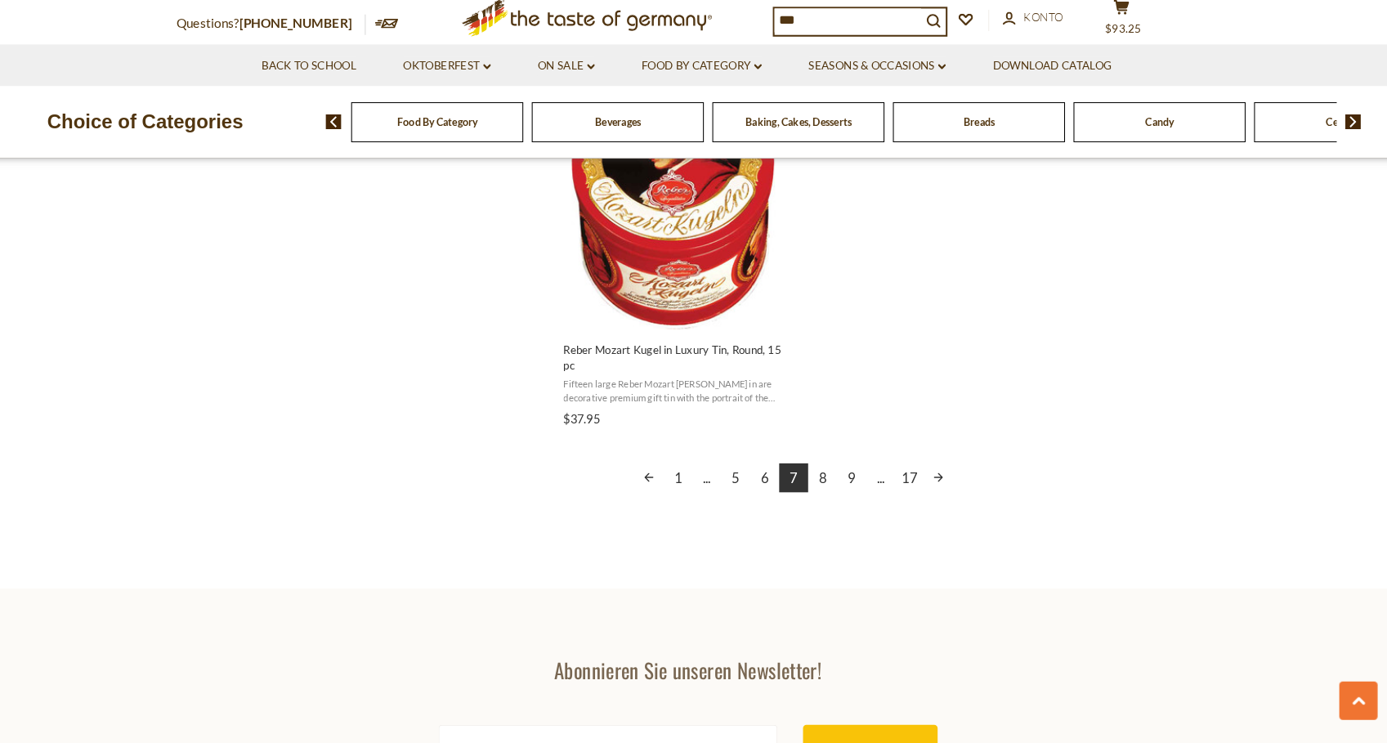
scroll to position [2928, 0]
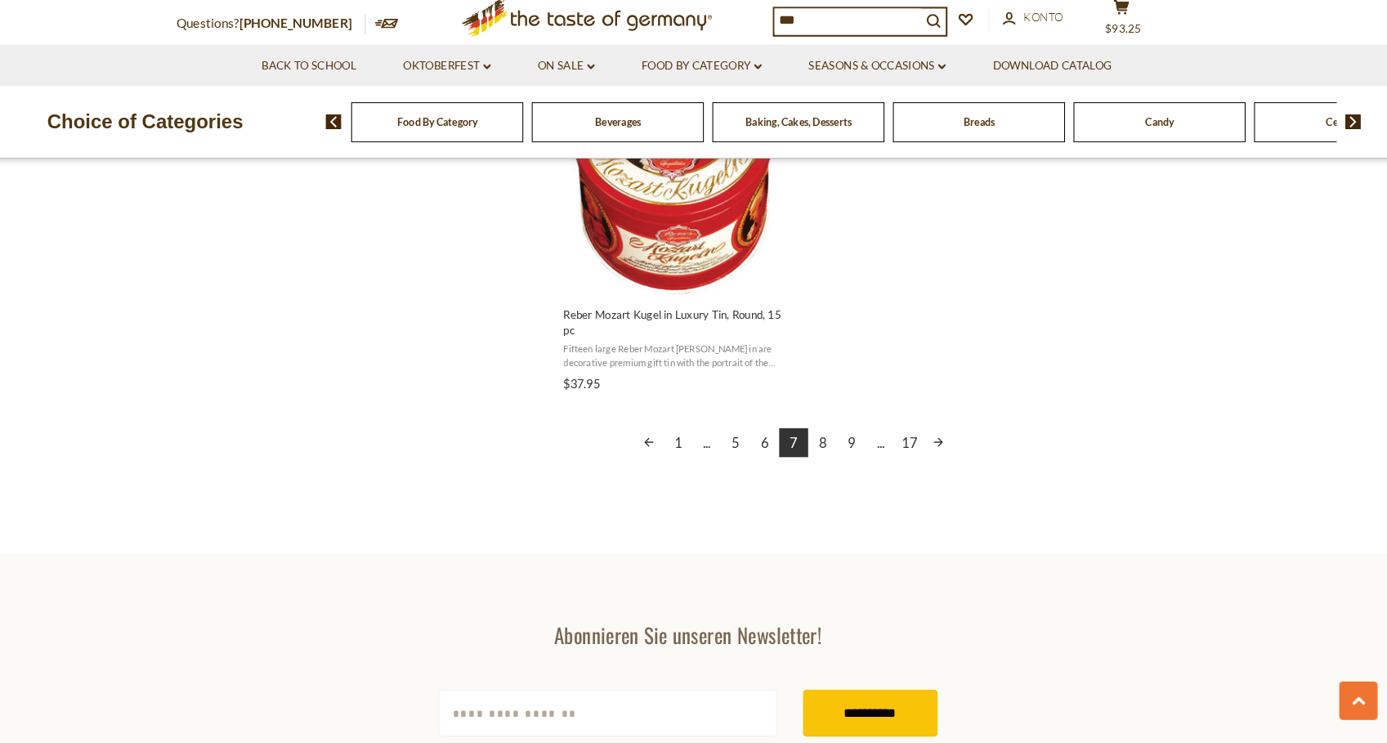
click at [825, 441] on link "8" at bounding box center [823, 455] width 28 height 28
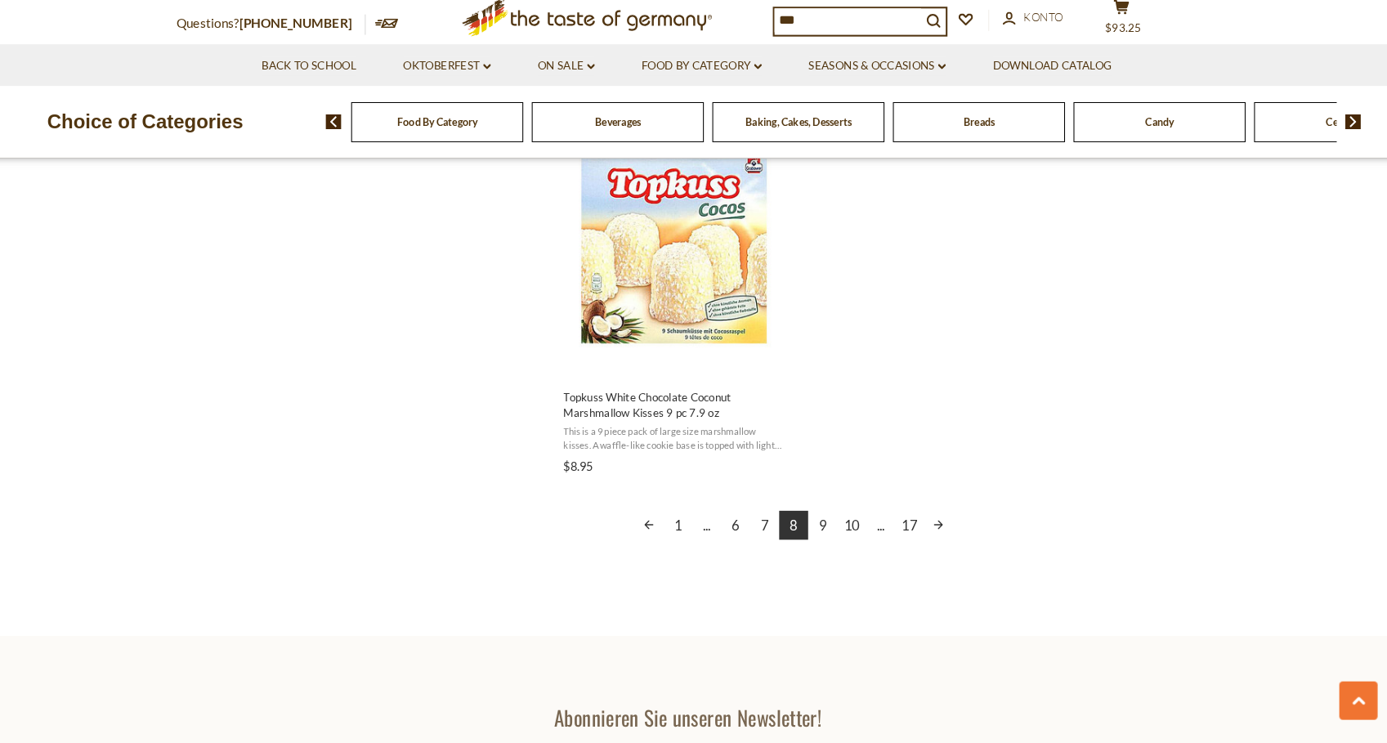
scroll to position [2865, 0]
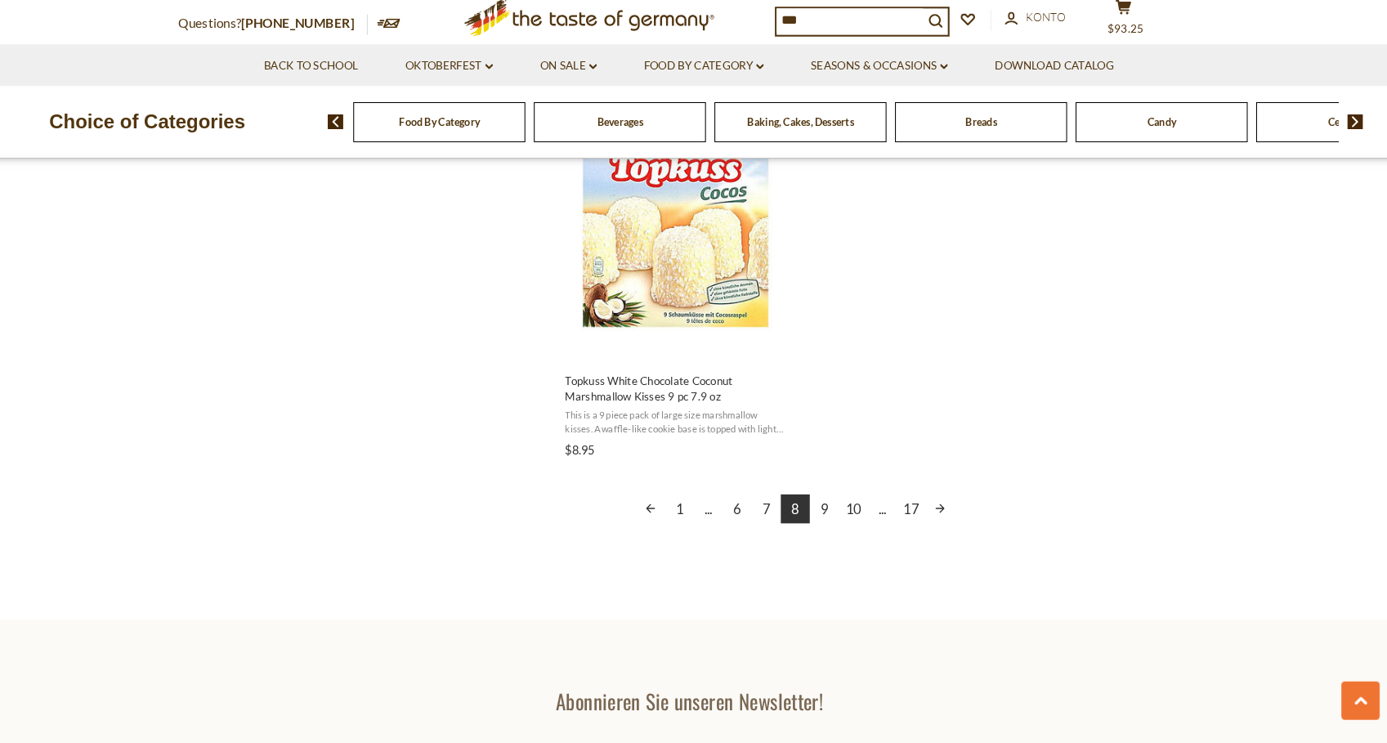
click at [826, 514] on link "9" at bounding box center [823, 518] width 28 height 28
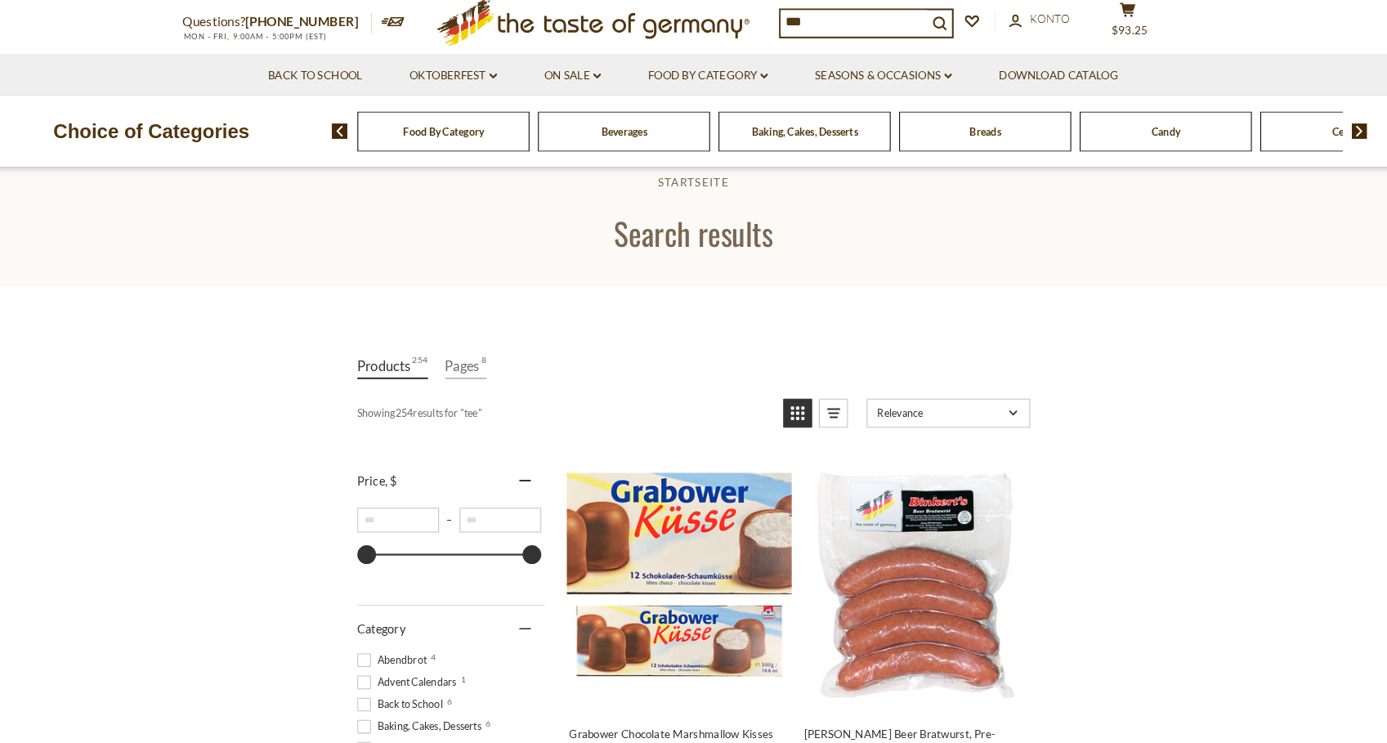
scroll to position [36, 0]
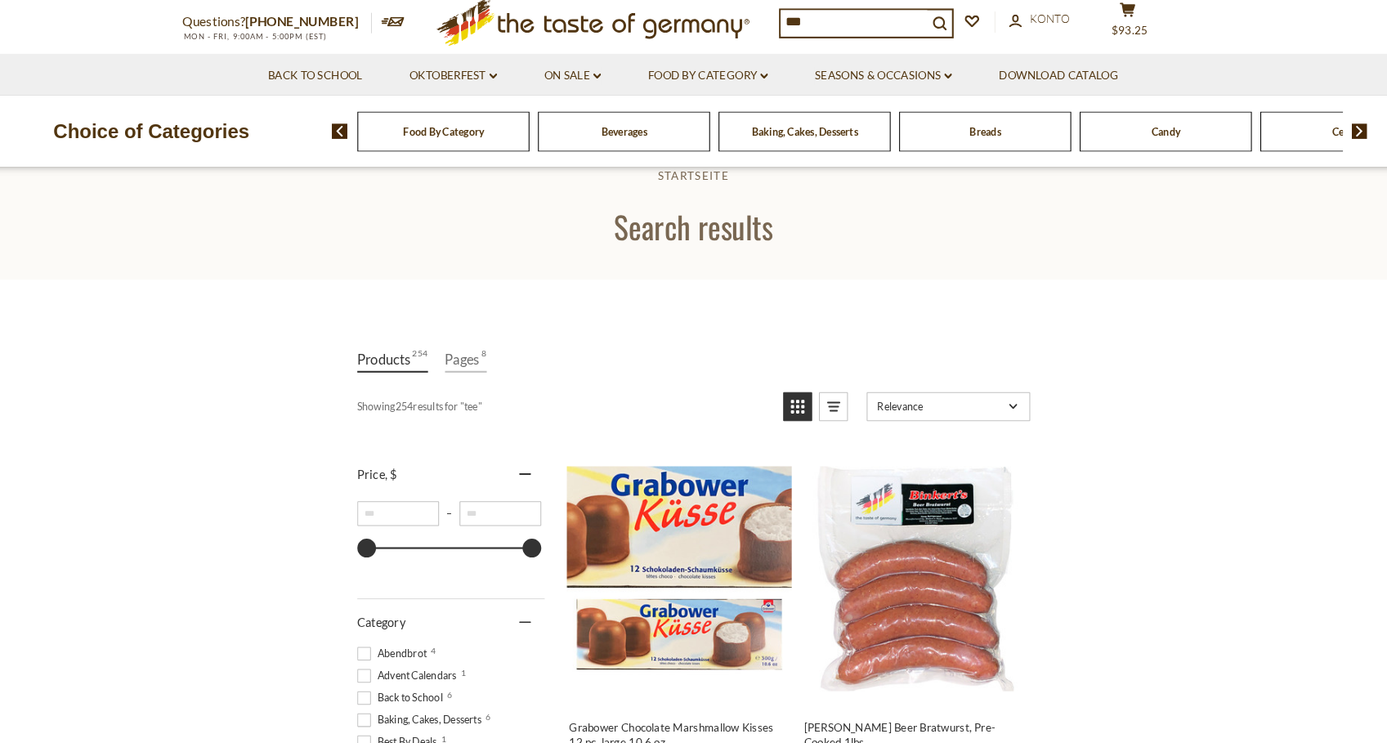
drag, startPoint x: 837, startPoint y: 58, endPoint x: 724, endPoint y: 43, distance: 114.7
click at [777, 44] on input "***" at bounding box center [847, 51] width 141 height 23
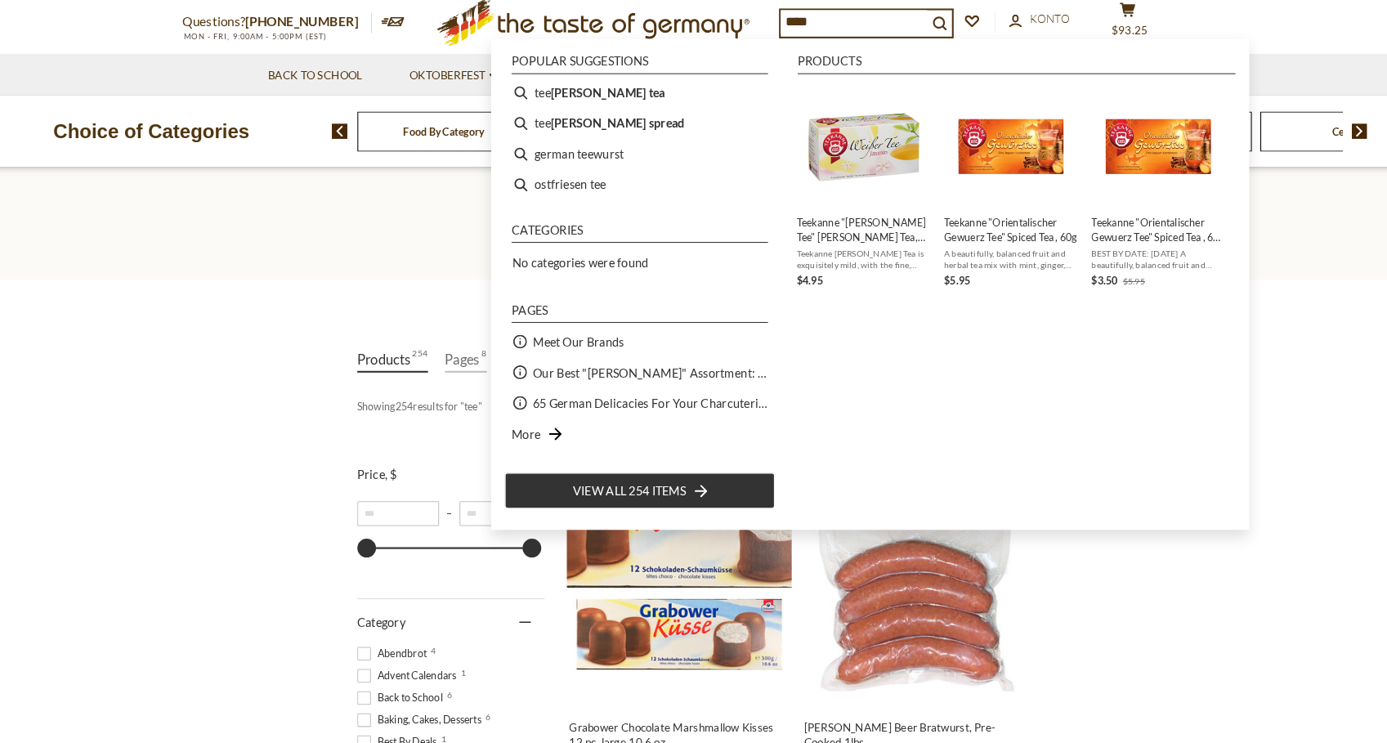
type input "*****"
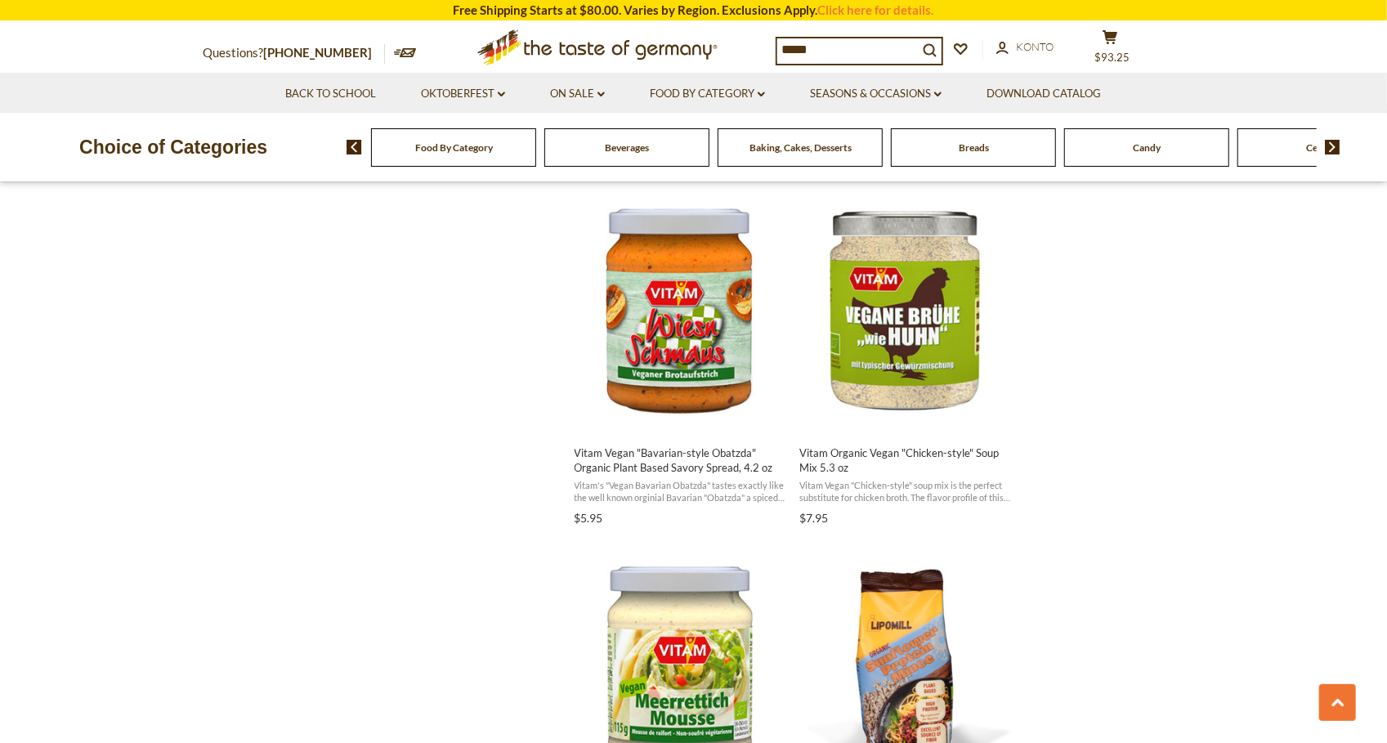
scroll to position [2090, 0]
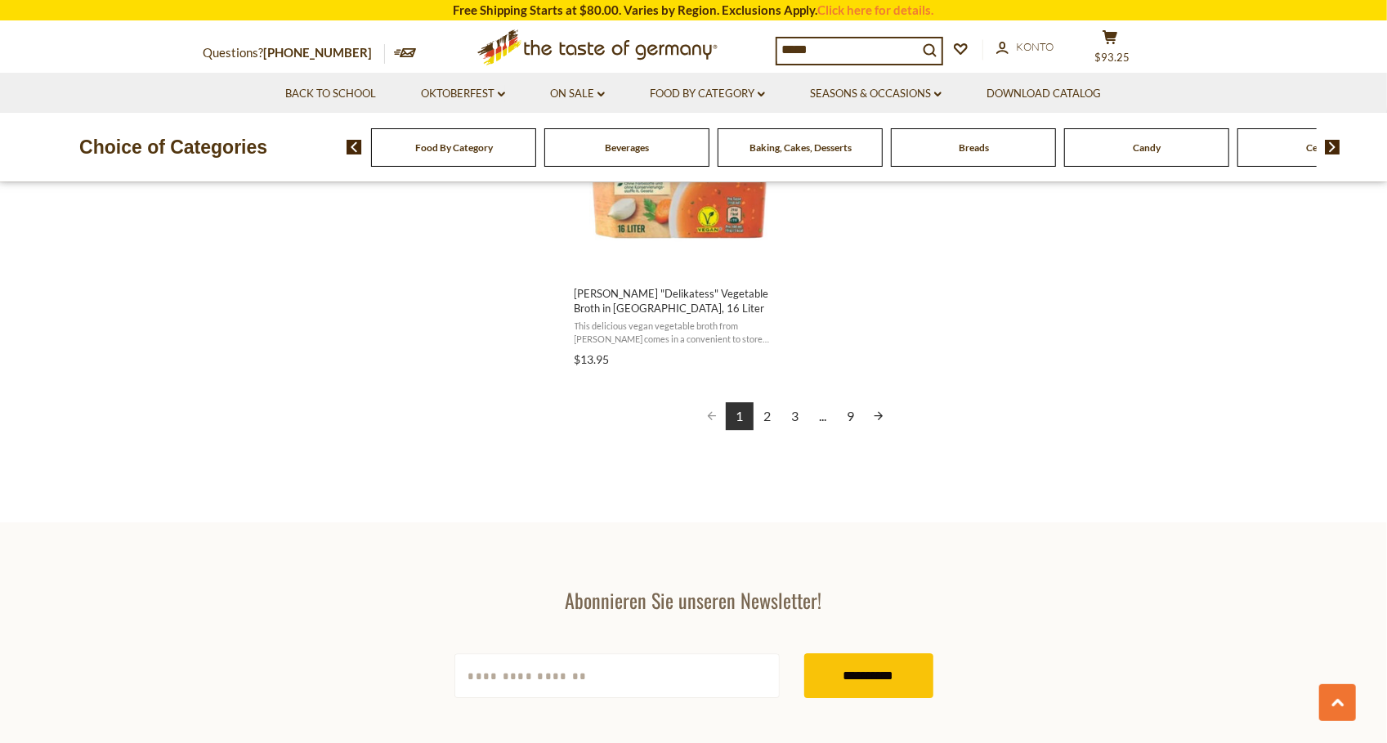
click at [768, 414] on link "2" at bounding box center [768, 416] width 28 height 28
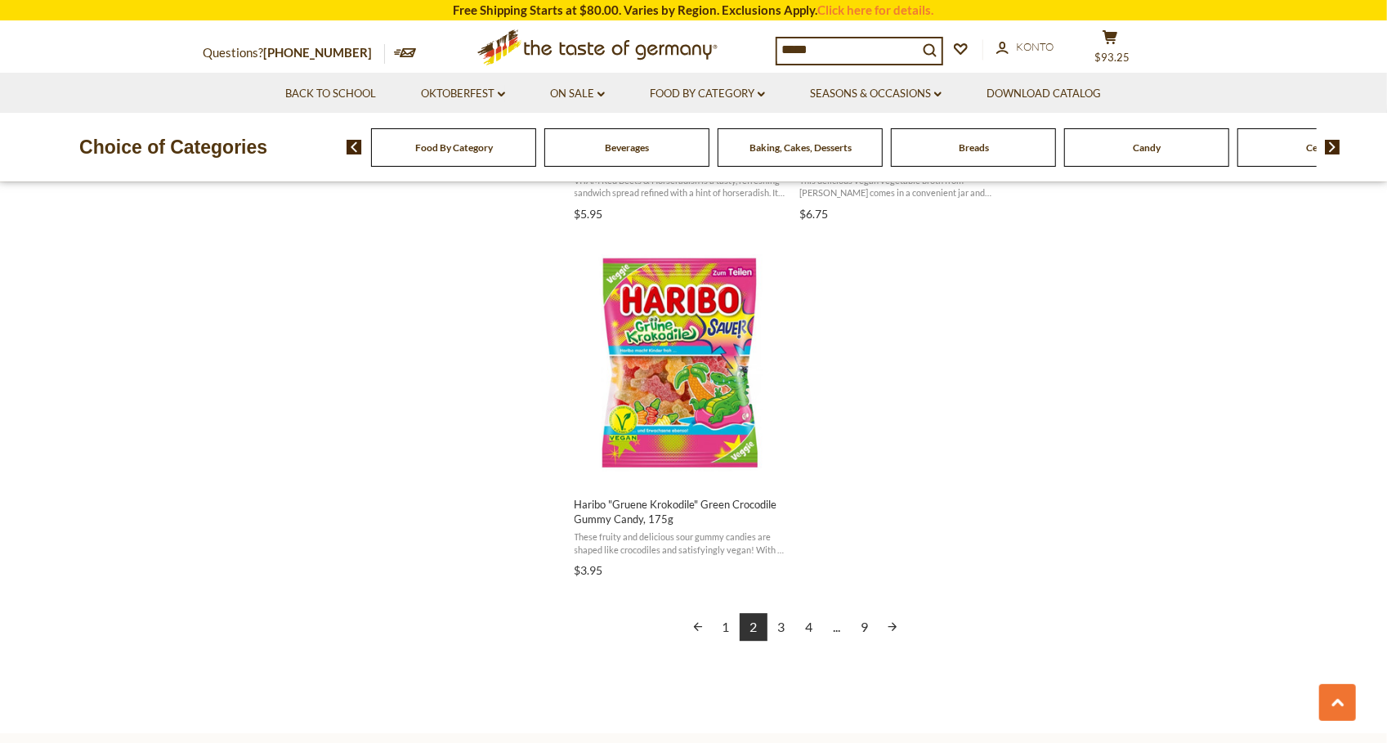
scroll to position [2765, 0]
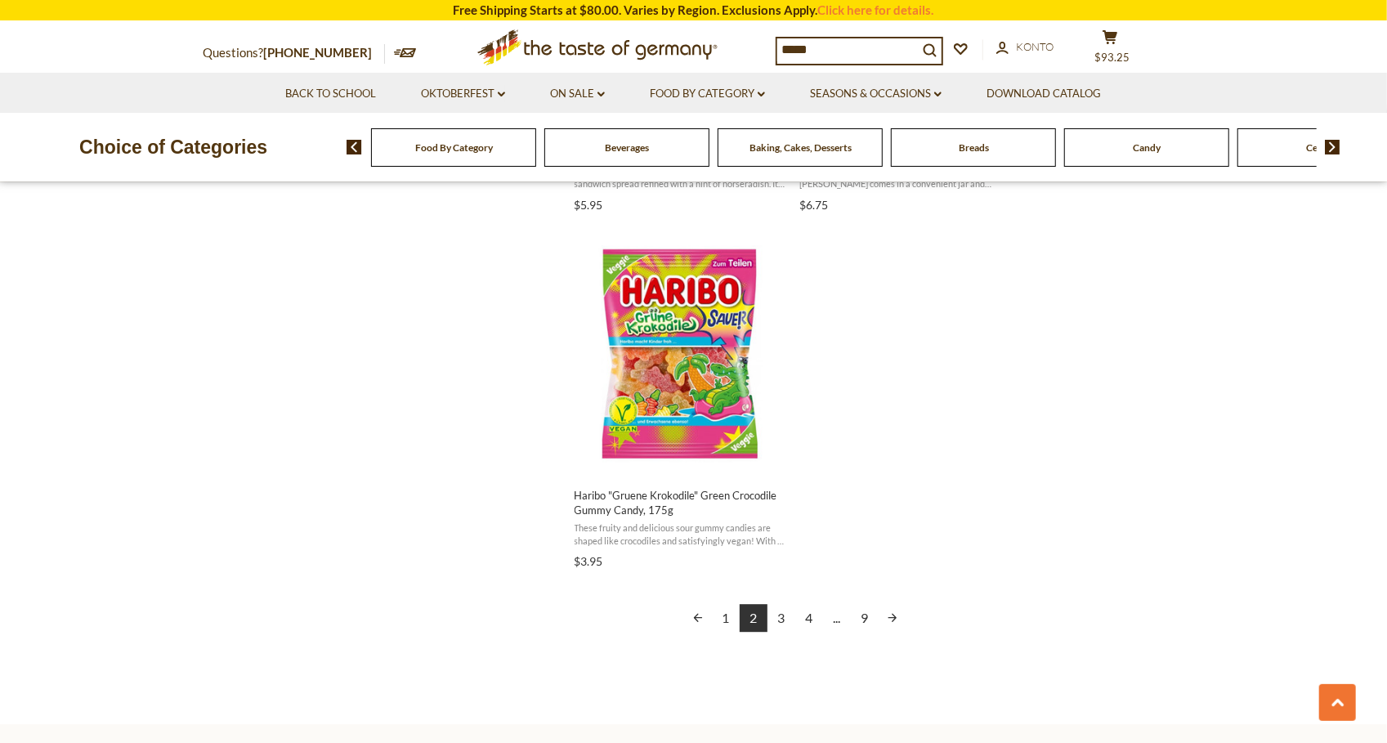
click at [783, 618] on link "3" at bounding box center [782, 618] width 28 height 28
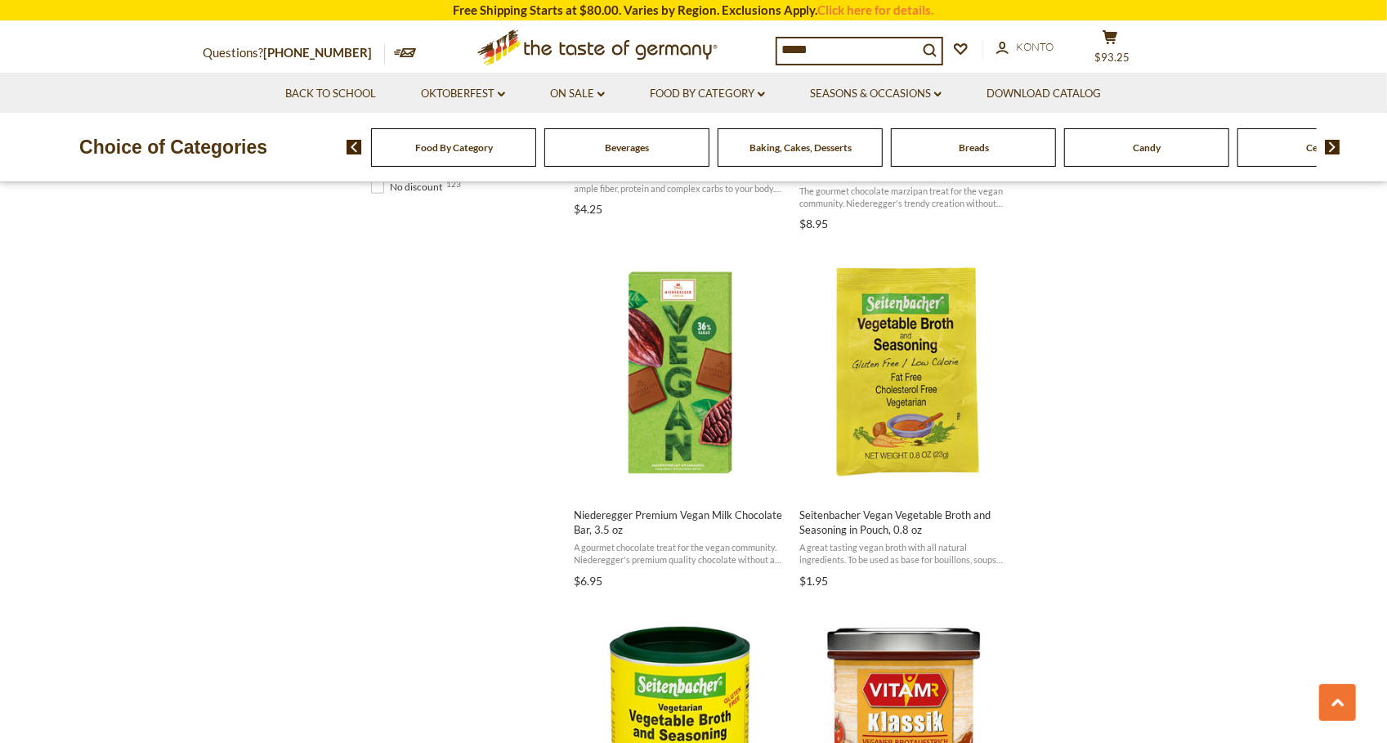
scroll to position [1324, 0]
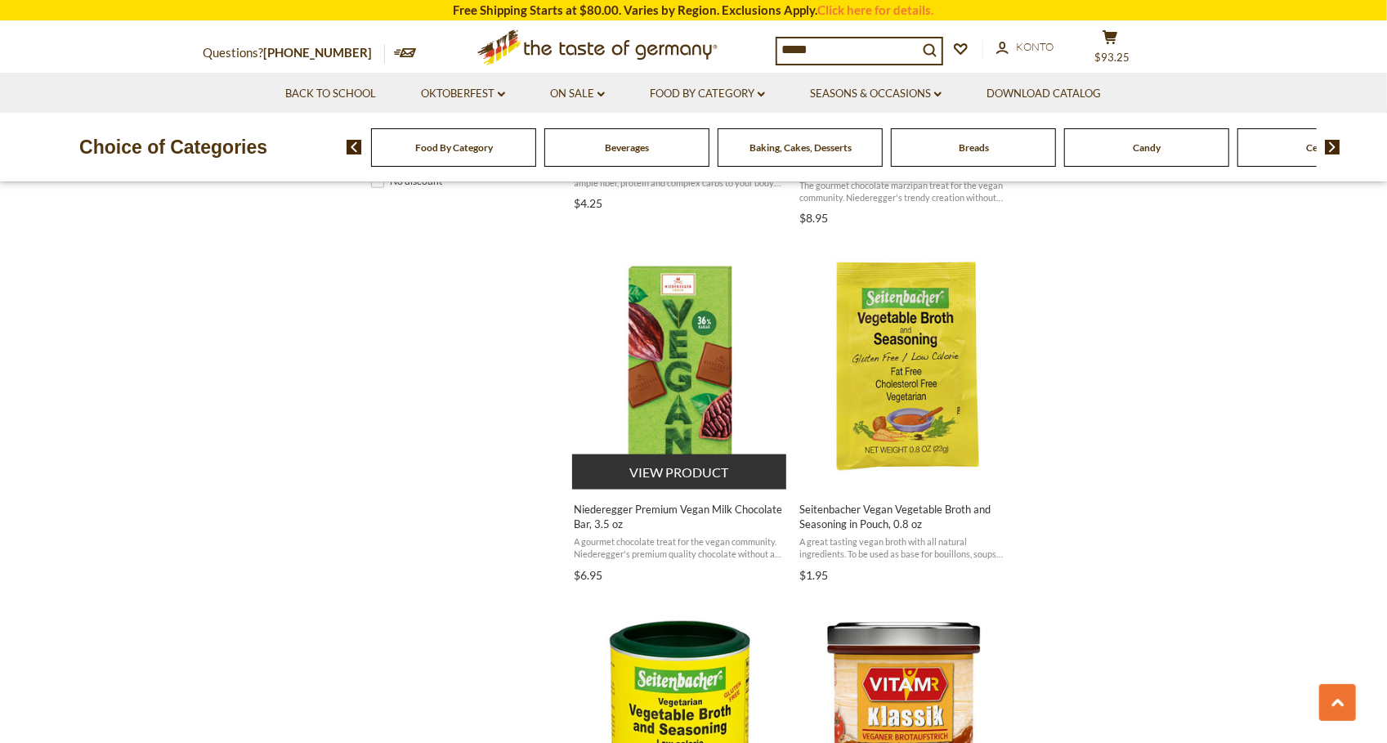
click at [682, 513] on span "Niederegger Premium Vegan Milk Chocolate Bar, 3.5 oz" at bounding box center [681, 516] width 212 height 29
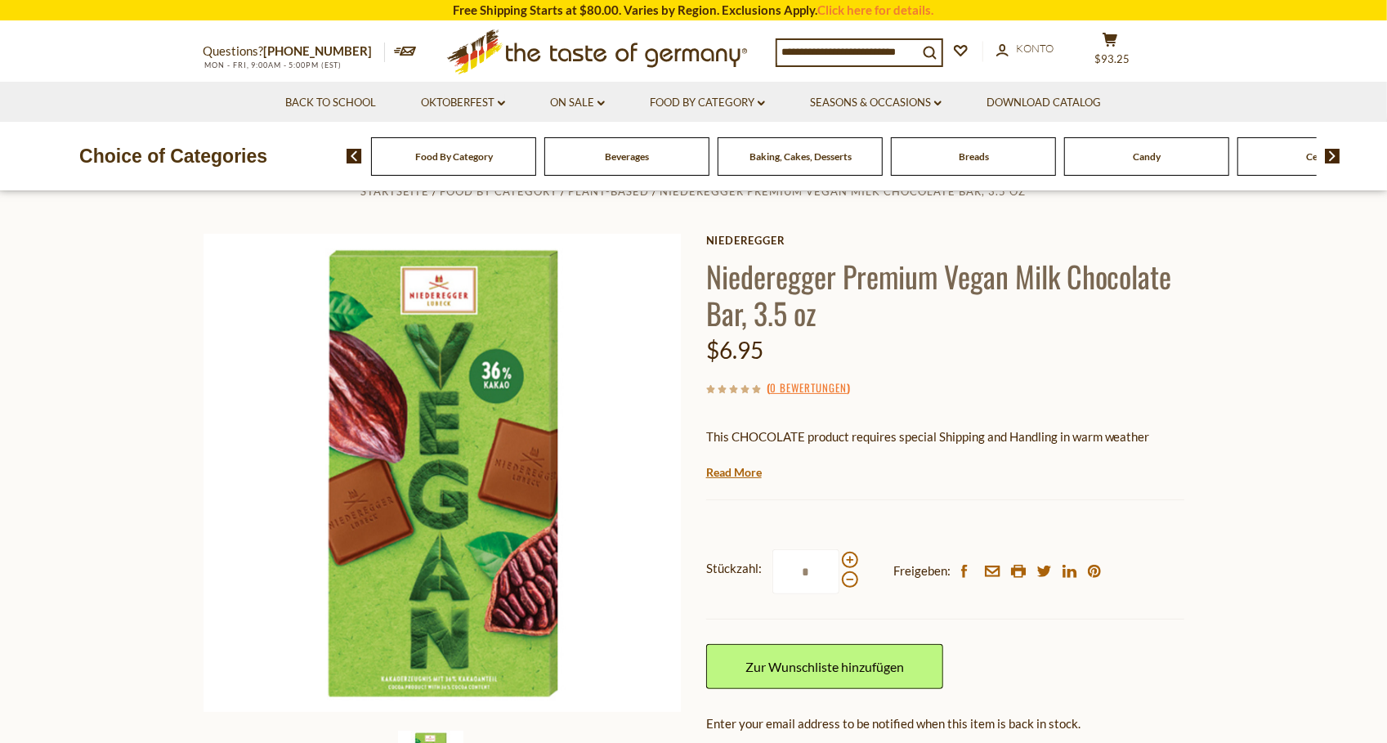
scroll to position [38, 0]
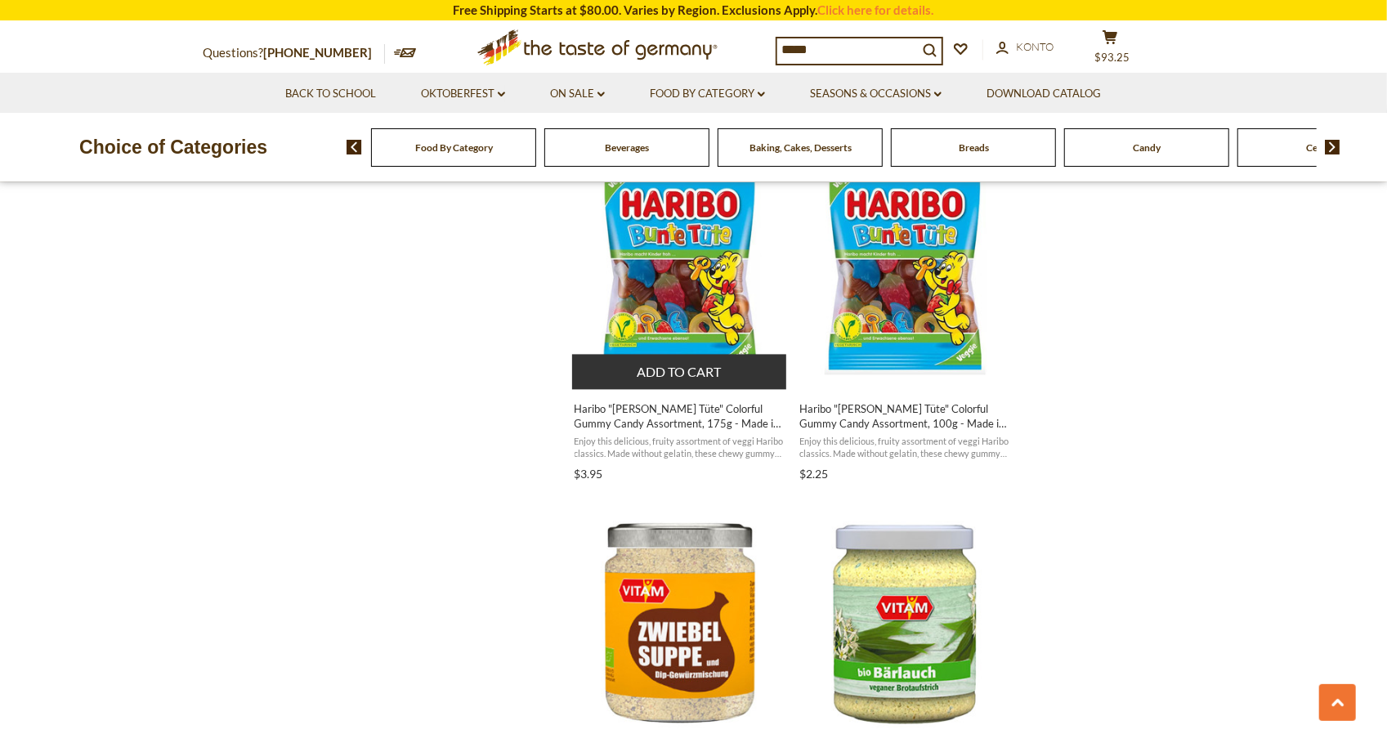
scroll to position [2140, 0]
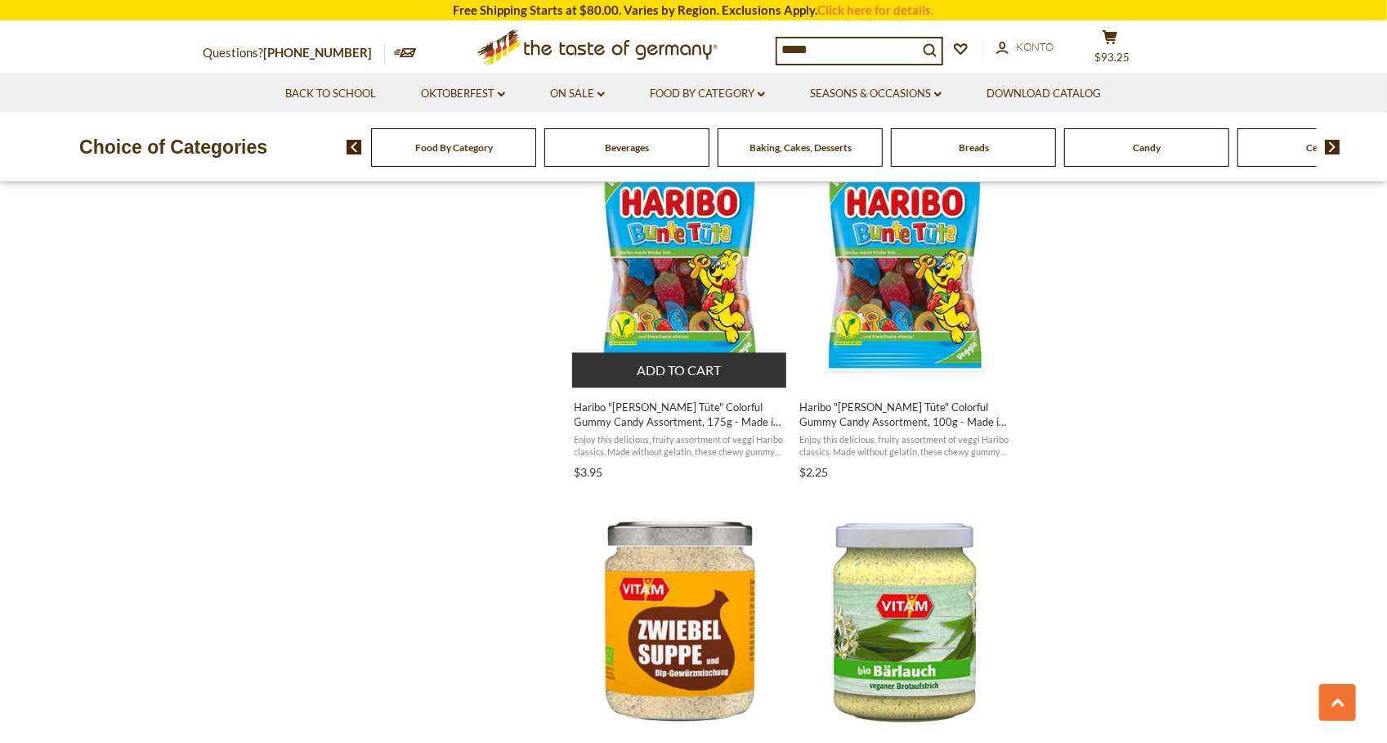
click at [683, 369] on button "Add to cart" at bounding box center [679, 369] width 215 height 35
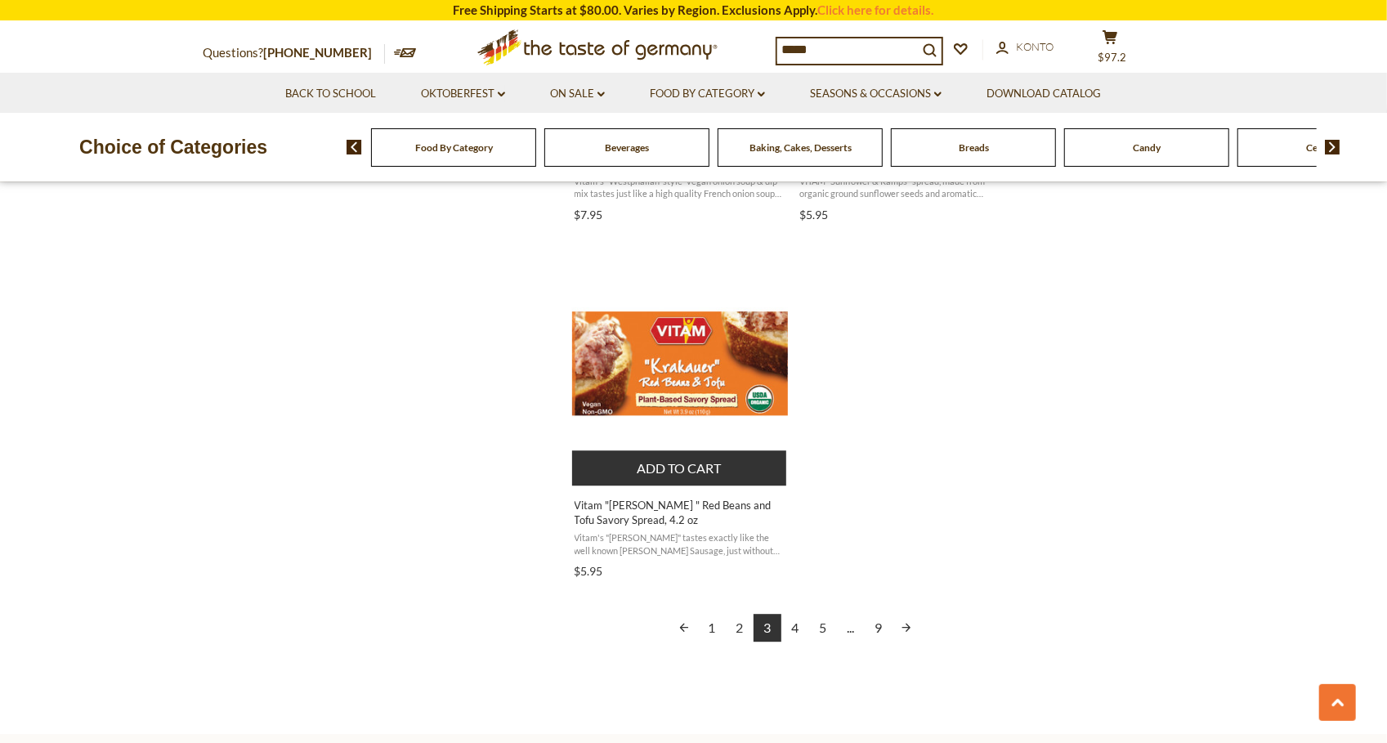
scroll to position [2905, 0]
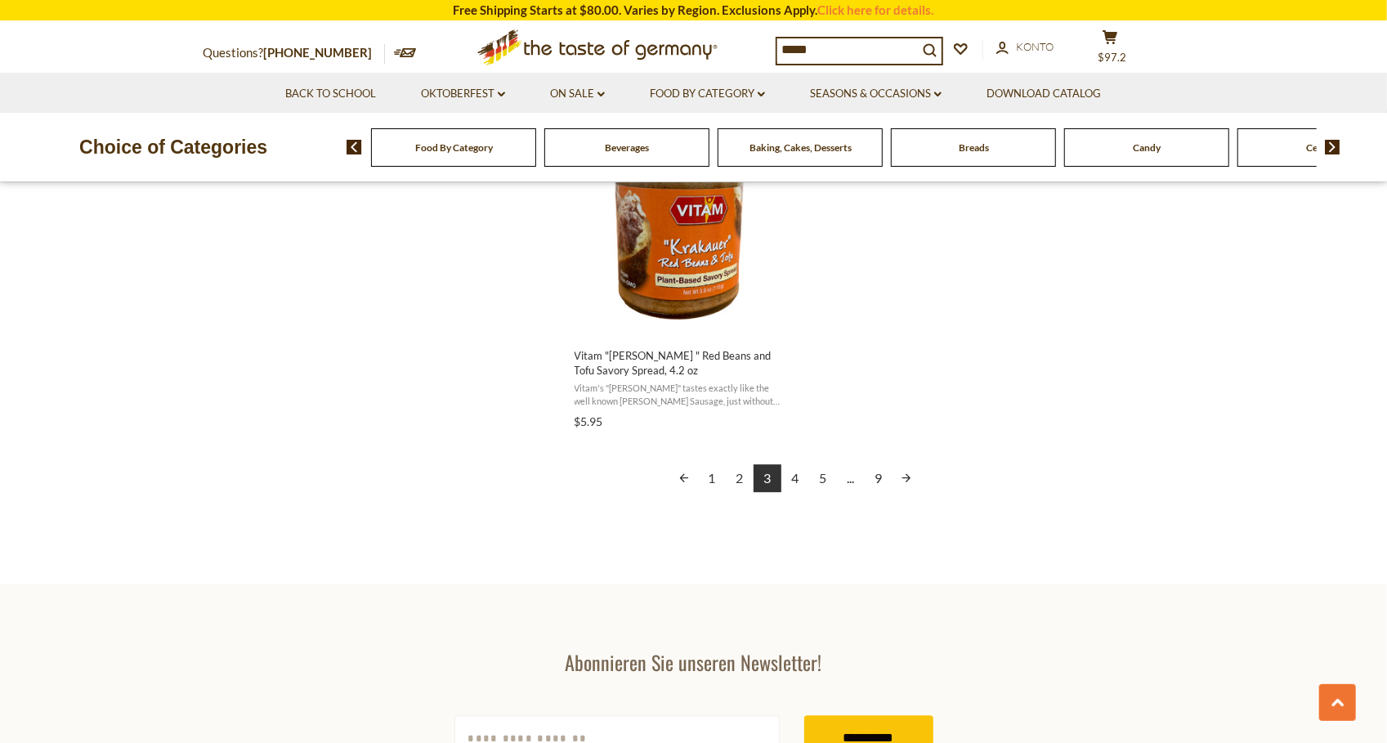
click at [791, 477] on link "4" at bounding box center [796, 478] width 28 height 28
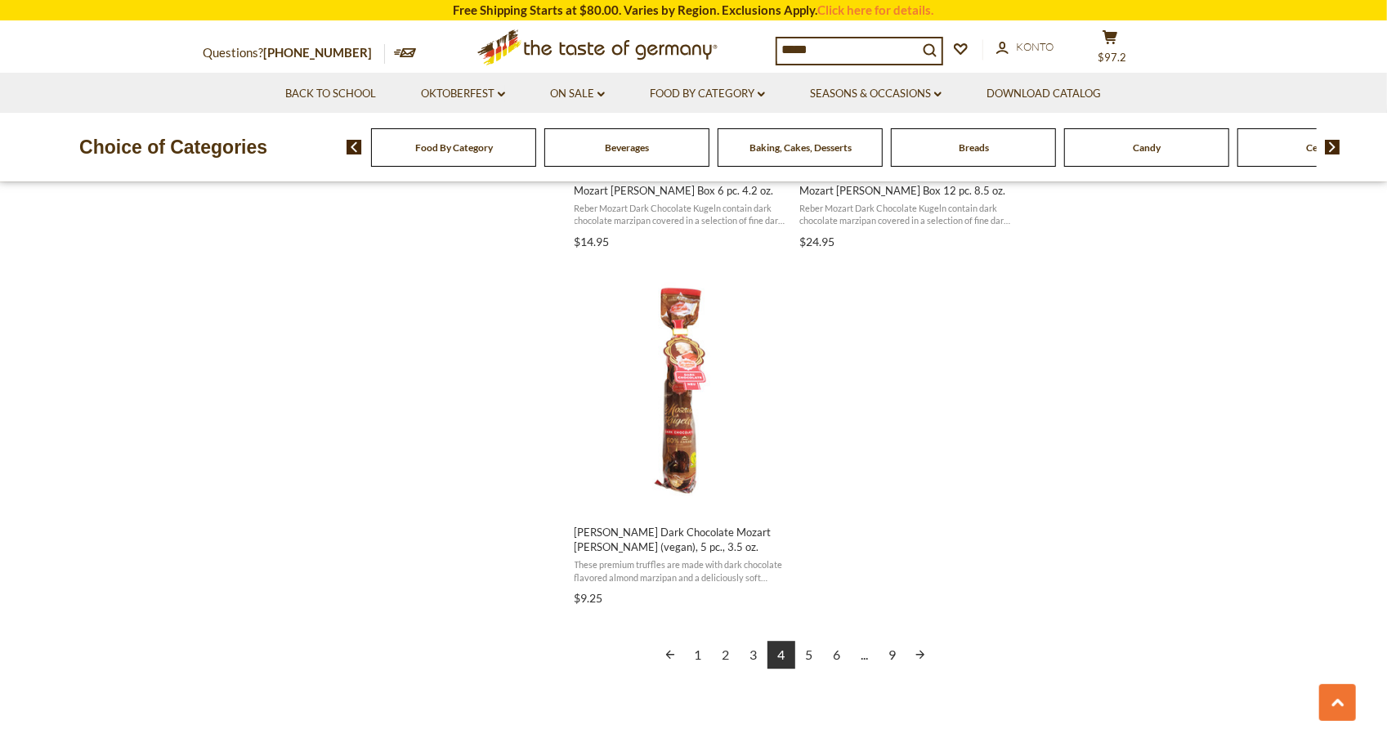
scroll to position [2783, 0]
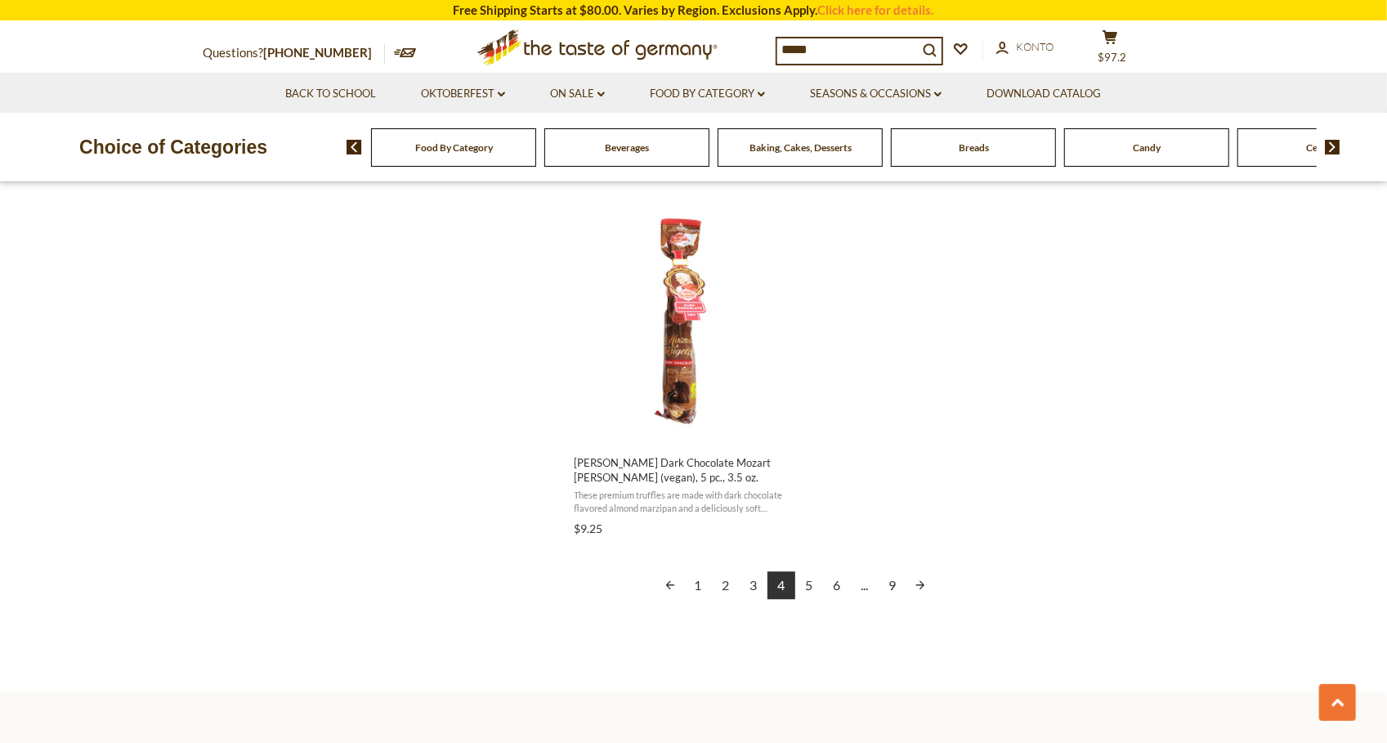
click at [810, 589] on link "5" at bounding box center [809, 585] width 28 height 28
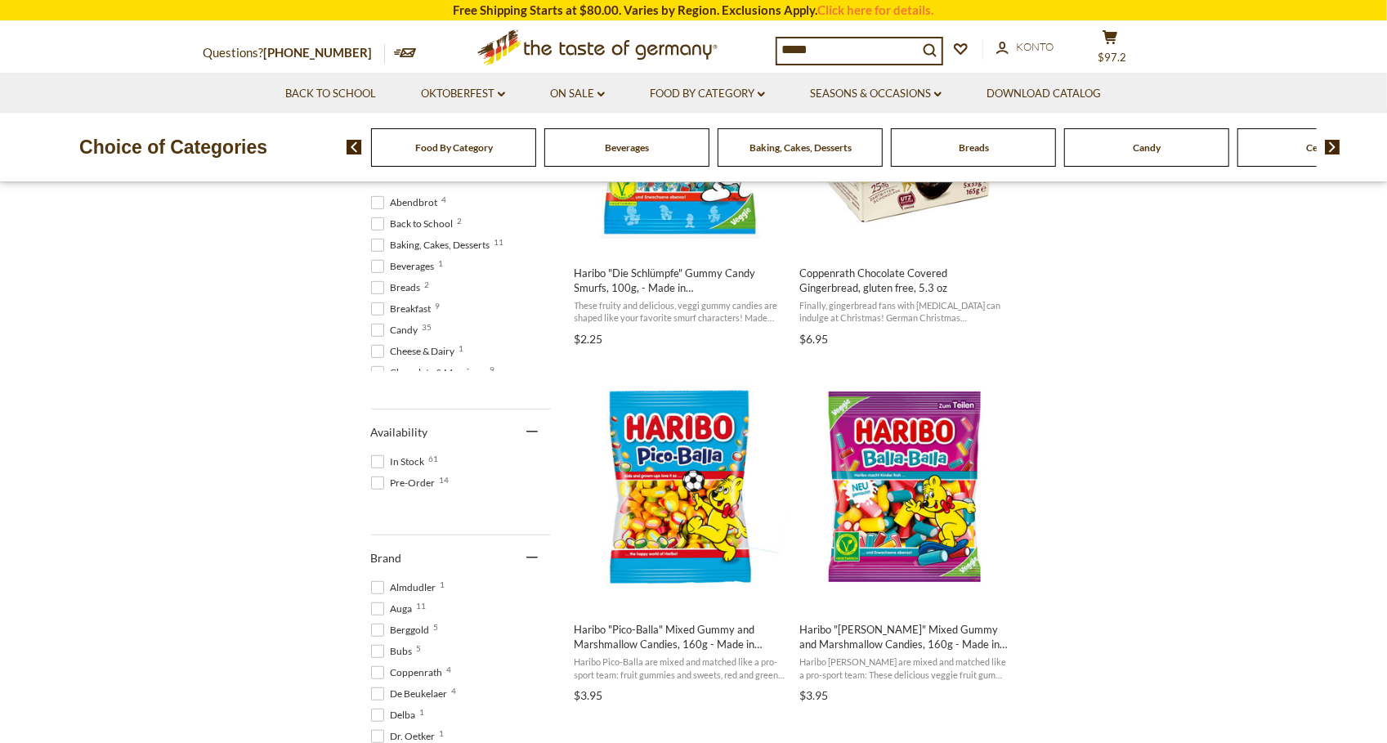
scroll to position [515, 0]
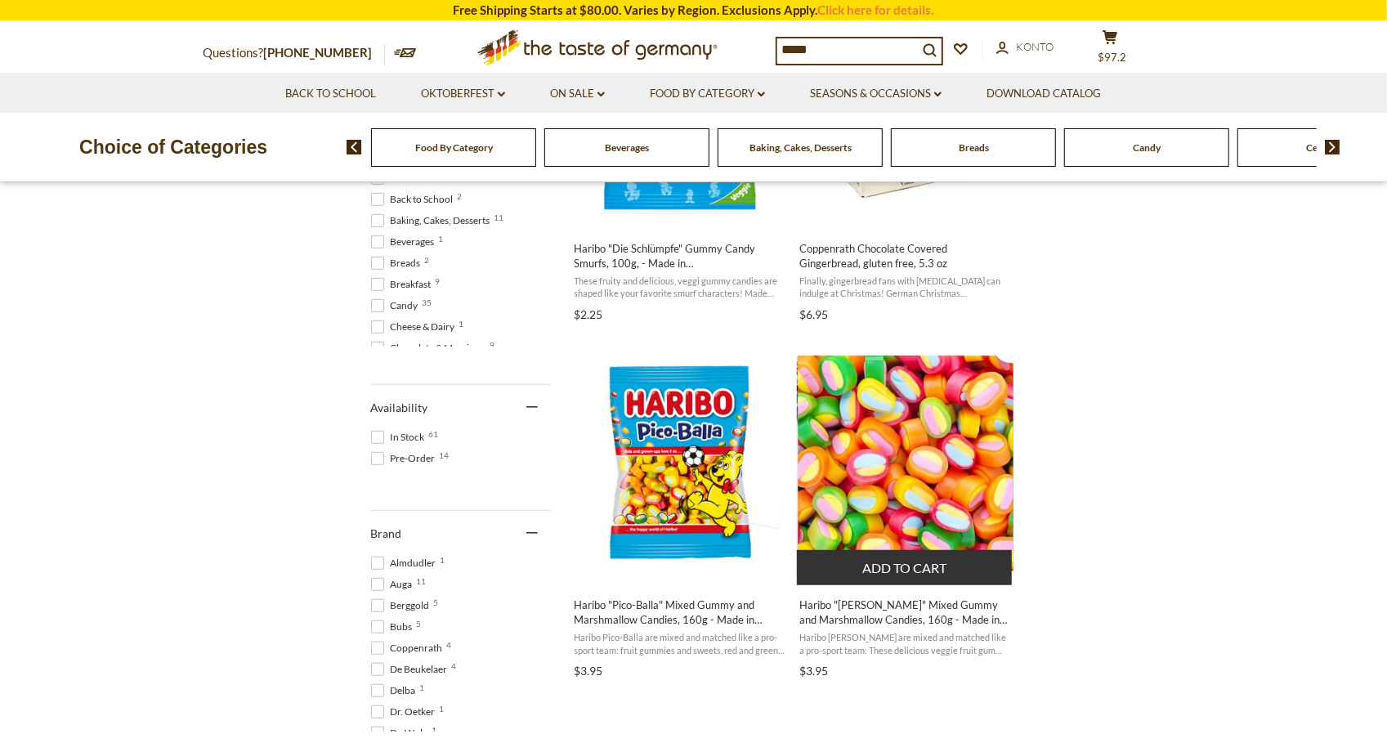
click at [881, 574] on button "Add to cart" at bounding box center [904, 567] width 215 height 35
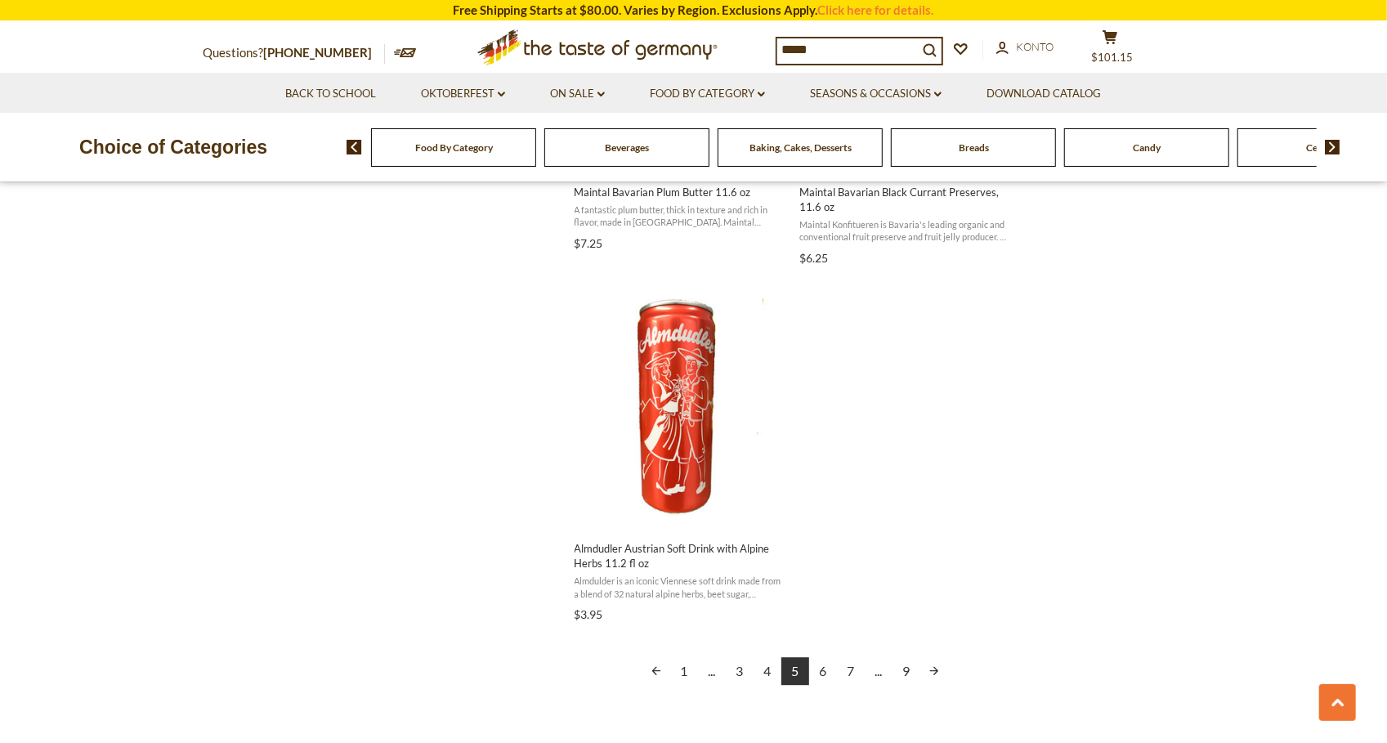
scroll to position [2717, 0]
click at [825, 674] on link "6" at bounding box center [823, 666] width 28 height 28
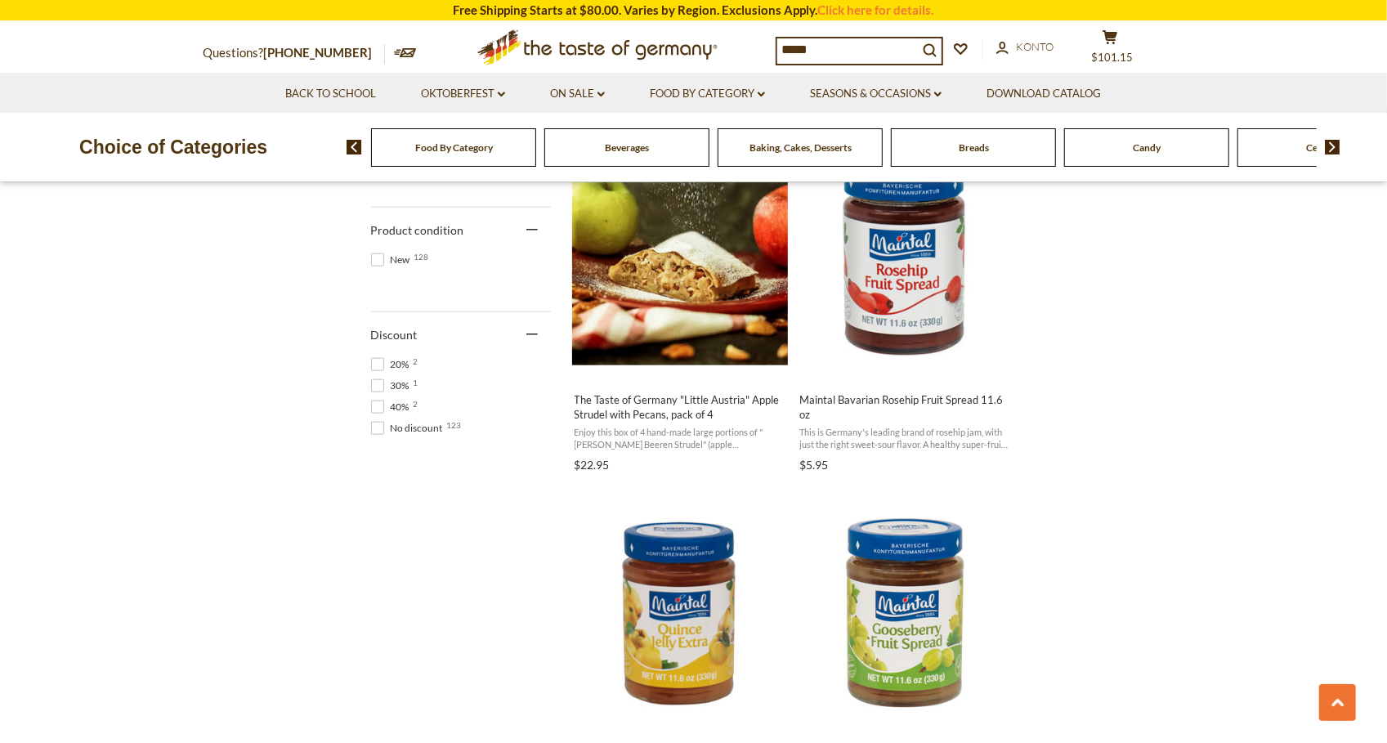
scroll to position [797, 0]
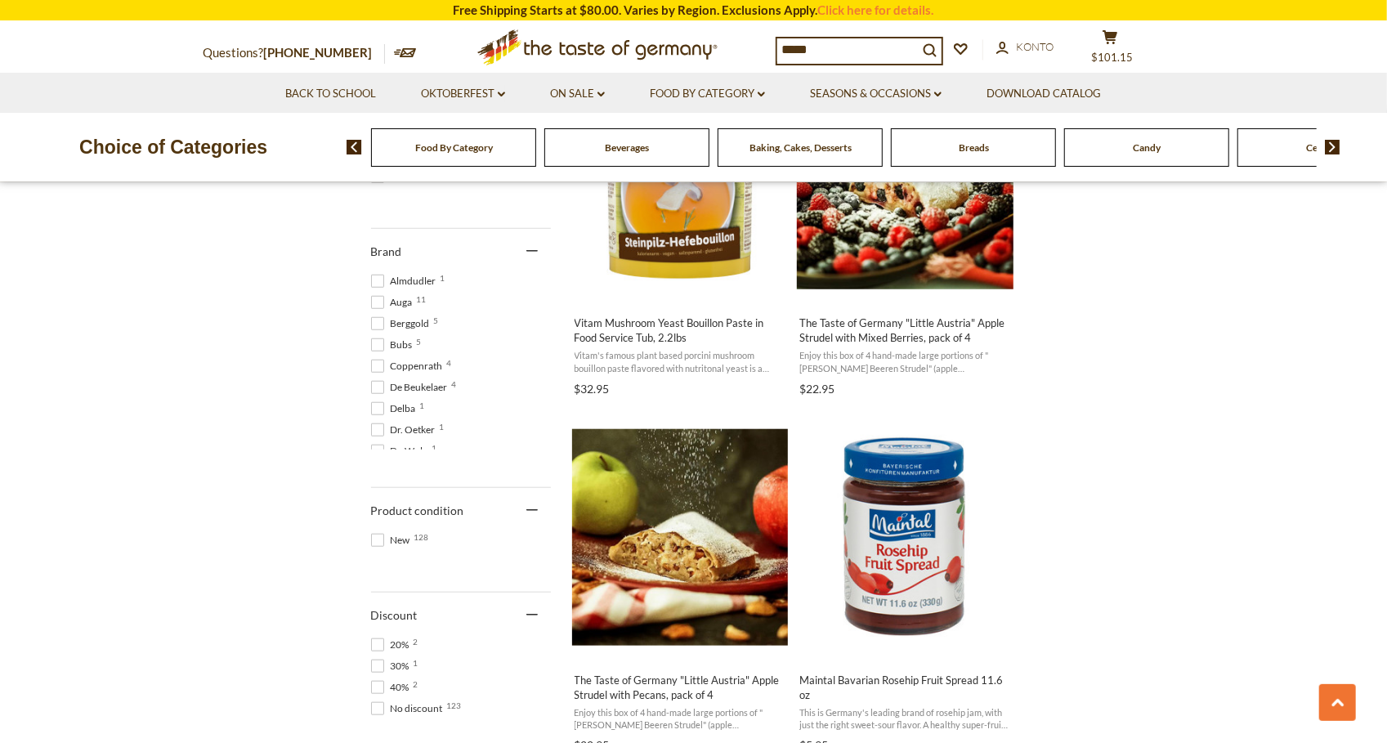
click at [490, 157] on div "Food By Category" at bounding box center [453, 147] width 165 height 38
click at [482, 157] on div "Food By Category" at bounding box center [453, 147] width 165 height 38
click at [457, 150] on span "Food By Category" at bounding box center [454, 147] width 78 height 12
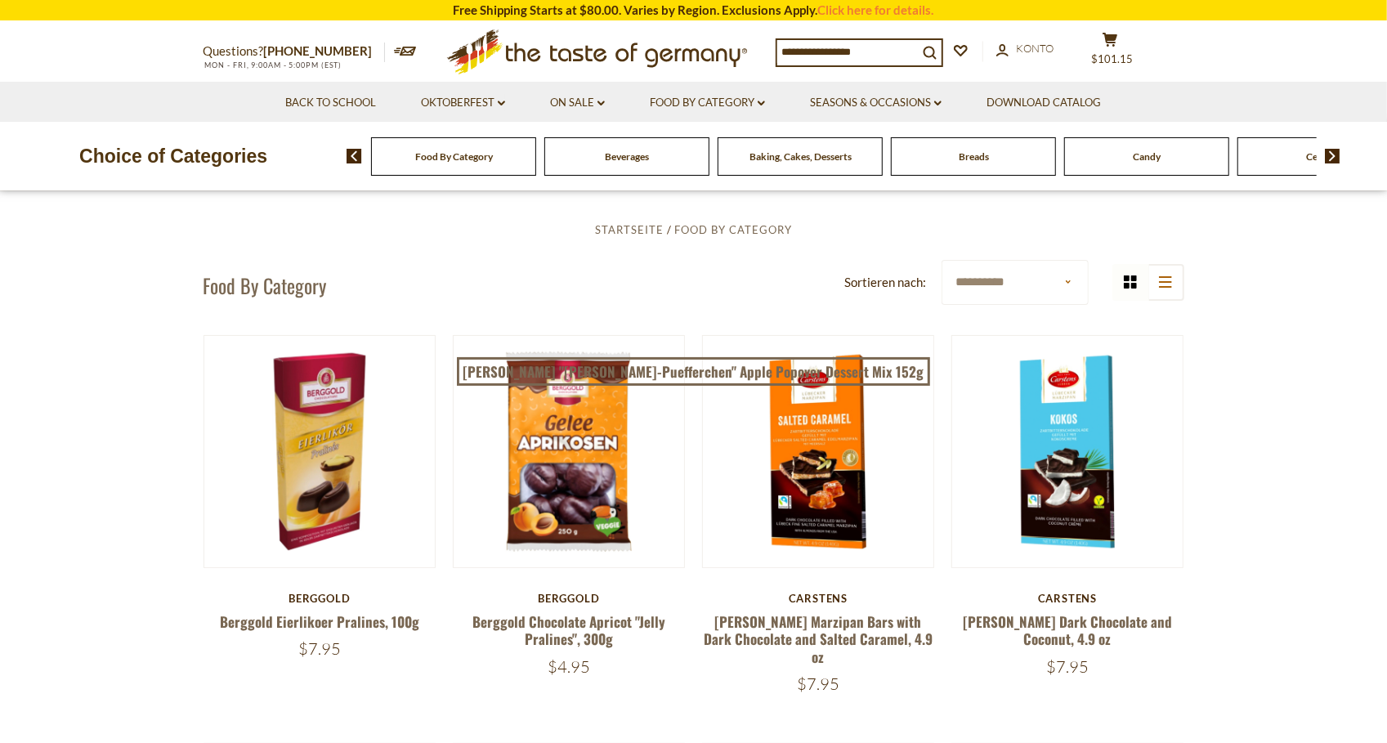
scroll to position [36, 0]
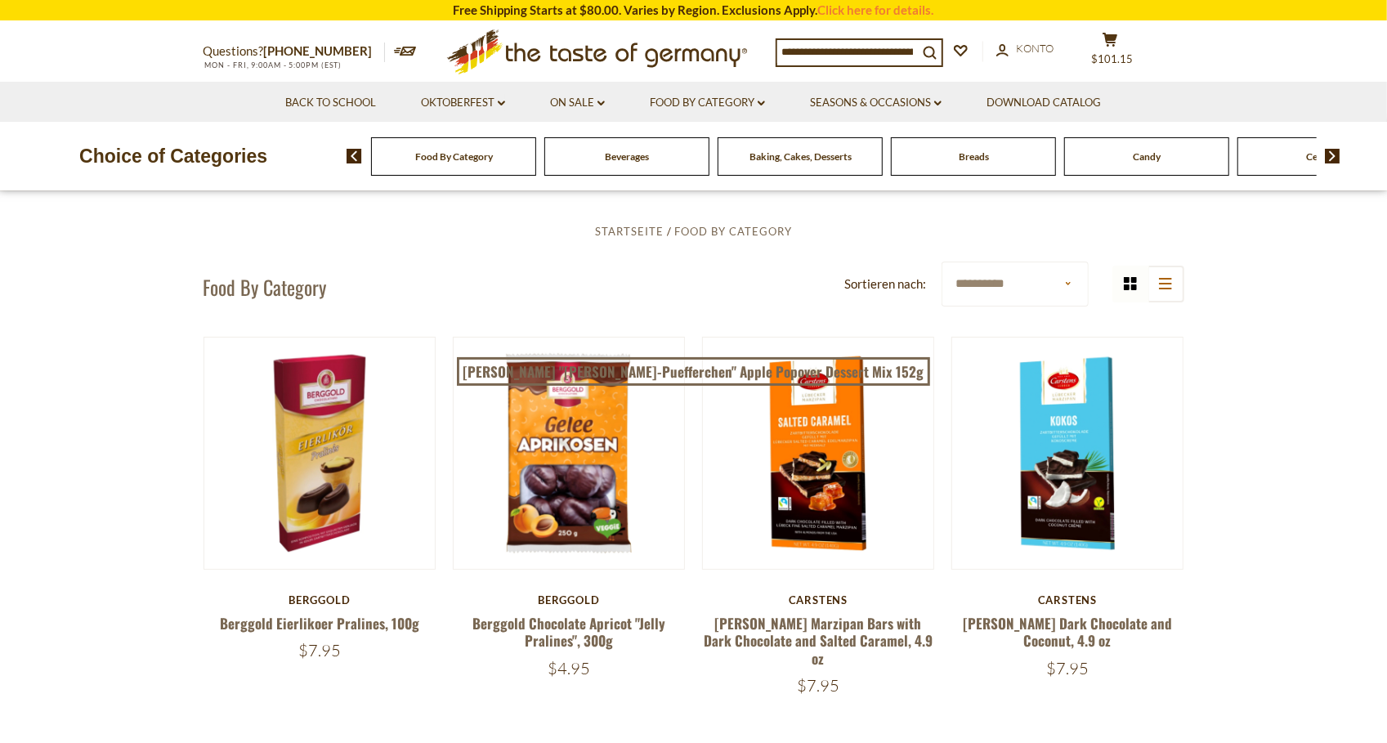
click at [1332, 162] on img at bounding box center [1333, 156] width 16 height 15
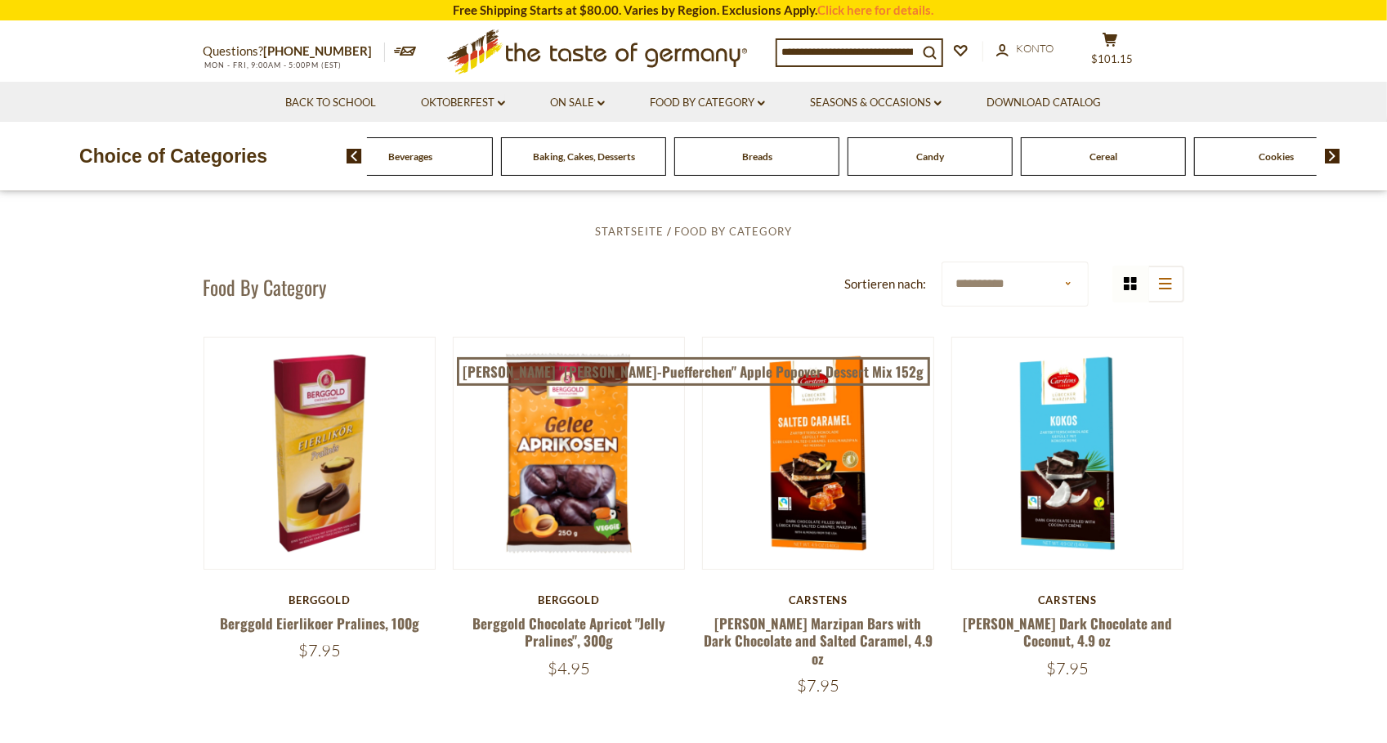
click at [1332, 162] on img at bounding box center [1333, 156] width 16 height 15
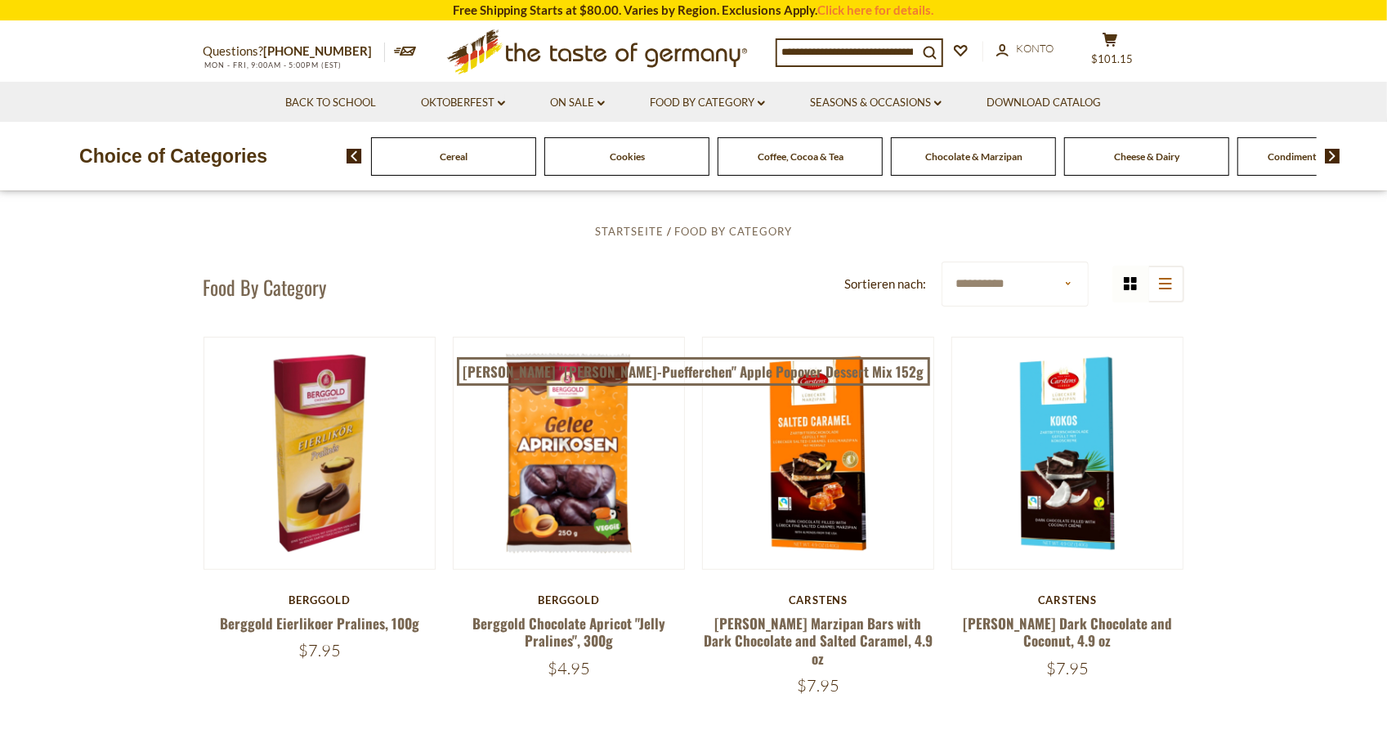
click at [1332, 162] on img at bounding box center [1333, 156] width 16 height 15
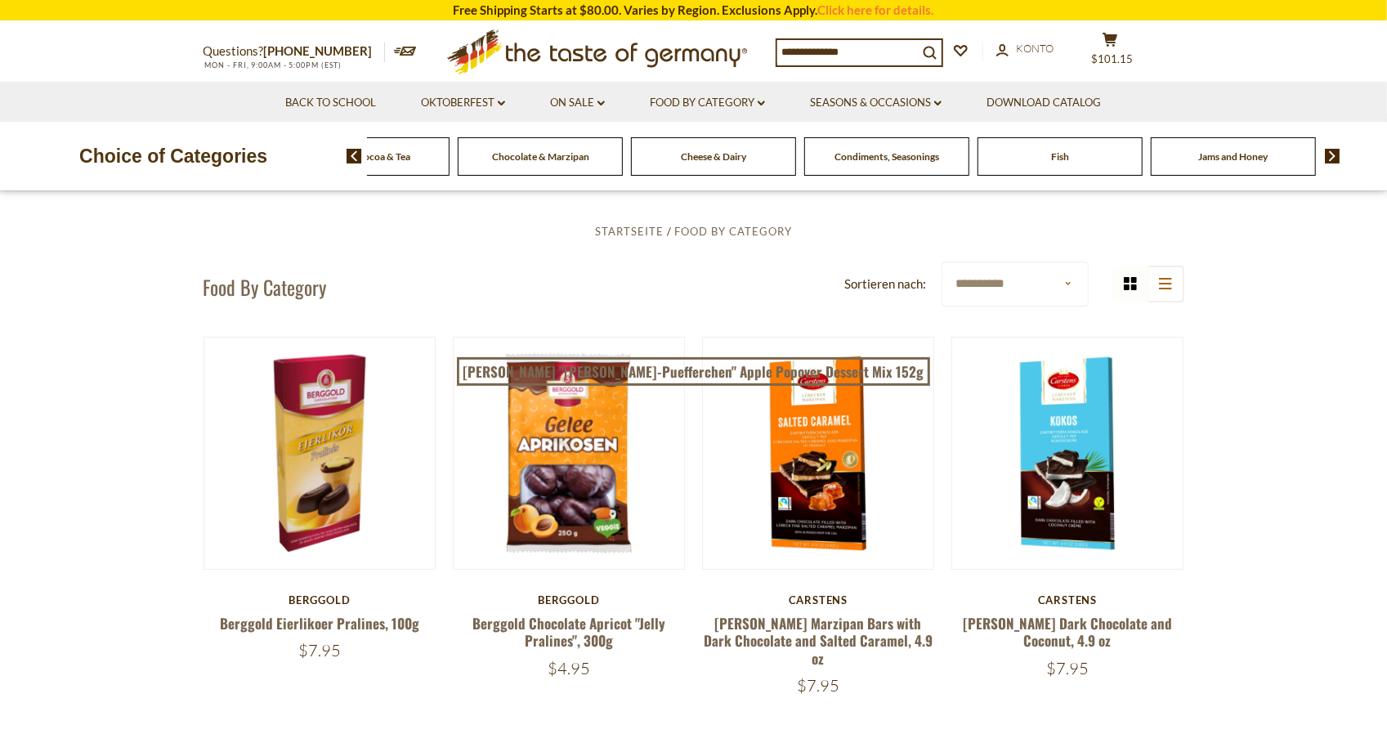
click at [1332, 162] on img at bounding box center [1333, 156] width 16 height 15
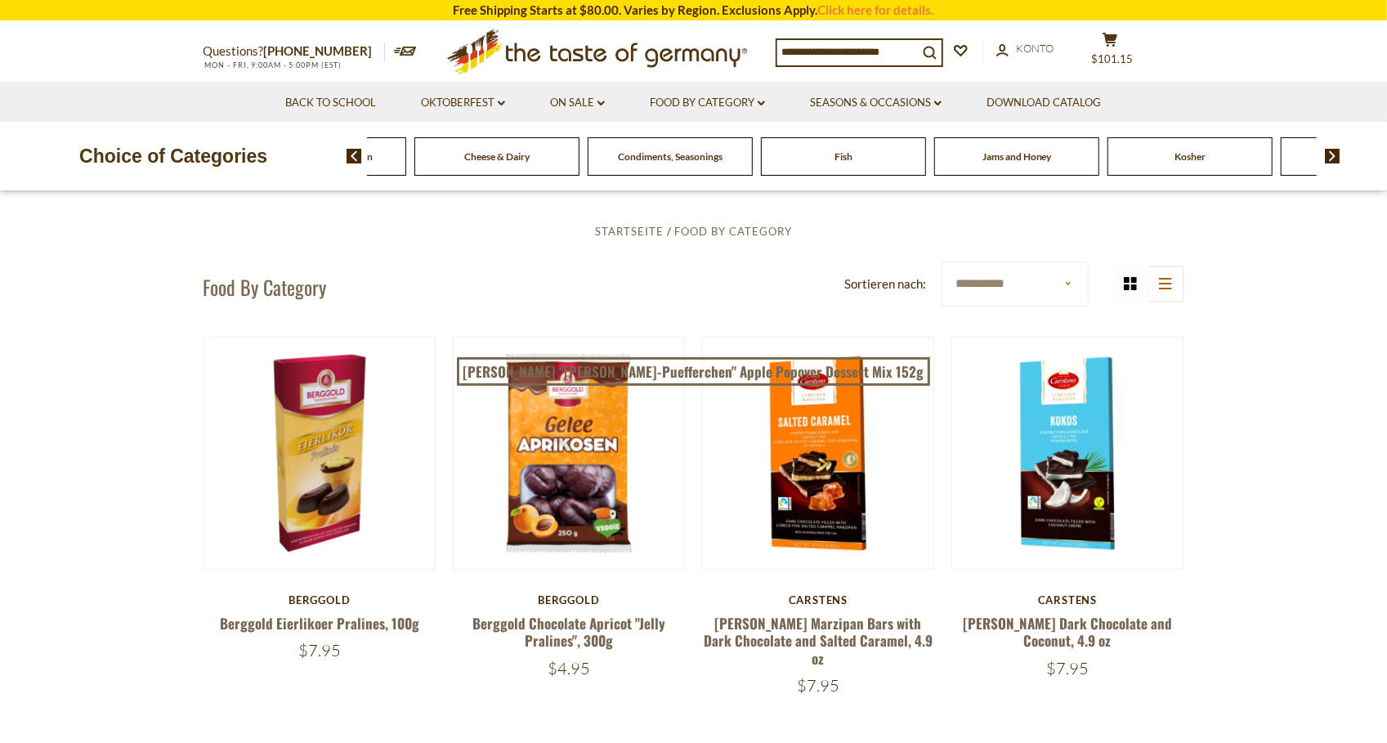
click at [1332, 162] on img at bounding box center [1333, 156] width 16 height 15
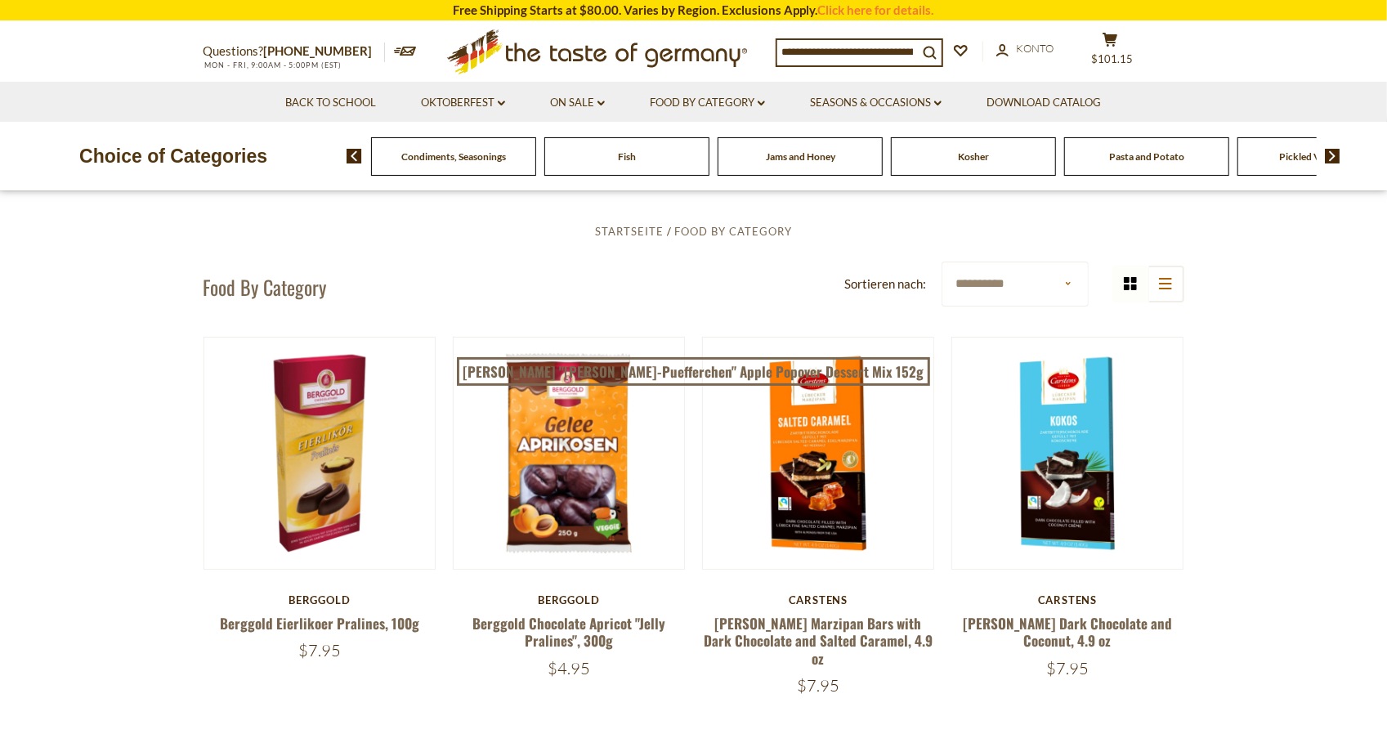
click at [817, 162] on span "Jams and Honey" at bounding box center [800, 156] width 69 height 12
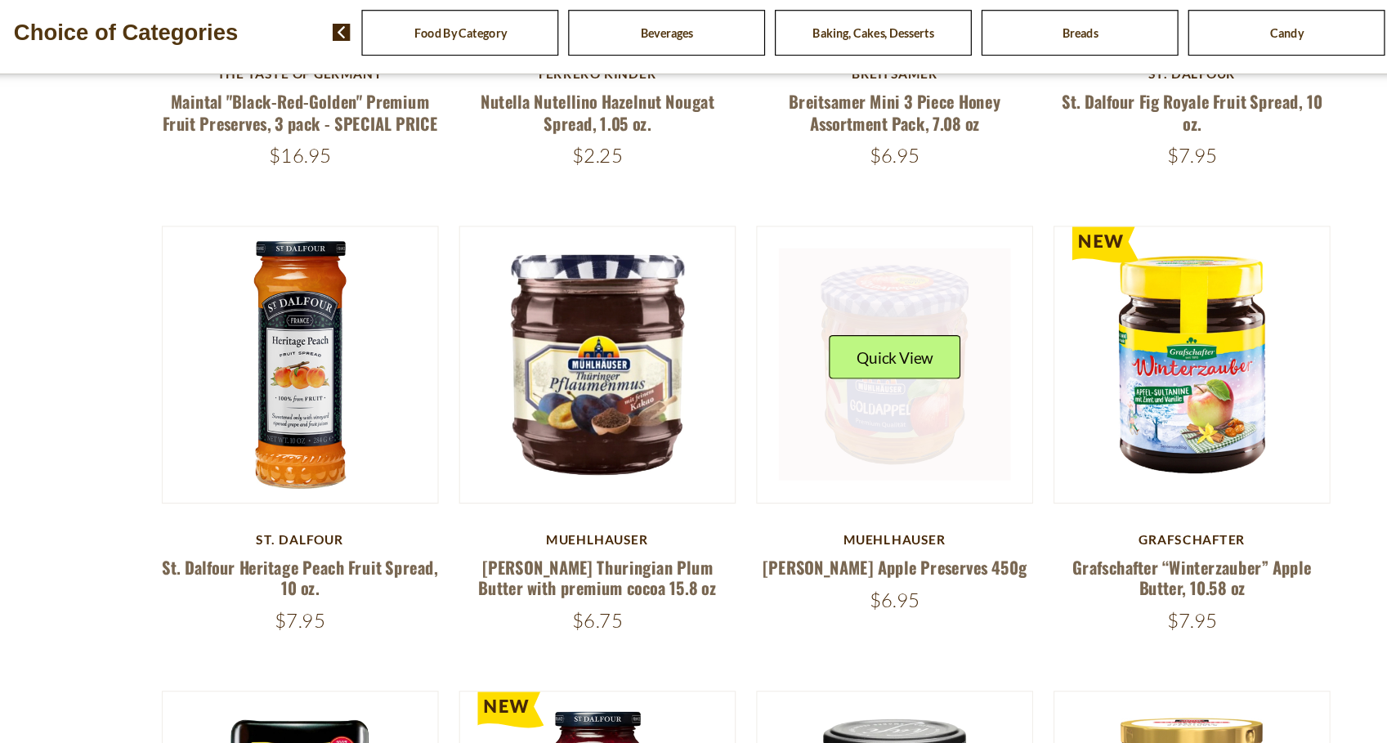
scroll to position [804, 0]
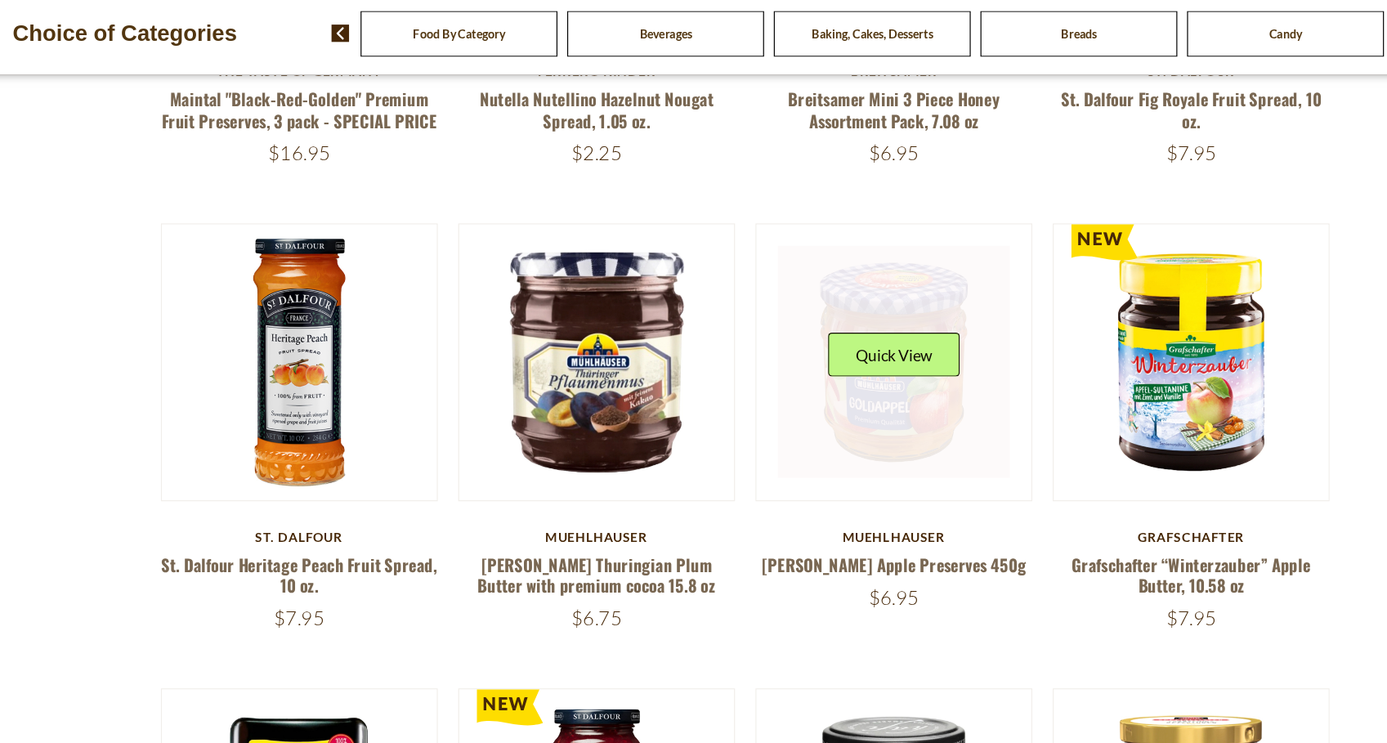
click at [800, 448] on link at bounding box center [818, 422] width 195 height 195
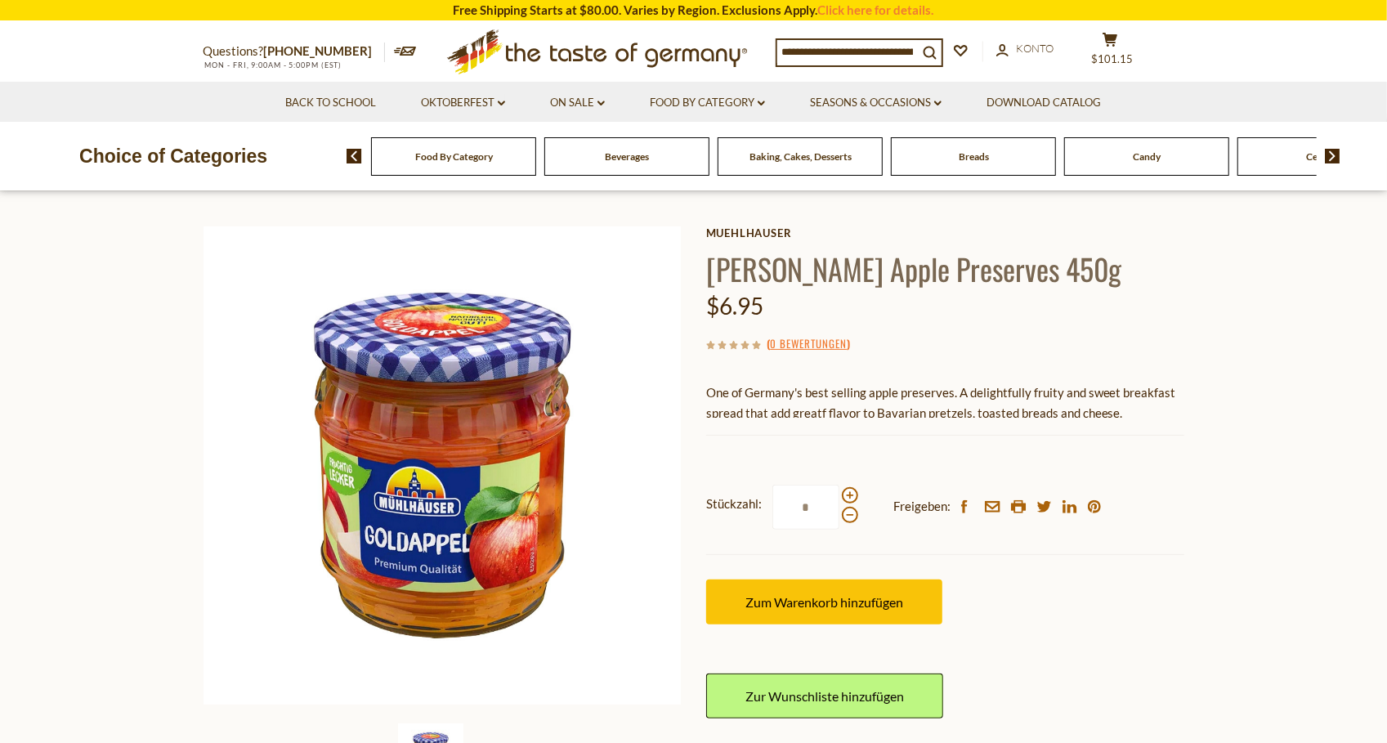
scroll to position [74, 0]
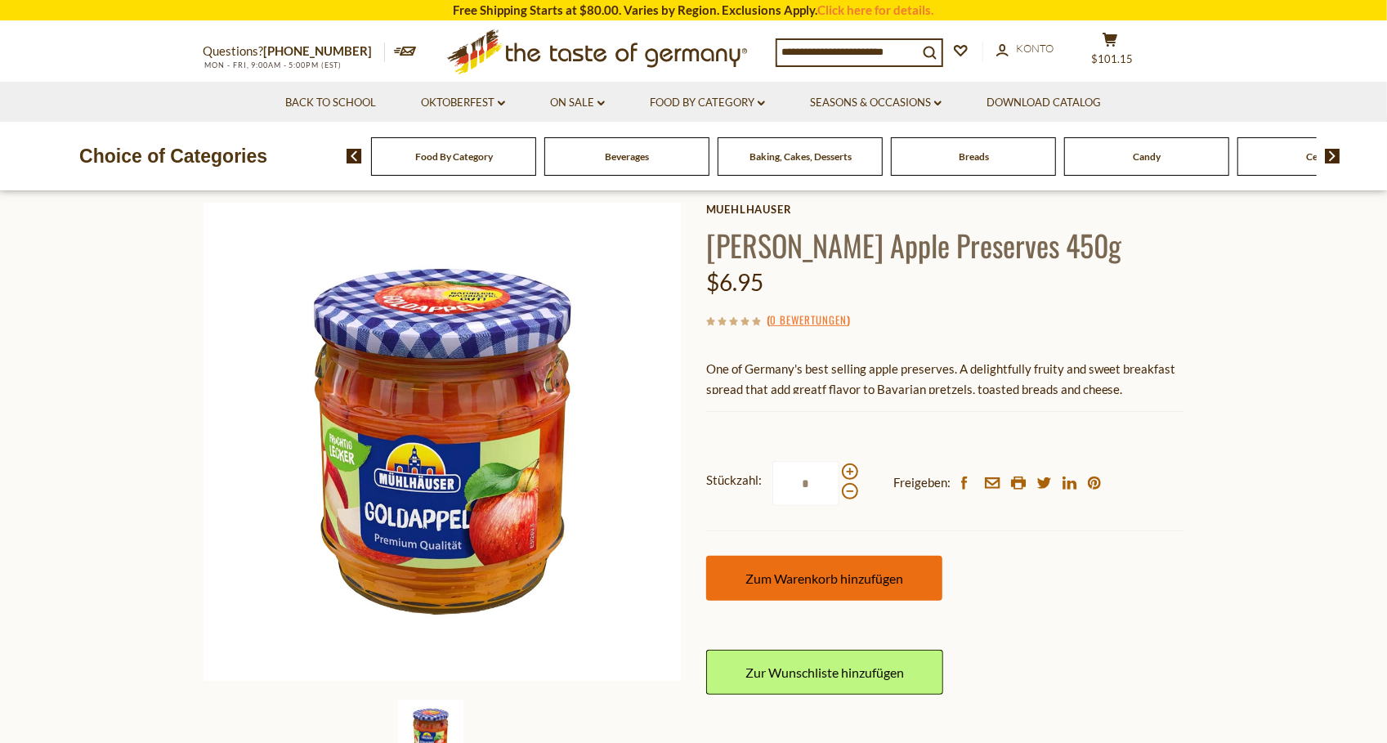
click at [777, 572] on span "Zum Warenkorb hinzufügen" at bounding box center [825, 579] width 158 height 16
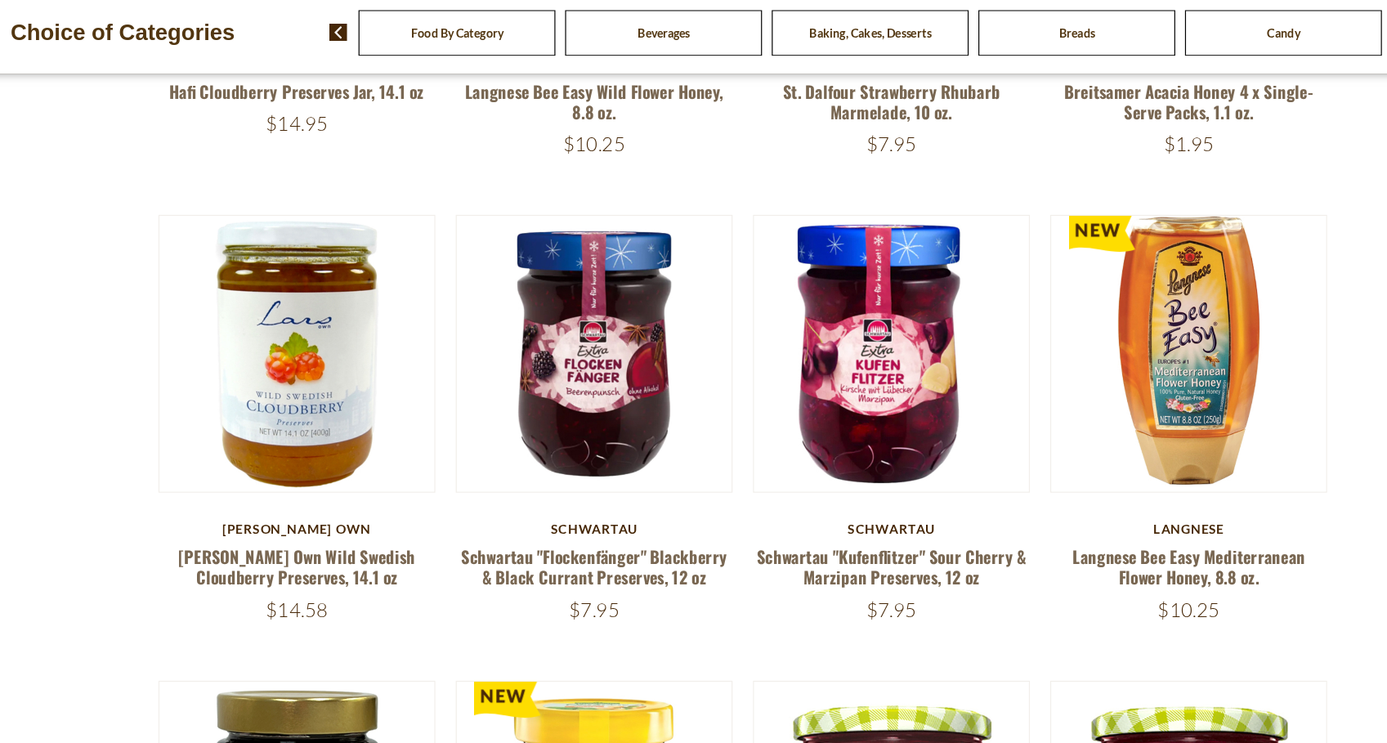
scroll to position [2763, 0]
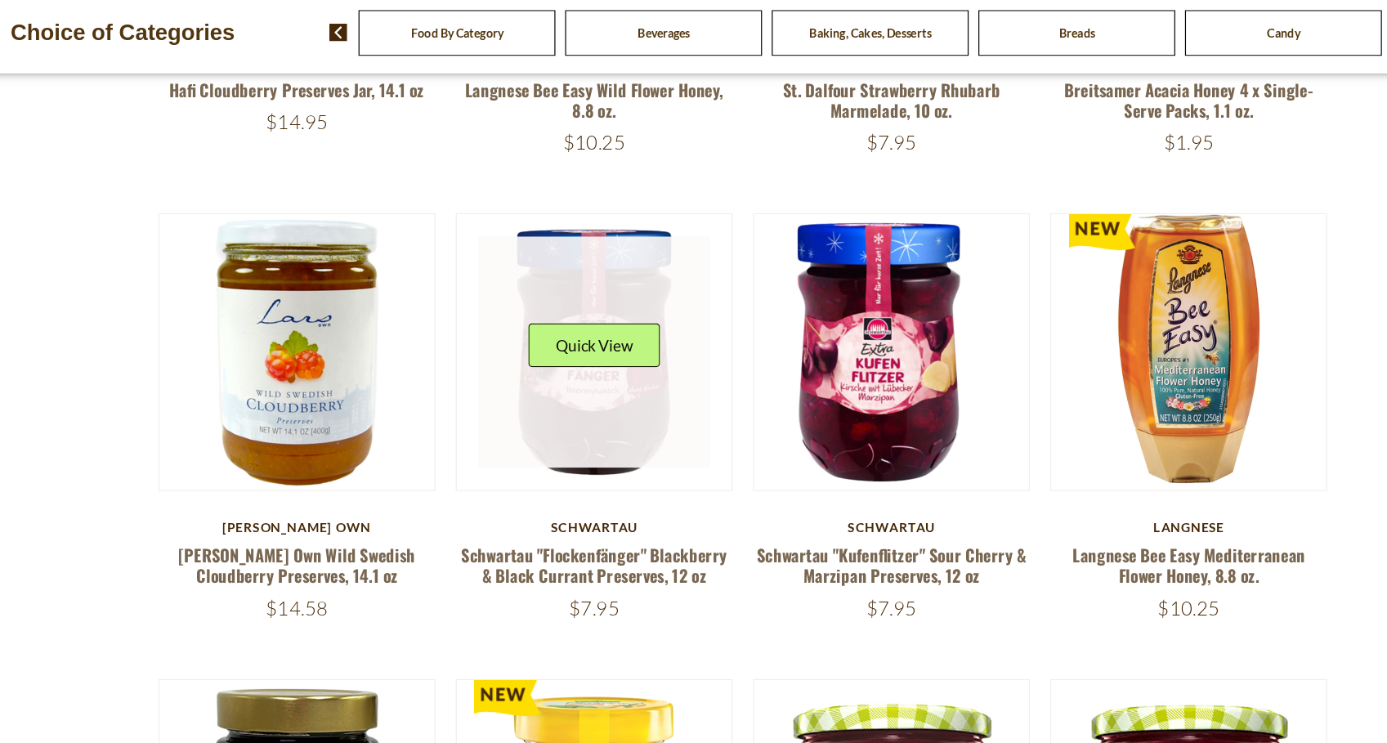
click at [577, 484] on link at bounding box center [569, 415] width 195 height 195
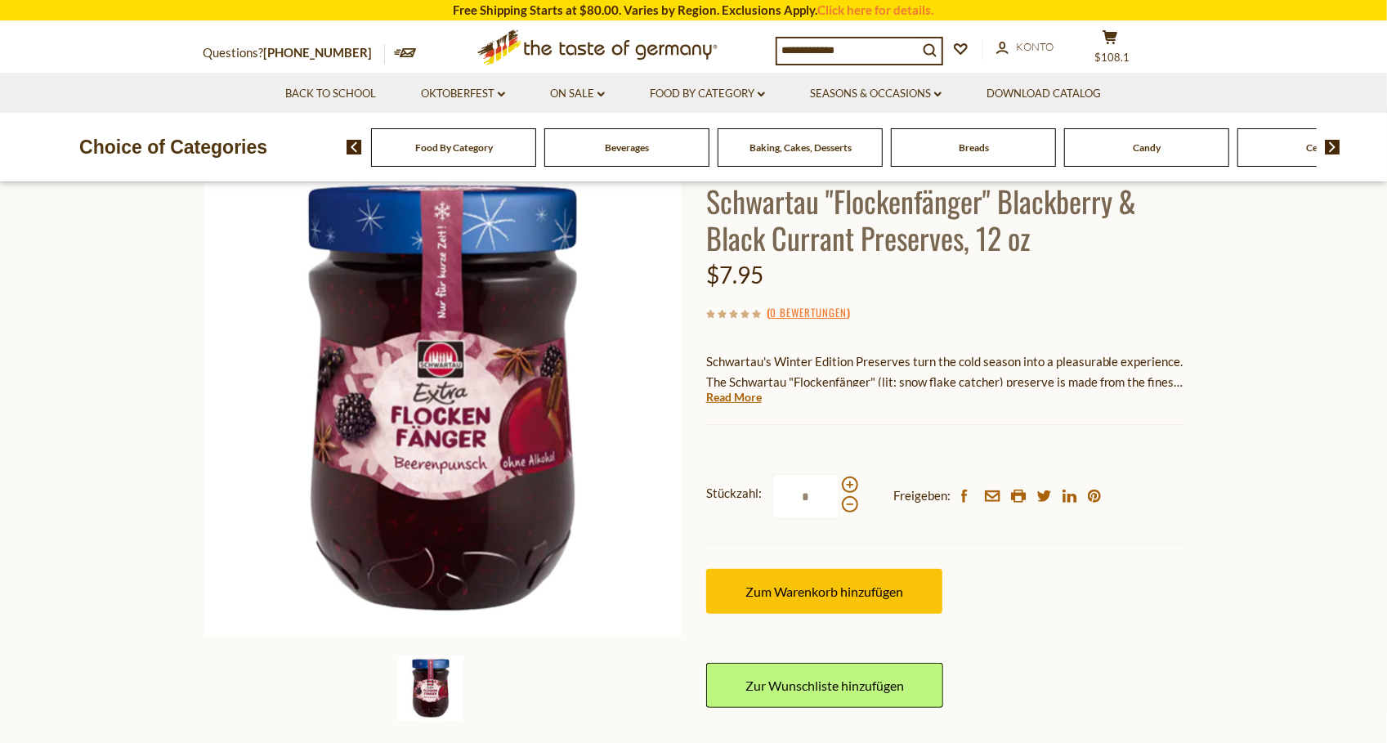
scroll to position [117, 0]
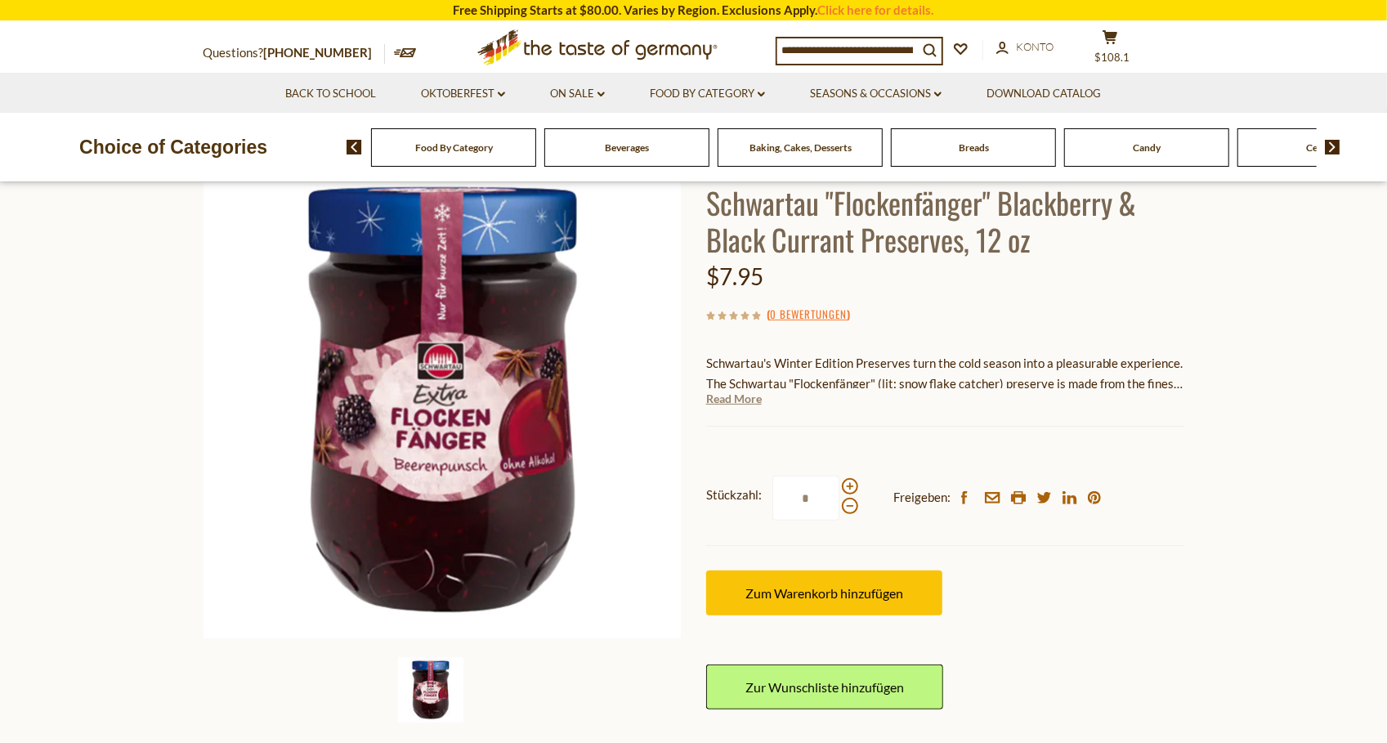
click at [741, 399] on link "Read More" at bounding box center [734, 399] width 56 height 16
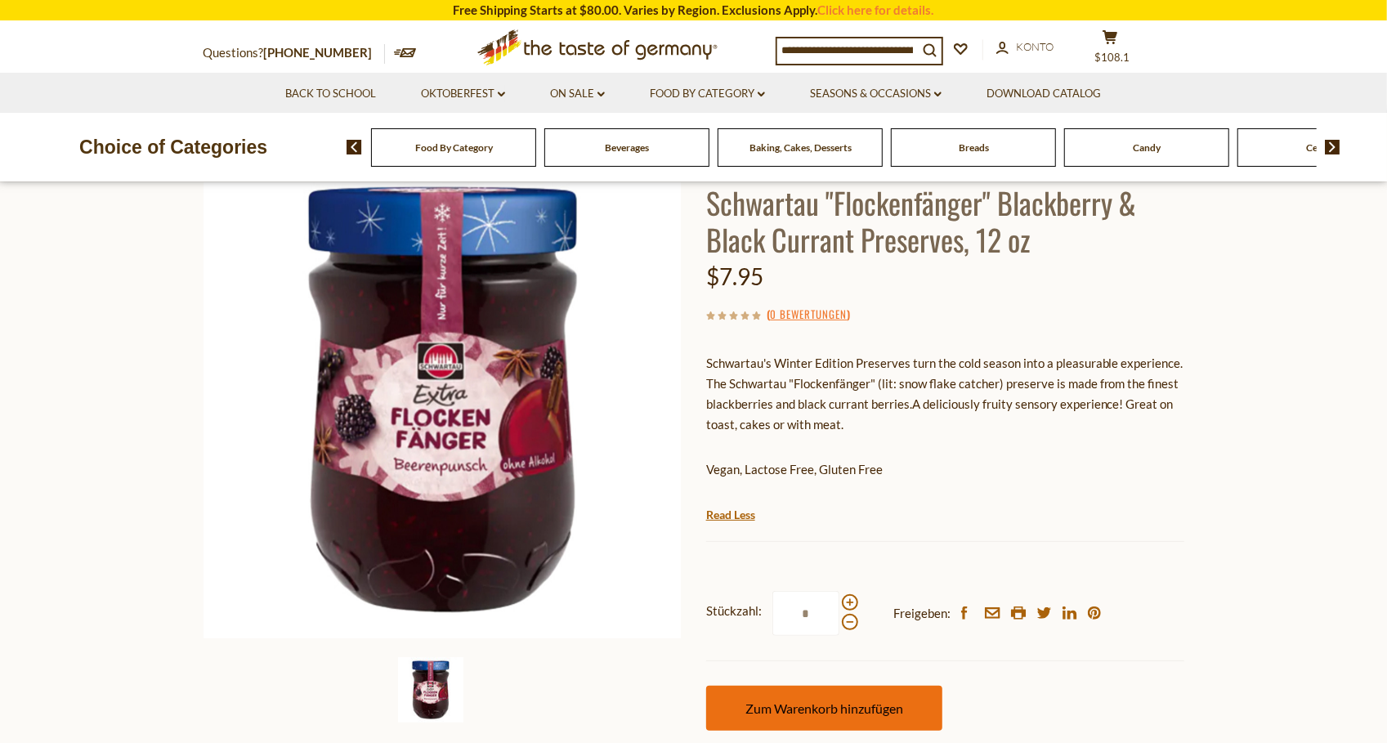
click at [796, 698] on button "Zum Warenkorb hinzufügen" at bounding box center [824, 708] width 236 height 45
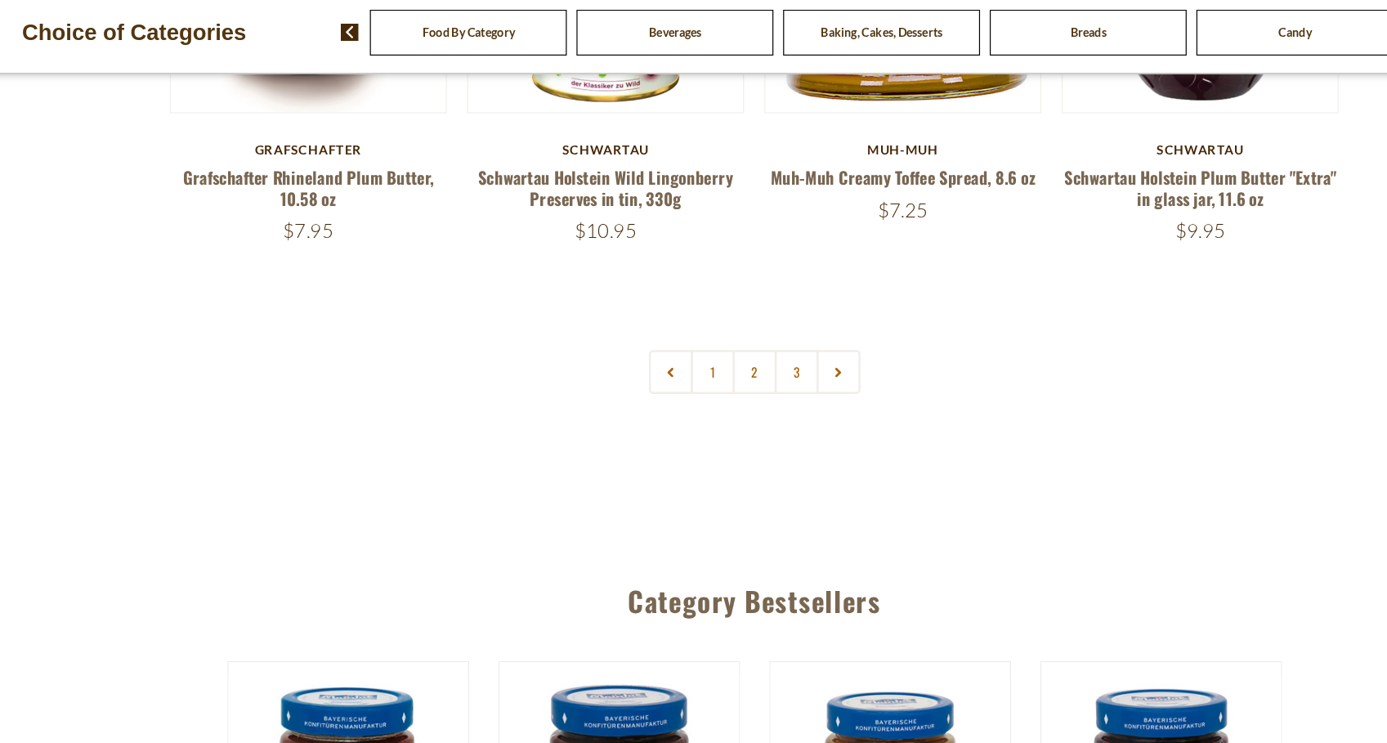
scroll to position [3885, 0]
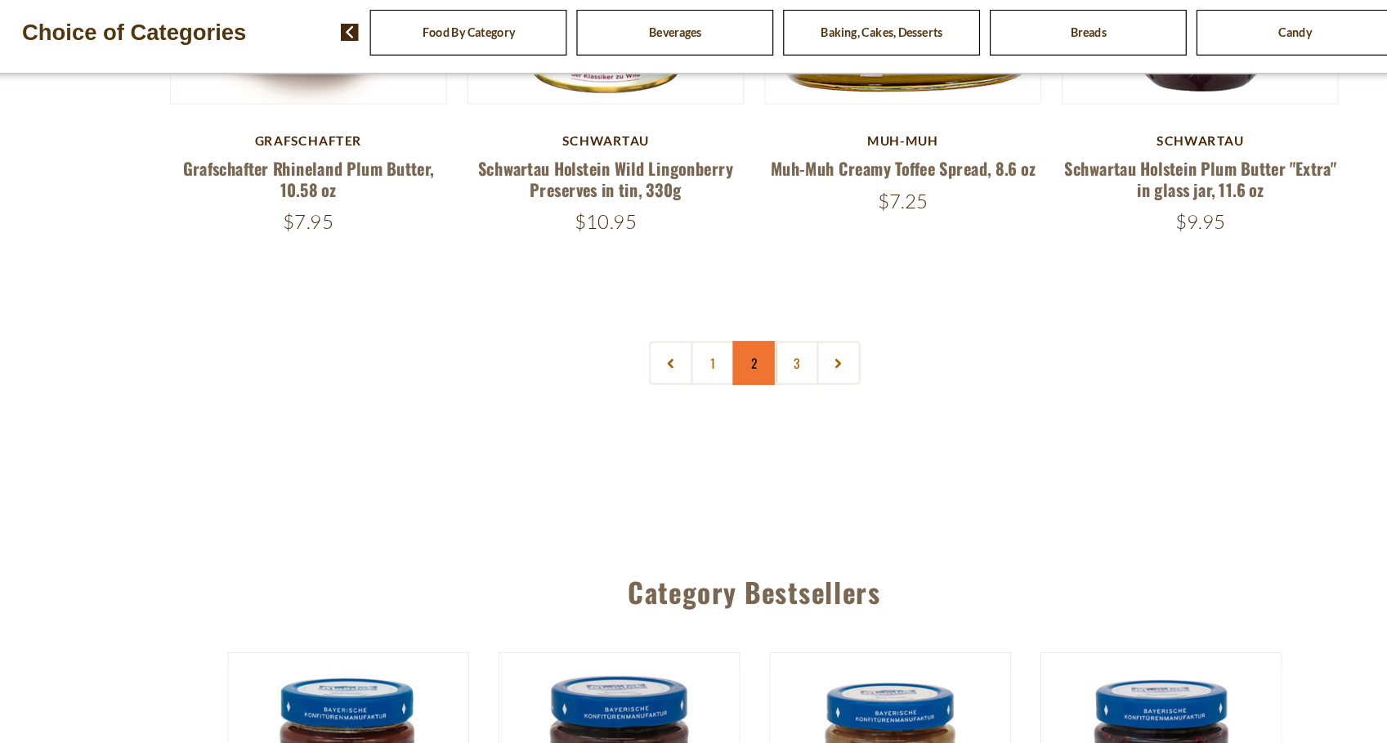
click at [695, 412] on link "2" at bounding box center [693, 424] width 37 height 37
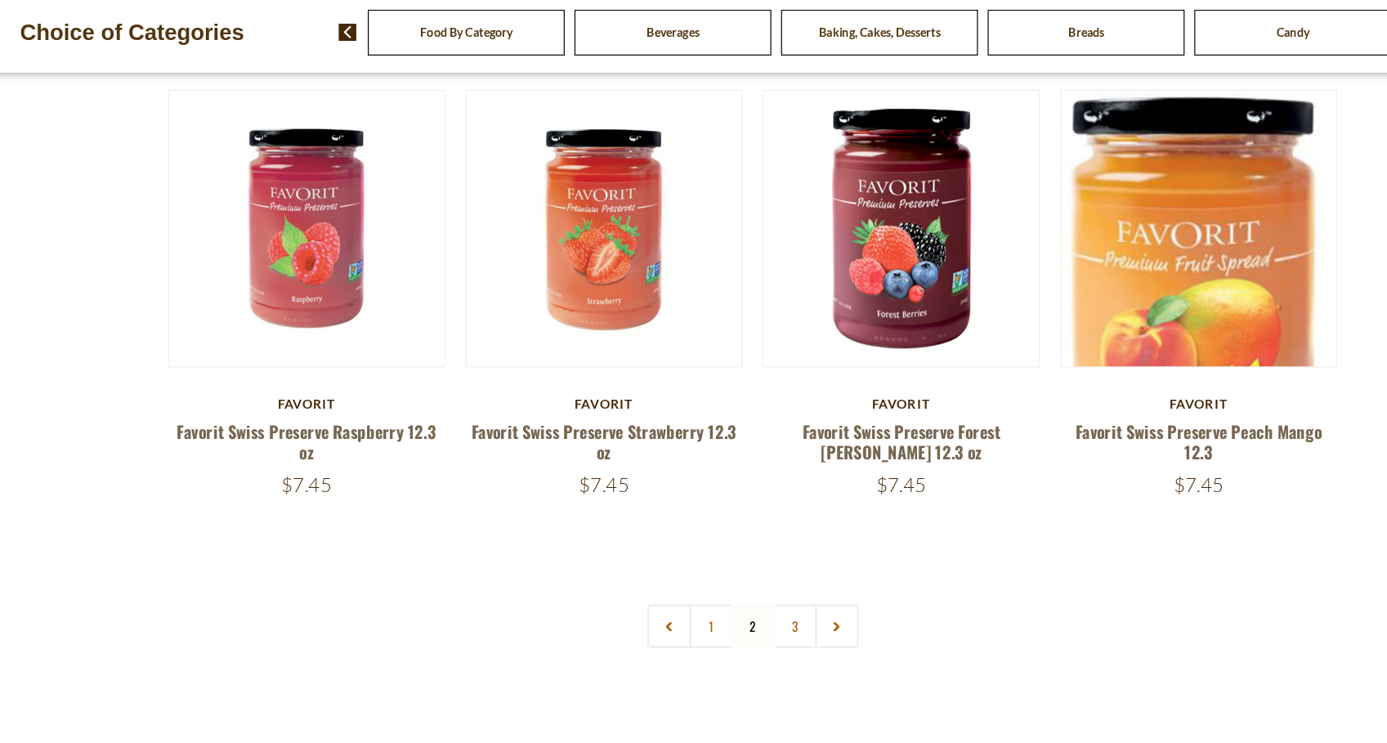
scroll to position [3649, 0]
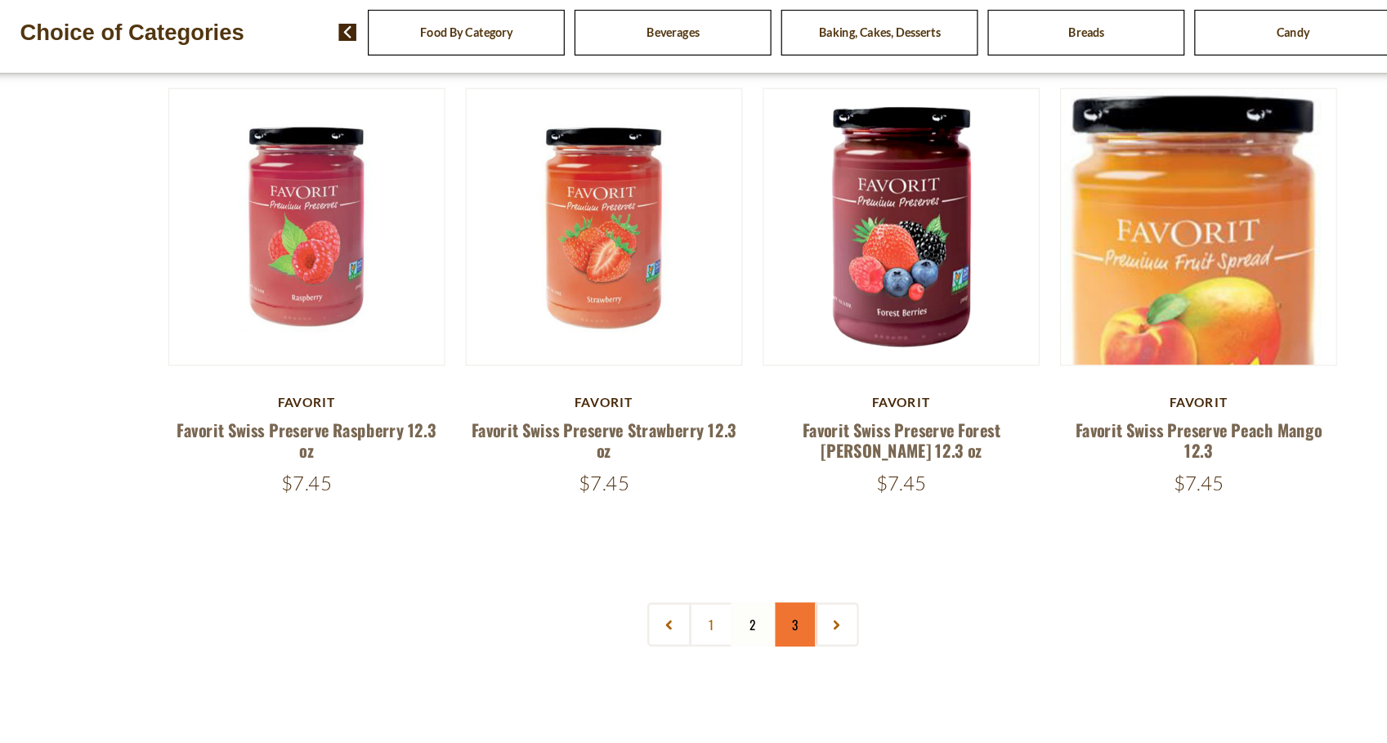
click at [730, 647] on link "3" at bounding box center [728, 643] width 37 height 37
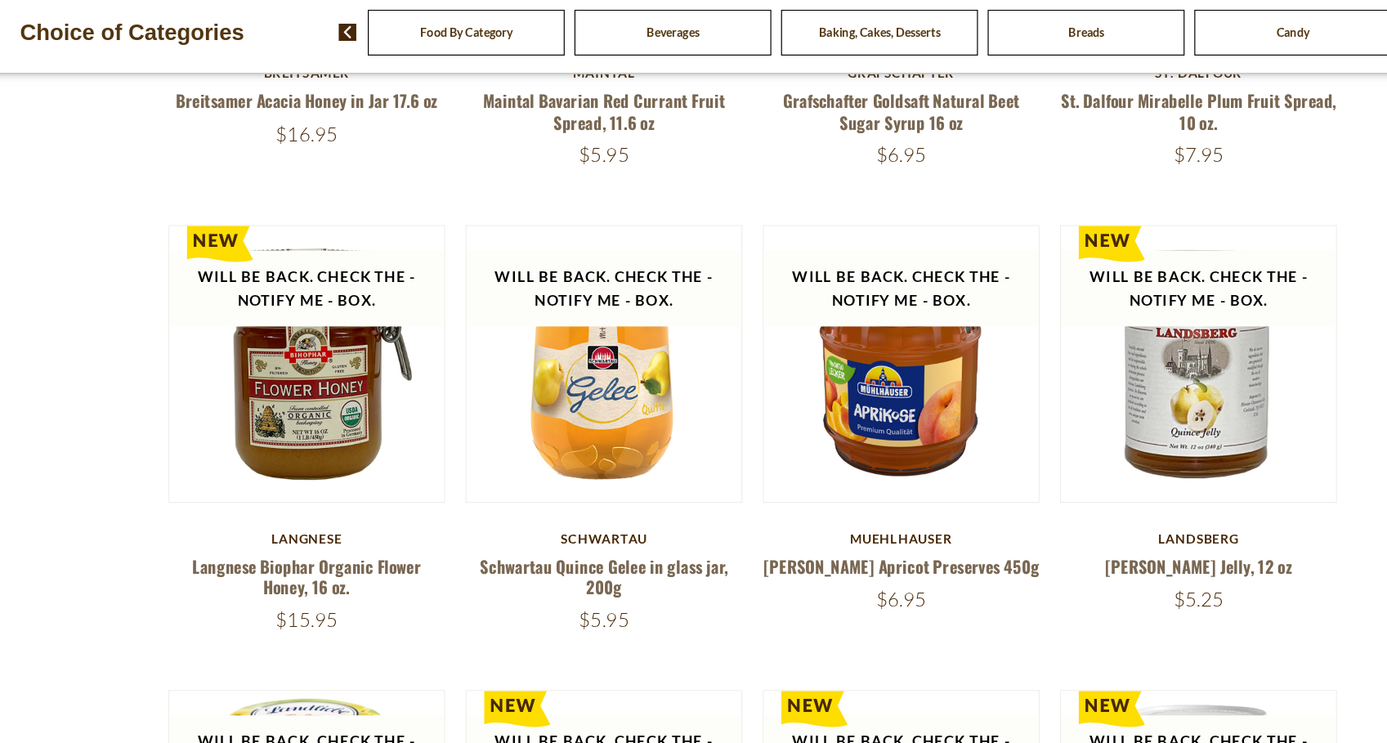
scroll to position [804, 0]
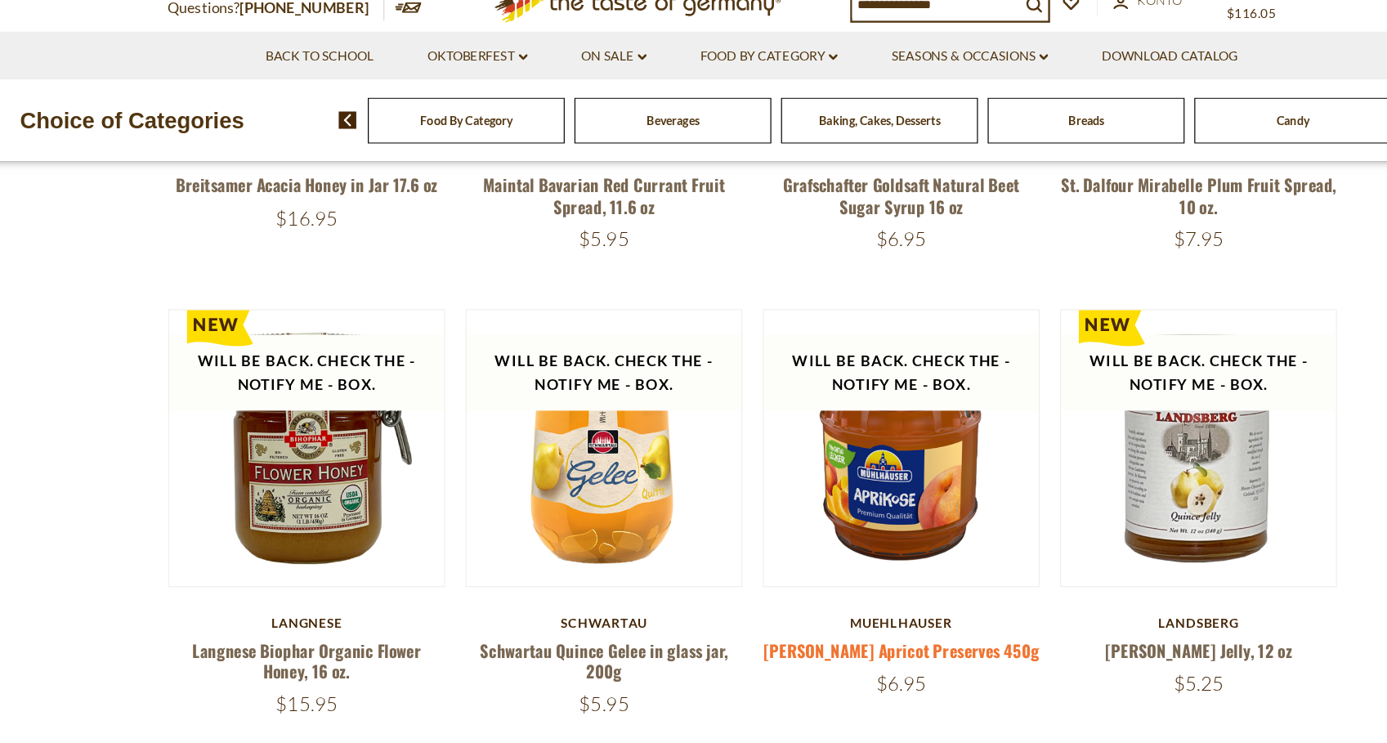
click at [764, 598] on link "[PERSON_NAME] Apricot Preserves 450g" at bounding box center [818, 592] width 231 height 20
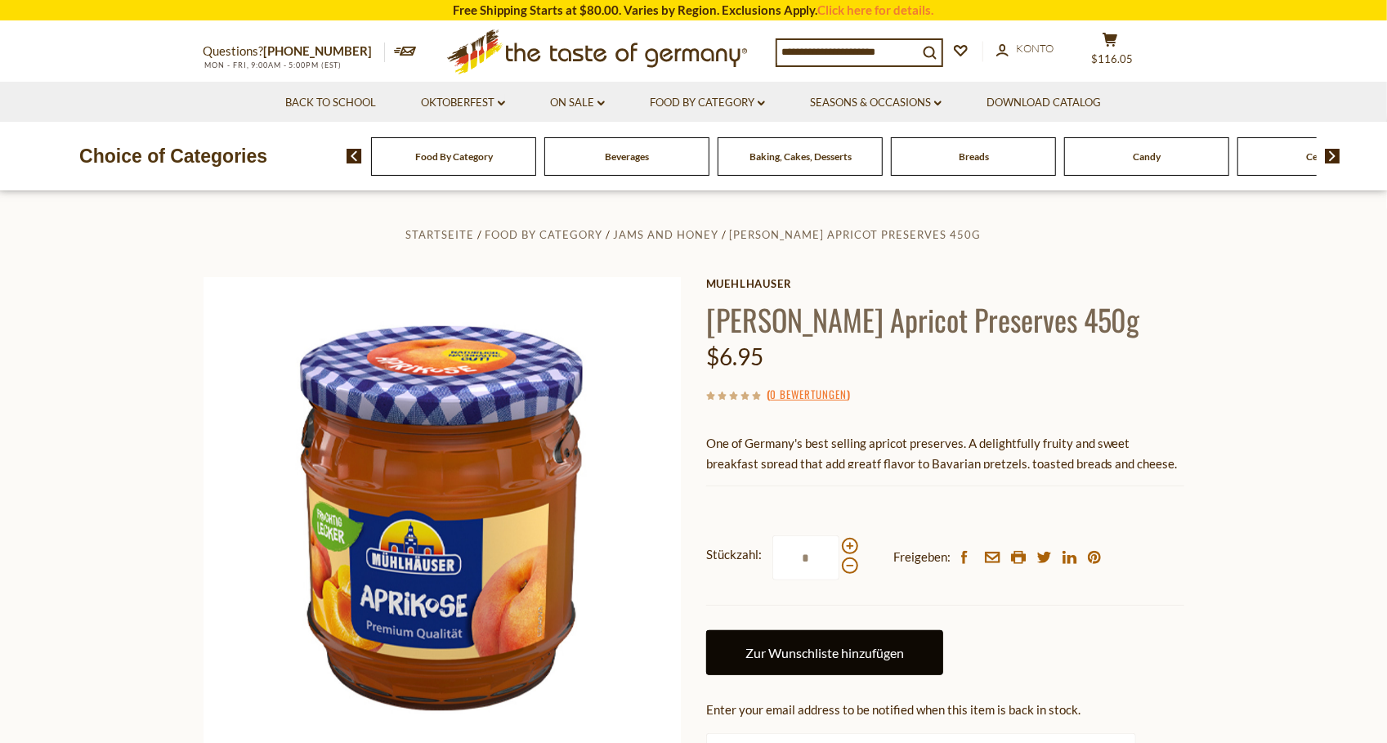
click at [793, 647] on link "Zur Wunschliste hinzufügen" at bounding box center [824, 652] width 237 height 45
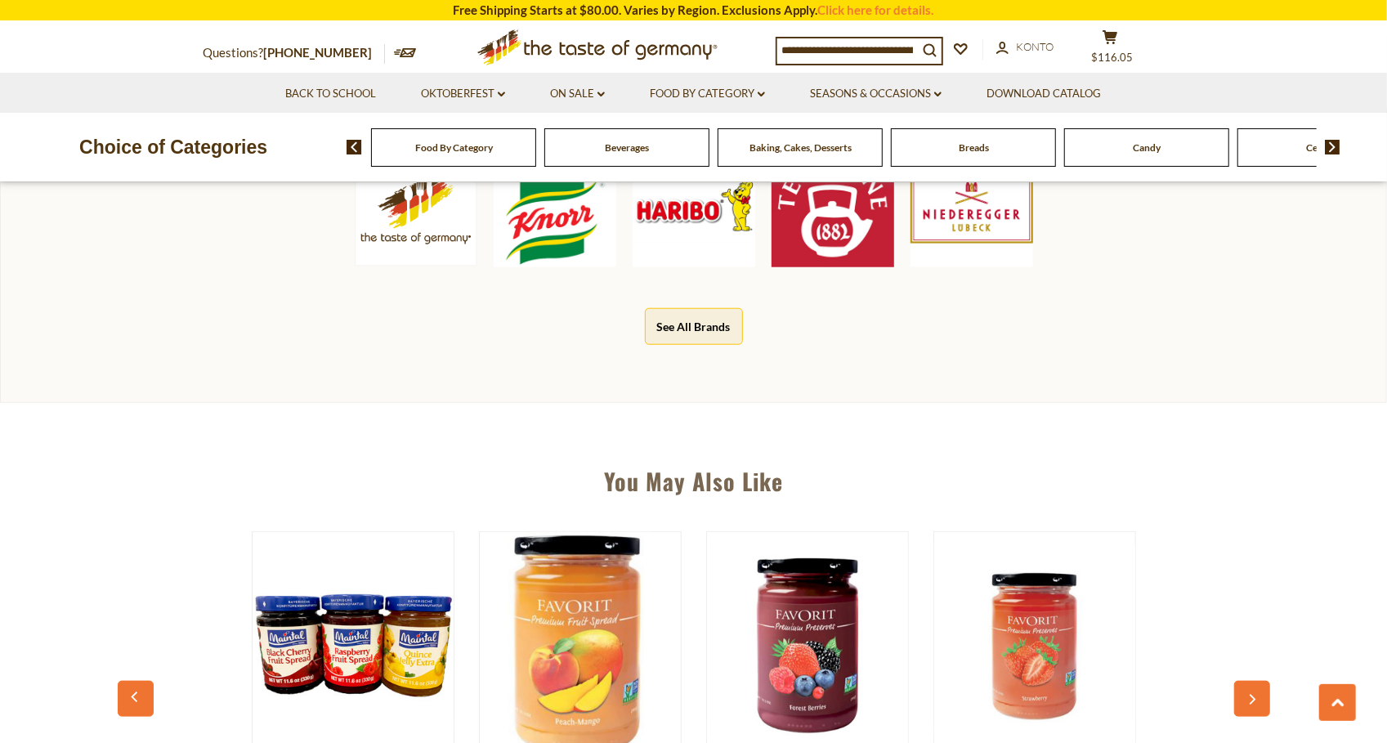
scroll to position [851, 0]
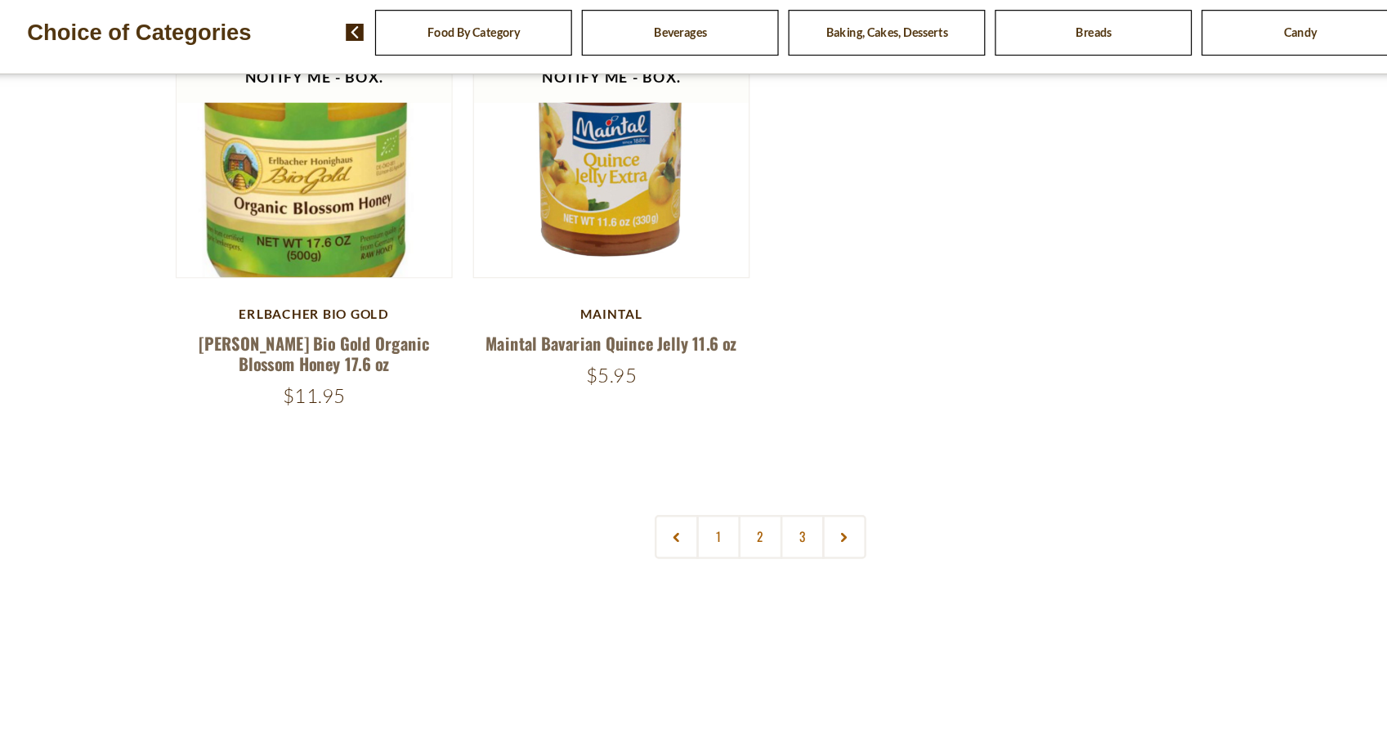
scroll to position [3356, 0]
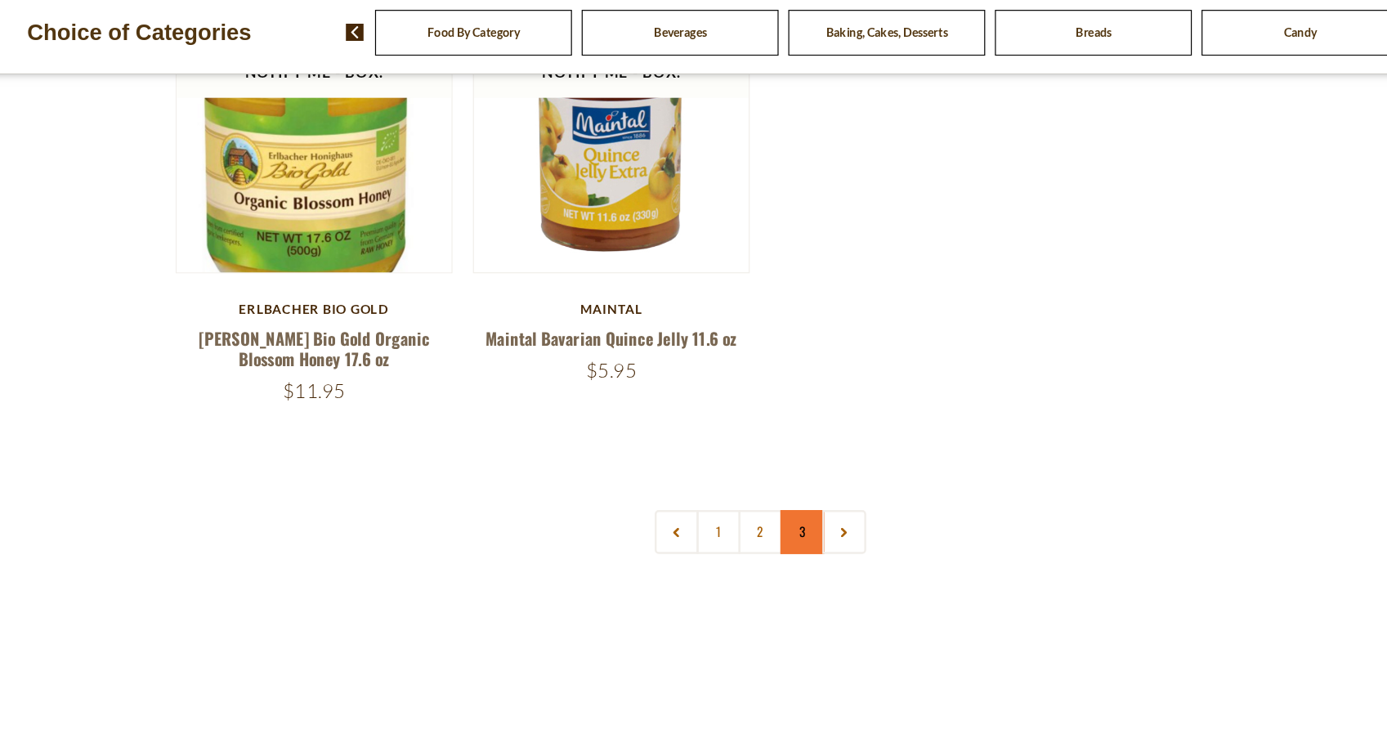
click at [741, 565] on link "3" at bounding box center [728, 566] width 37 height 37
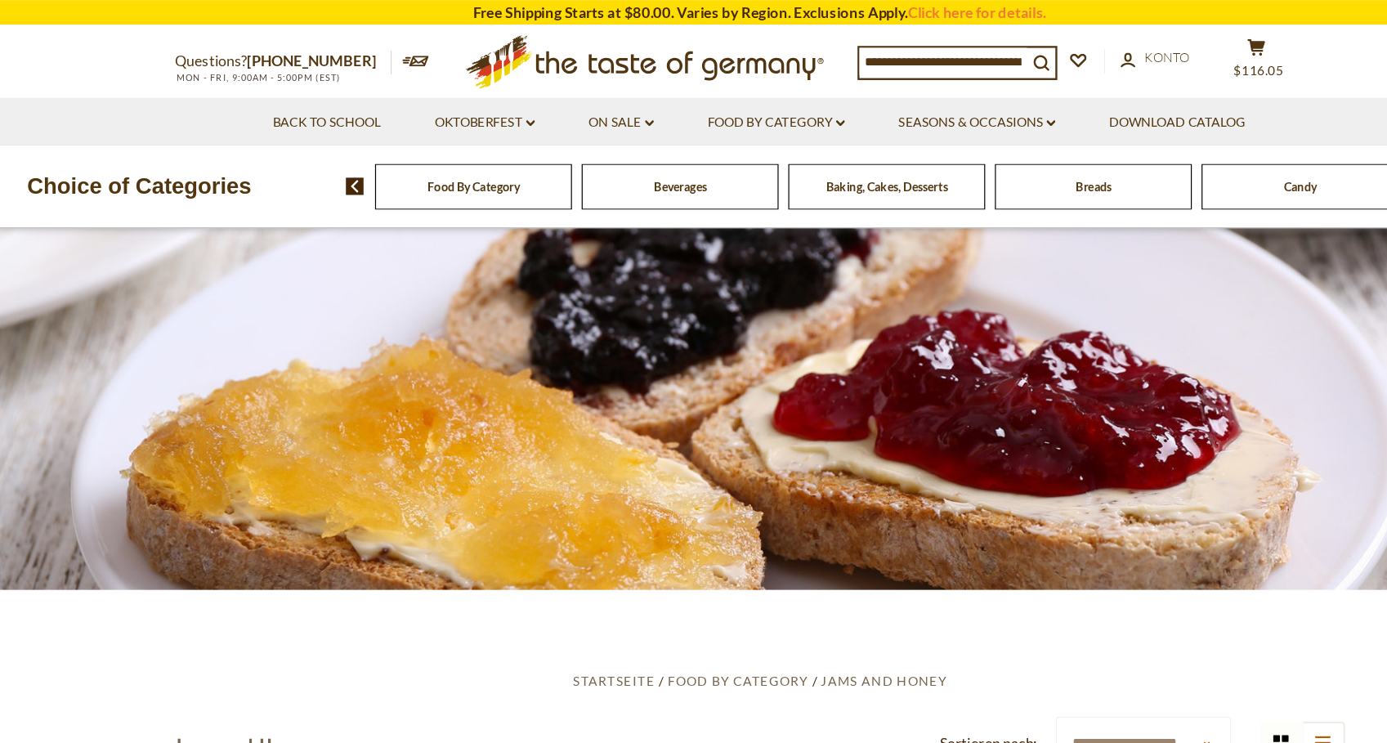
scroll to position [25, 0]
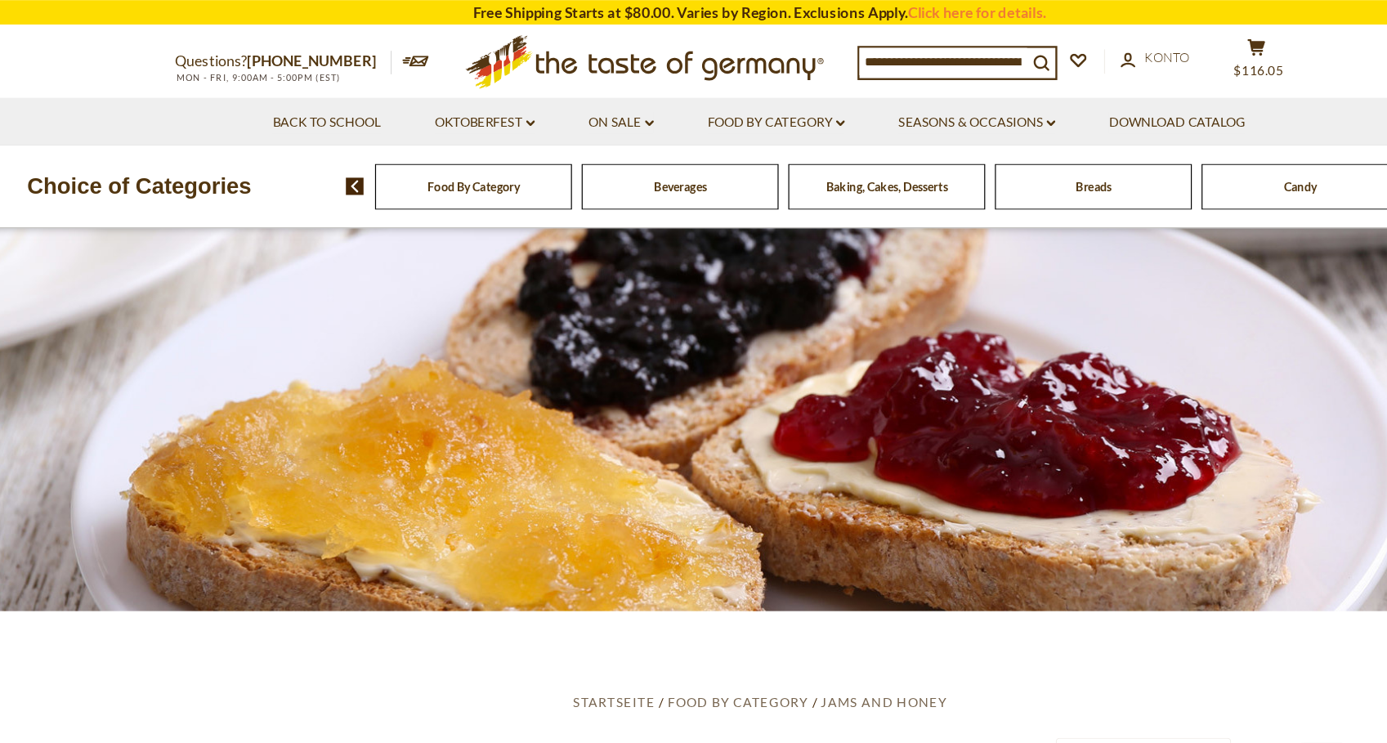
click at [536, 159] on div "Baking, Cakes, Desserts" at bounding box center [453, 156] width 165 height 38
click at [536, 165] on div "Baking, Cakes, Desserts" at bounding box center [453, 156] width 165 height 38
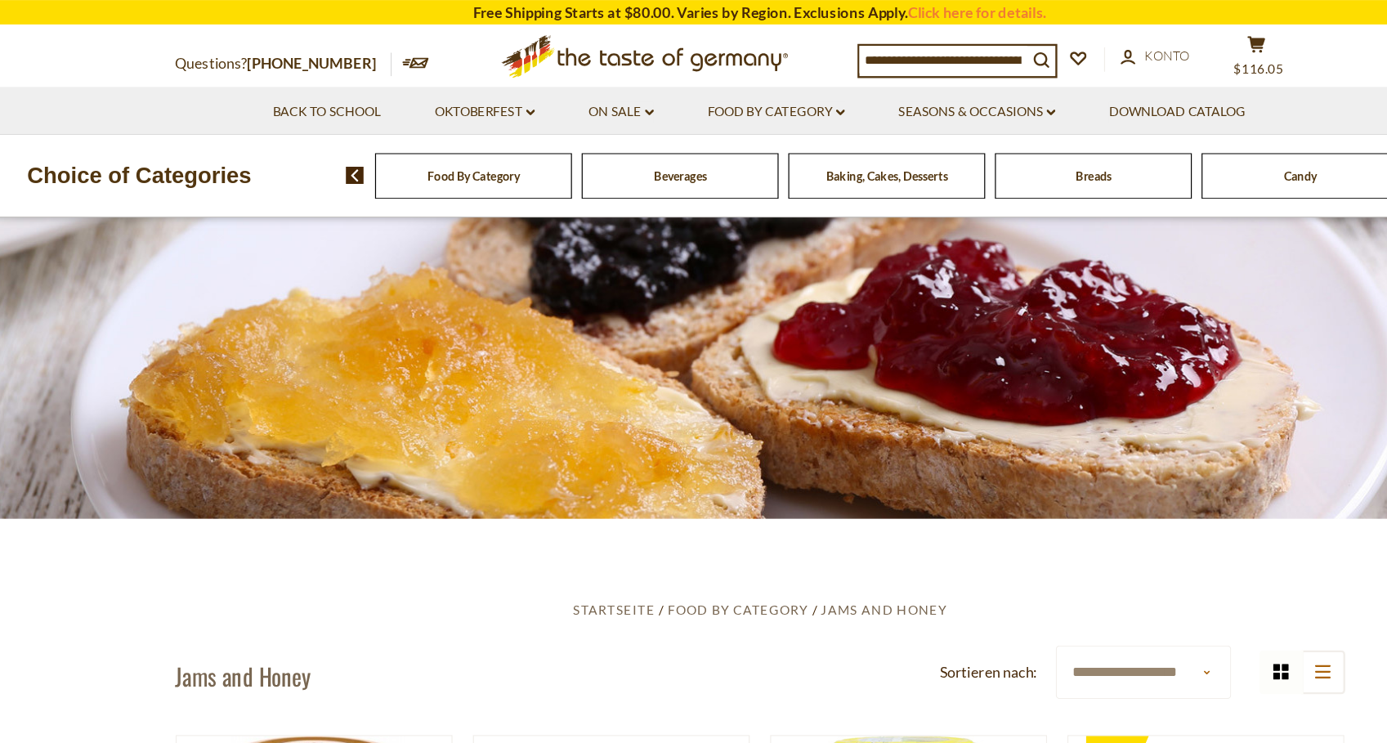
scroll to position [91, 0]
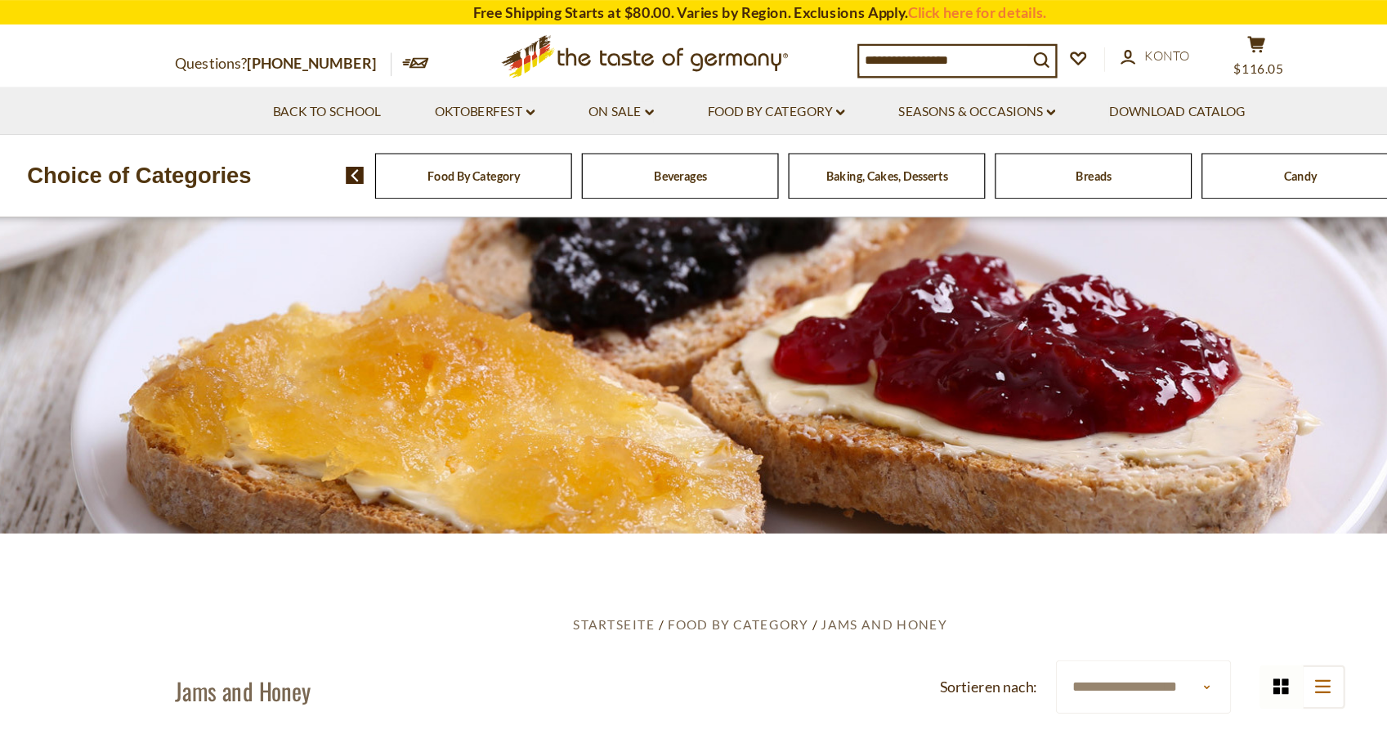
click at [795, 150] on span "Baking, Cakes, Desserts" at bounding box center [801, 147] width 102 height 12
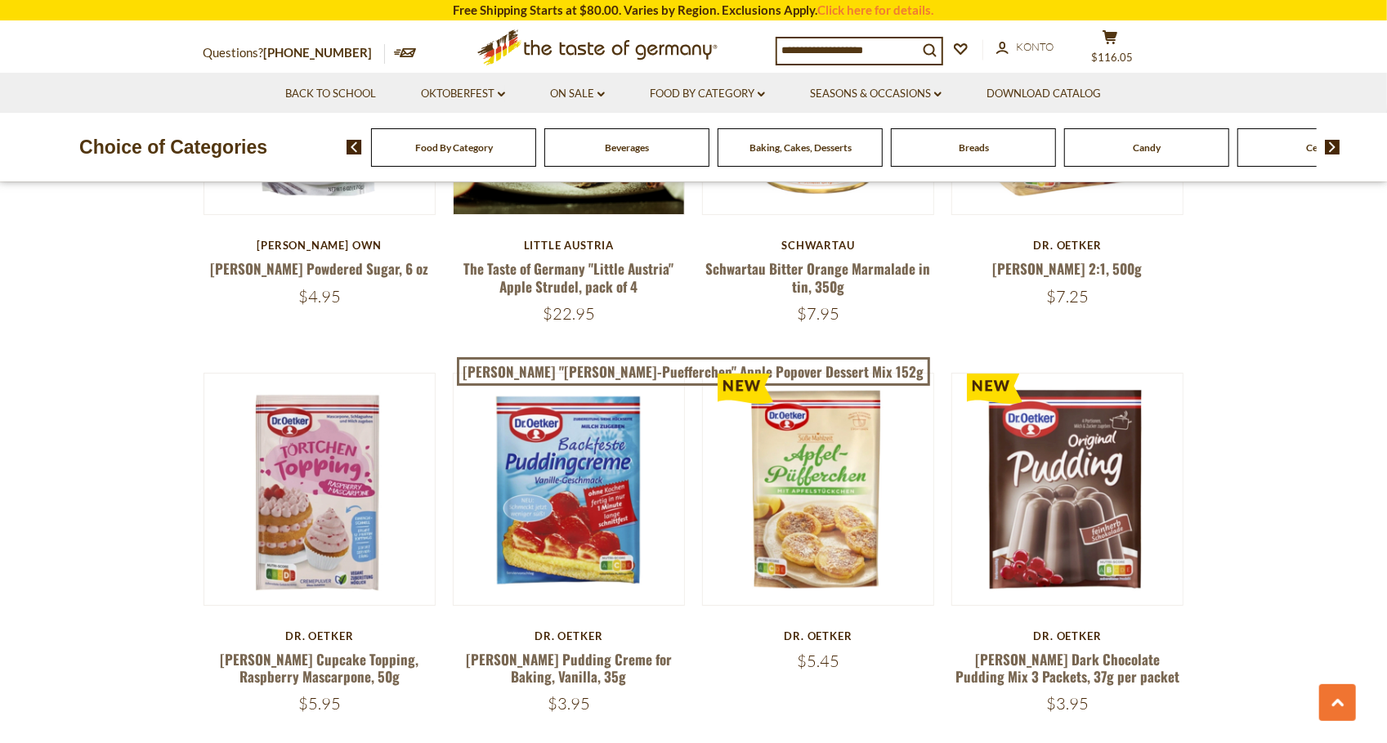
scroll to position [3548, 0]
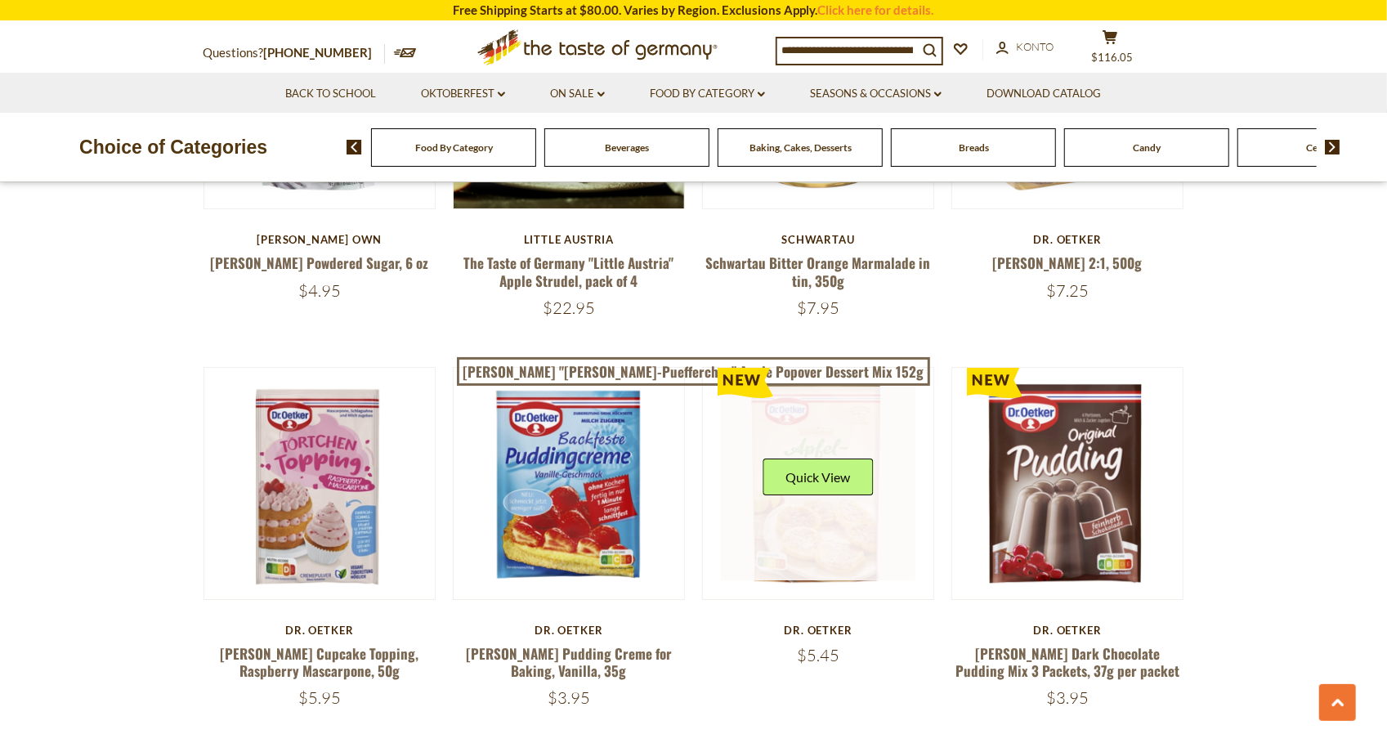
click at [796, 488] on link at bounding box center [818, 484] width 195 height 195
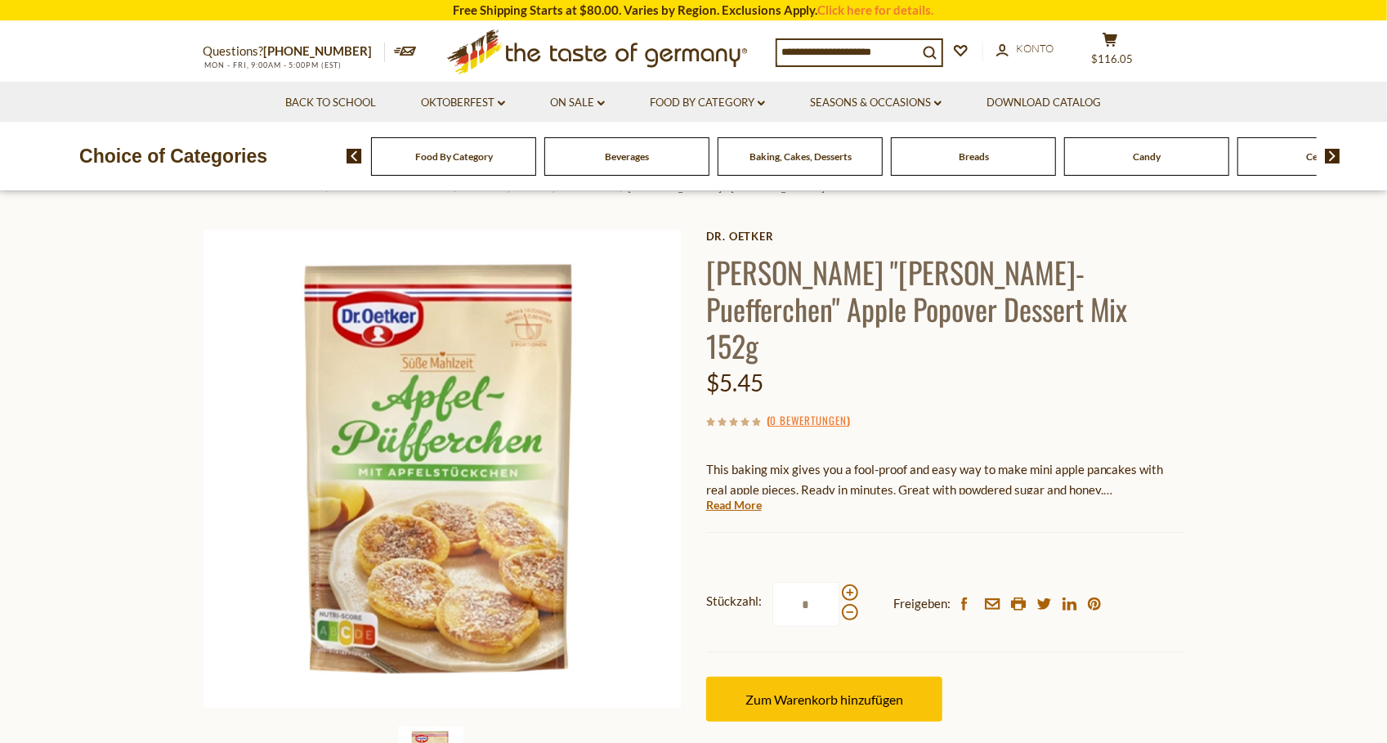
scroll to position [56, 0]
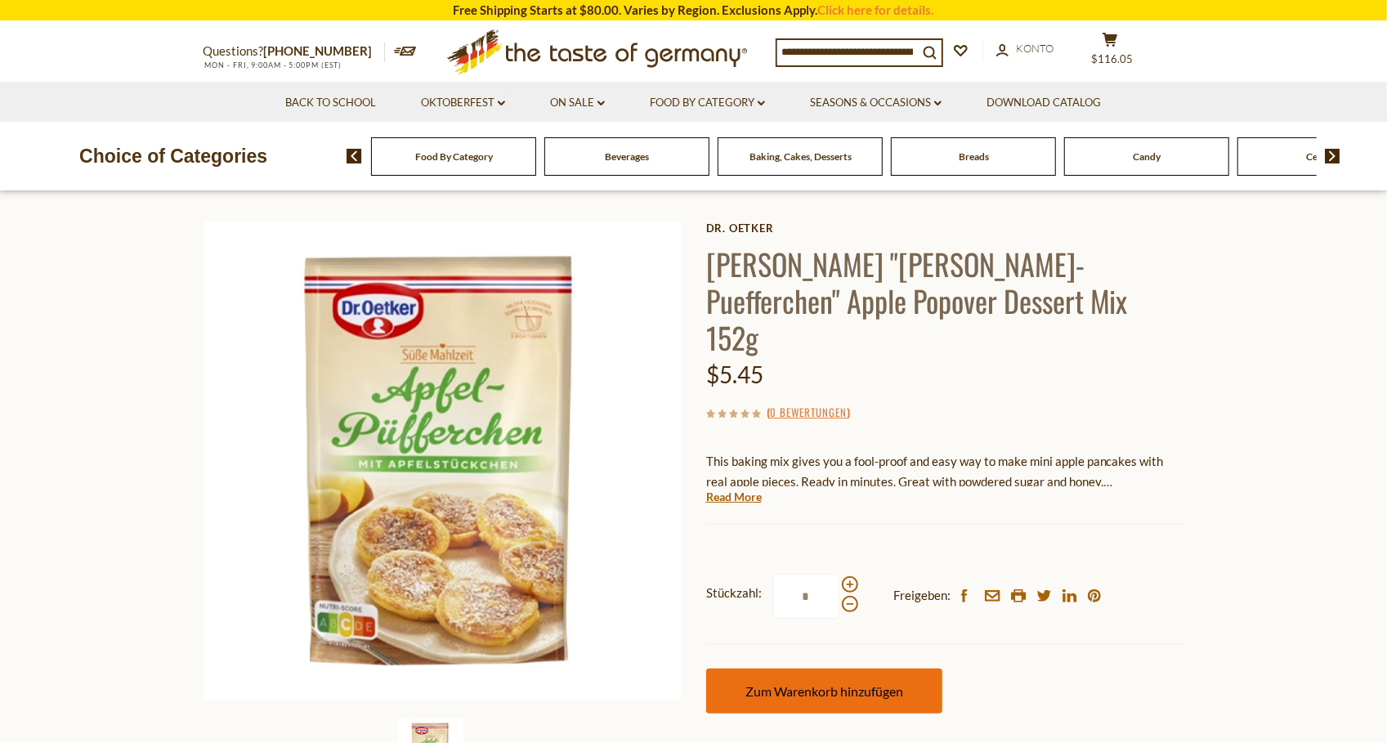
click at [818, 683] on span "Zum Warenkorb hinzufügen" at bounding box center [825, 691] width 158 height 16
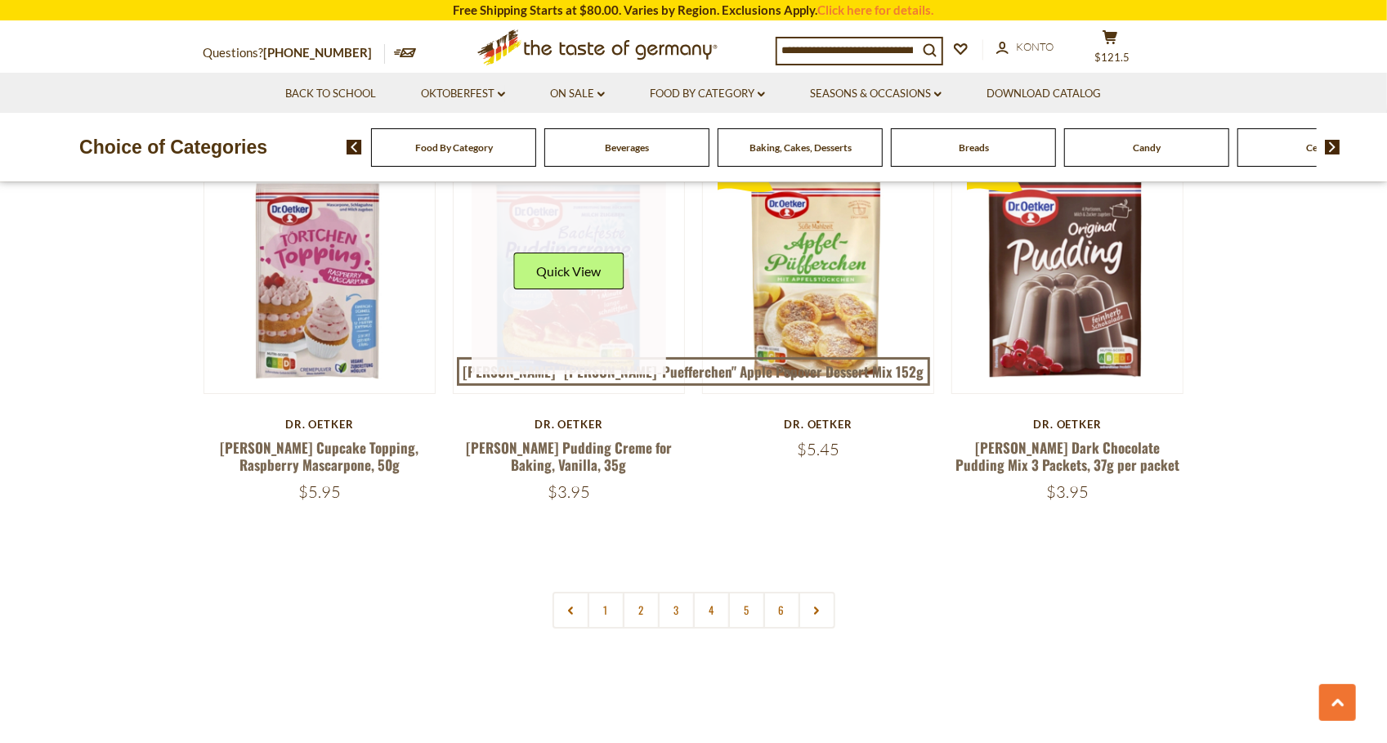
scroll to position [3766, 0]
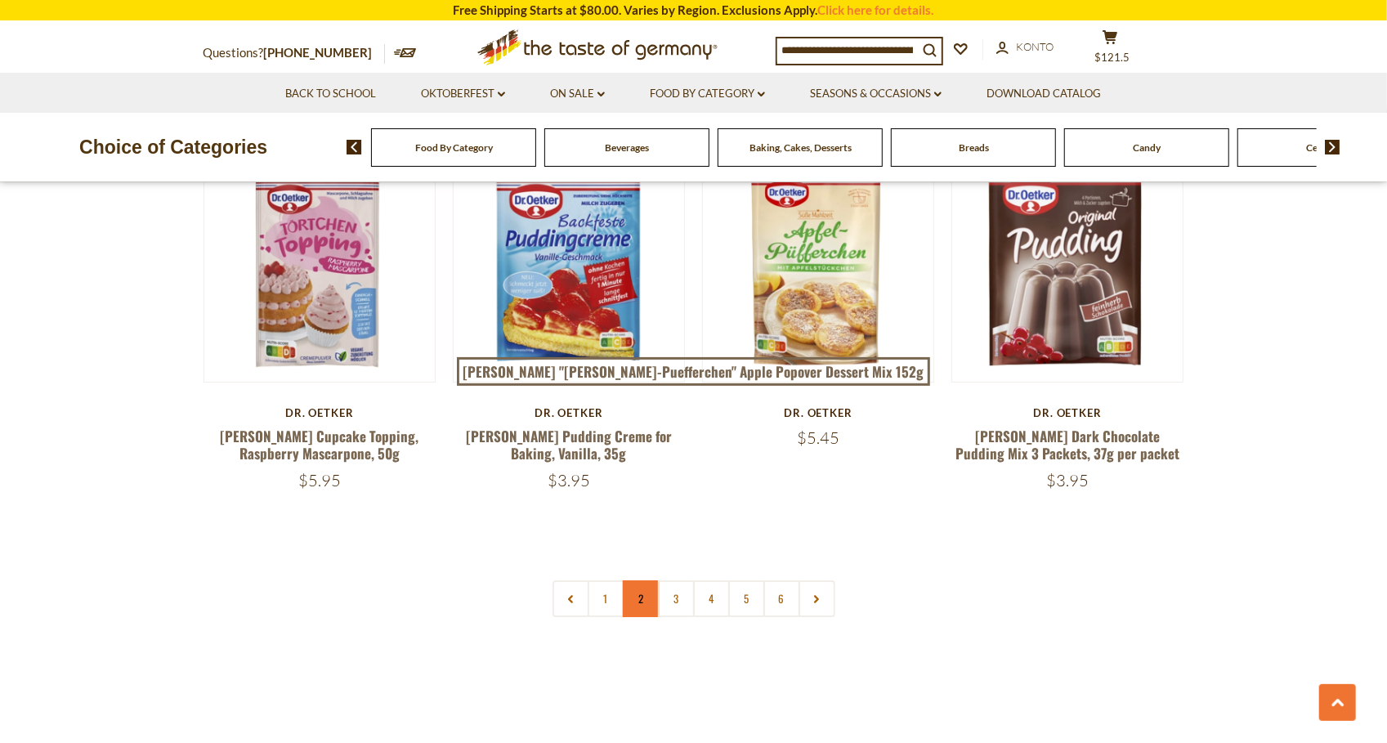
click at [639, 580] on link "2" at bounding box center [641, 598] width 37 height 37
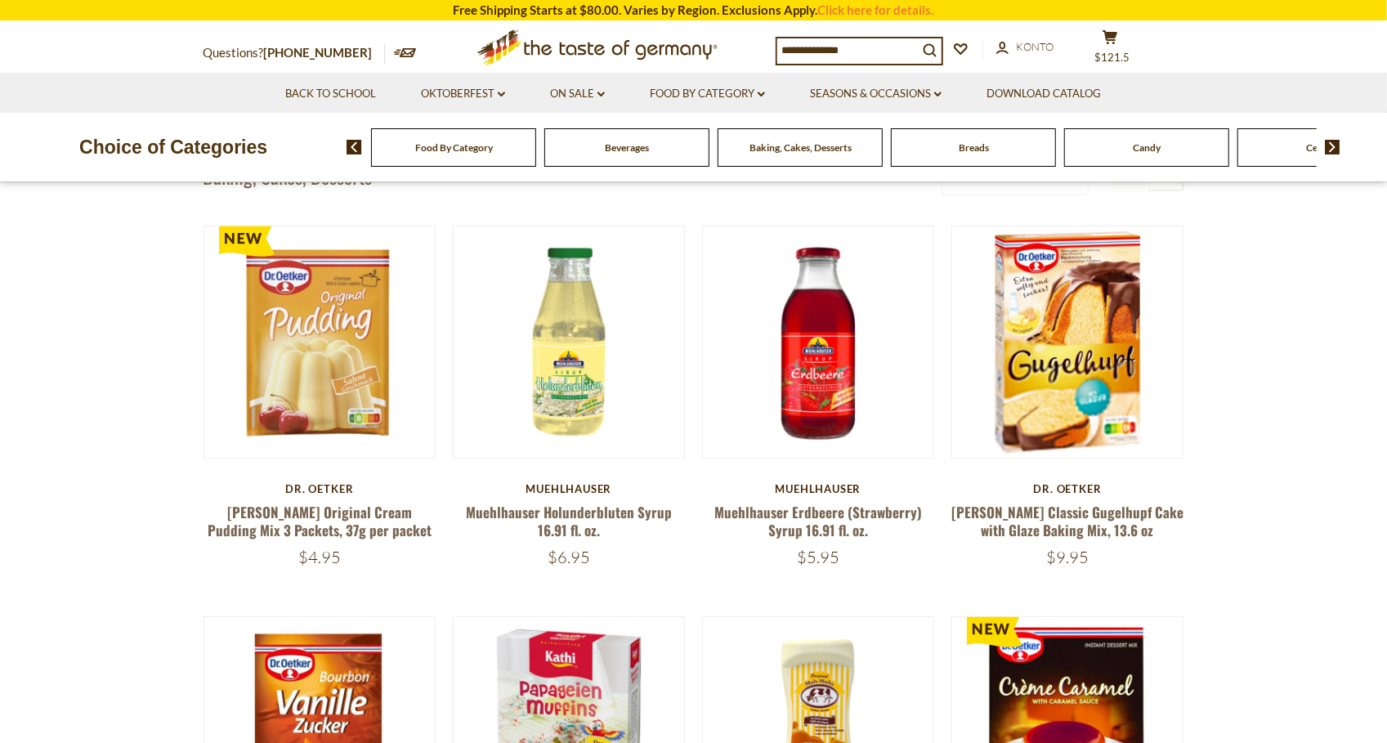
scroll to position [487, 0]
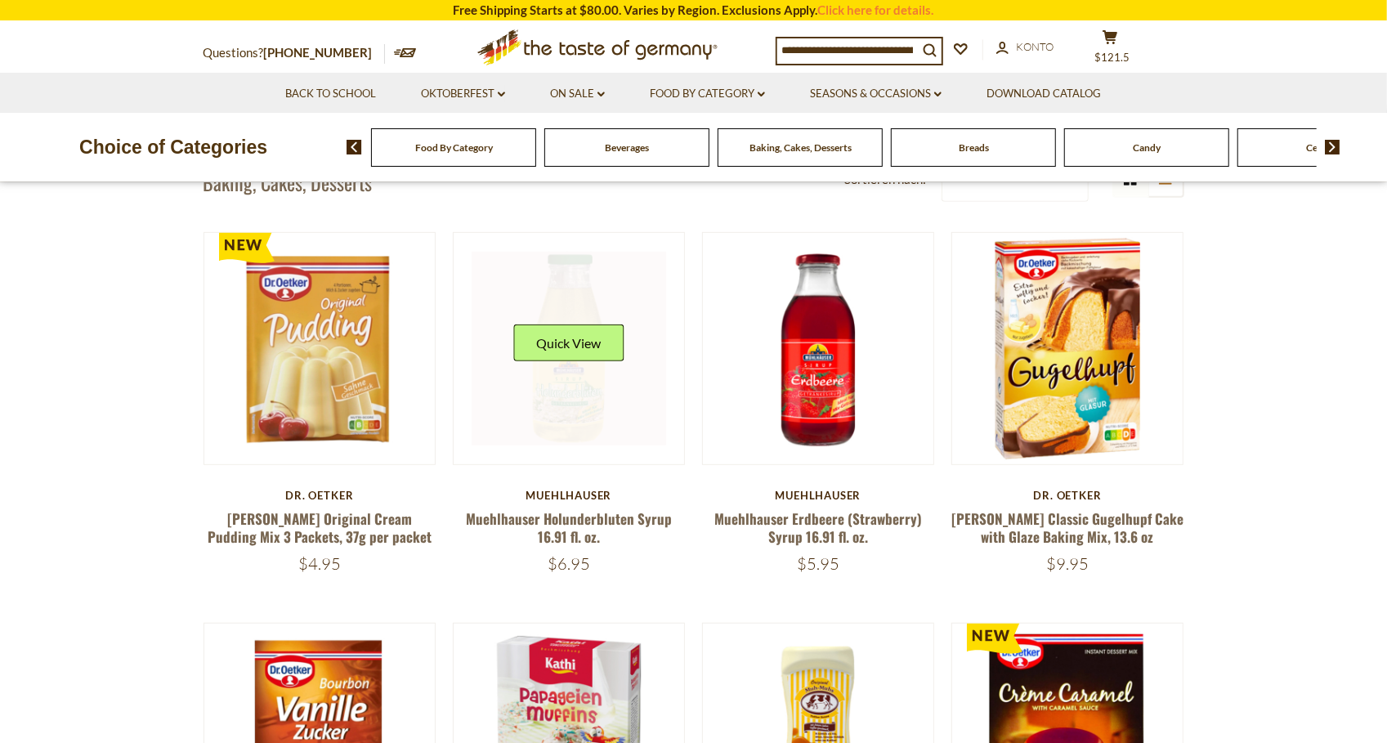
click at [576, 432] on link at bounding box center [569, 349] width 195 height 195
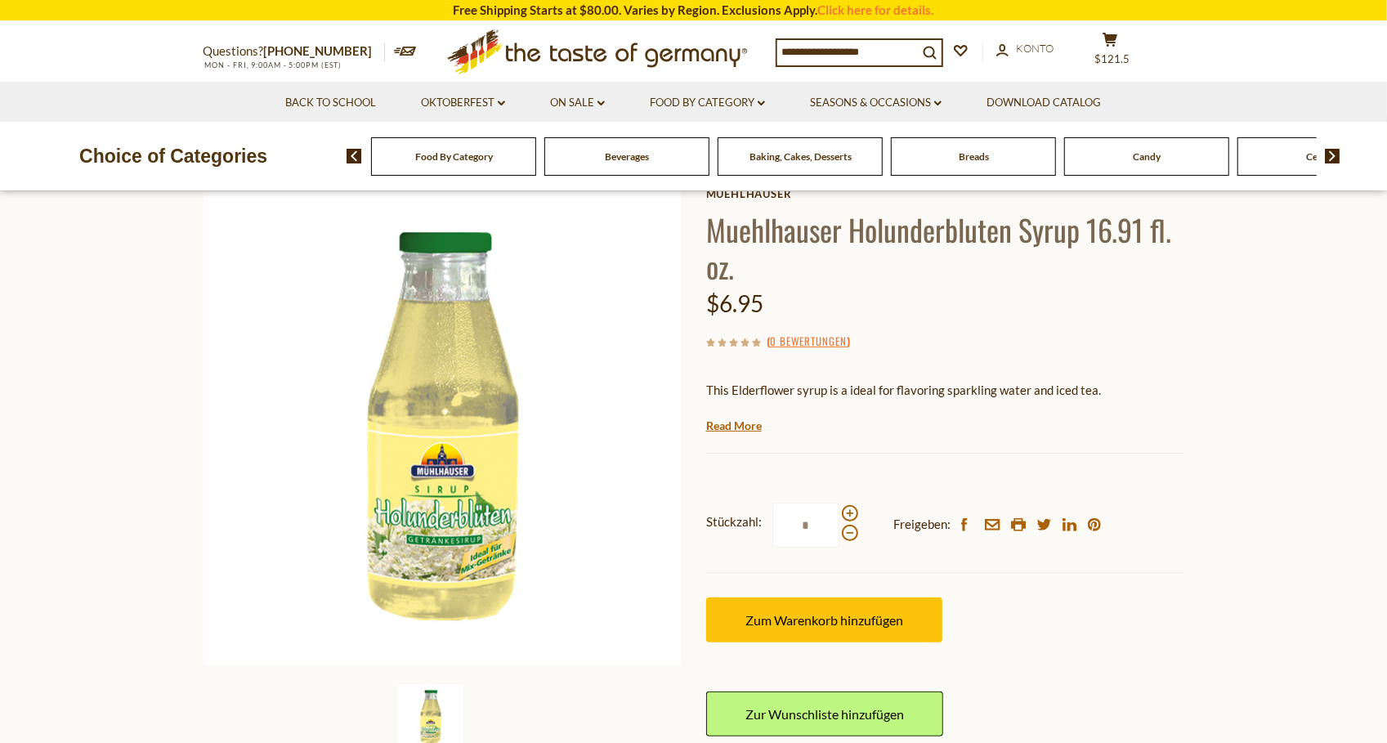
scroll to position [119, 0]
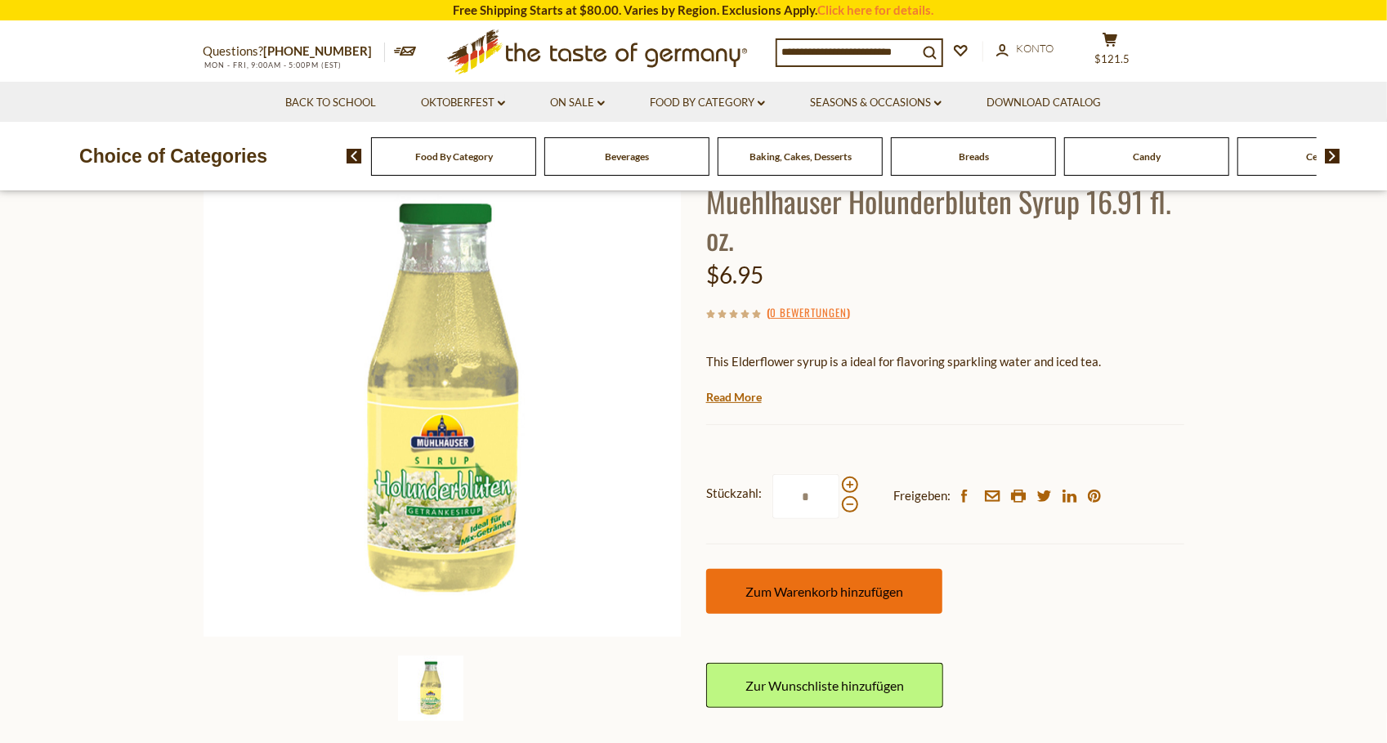
click at [766, 584] on span "Zum Warenkorb hinzufügen" at bounding box center [825, 592] width 158 height 16
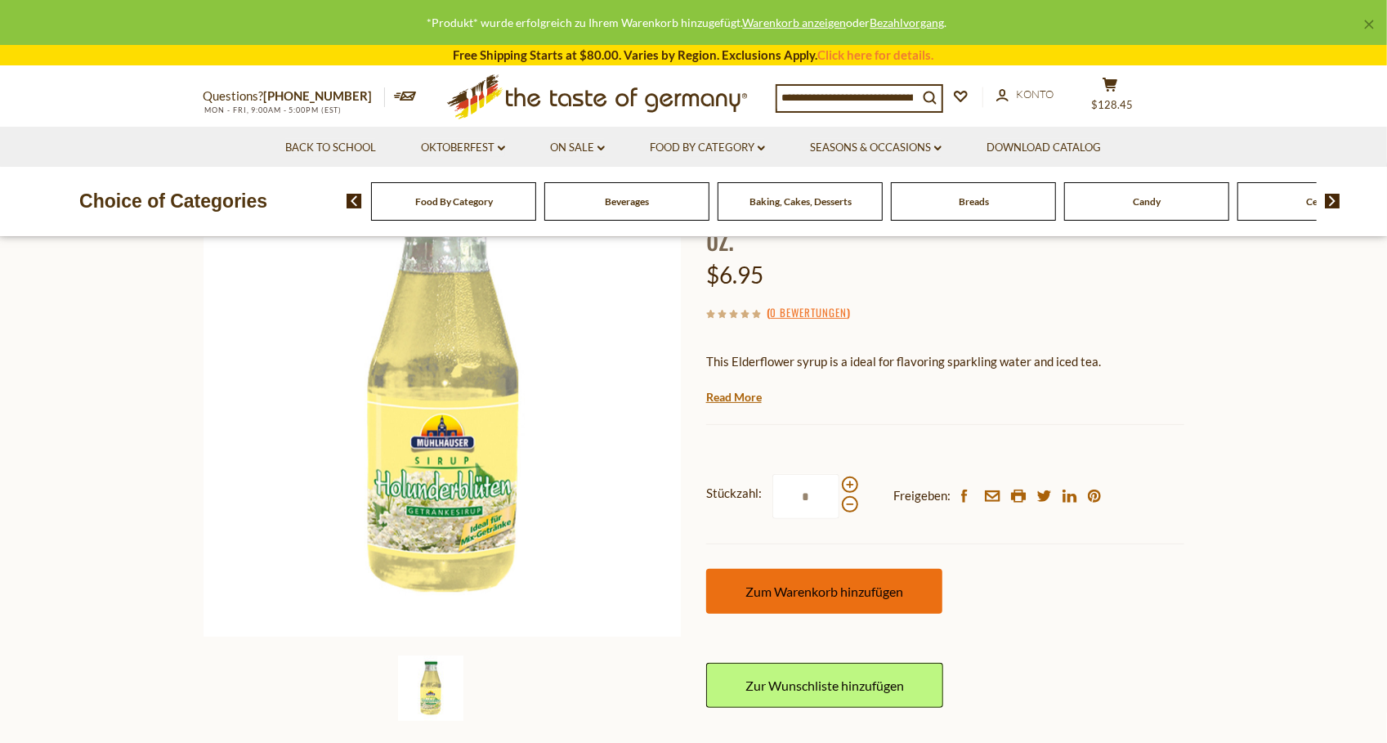
click at [766, 581] on button "Zum Warenkorb hinzufügen" at bounding box center [824, 591] width 236 height 45
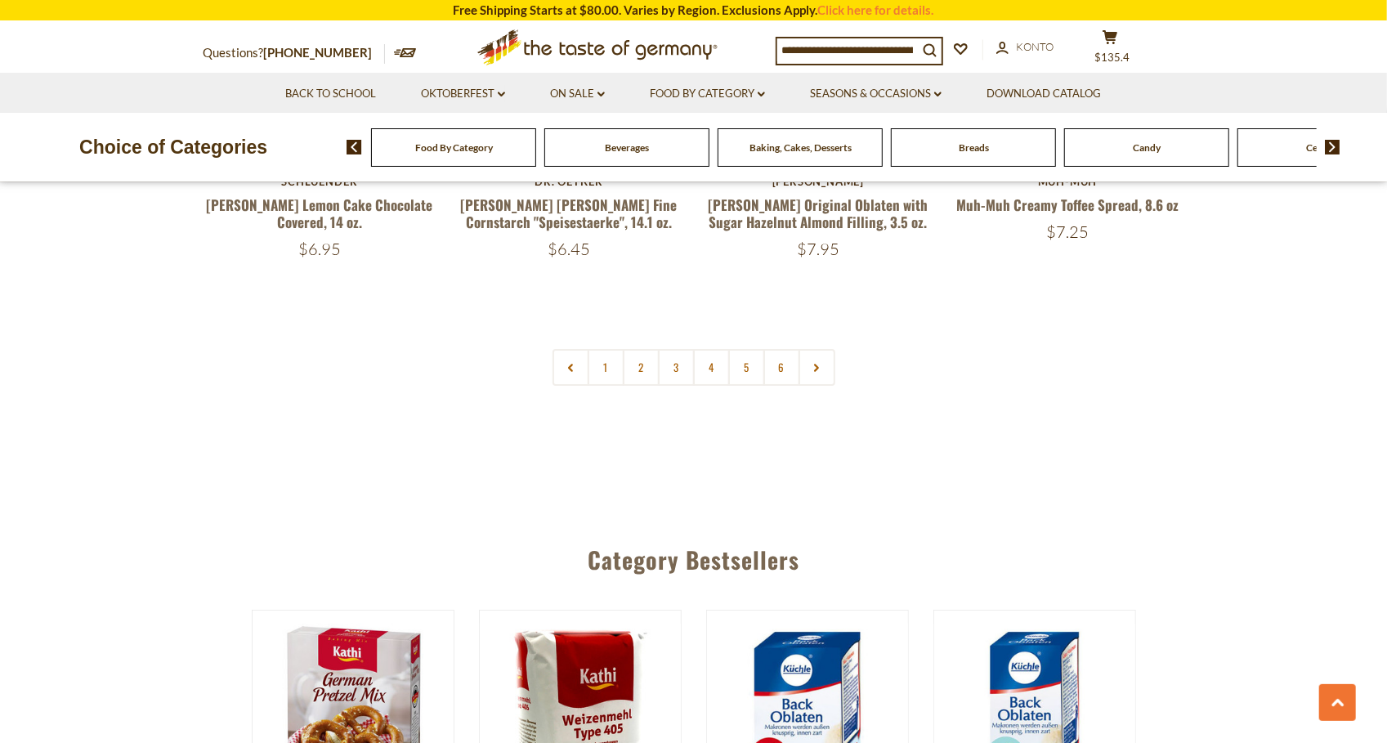
scroll to position [3977, 0]
click at [674, 348] on link "3" at bounding box center [676, 366] width 37 height 37
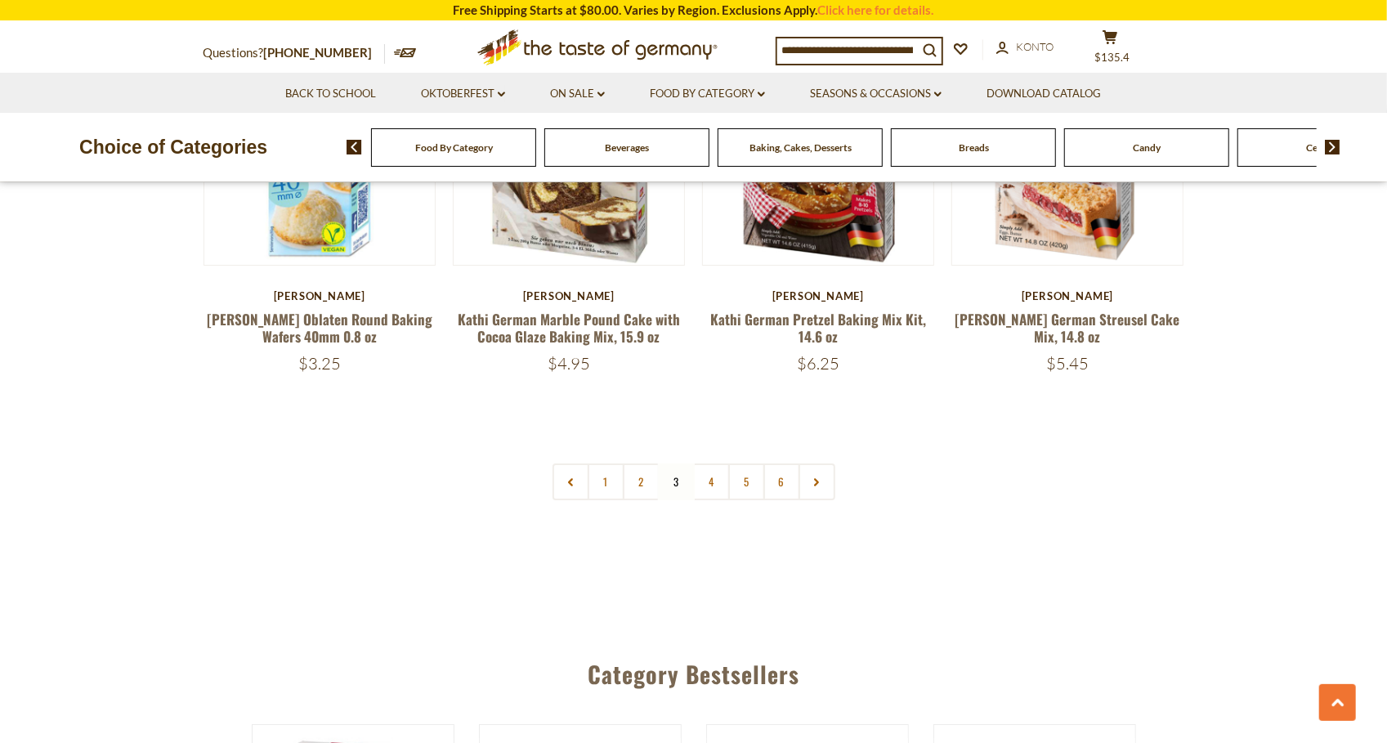
scroll to position [3865, 0]
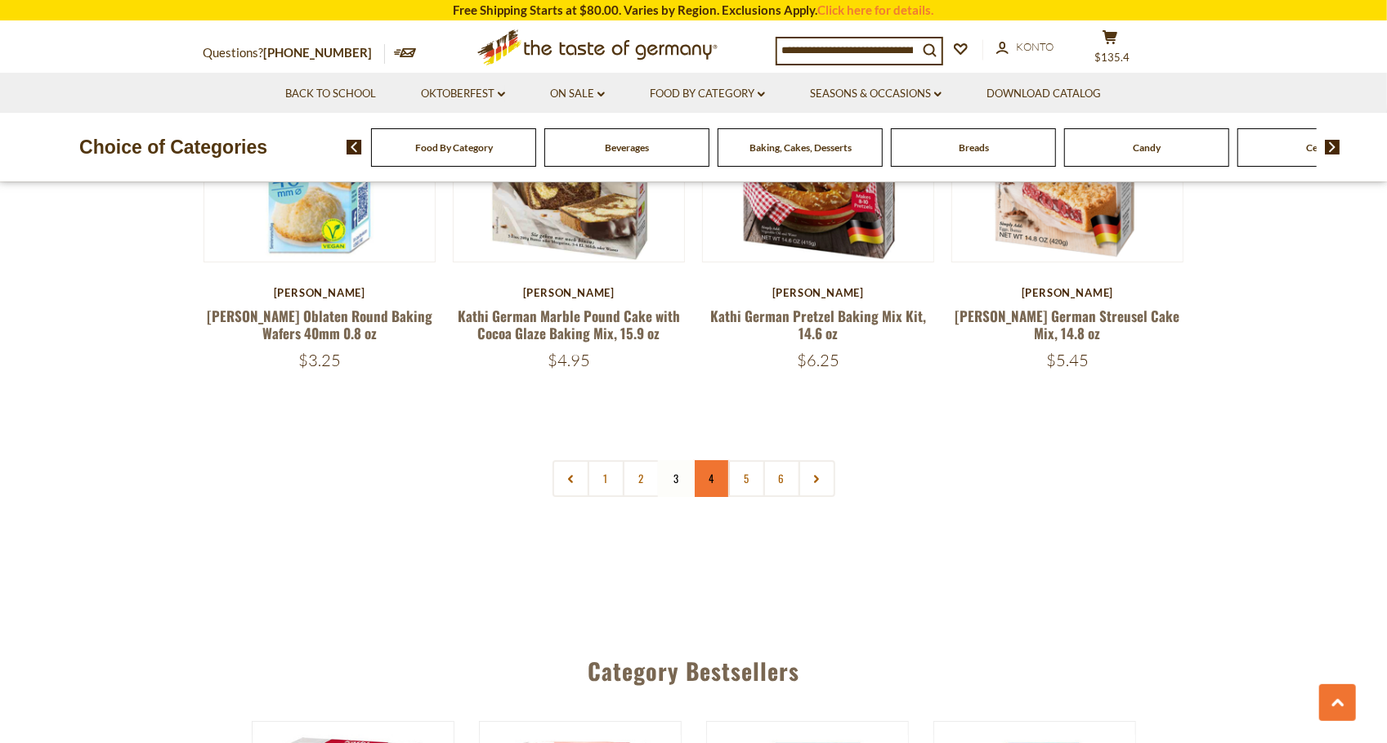
click at [712, 460] on link "4" at bounding box center [711, 478] width 37 height 37
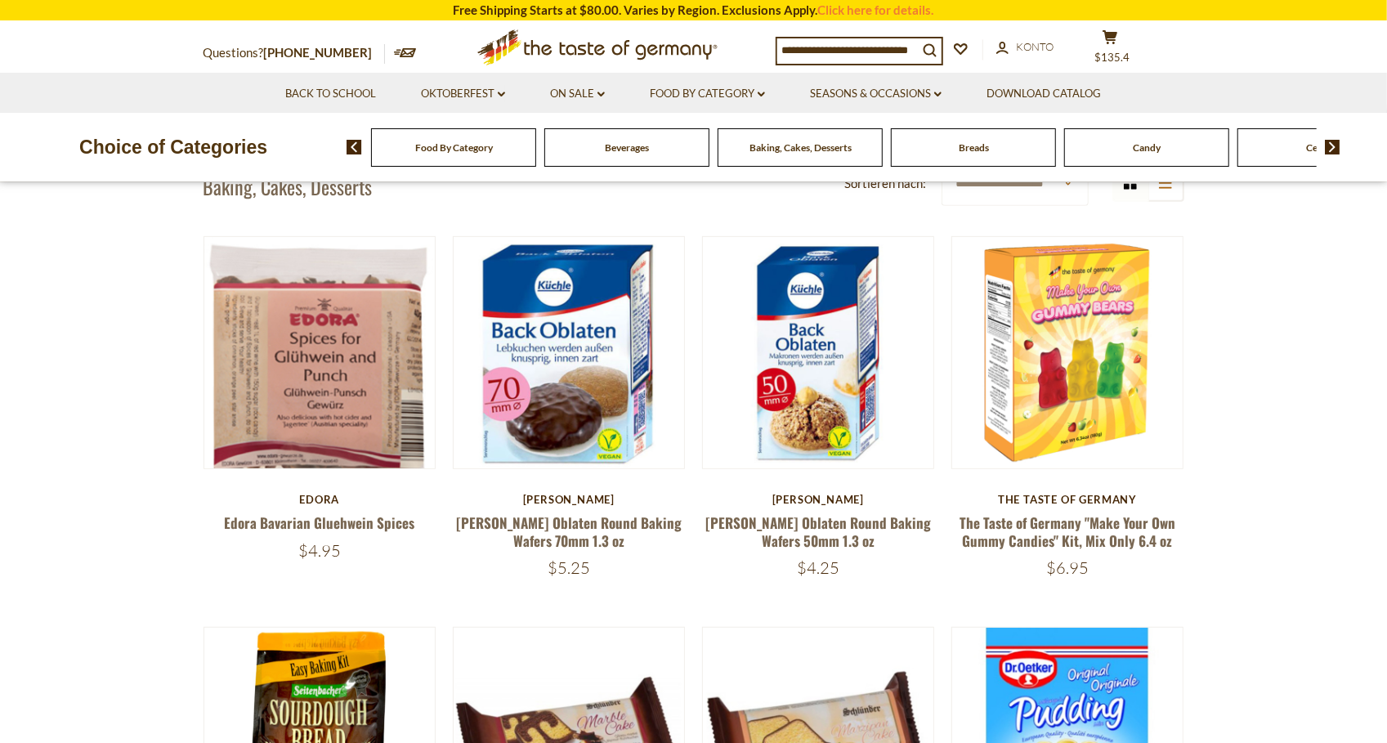
scroll to position [495, 0]
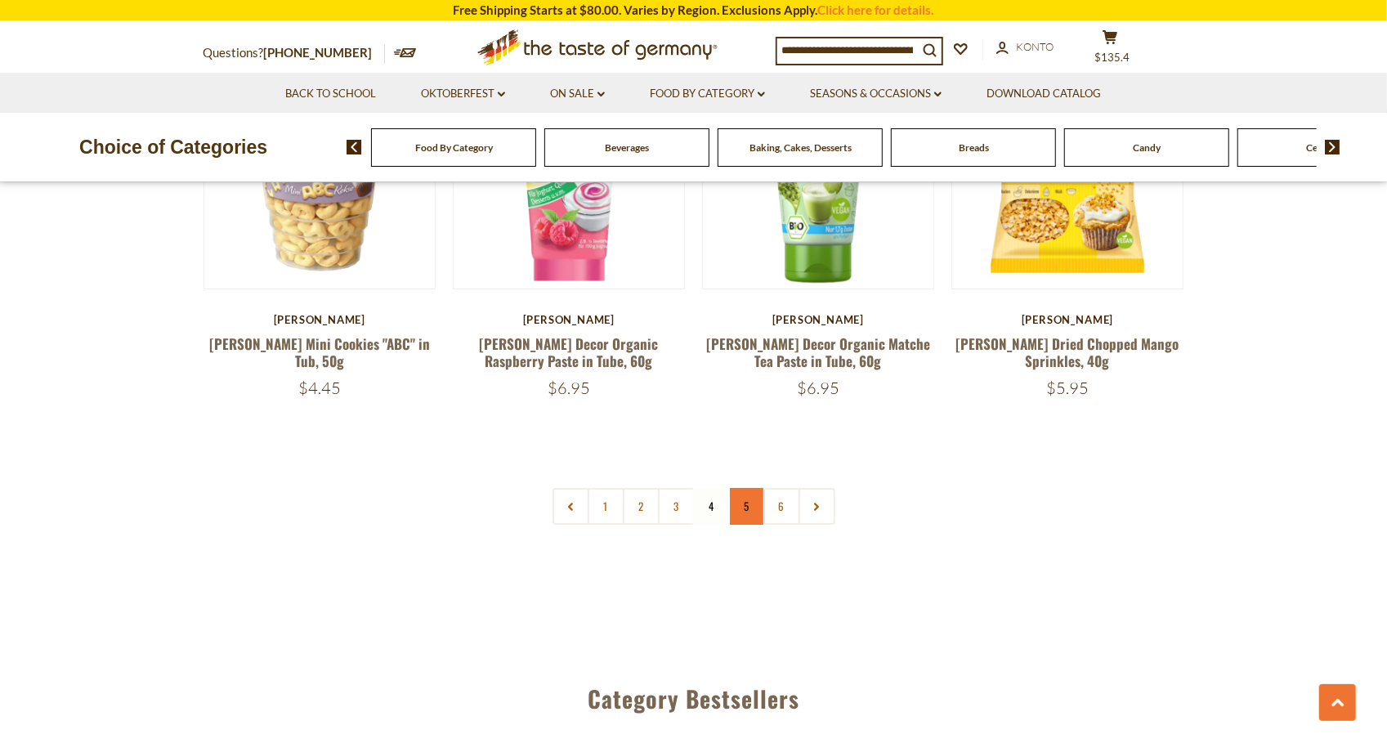
click at [755, 491] on link "5" at bounding box center [746, 506] width 37 height 37
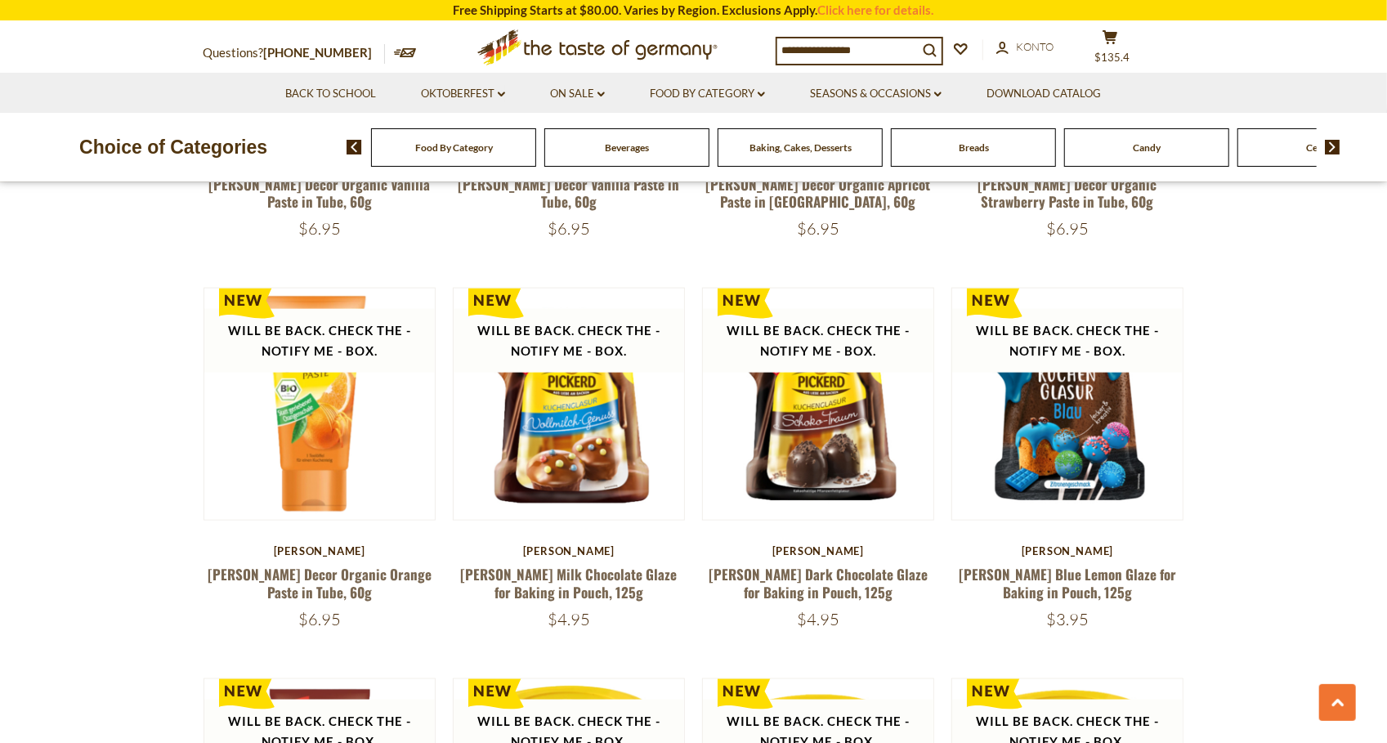
scroll to position [1221, 0]
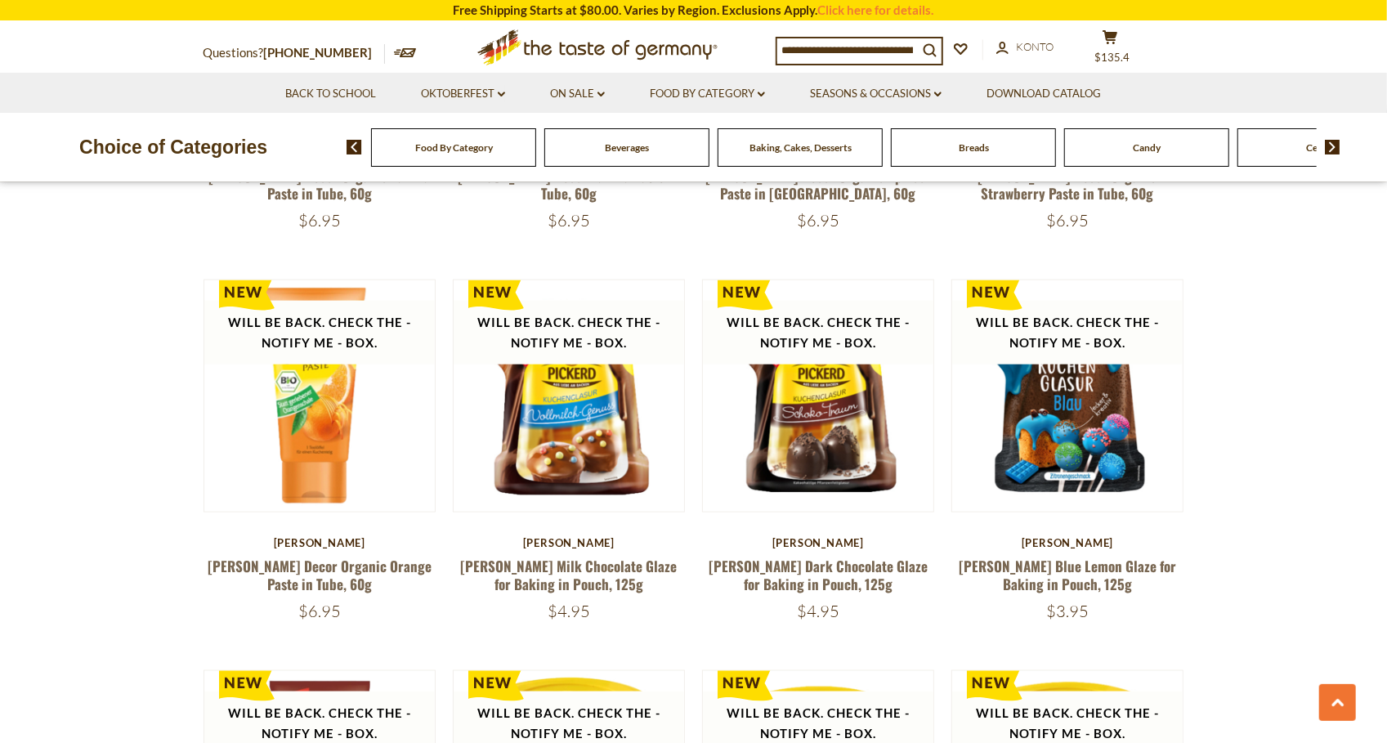
click at [1329, 148] on img at bounding box center [1333, 147] width 16 height 15
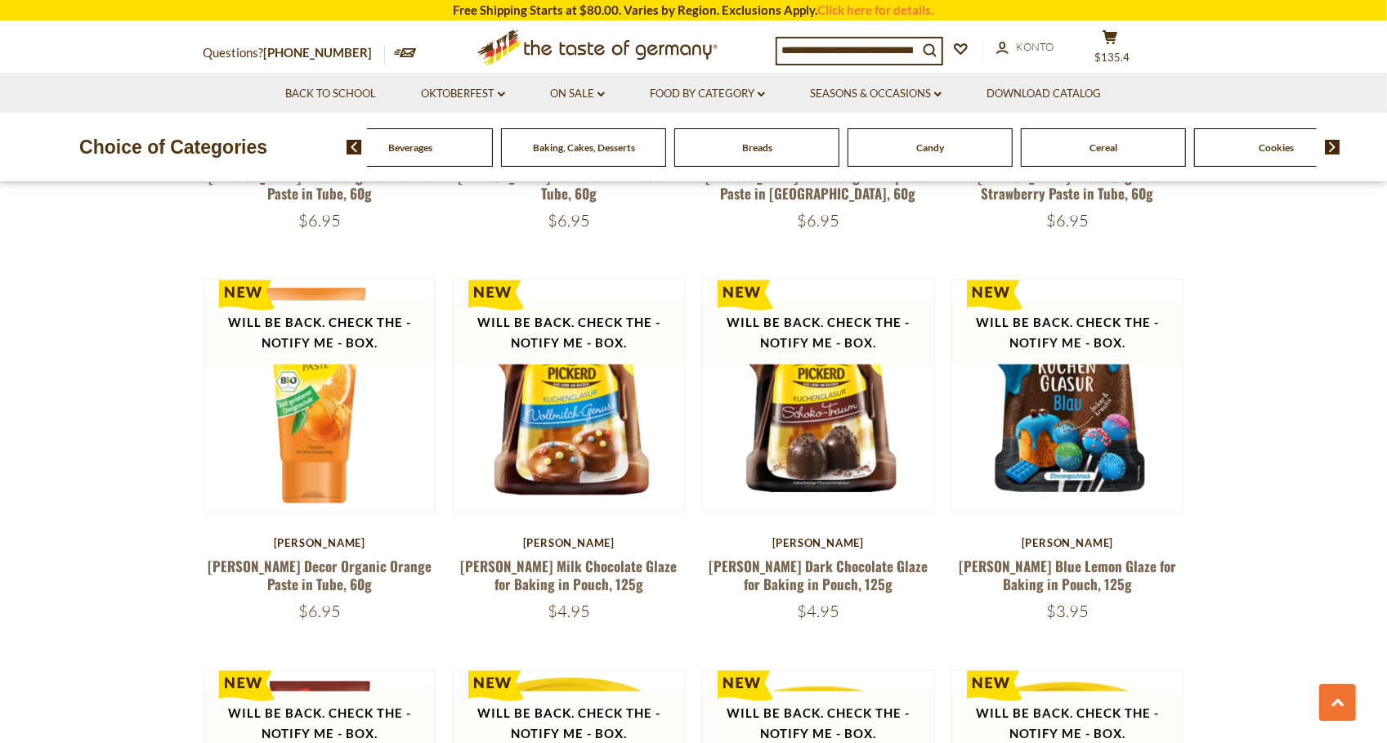
click at [1329, 148] on img at bounding box center [1333, 147] width 16 height 15
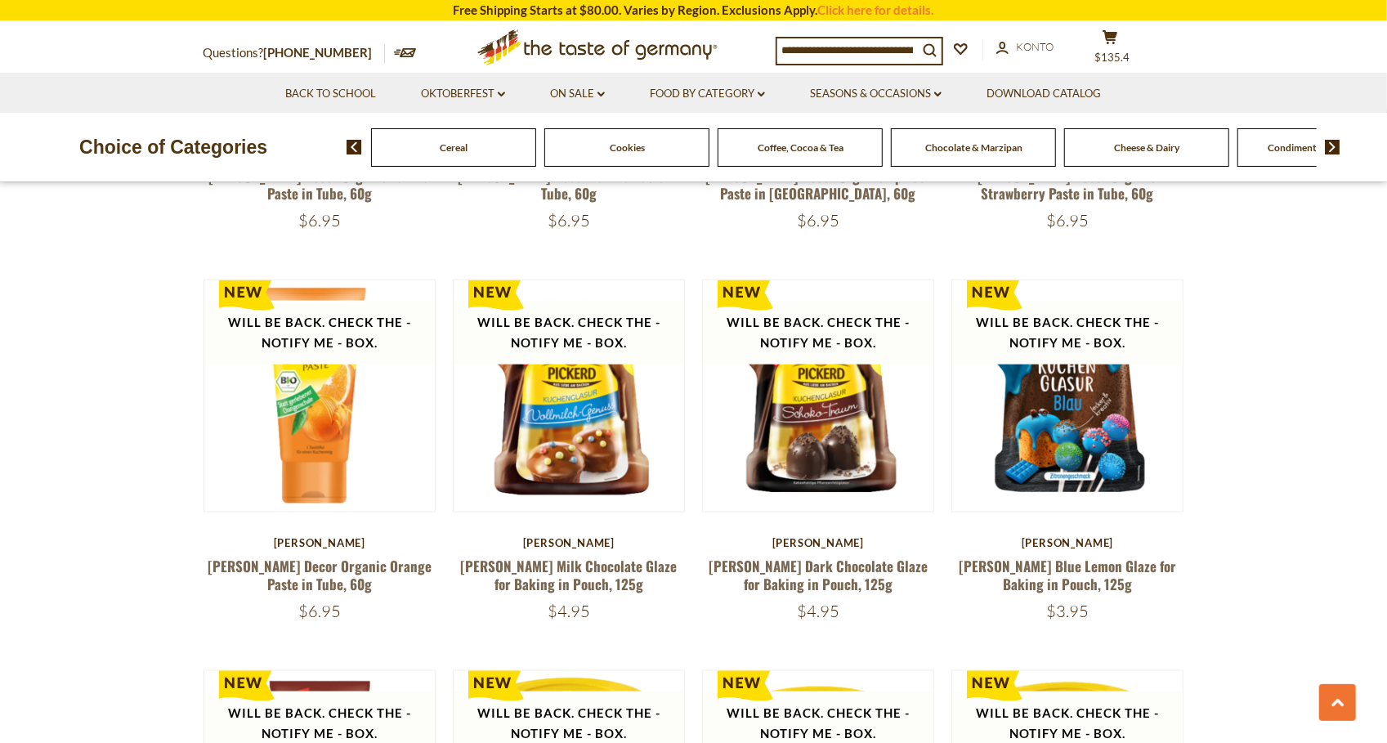
click at [630, 148] on span "Cookies" at bounding box center [627, 147] width 35 height 12
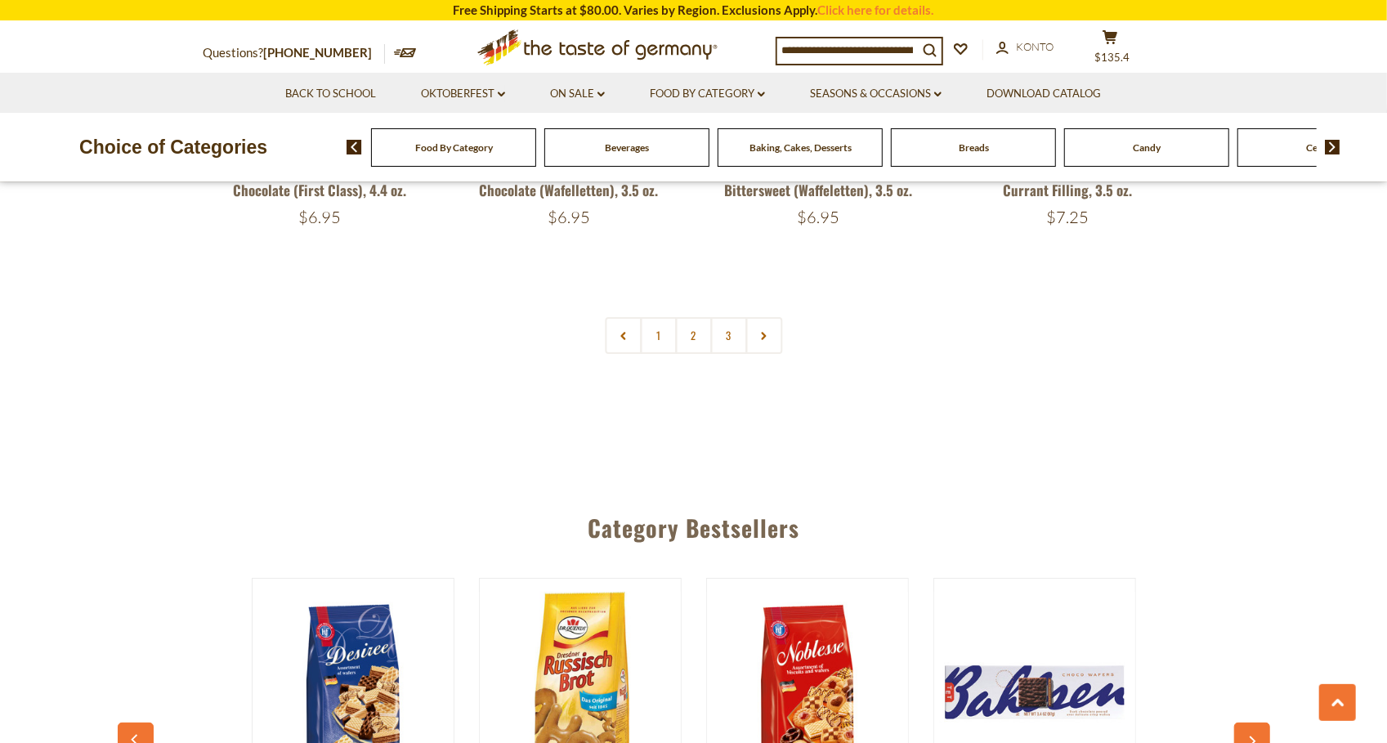
scroll to position [3804, 0]
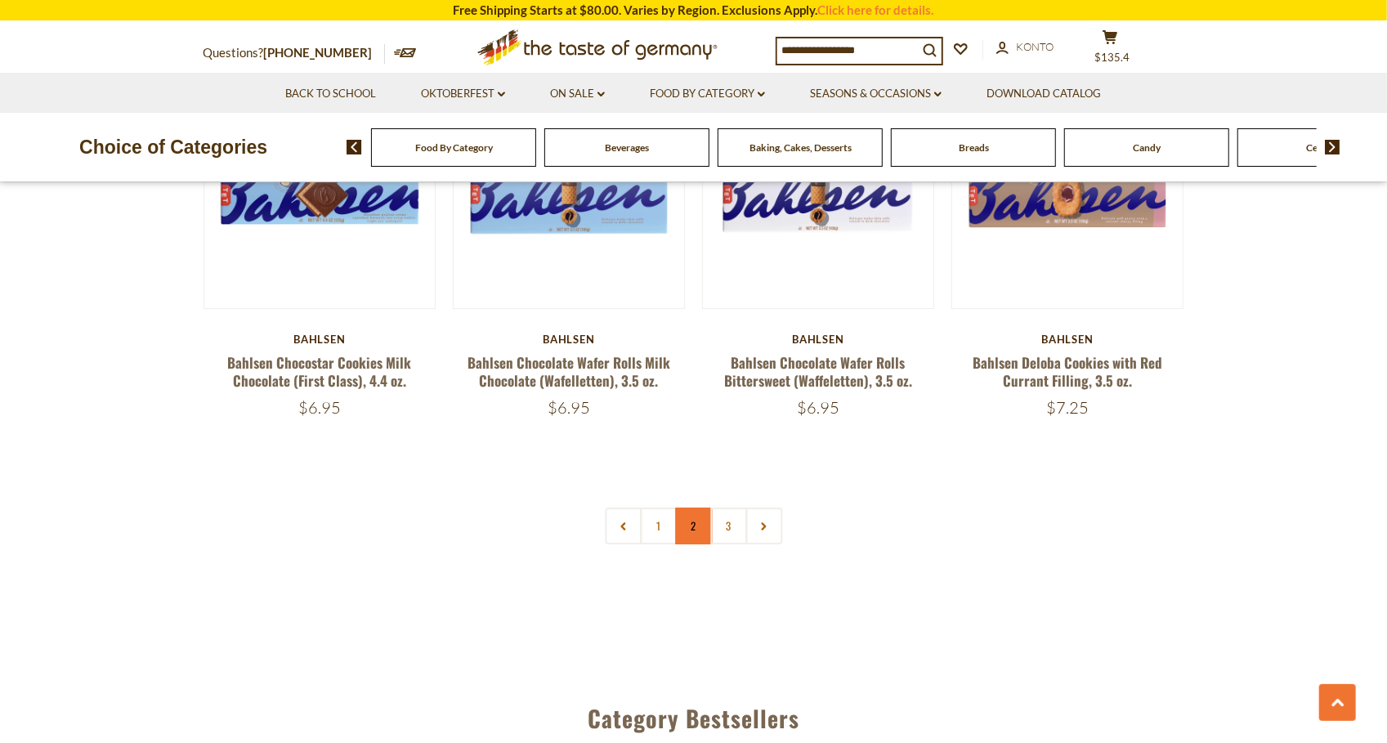
click at [692, 531] on link "2" at bounding box center [693, 526] width 37 height 37
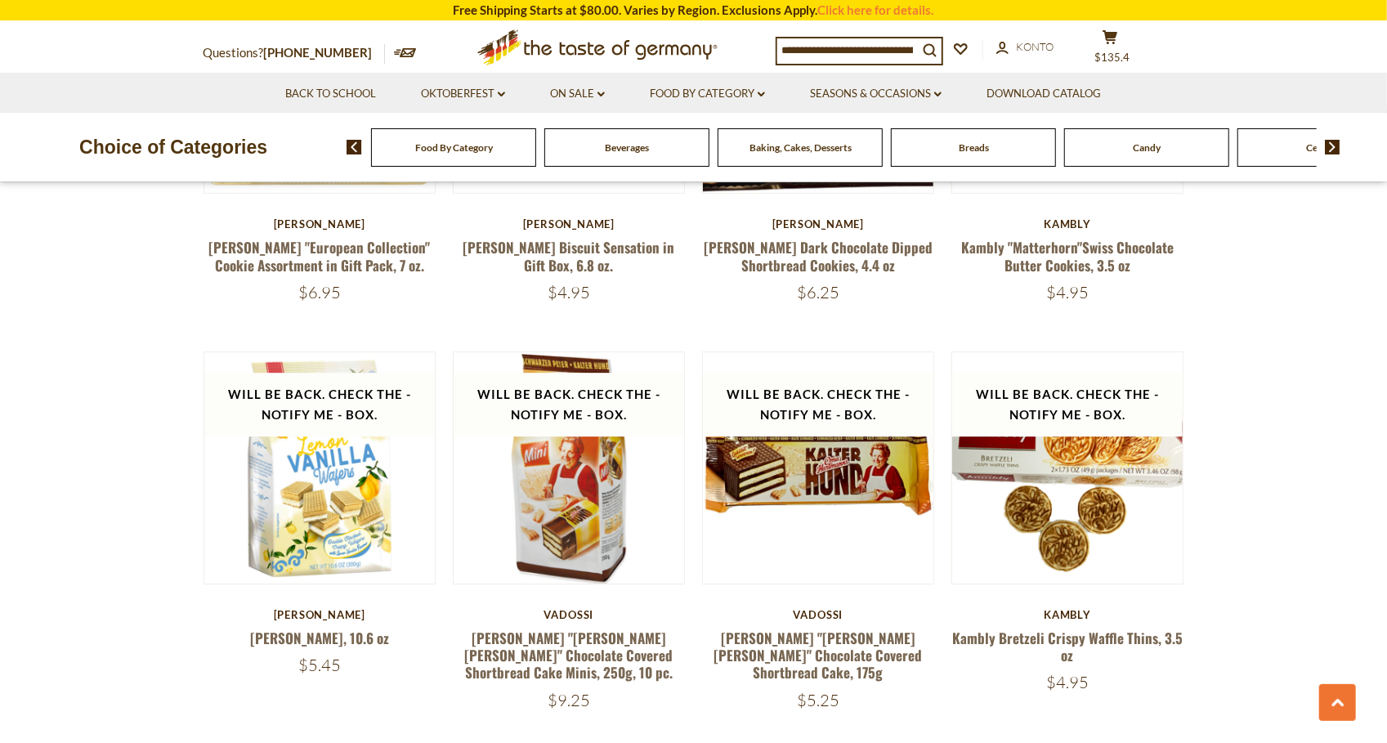
scroll to position [3139, 0]
click at [1336, 145] on img at bounding box center [1333, 147] width 16 height 15
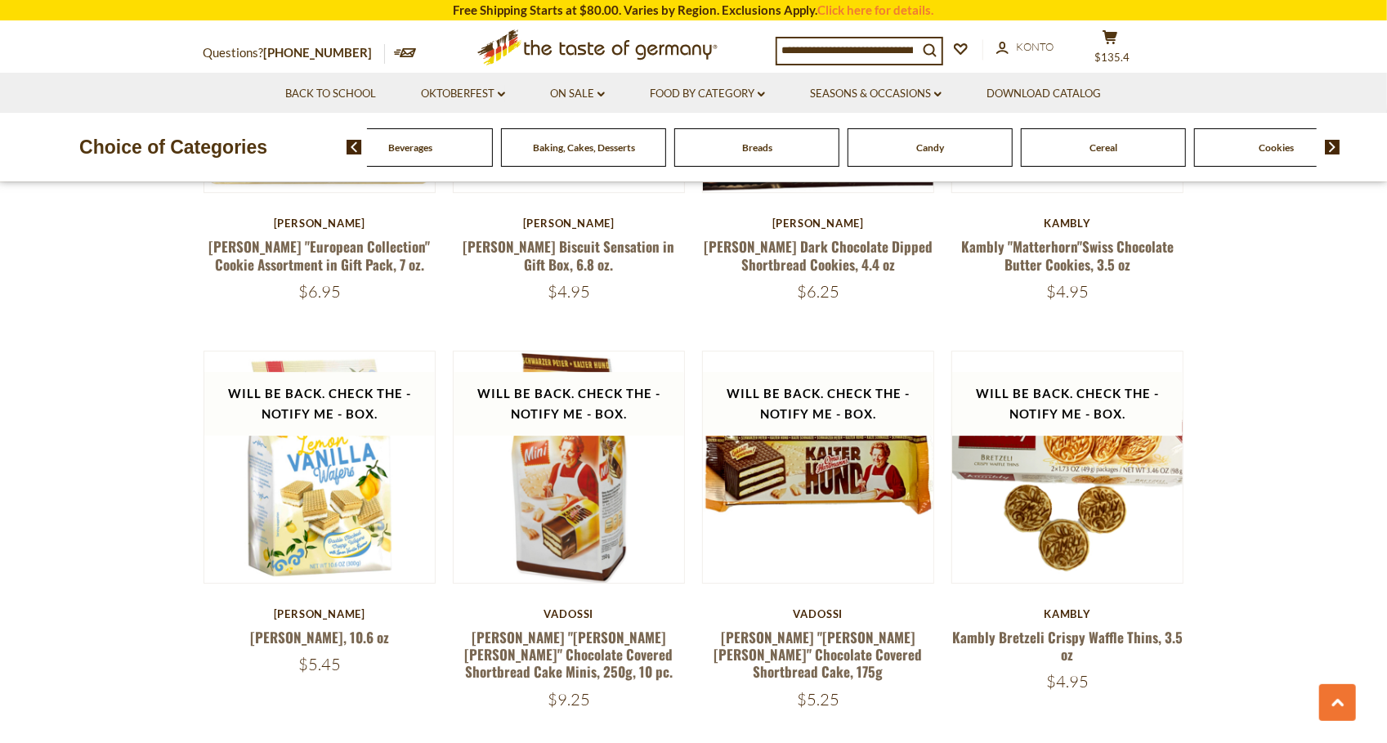
click at [1336, 145] on img at bounding box center [1333, 147] width 16 height 15
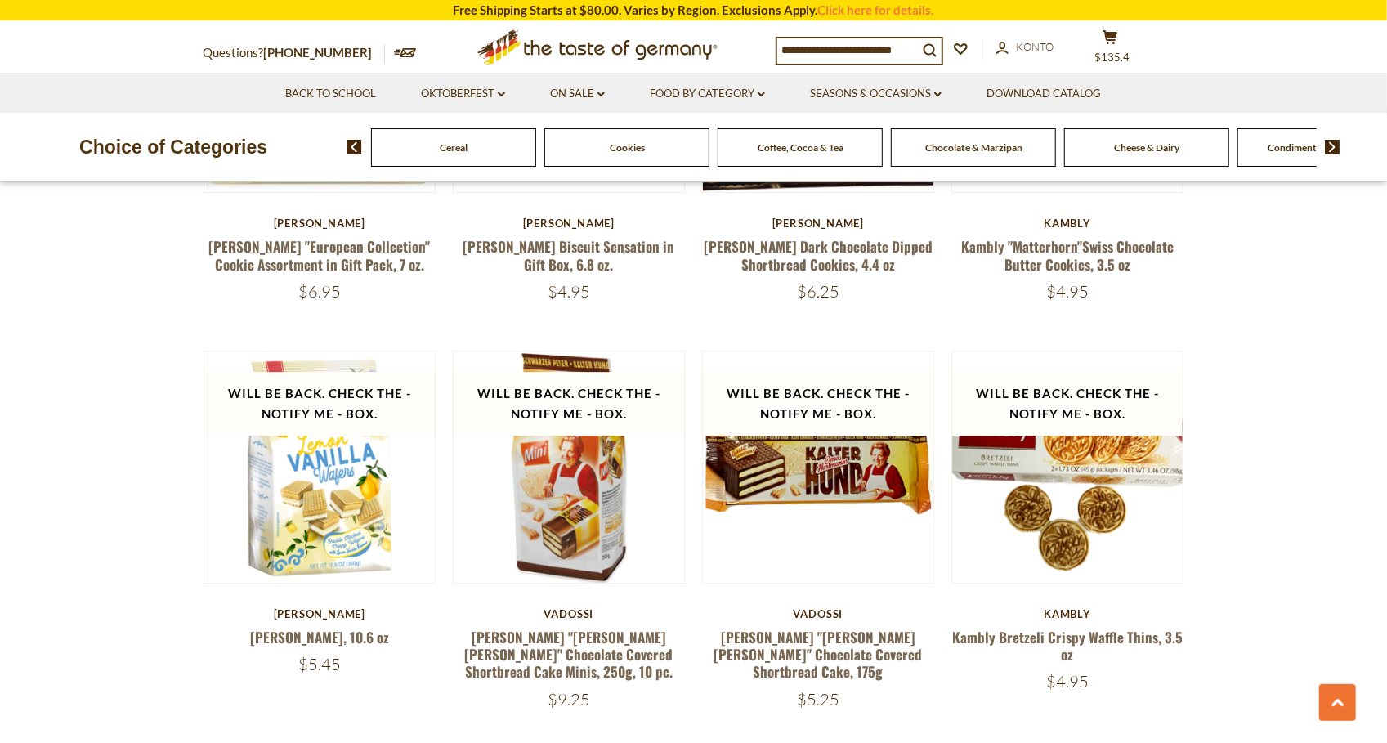
click at [1336, 145] on img at bounding box center [1333, 147] width 16 height 15
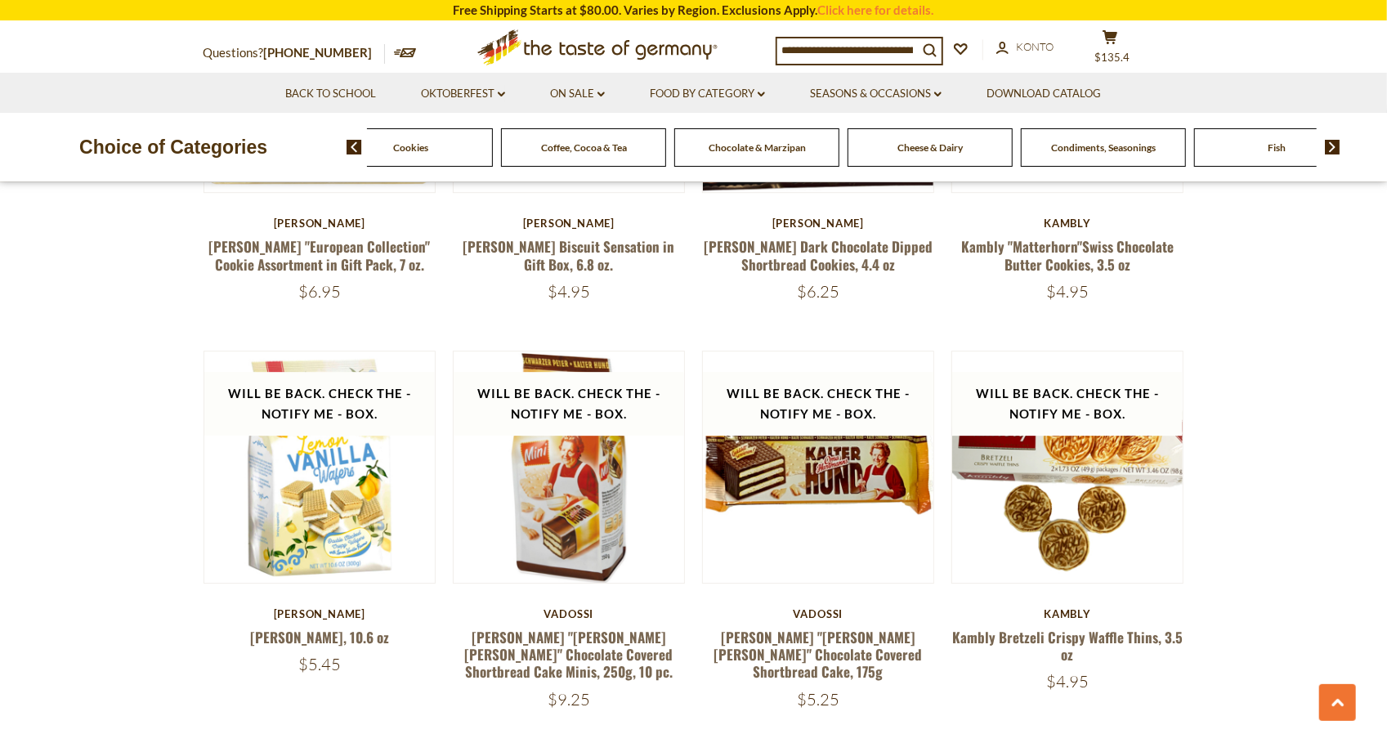
click at [1336, 145] on img at bounding box center [1333, 147] width 16 height 15
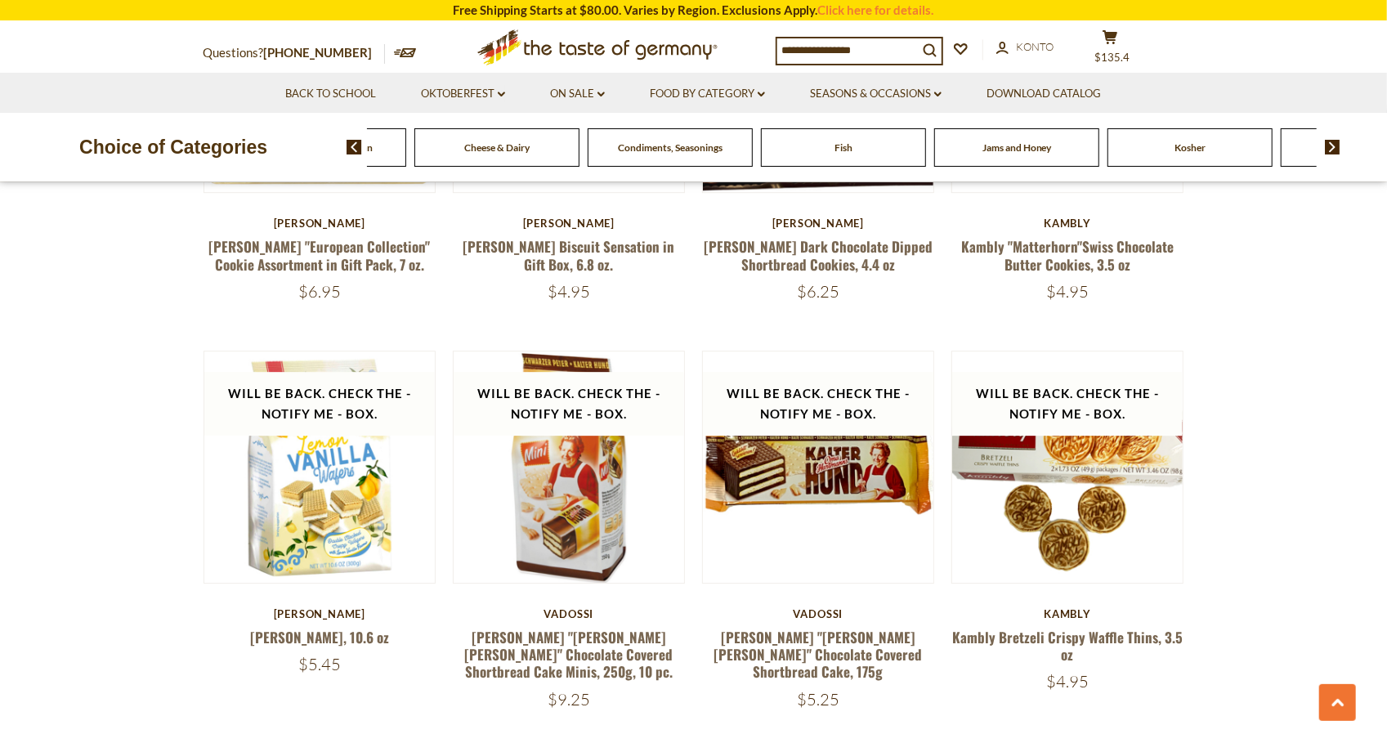
click at [1336, 145] on img at bounding box center [1333, 147] width 16 height 15
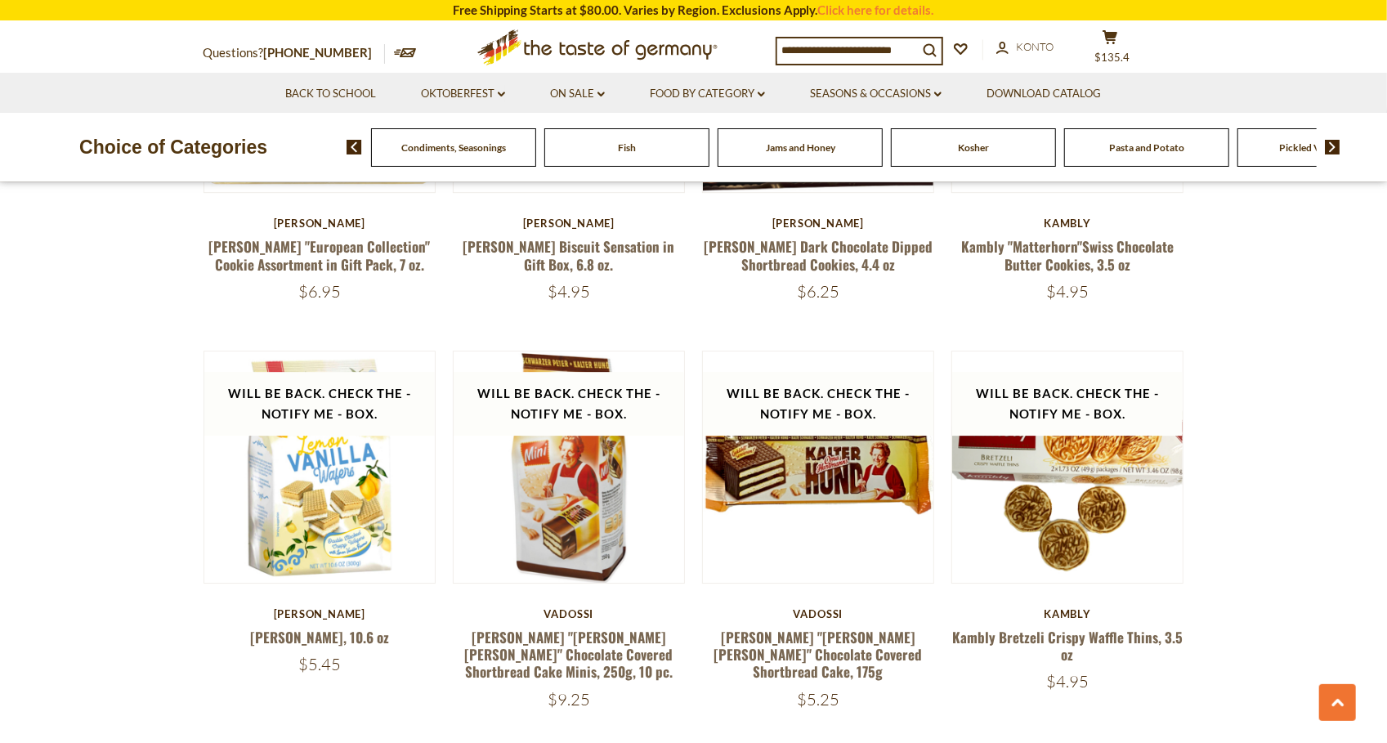
click at [1336, 145] on img at bounding box center [1333, 147] width 16 height 15
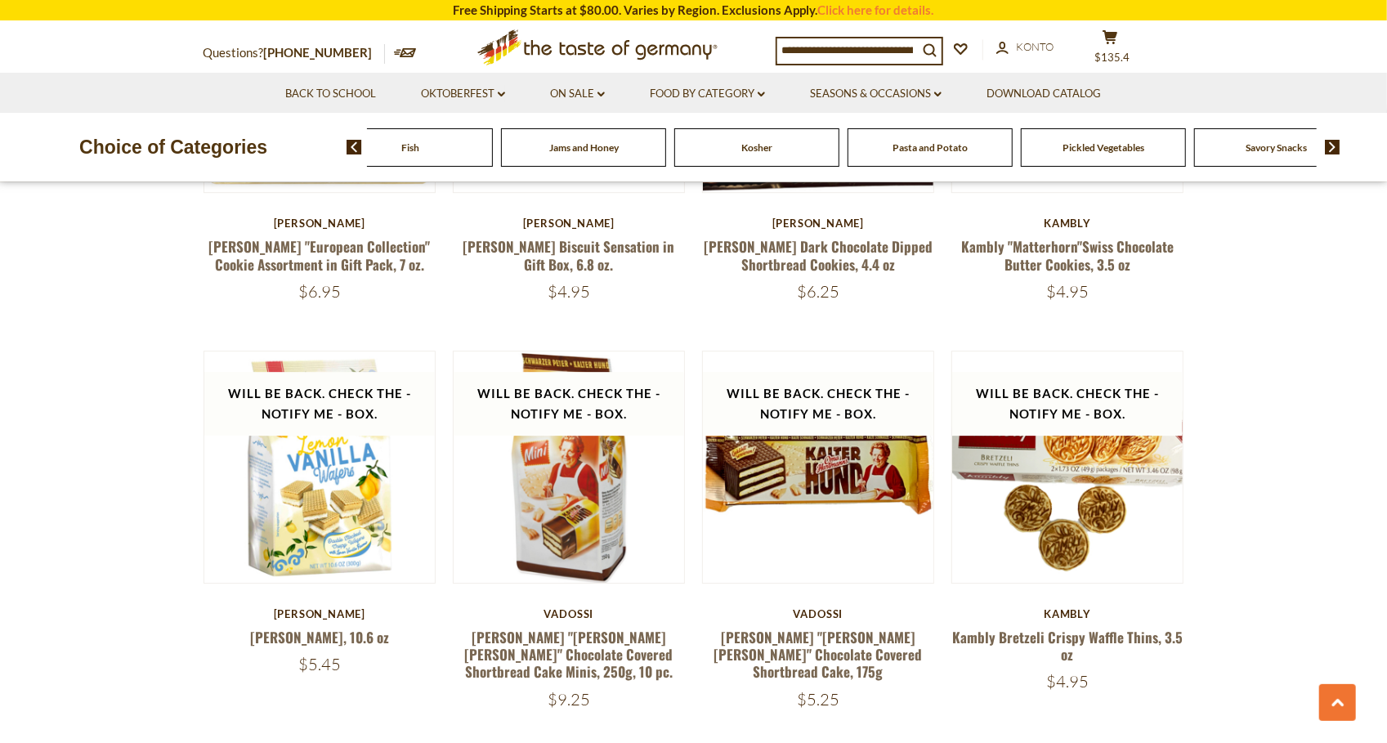
click at [1336, 145] on img at bounding box center [1333, 147] width 16 height 15
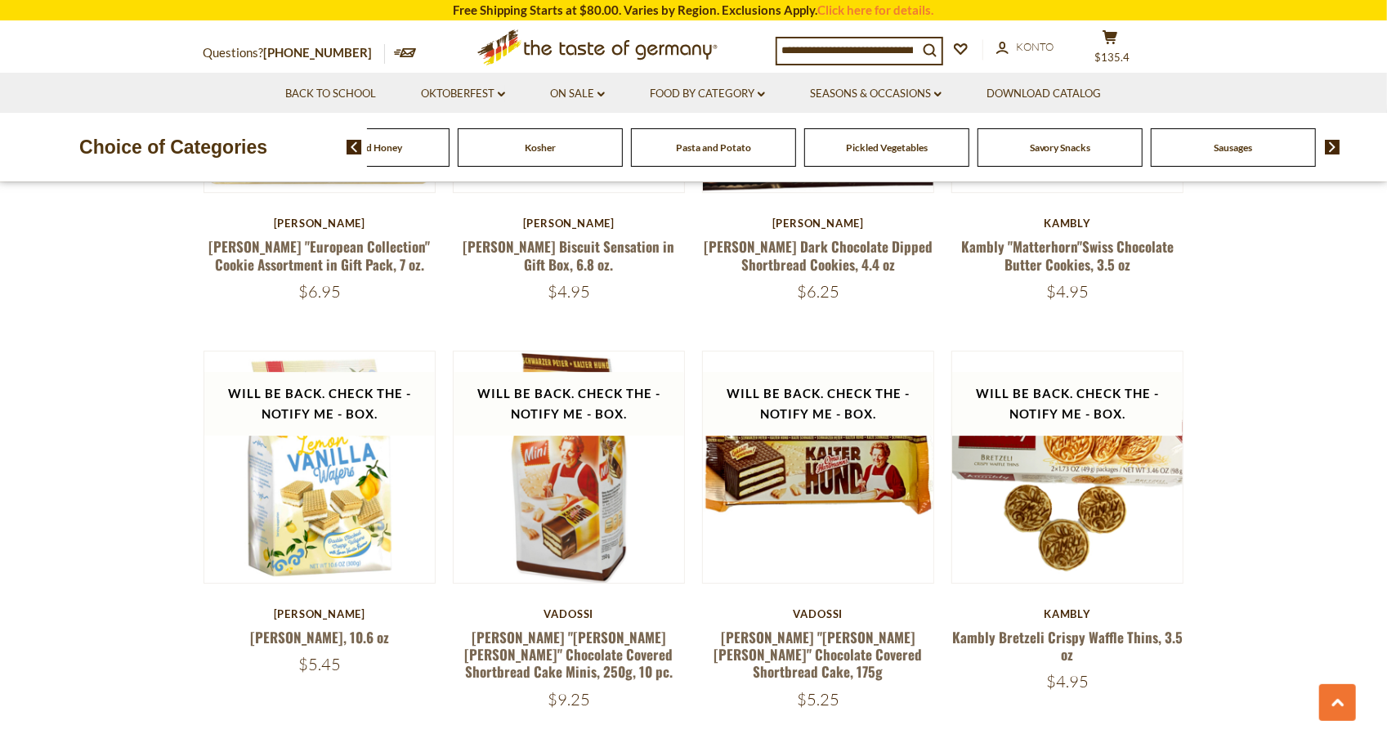
click at [1336, 145] on img at bounding box center [1333, 147] width 16 height 15
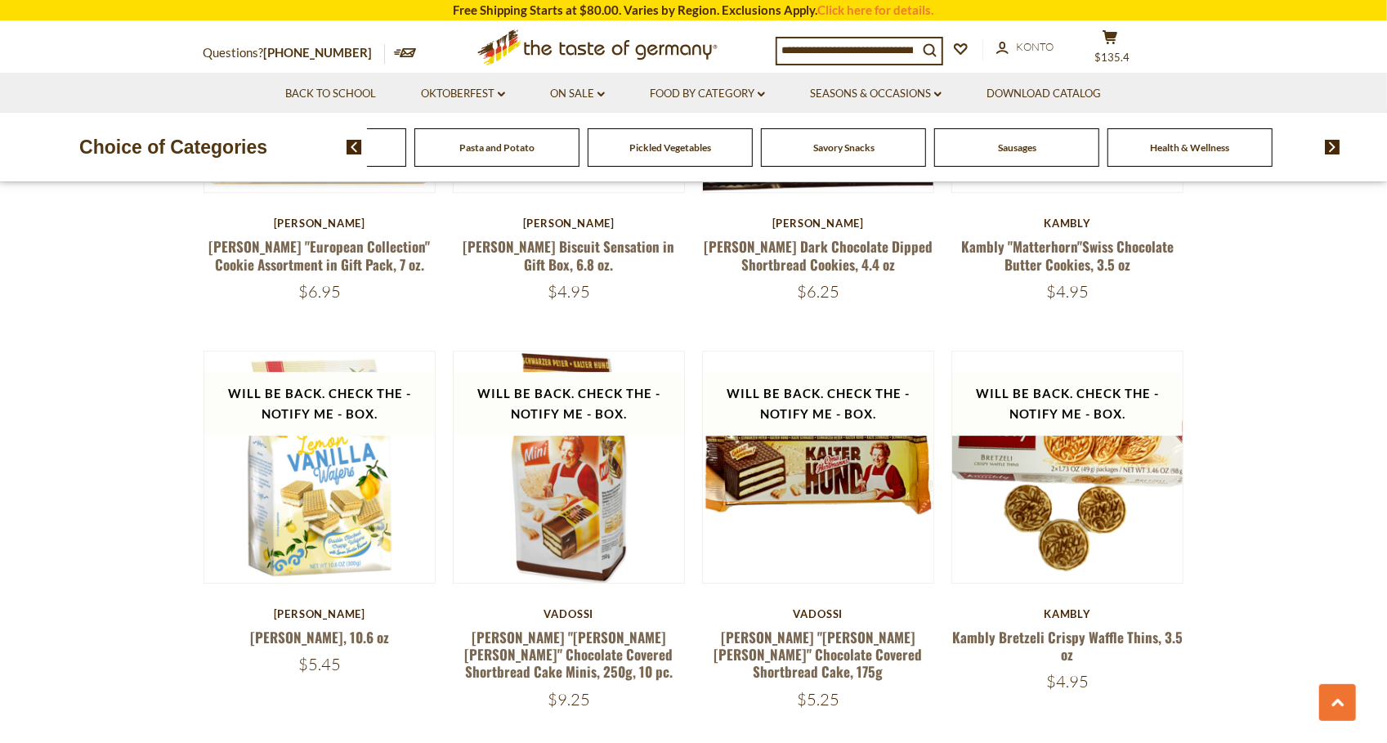
click at [1336, 145] on img at bounding box center [1333, 147] width 16 height 15
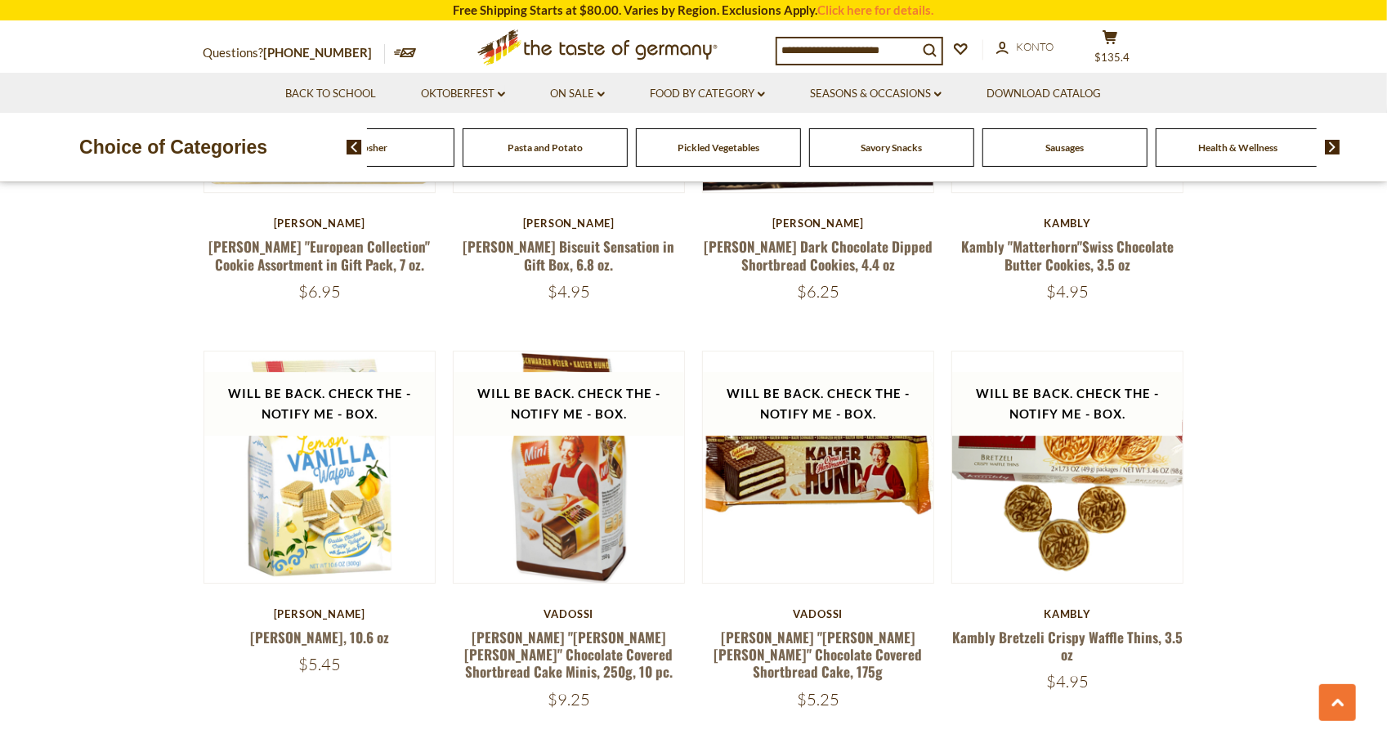
click at [1236, 150] on span "Health & Wellness" at bounding box center [1238, 147] width 79 height 12
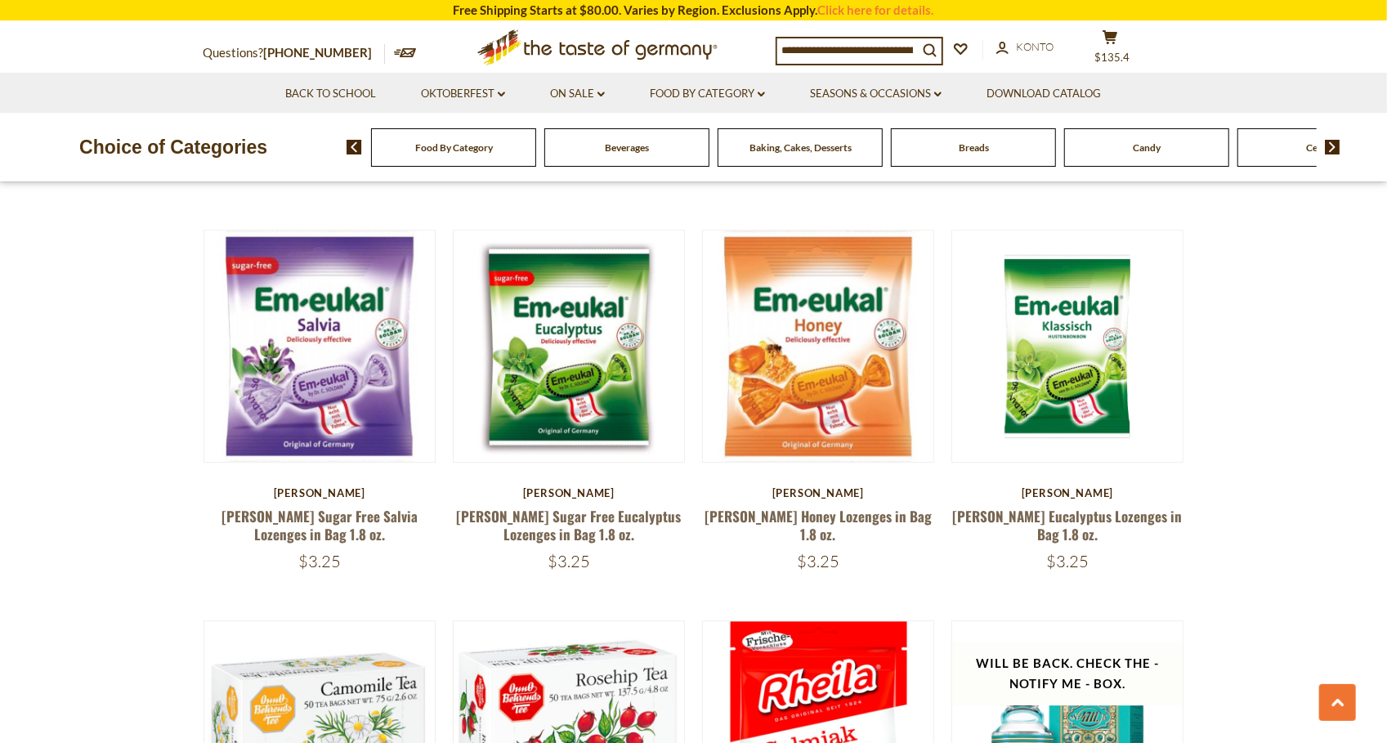
scroll to position [2831, 0]
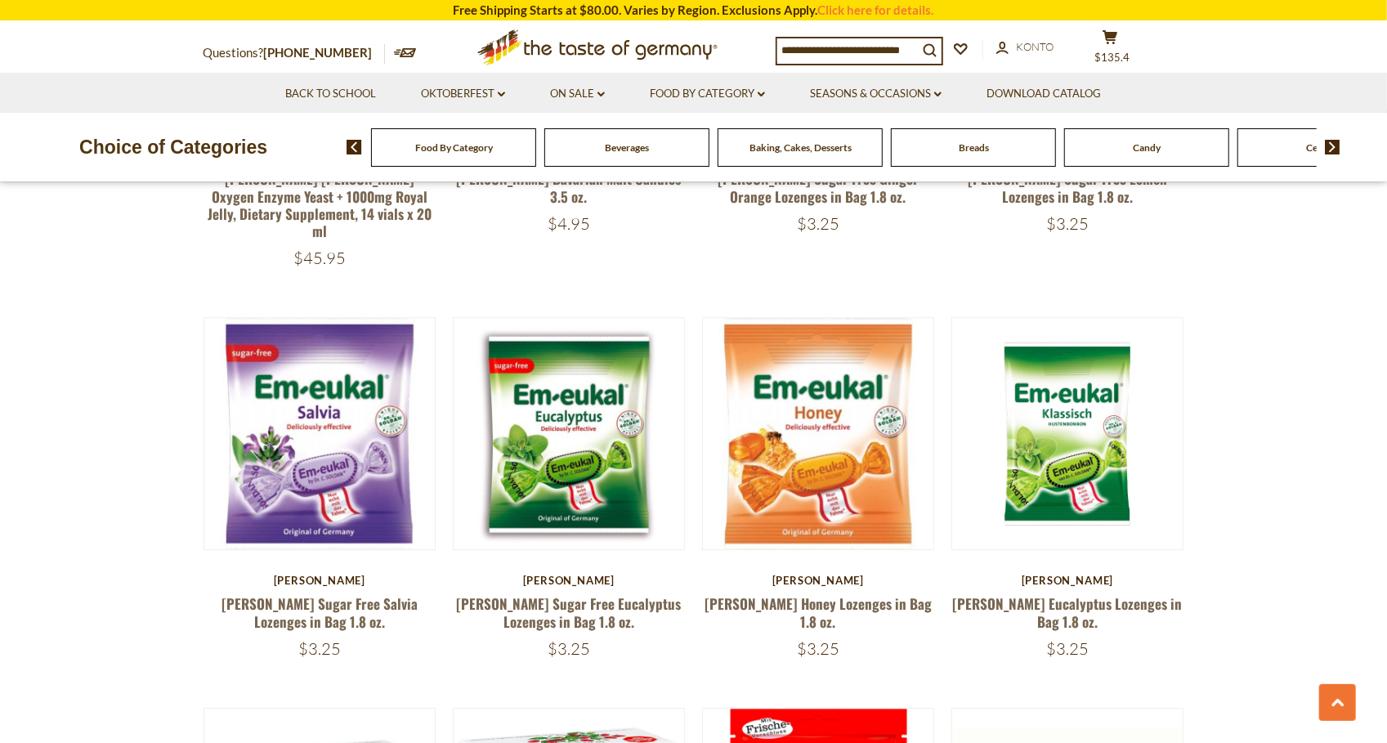
click at [1329, 153] on img at bounding box center [1333, 147] width 16 height 15
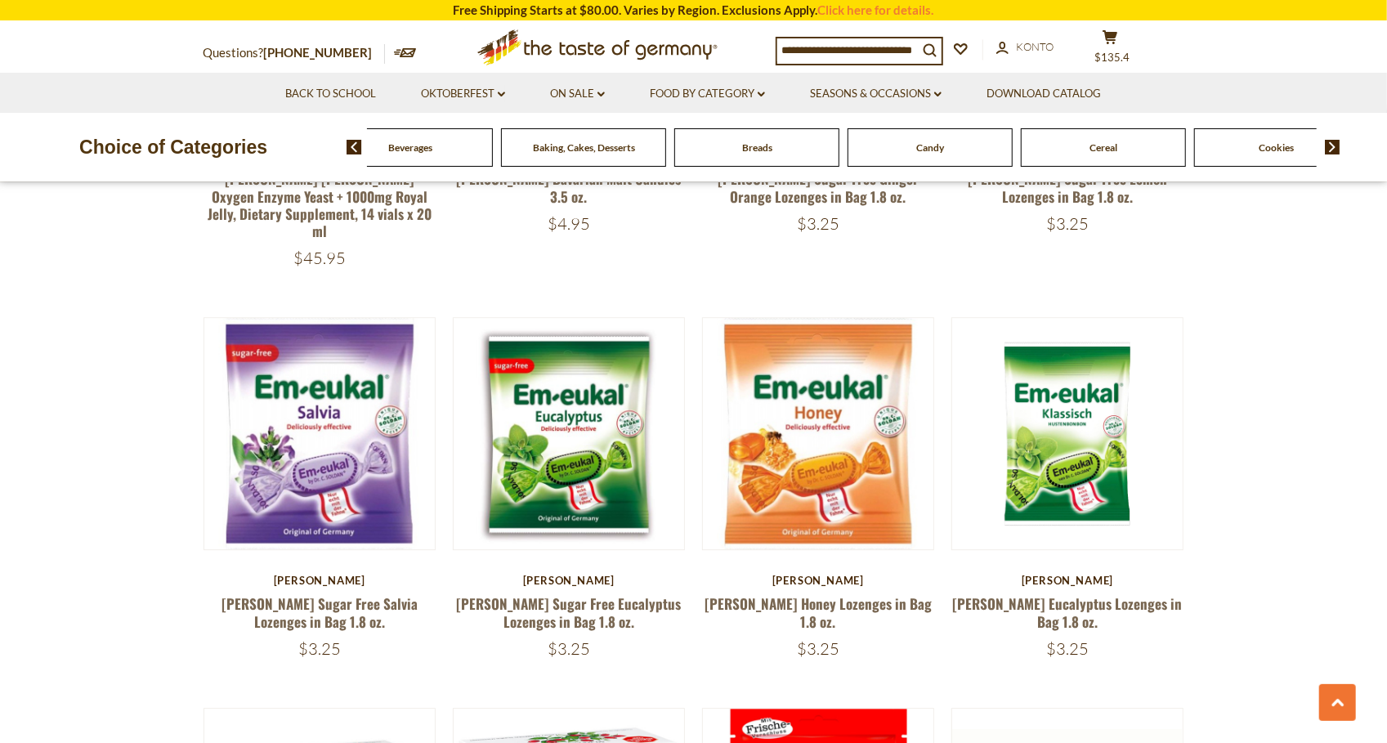
click at [1329, 153] on img at bounding box center [1333, 147] width 16 height 15
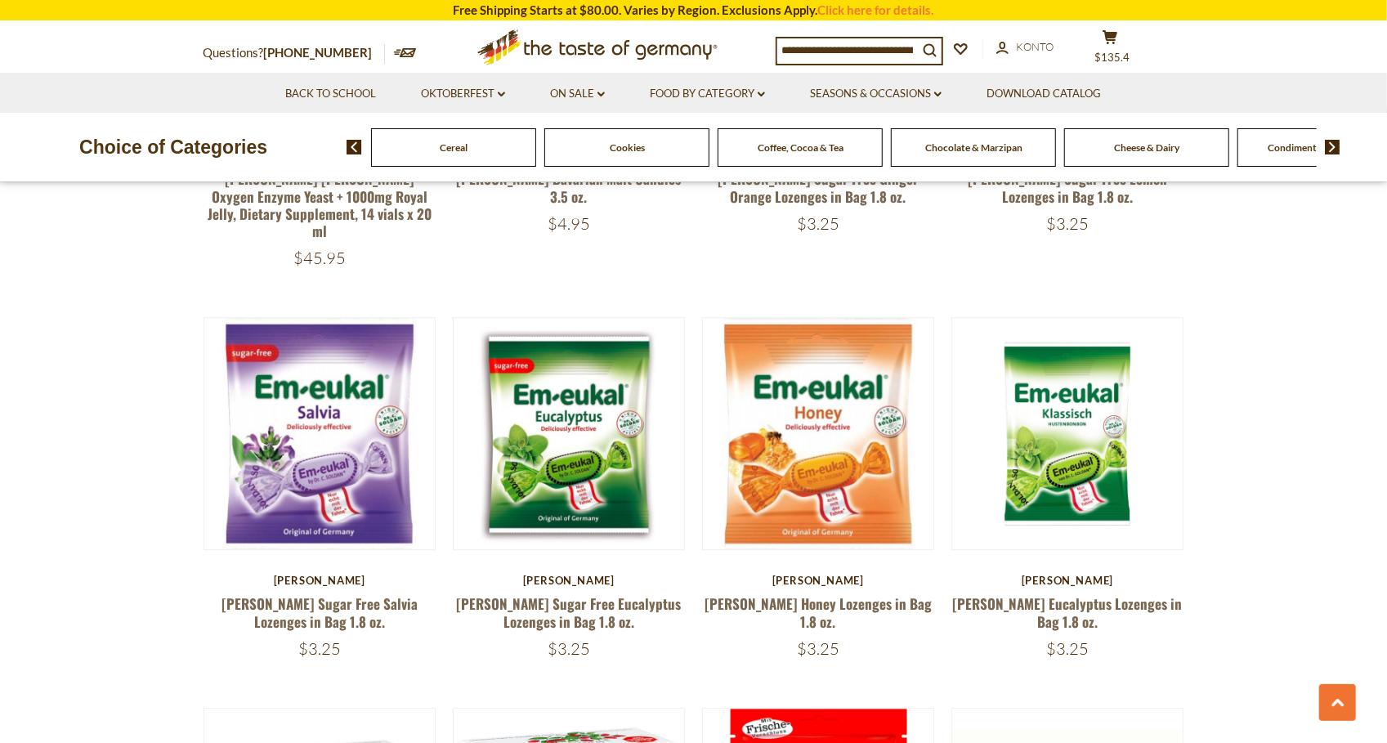
click at [1329, 153] on img at bounding box center [1333, 147] width 16 height 15
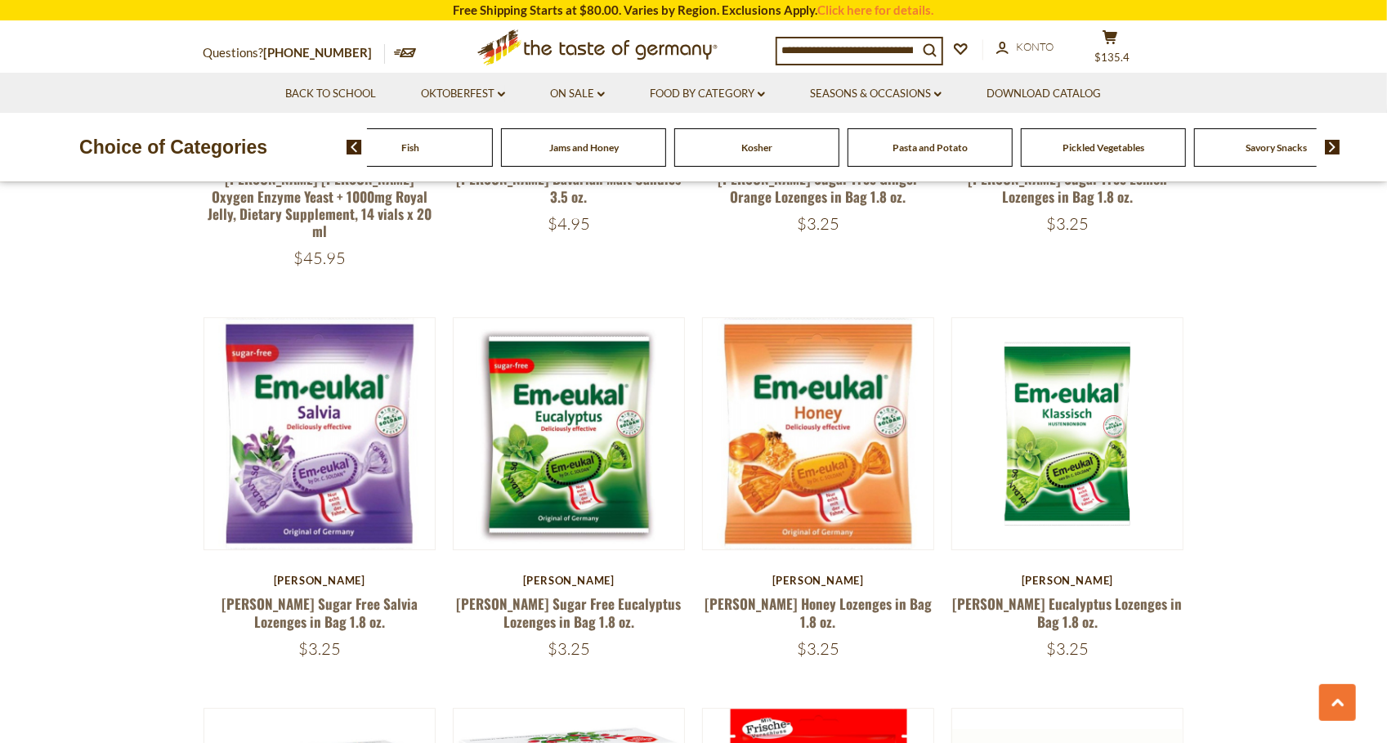
click at [1329, 153] on img at bounding box center [1333, 147] width 16 height 15
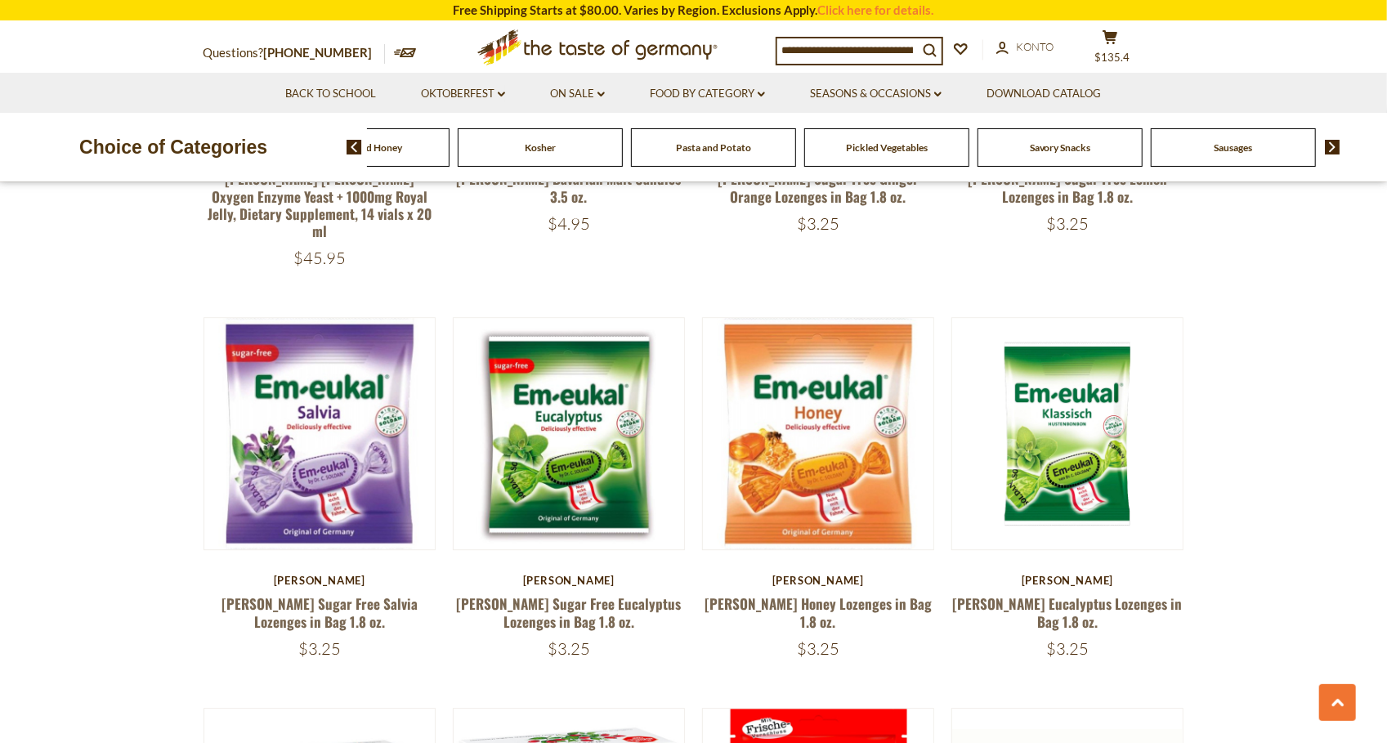
click at [1329, 153] on img at bounding box center [1333, 147] width 16 height 15
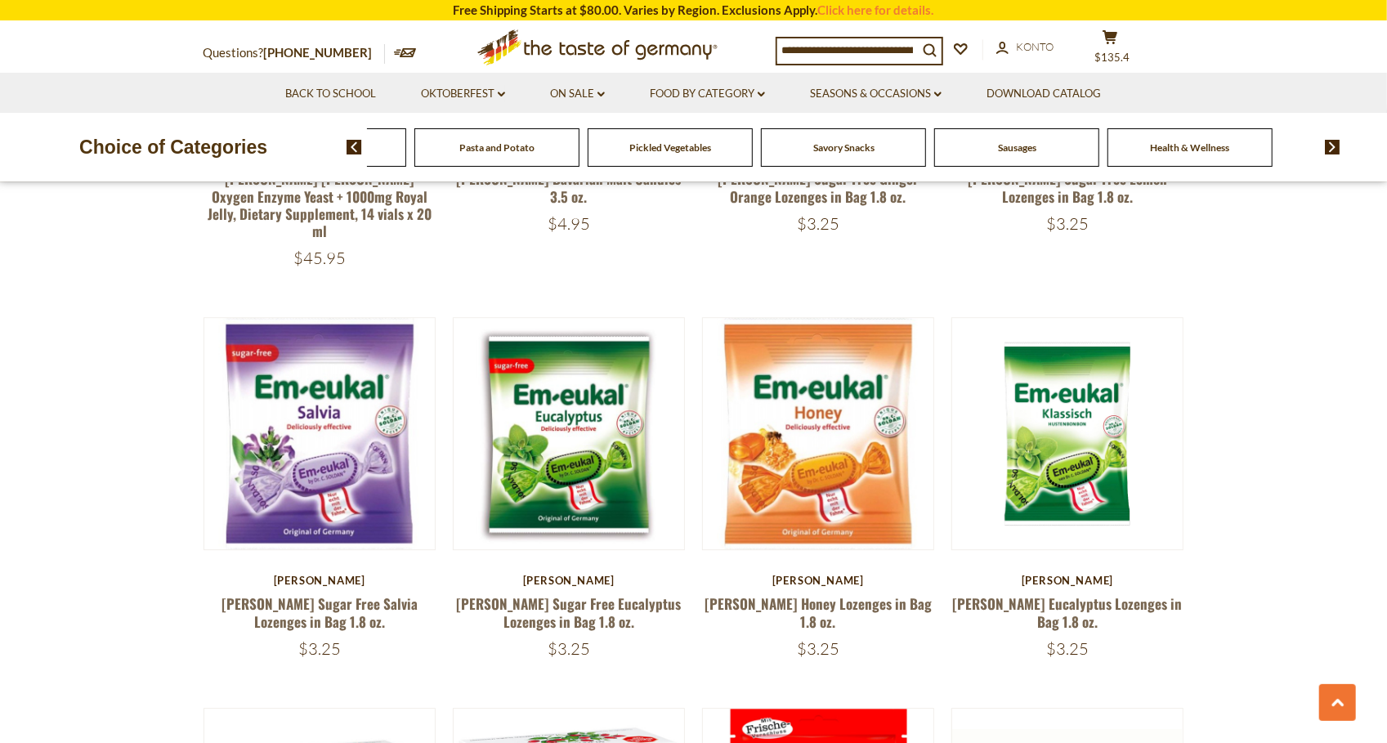
click at [1333, 153] on img at bounding box center [1333, 147] width 16 height 15
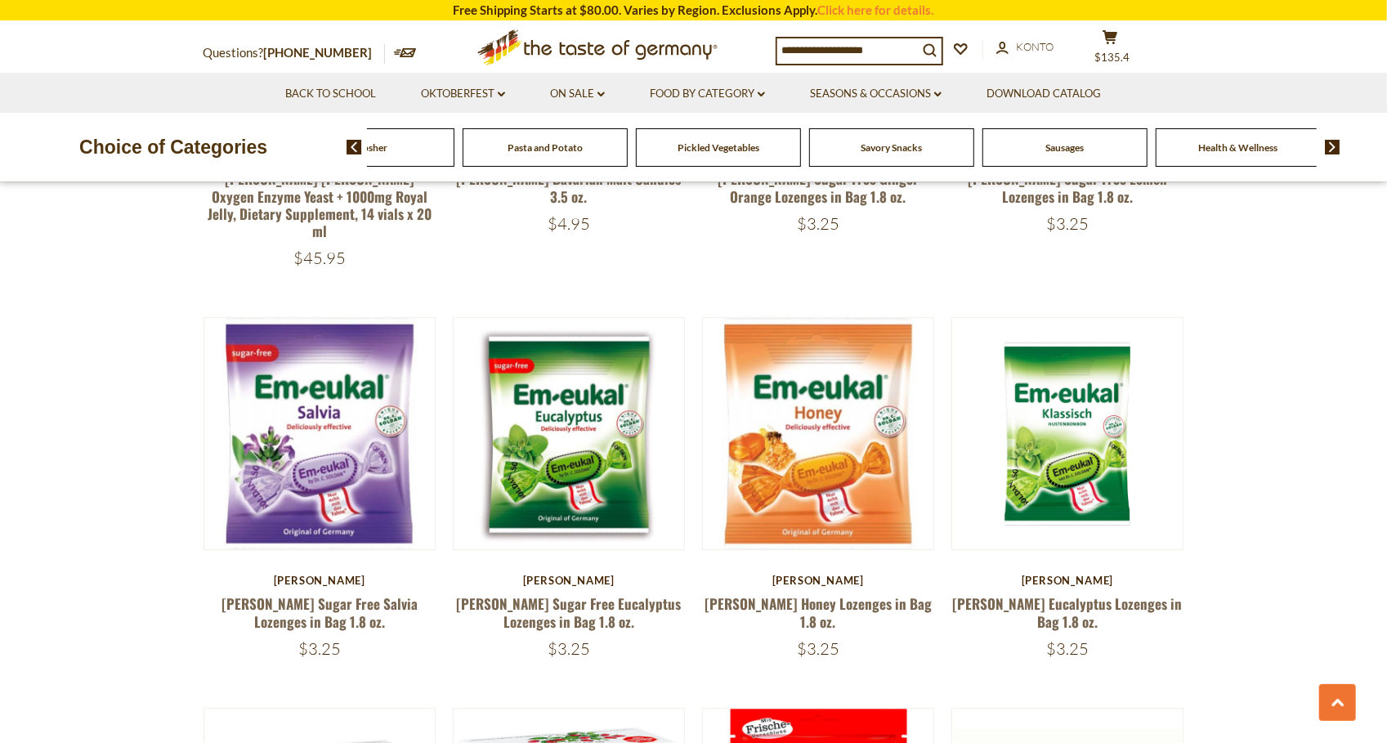
click at [898, 150] on span "Savory Snacks" at bounding box center [892, 147] width 61 height 12
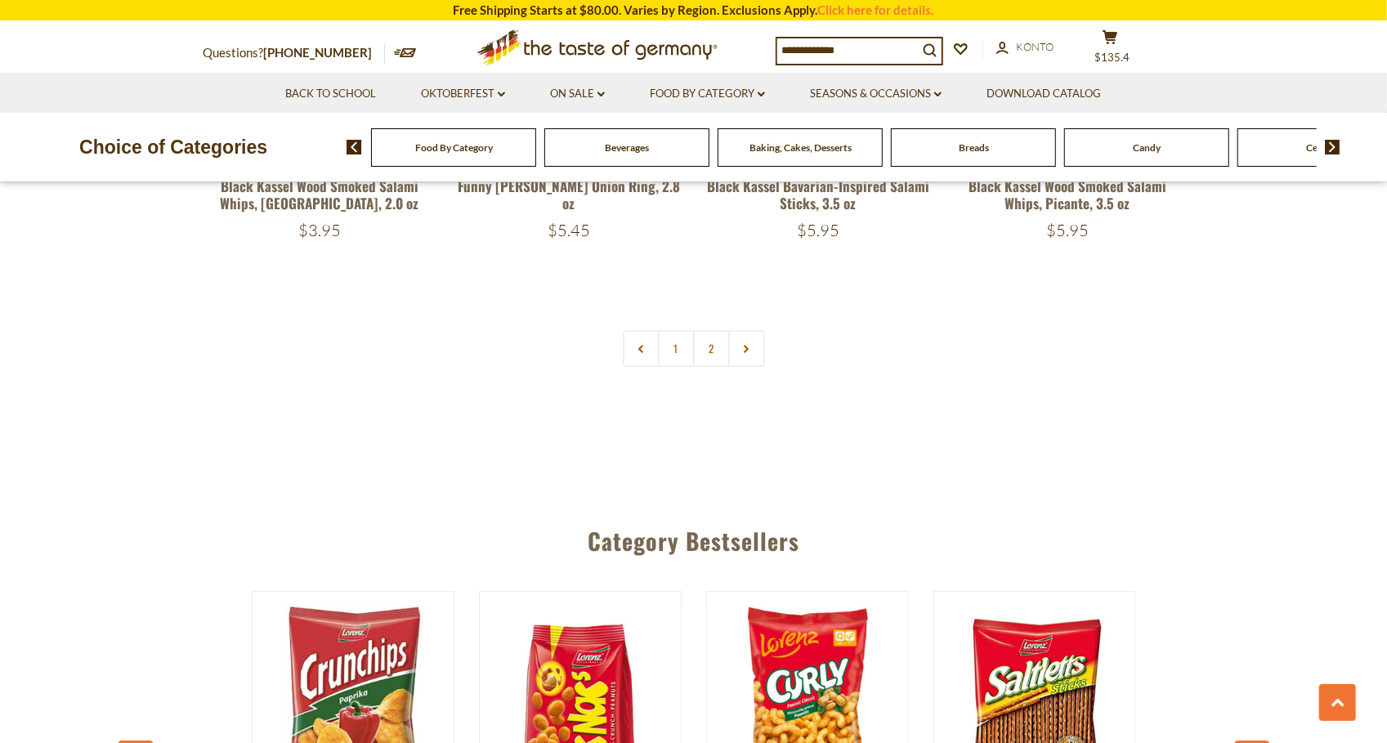
scroll to position [4057, 0]
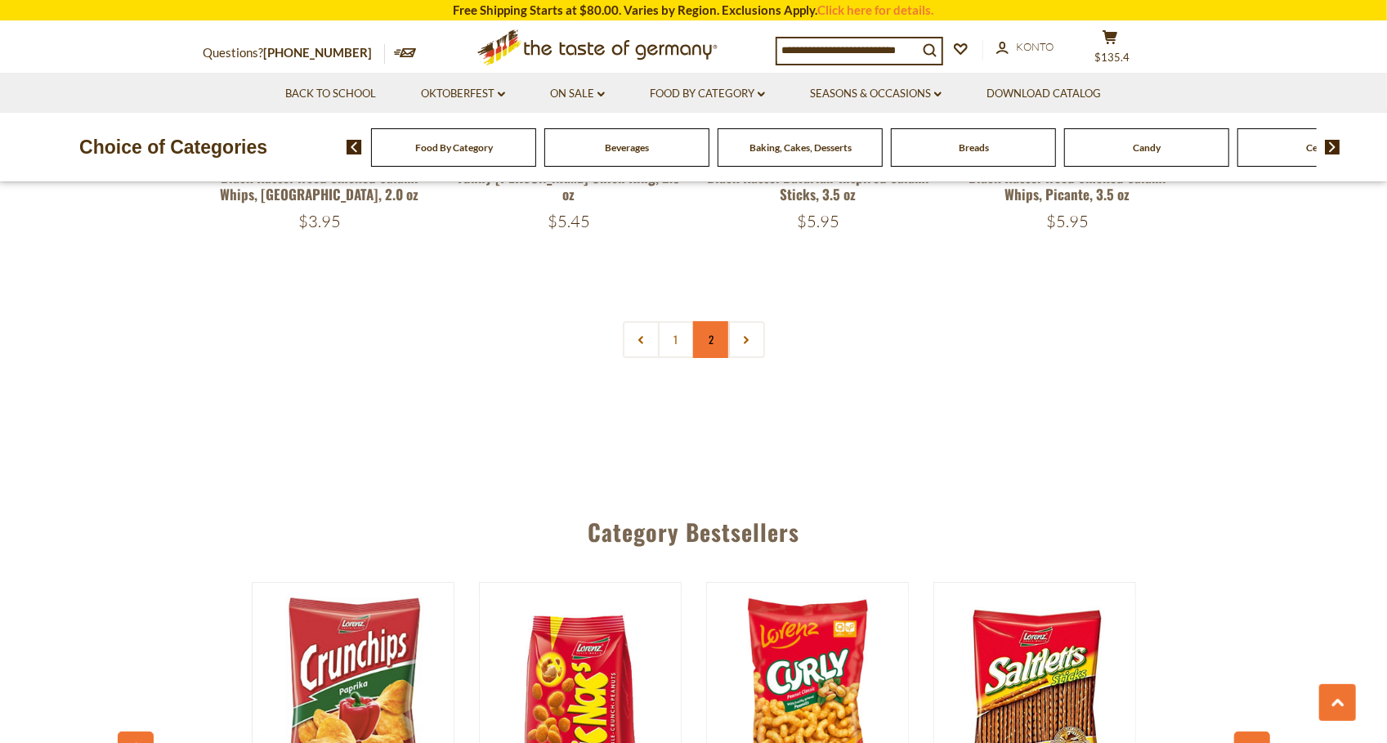
click at [712, 321] on link "2" at bounding box center [711, 339] width 37 height 37
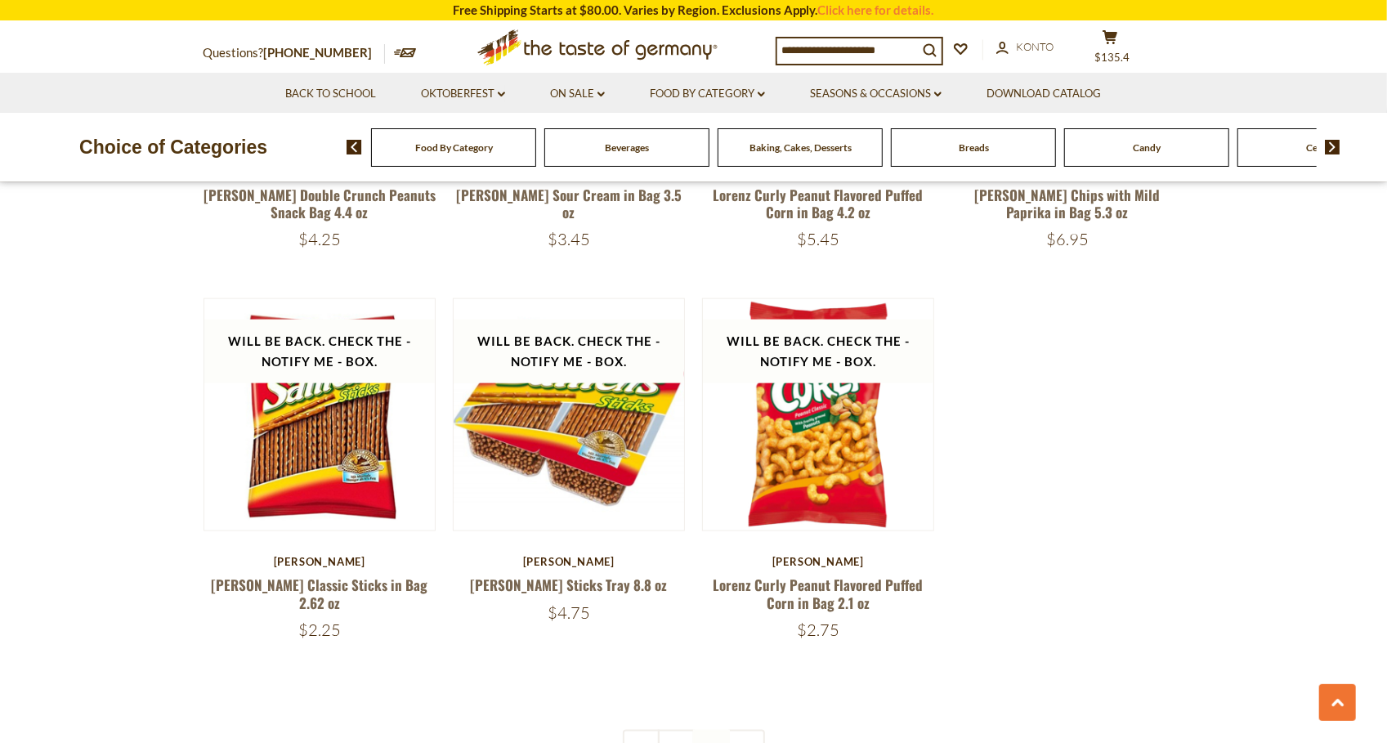
scroll to position [1039, 0]
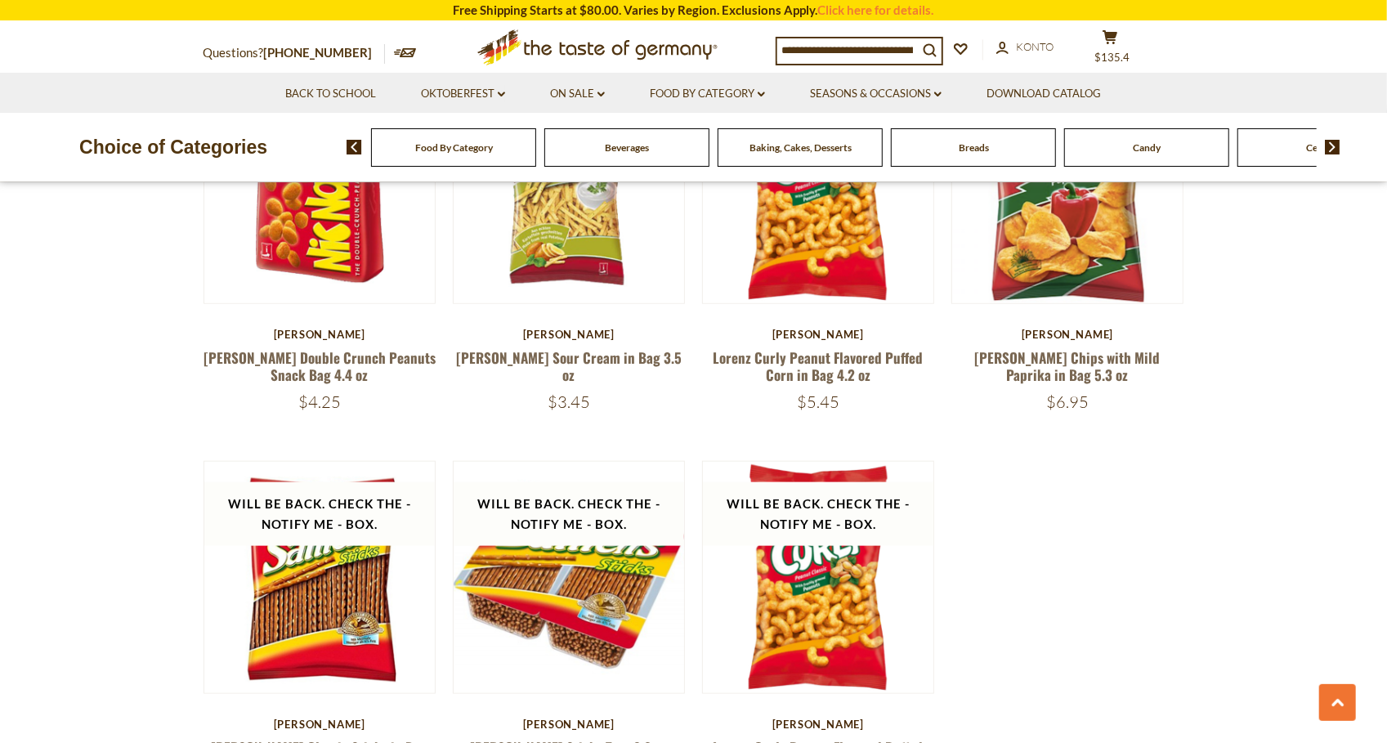
click at [1337, 148] on img at bounding box center [1333, 147] width 16 height 15
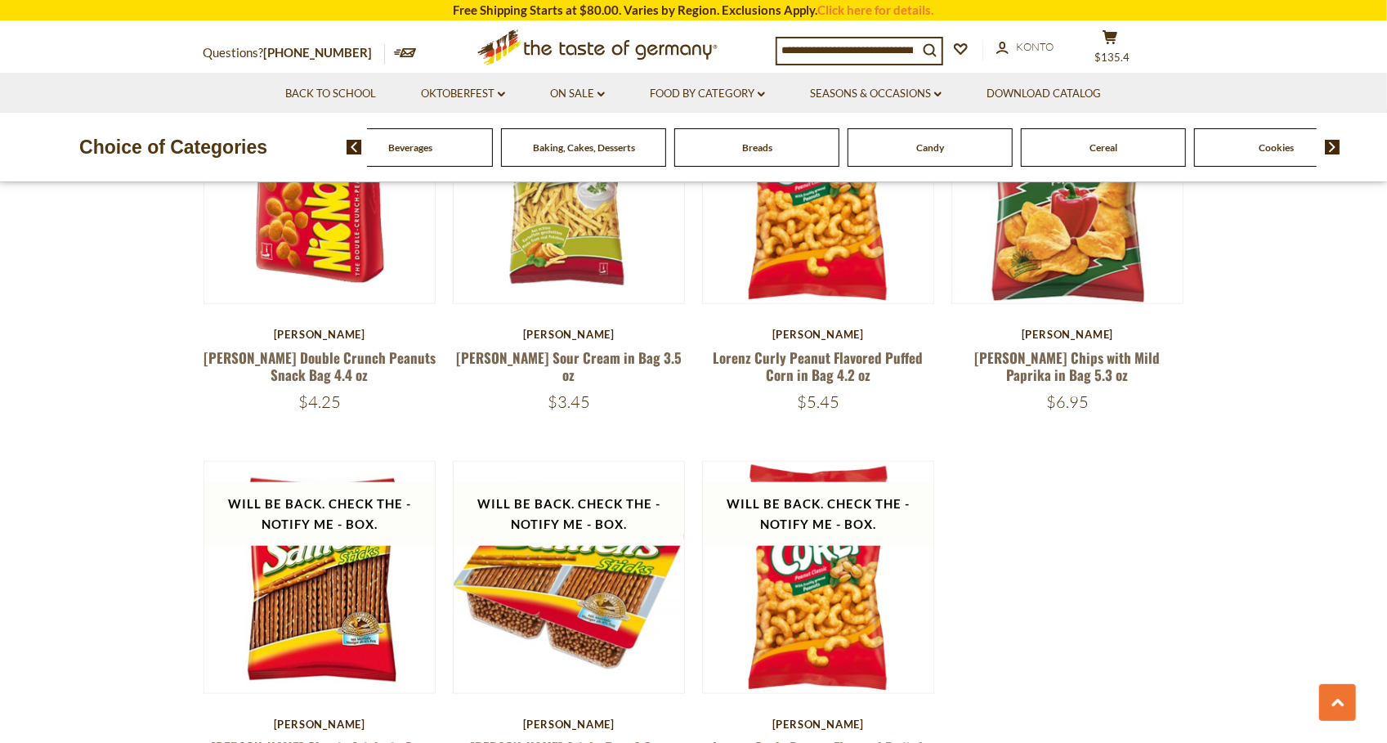
click at [1337, 148] on img at bounding box center [1333, 147] width 16 height 15
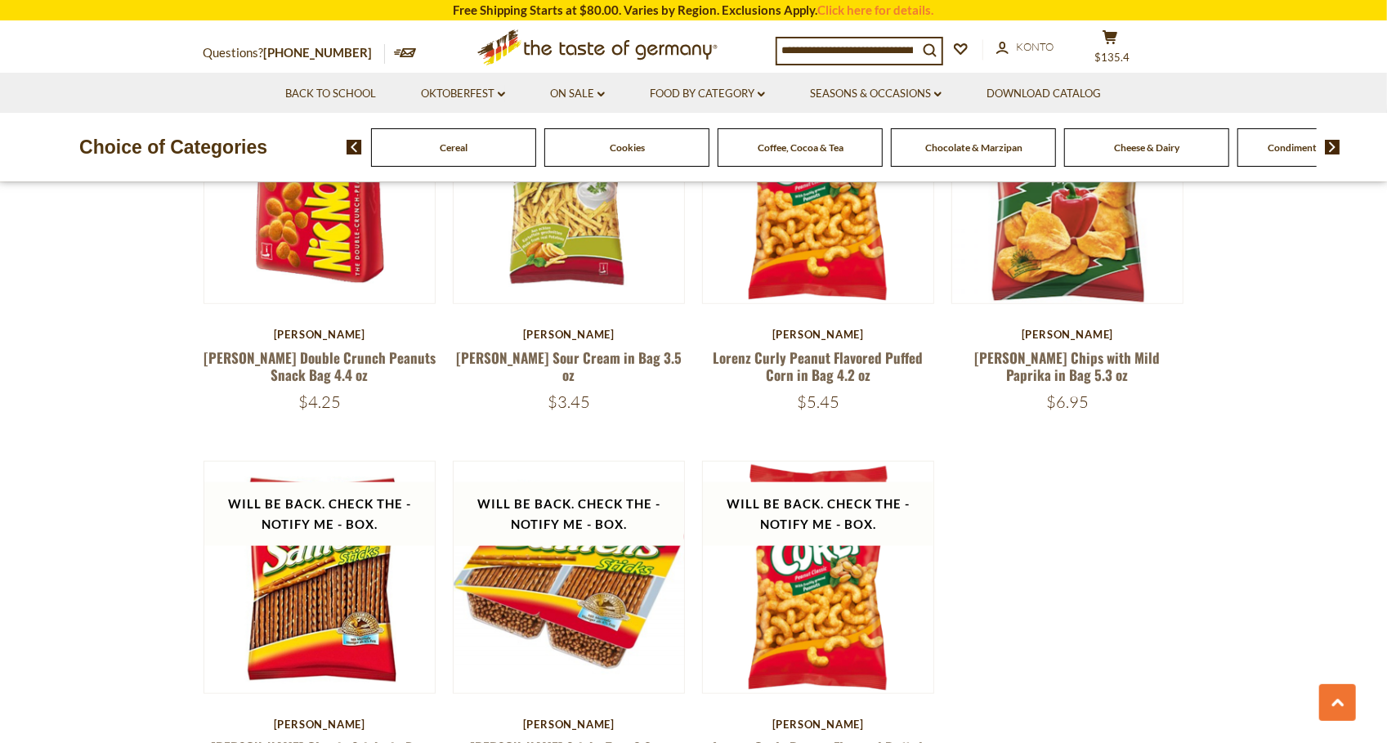
click at [1337, 148] on img at bounding box center [1333, 147] width 16 height 15
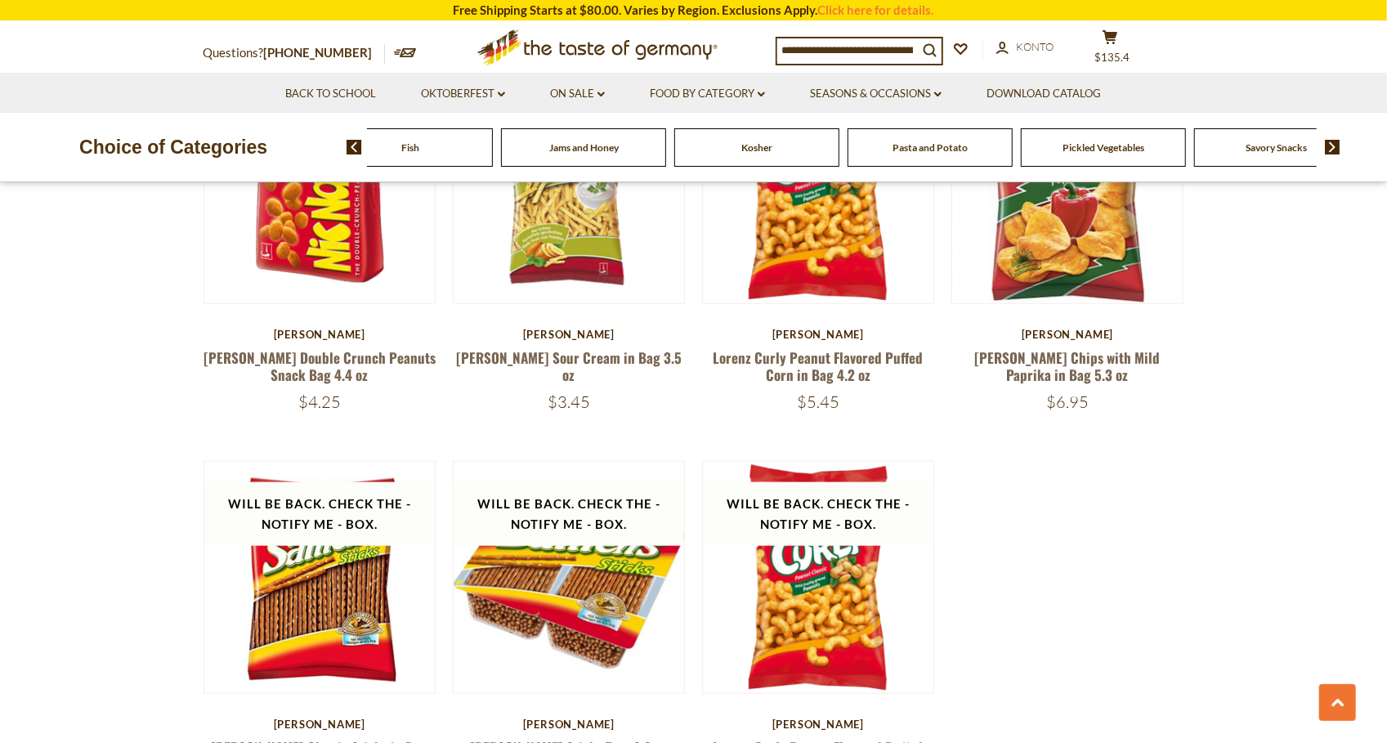
click at [1337, 148] on img at bounding box center [1333, 147] width 16 height 15
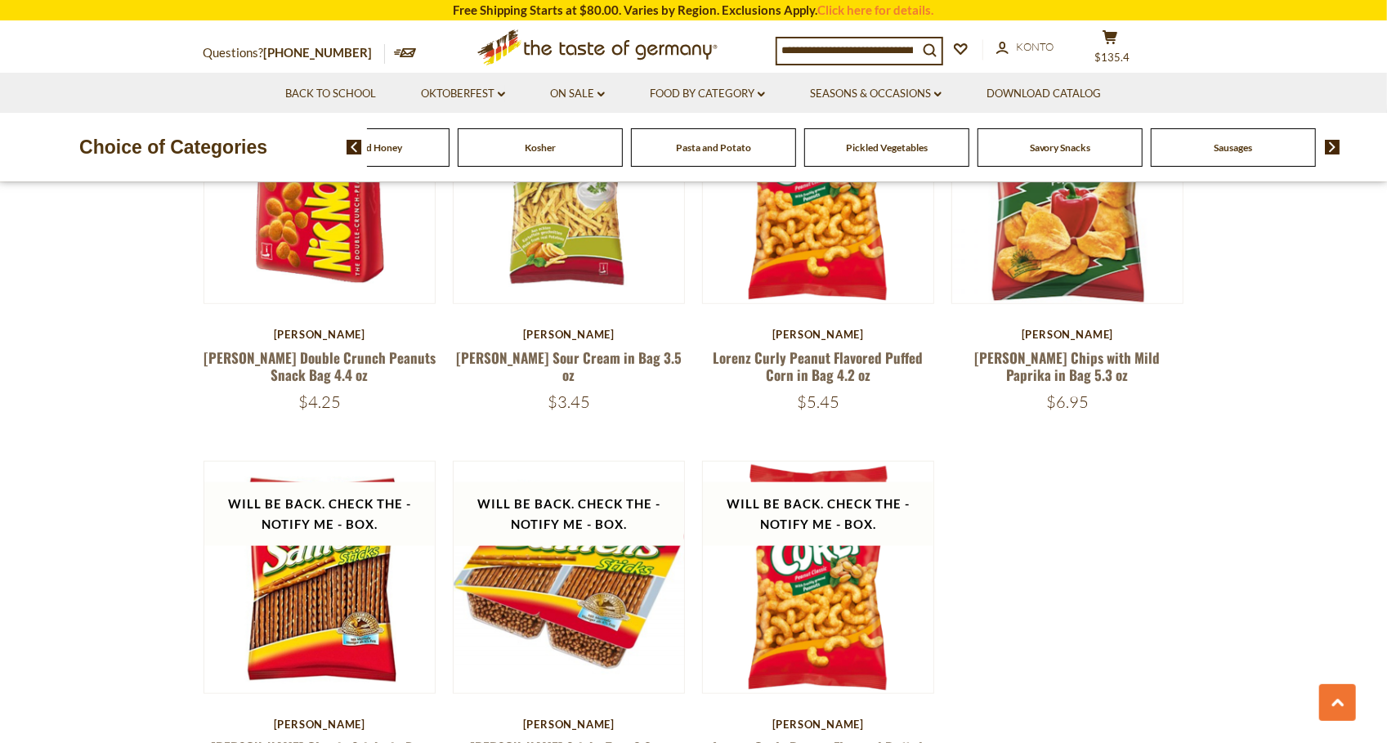
click at [1337, 148] on img at bounding box center [1333, 147] width 16 height 15
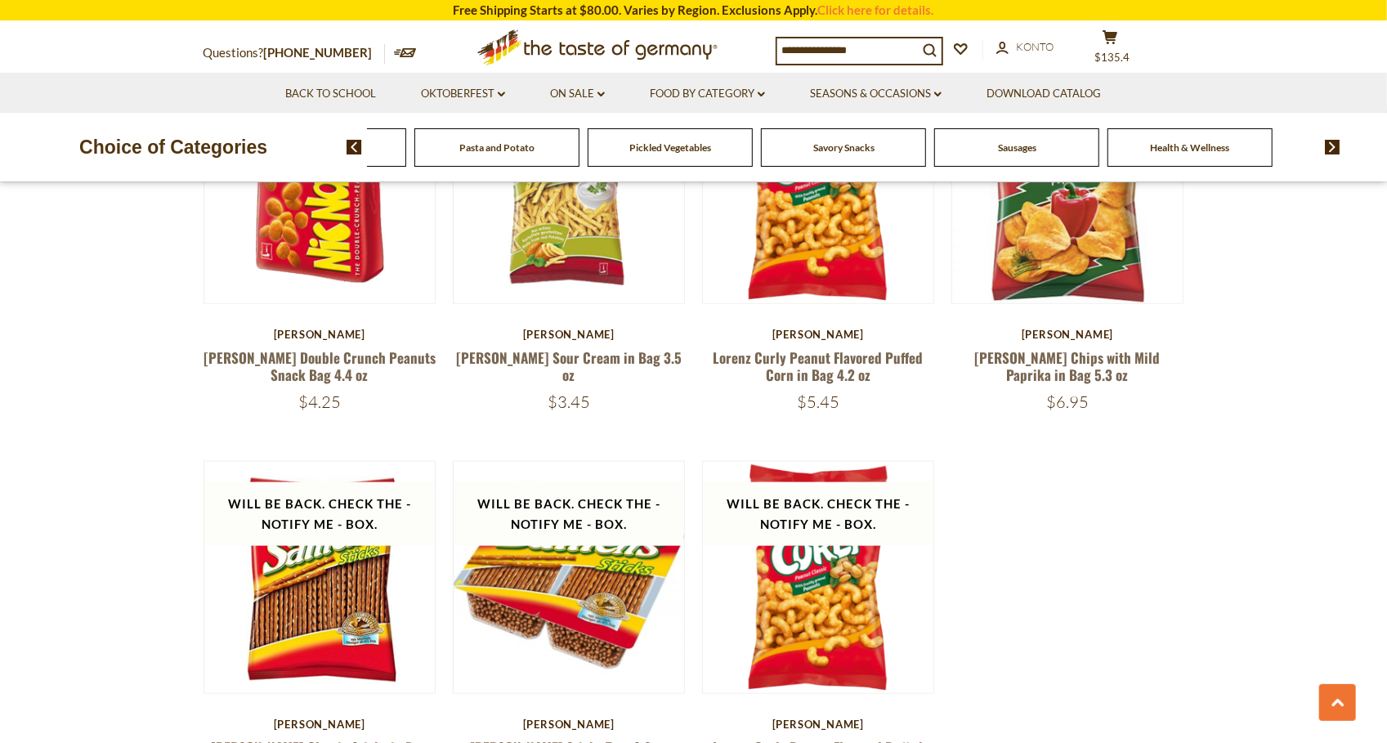
click at [1337, 148] on img at bounding box center [1333, 147] width 16 height 15
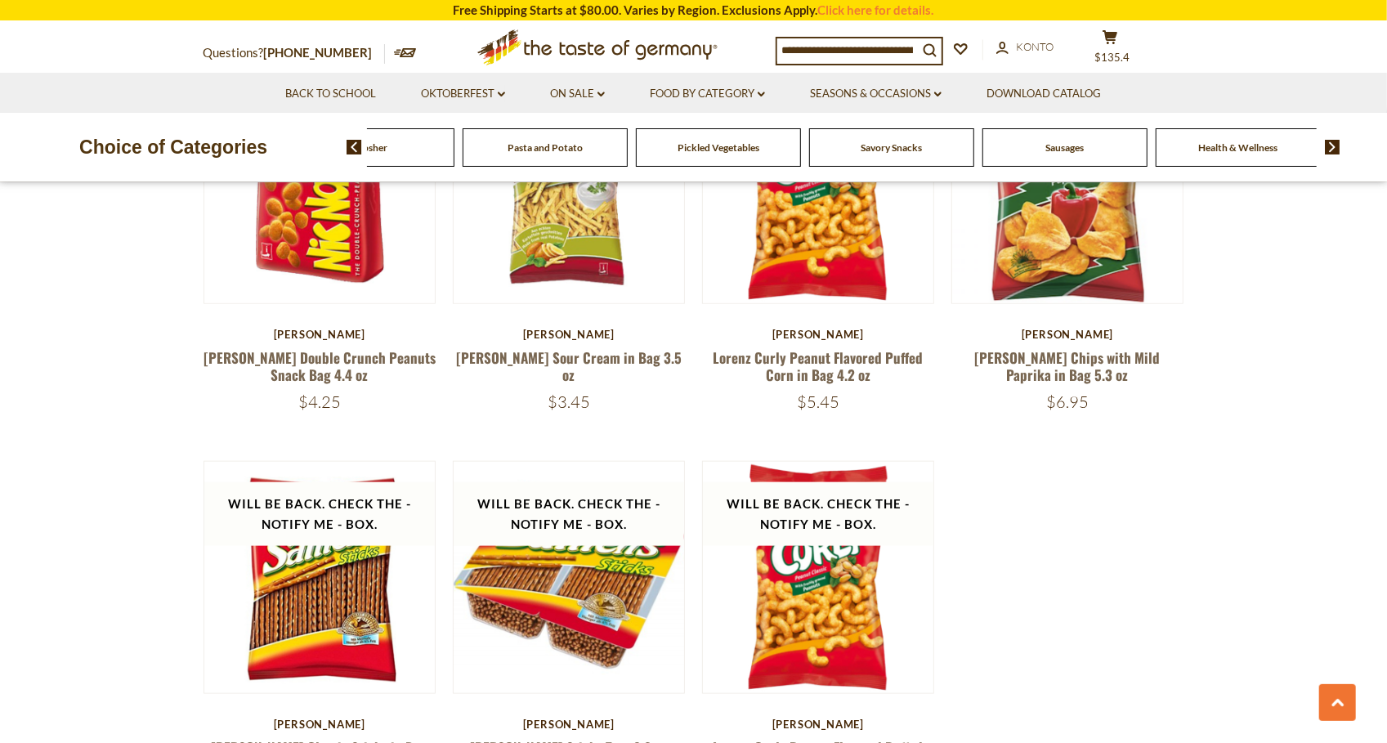
click at [557, 150] on span "Pasta and Potato" at bounding box center [545, 147] width 75 height 12
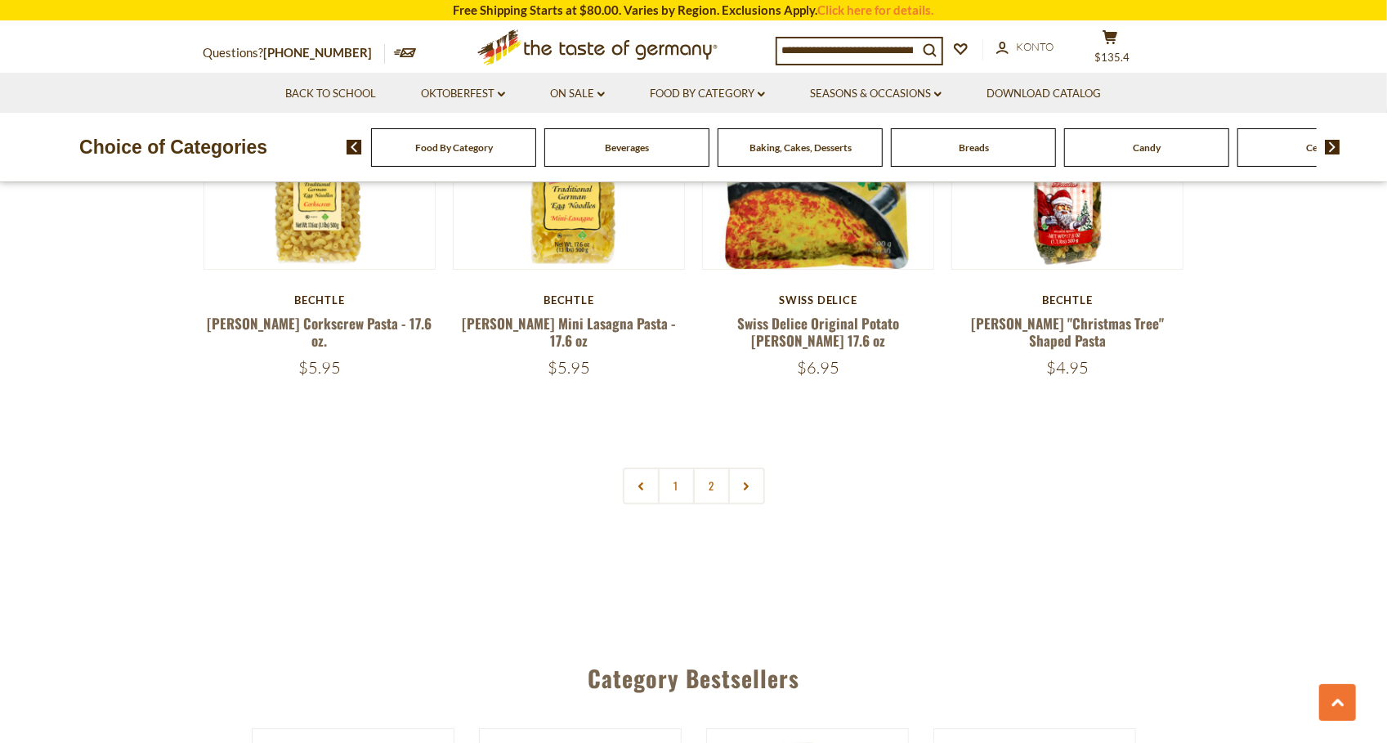
scroll to position [3859, 0]
click at [715, 467] on link "2" at bounding box center [711, 485] width 37 height 37
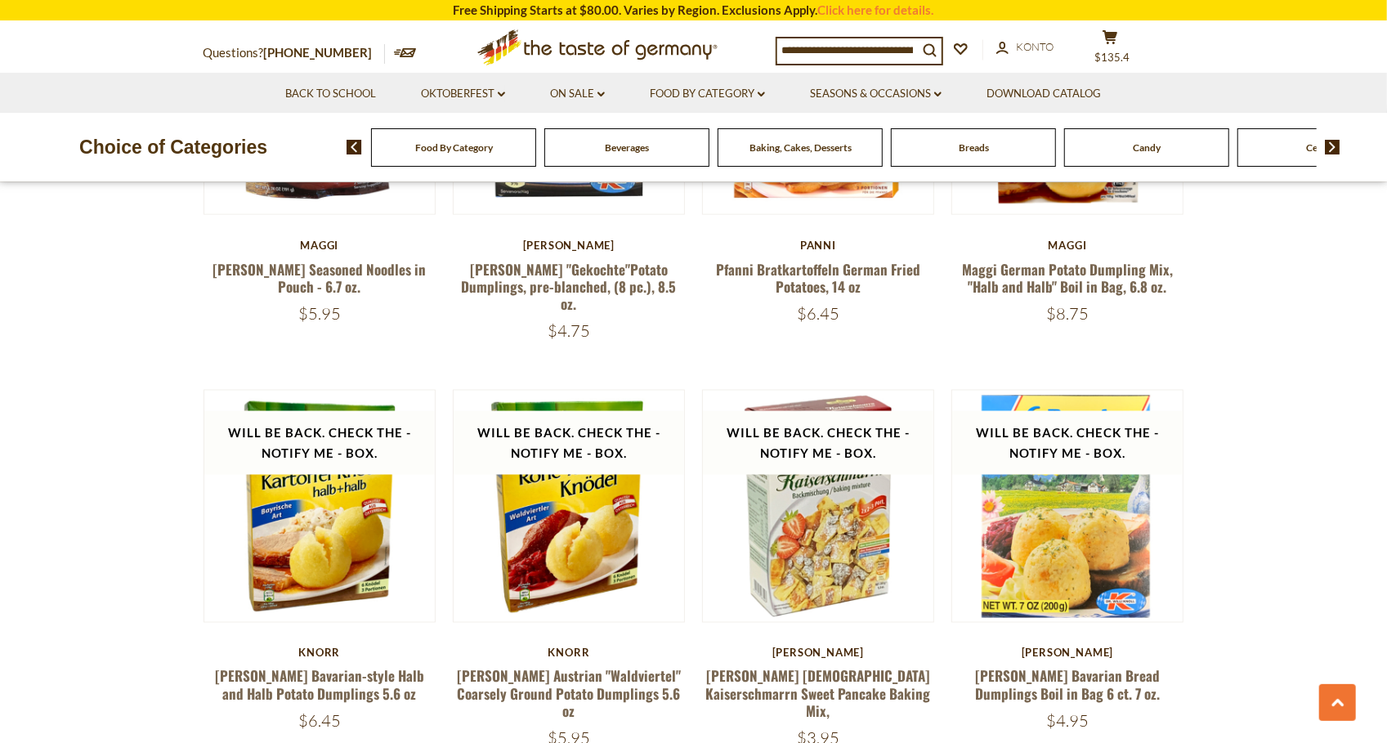
scroll to position [1527, 0]
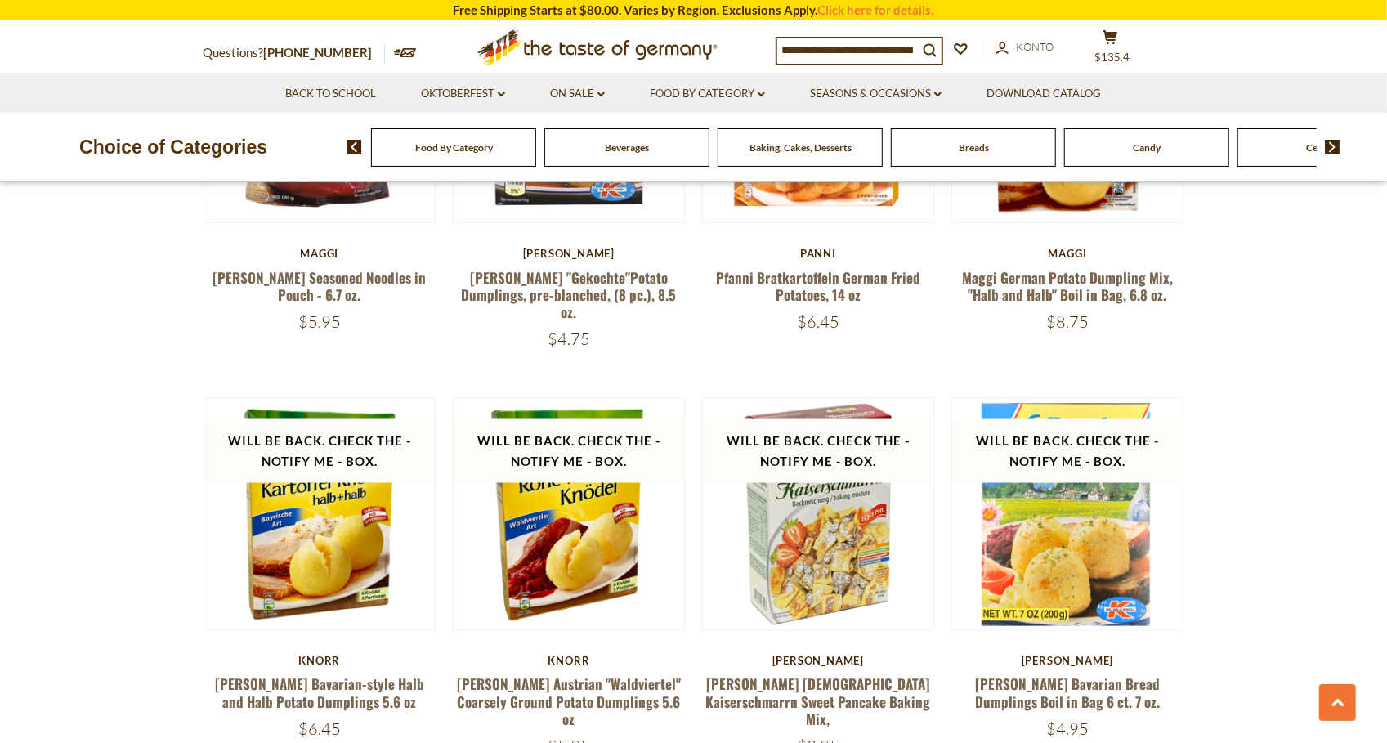
click at [1334, 150] on img at bounding box center [1333, 147] width 16 height 15
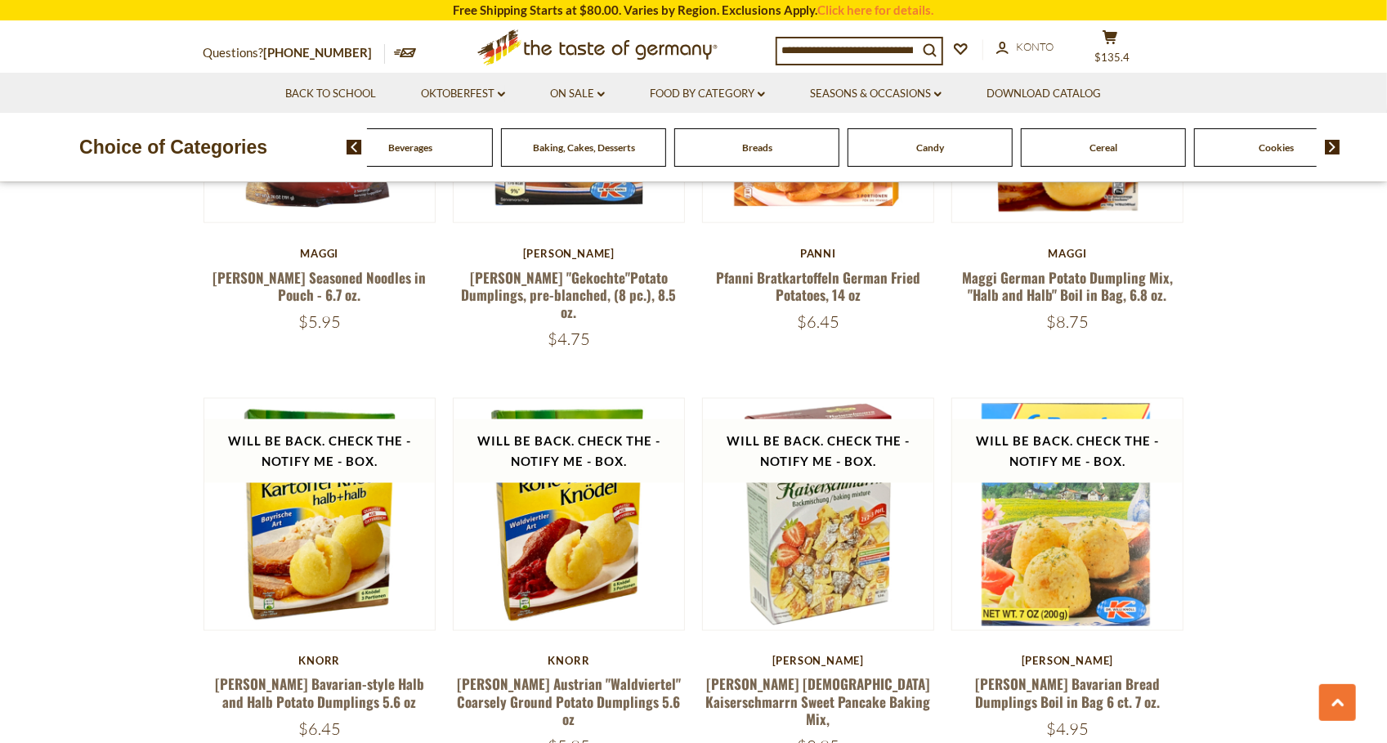
click at [1334, 150] on img at bounding box center [1333, 147] width 16 height 15
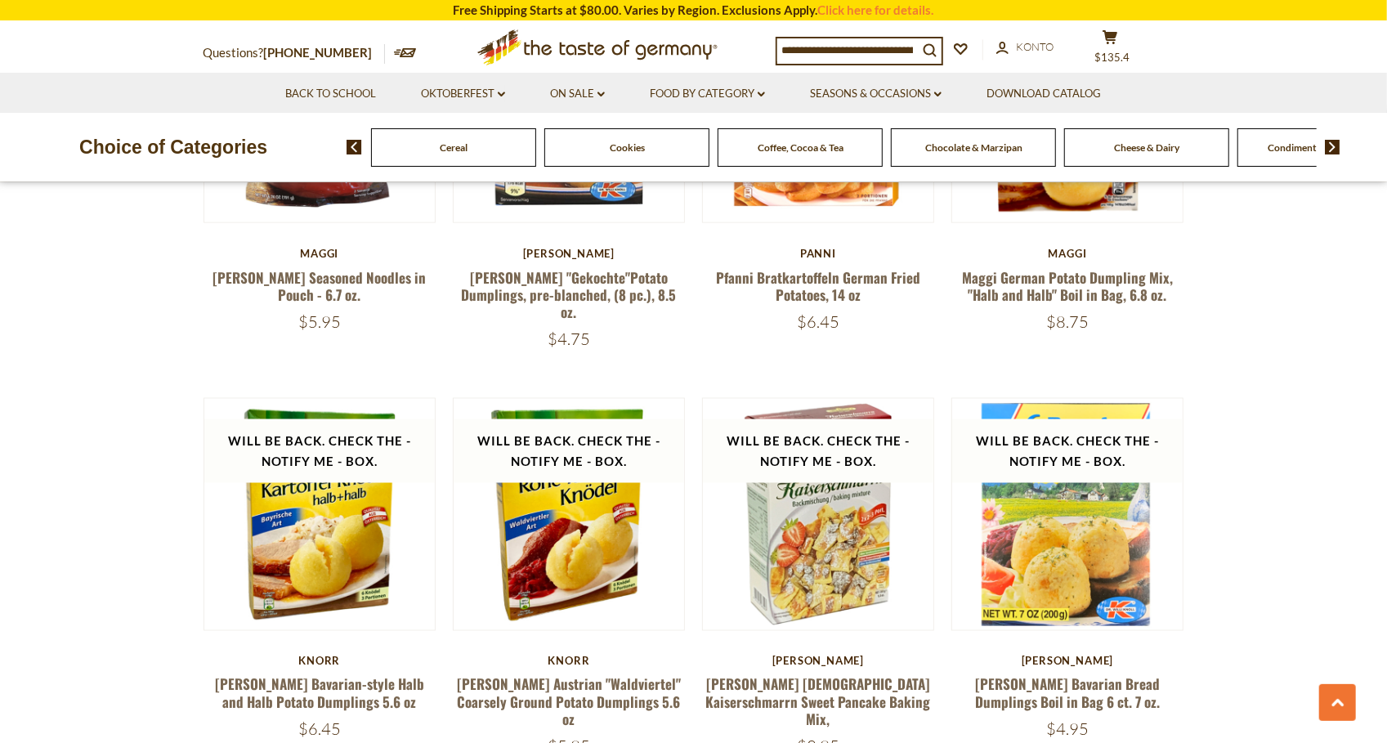
click at [1334, 150] on img at bounding box center [1333, 147] width 16 height 15
click at [1332, 153] on img at bounding box center [1333, 147] width 16 height 15
click at [706, 146] on span "Condiments, Seasonings" at bounding box center [670, 147] width 105 height 12
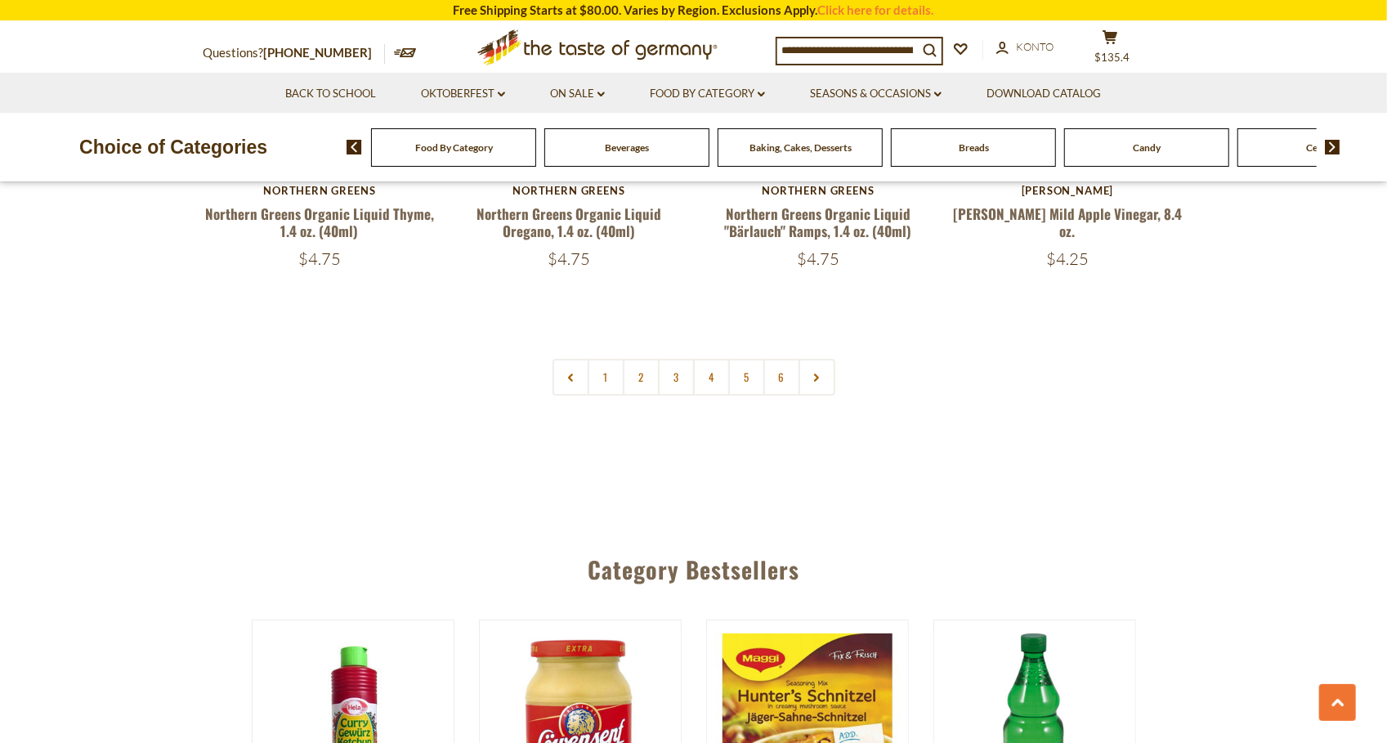
scroll to position [3985, 0]
click at [1118, 44] on icon "cart" at bounding box center [1111, 37] width 16 height 14
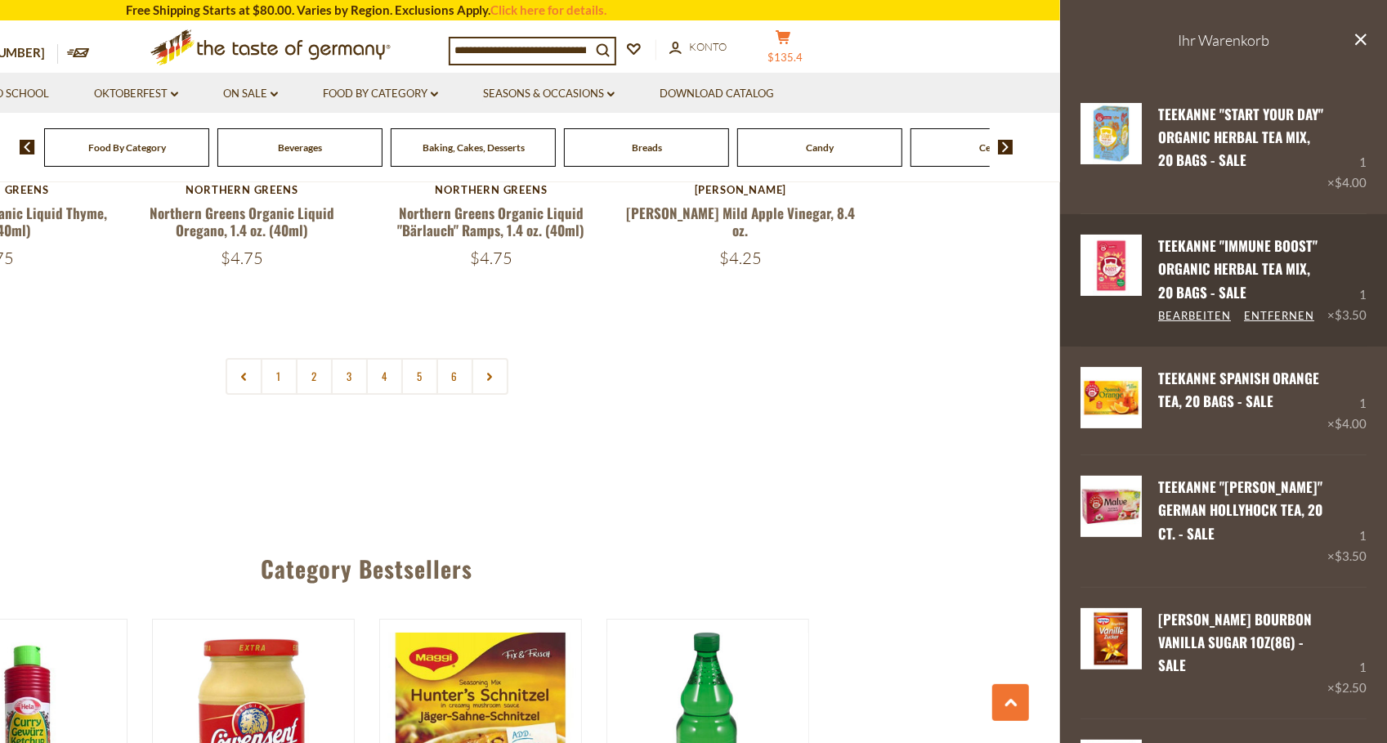
scroll to position [0, 0]
